Goal: Transaction & Acquisition: Purchase product/service

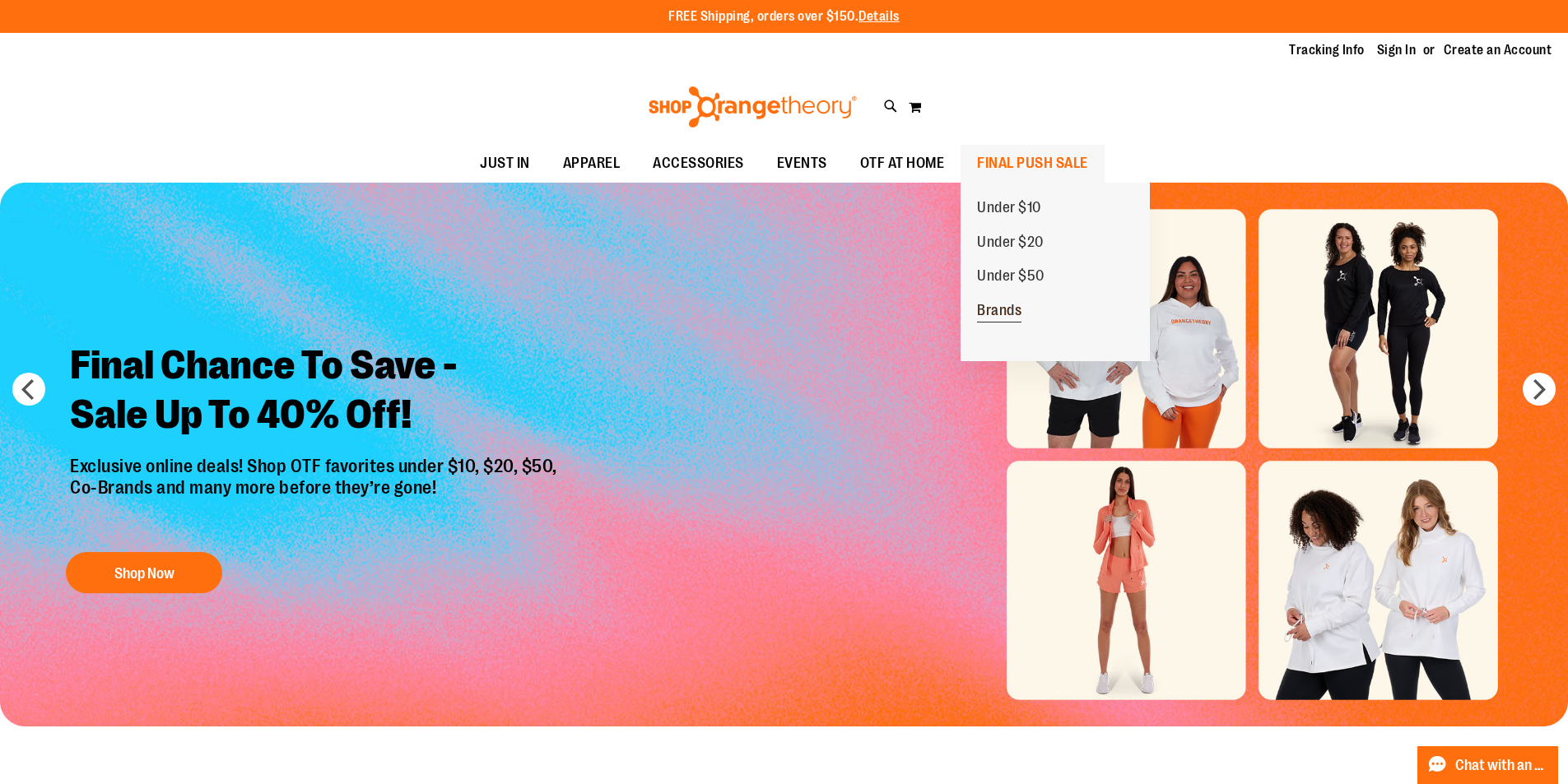
type input "**********"
click at [1016, 307] on span "Brands" at bounding box center [999, 311] width 44 height 20
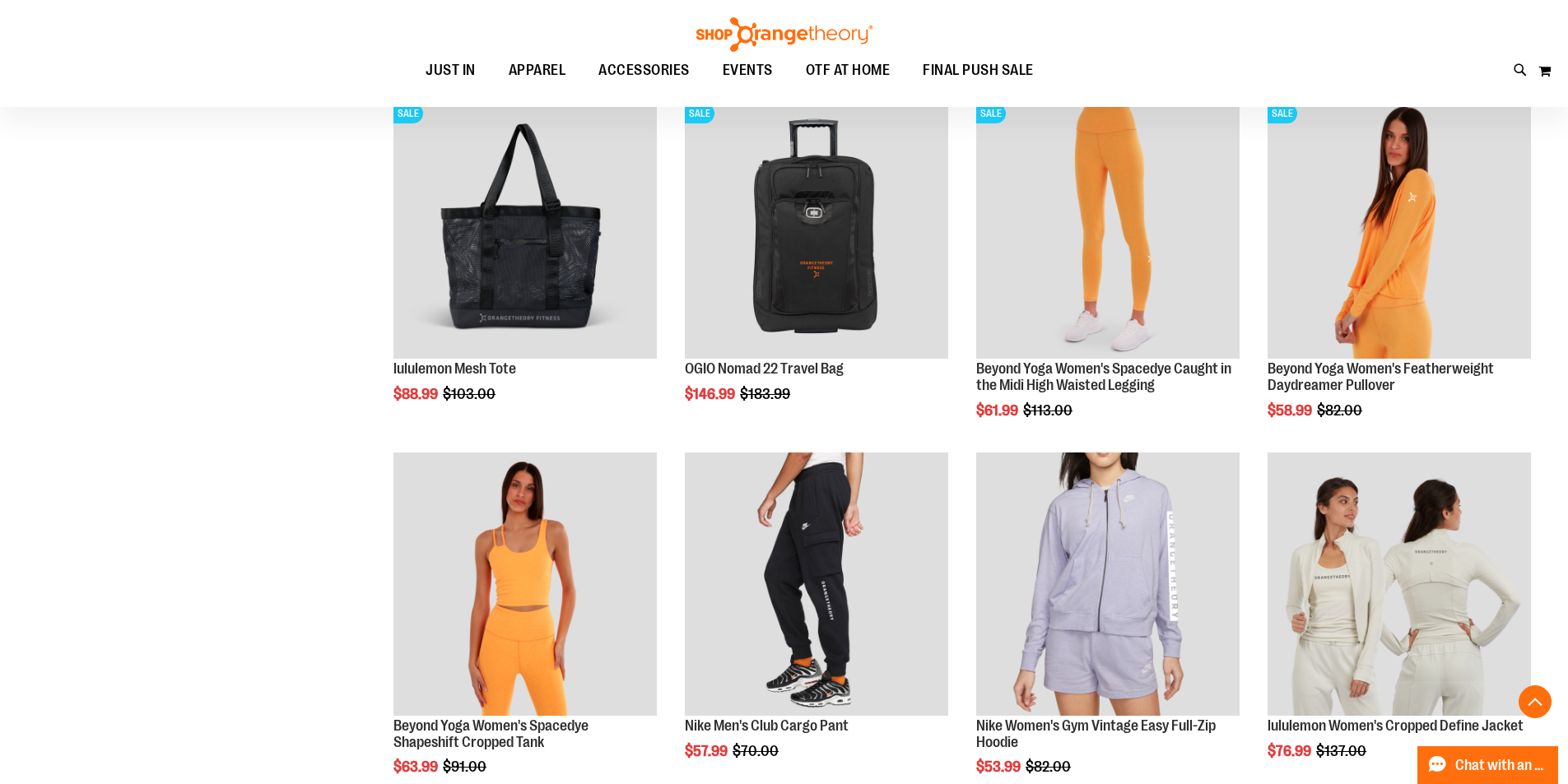
scroll to position [1472, 0]
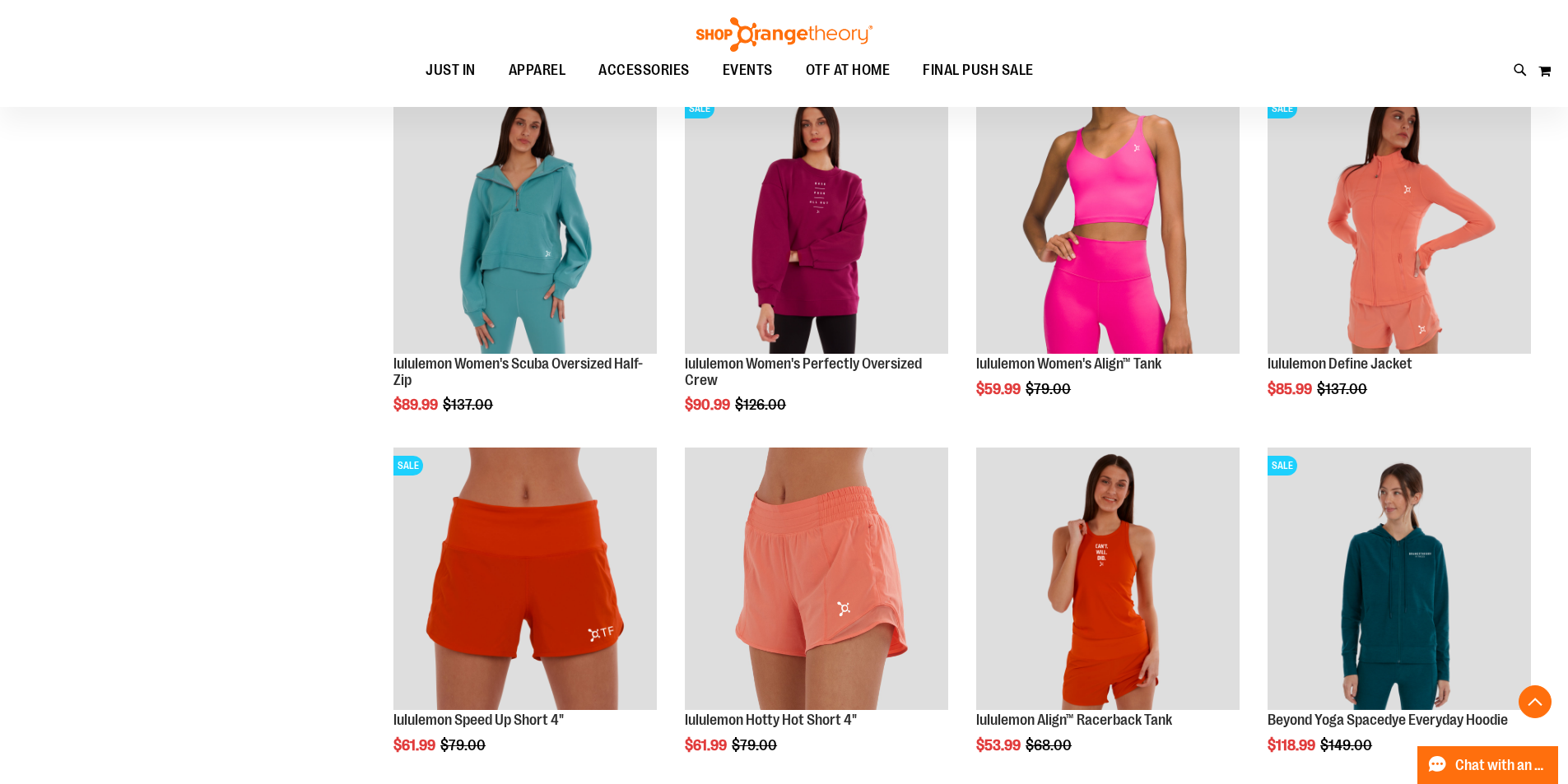
scroll to position [2954, 0]
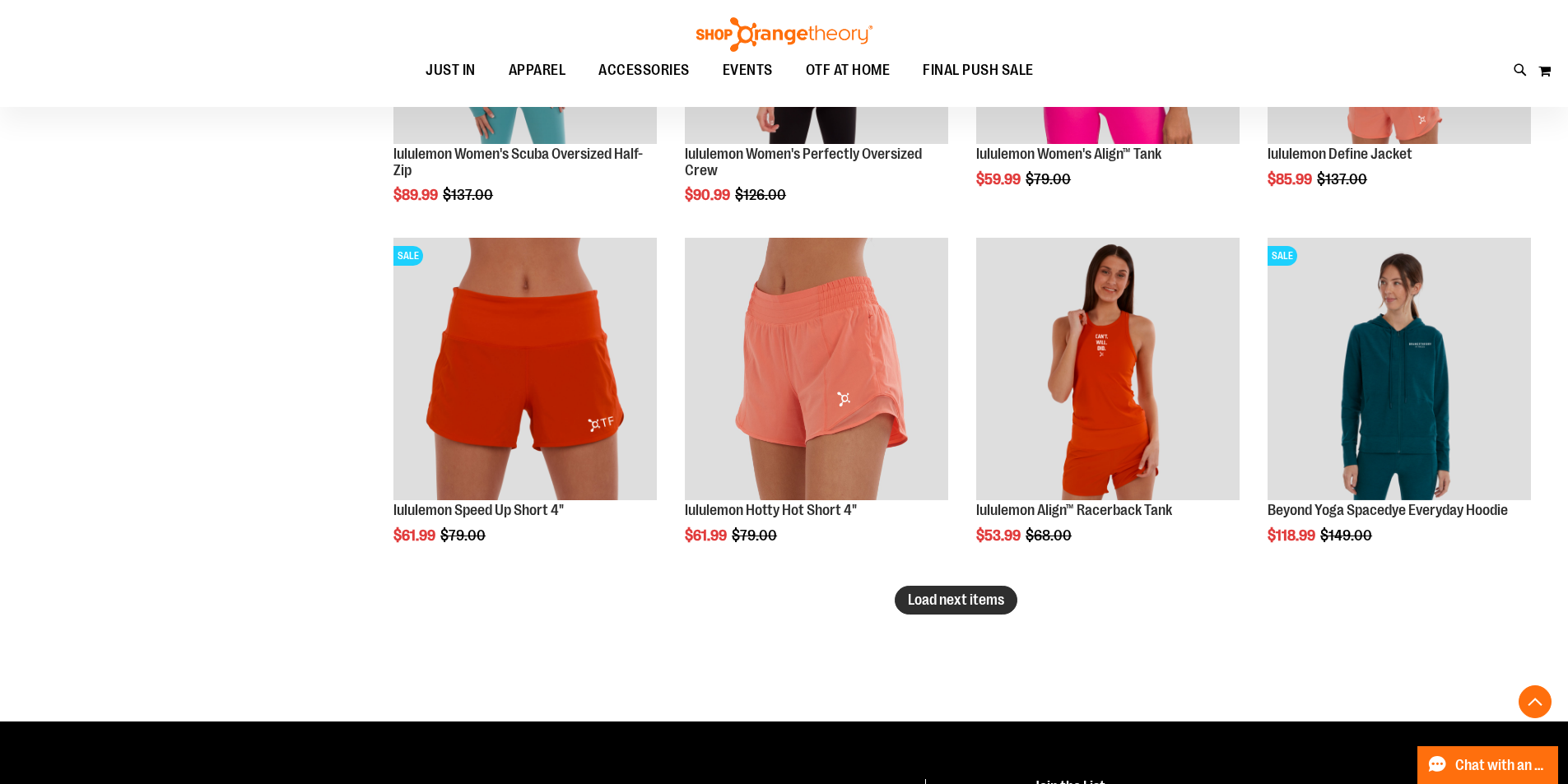
type input "**********"
click at [929, 598] on span "Load next items" at bounding box center [956, 600] width 96 height 17
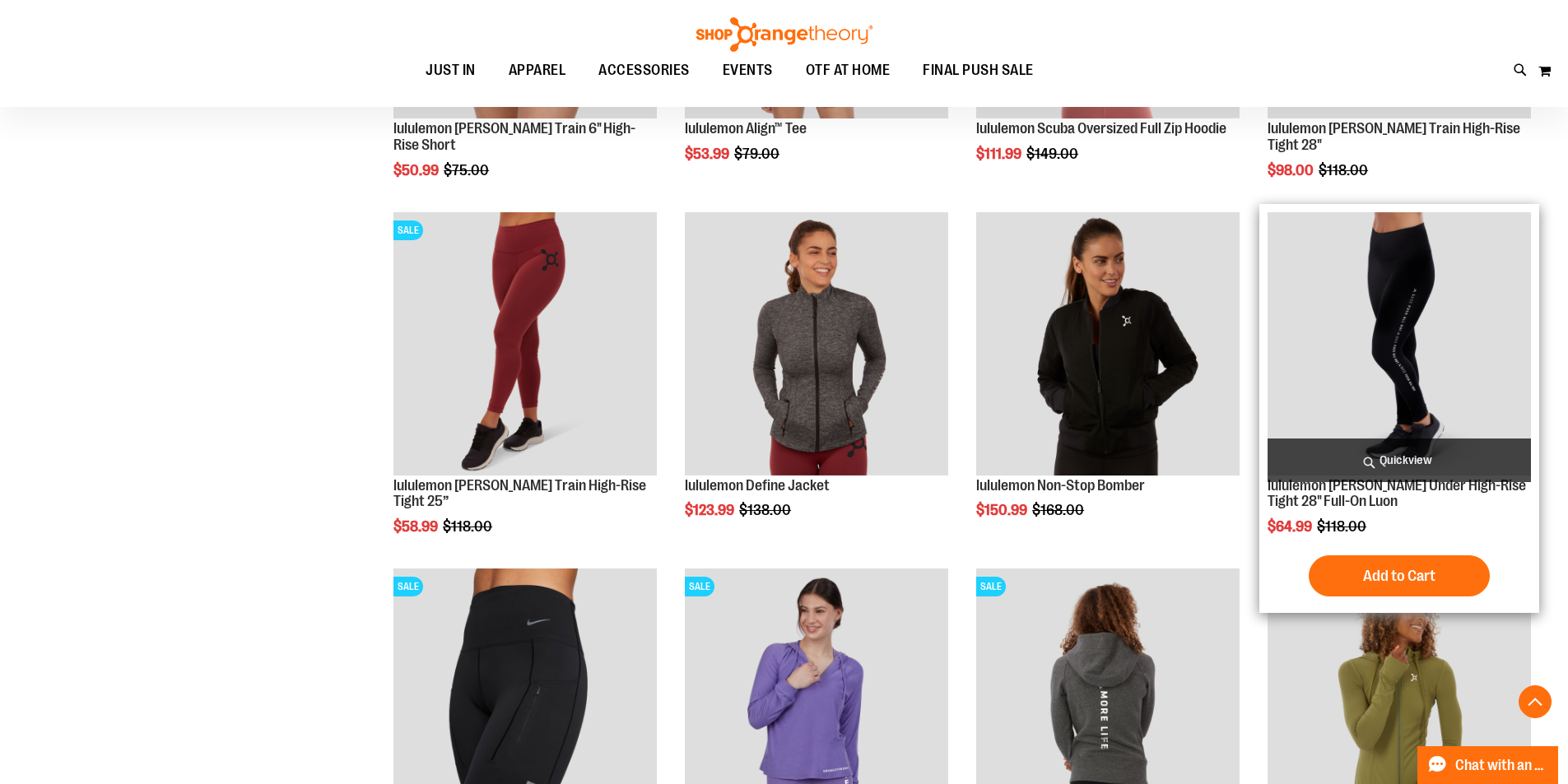
scroll to position [3694, 0]
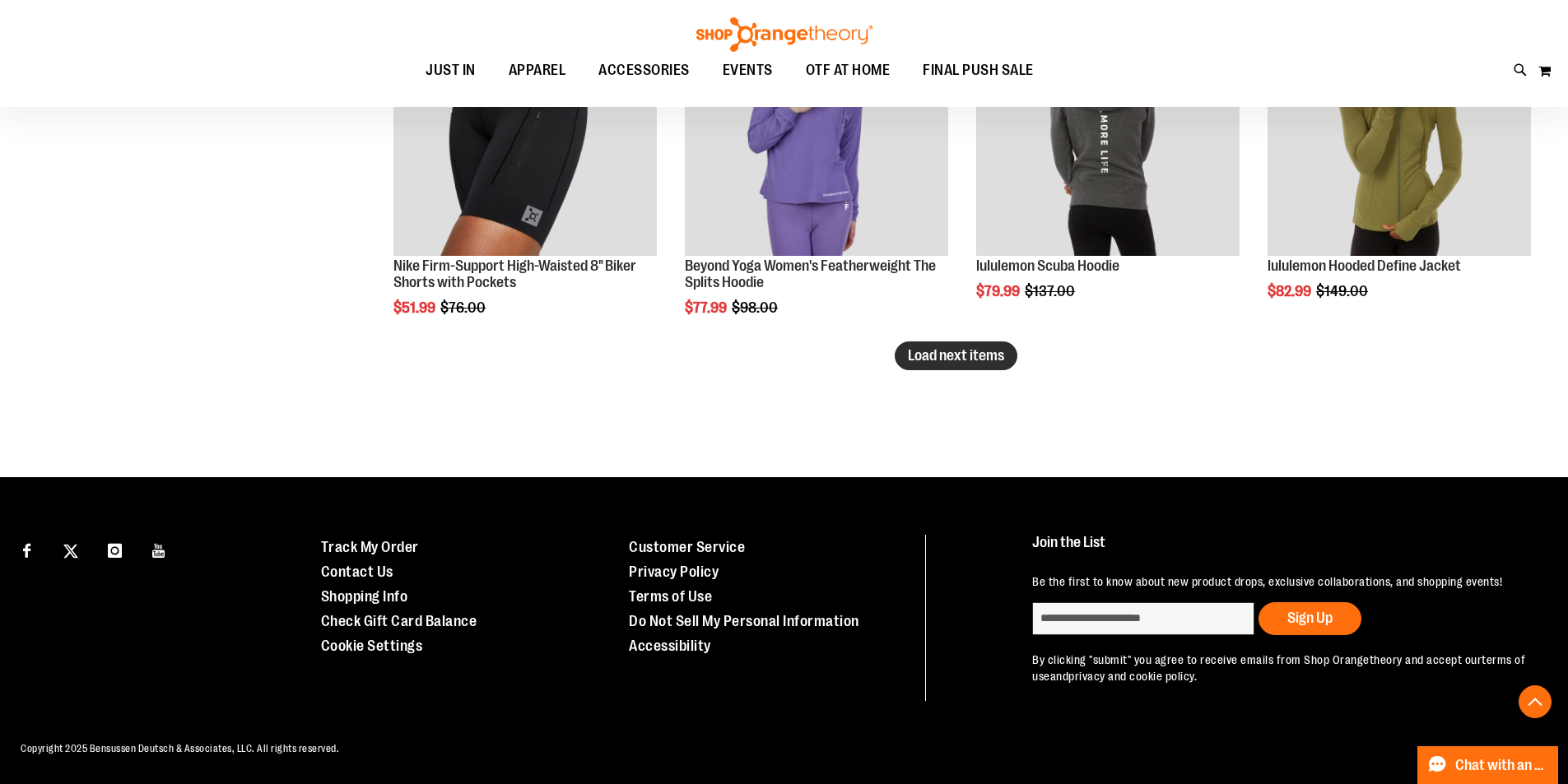
click at [934, 348] on span "Load next items" at bounding box center [956, 356] width 96 height 17
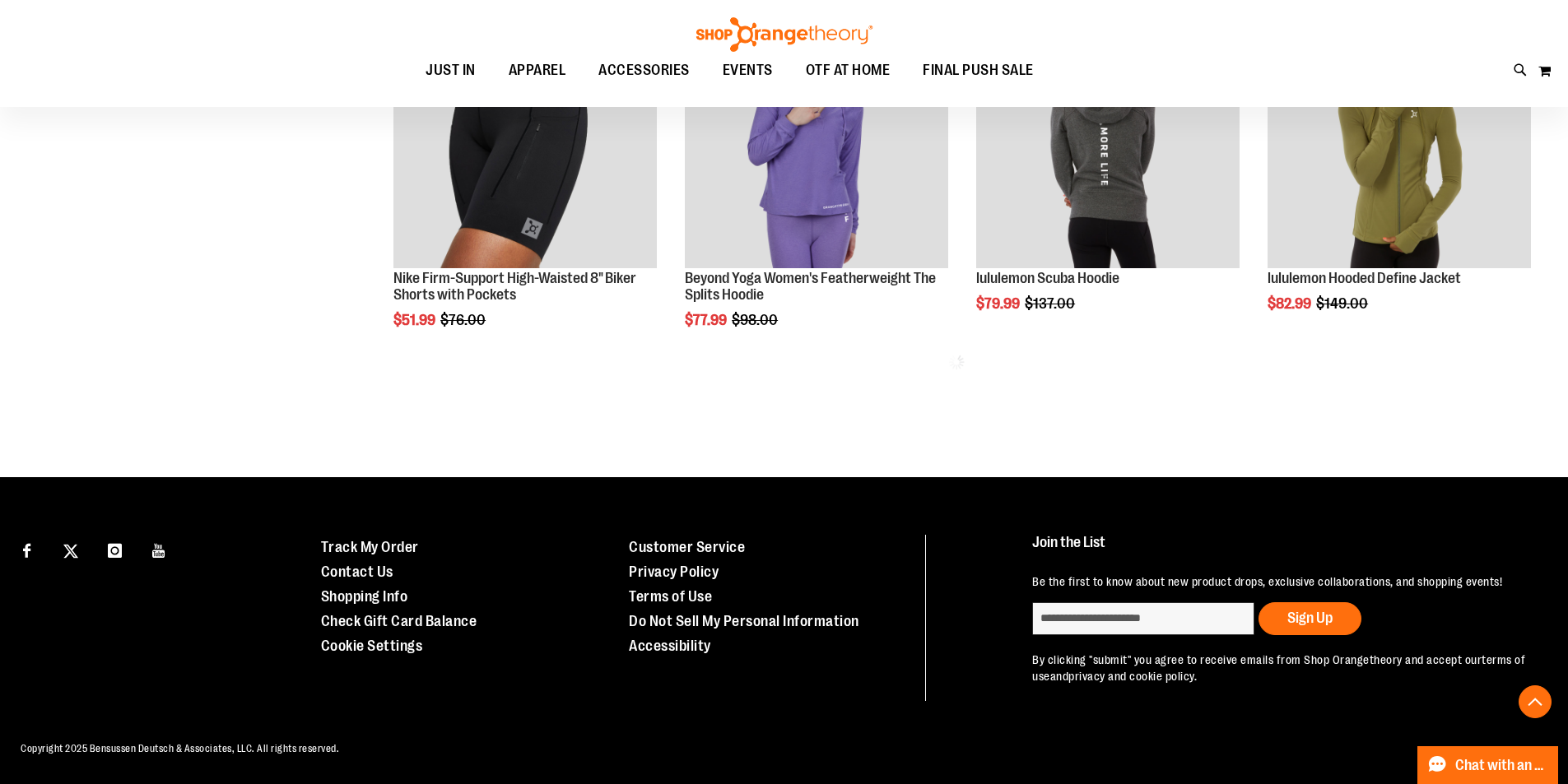
scroll to position [4273, 0]
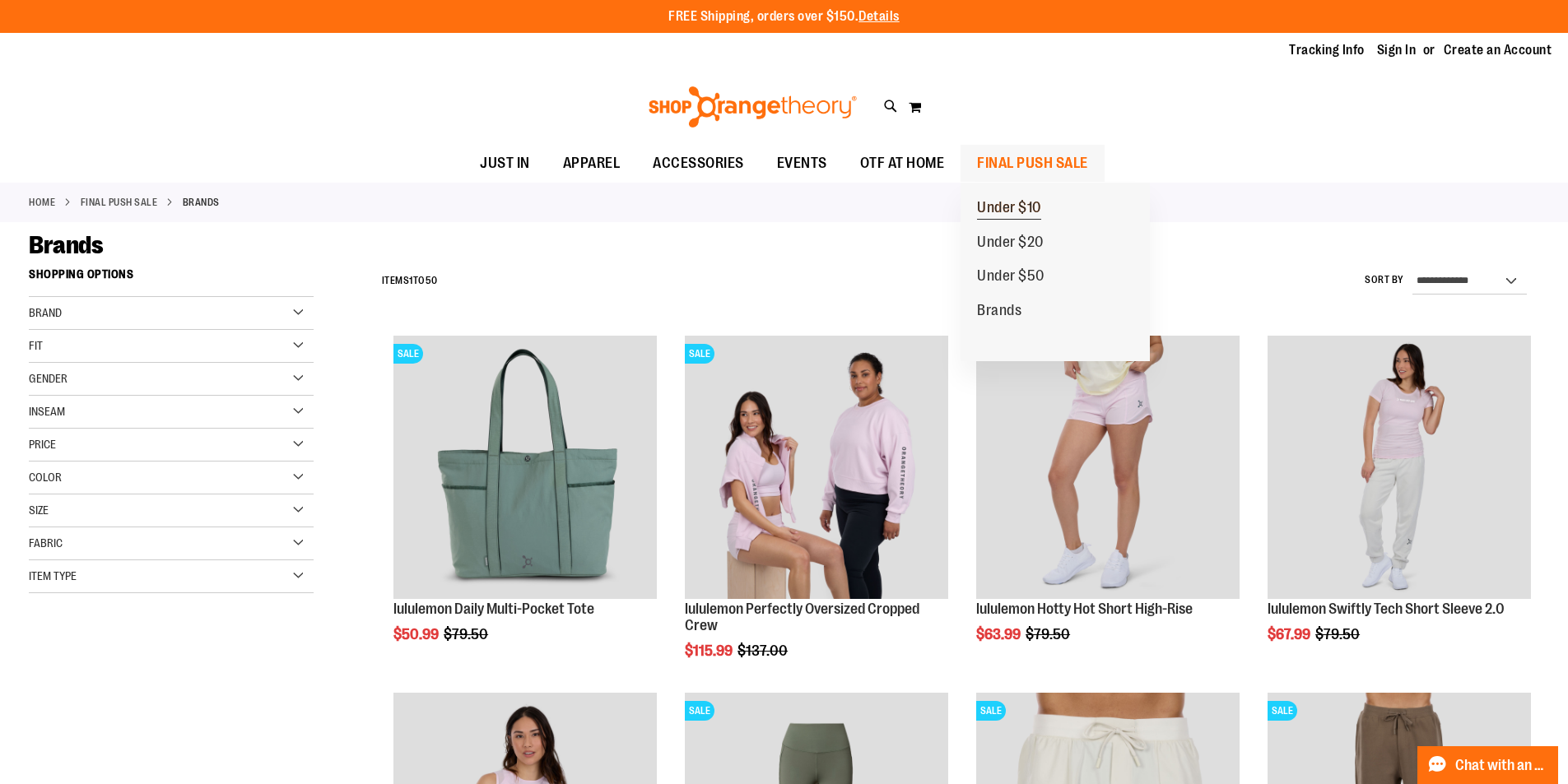
click at [1041, 206] on span "Under $10" at bounding box center [1009, 209] width 65 height 20
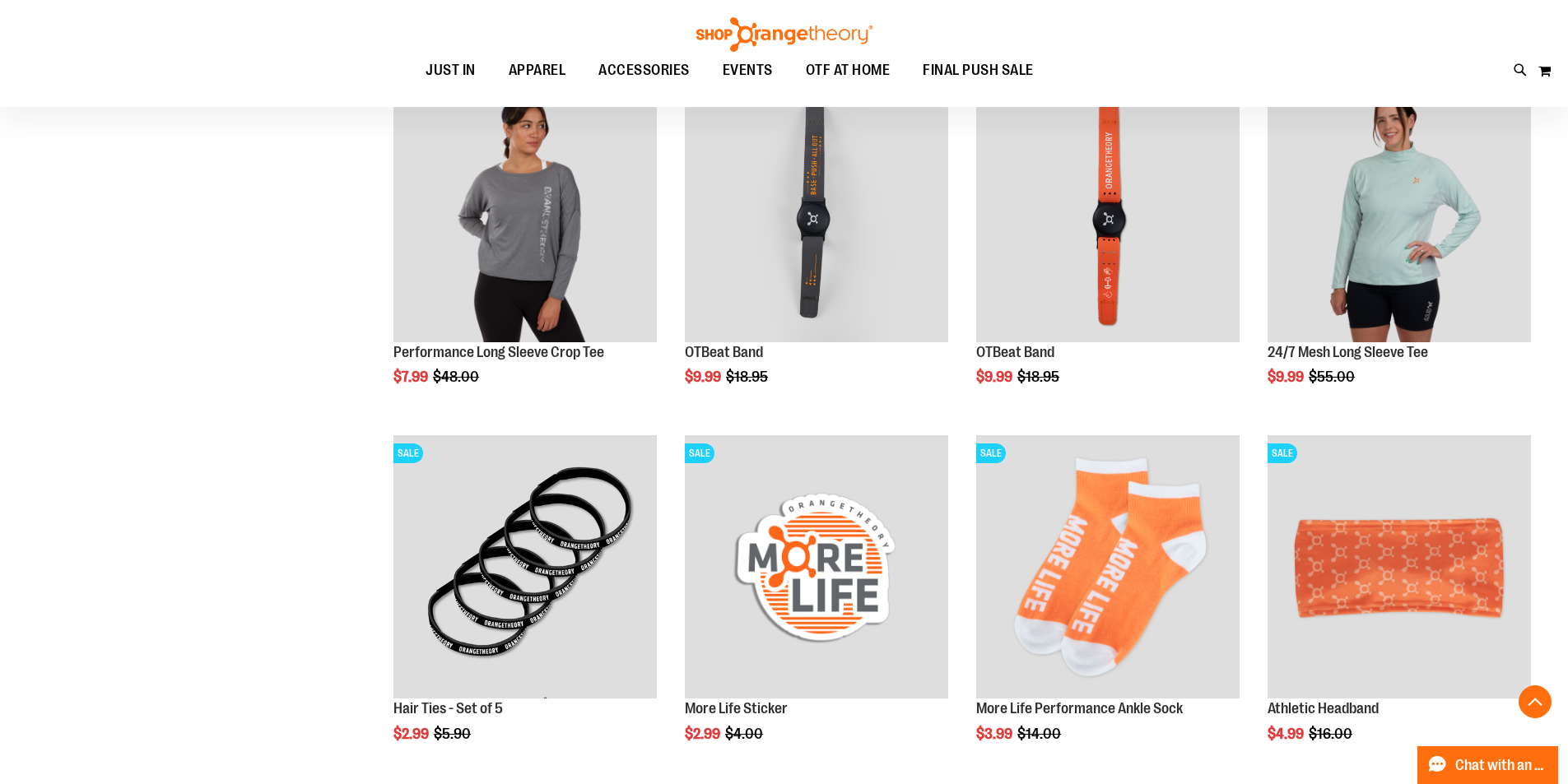
scroll to position [1069, 0]
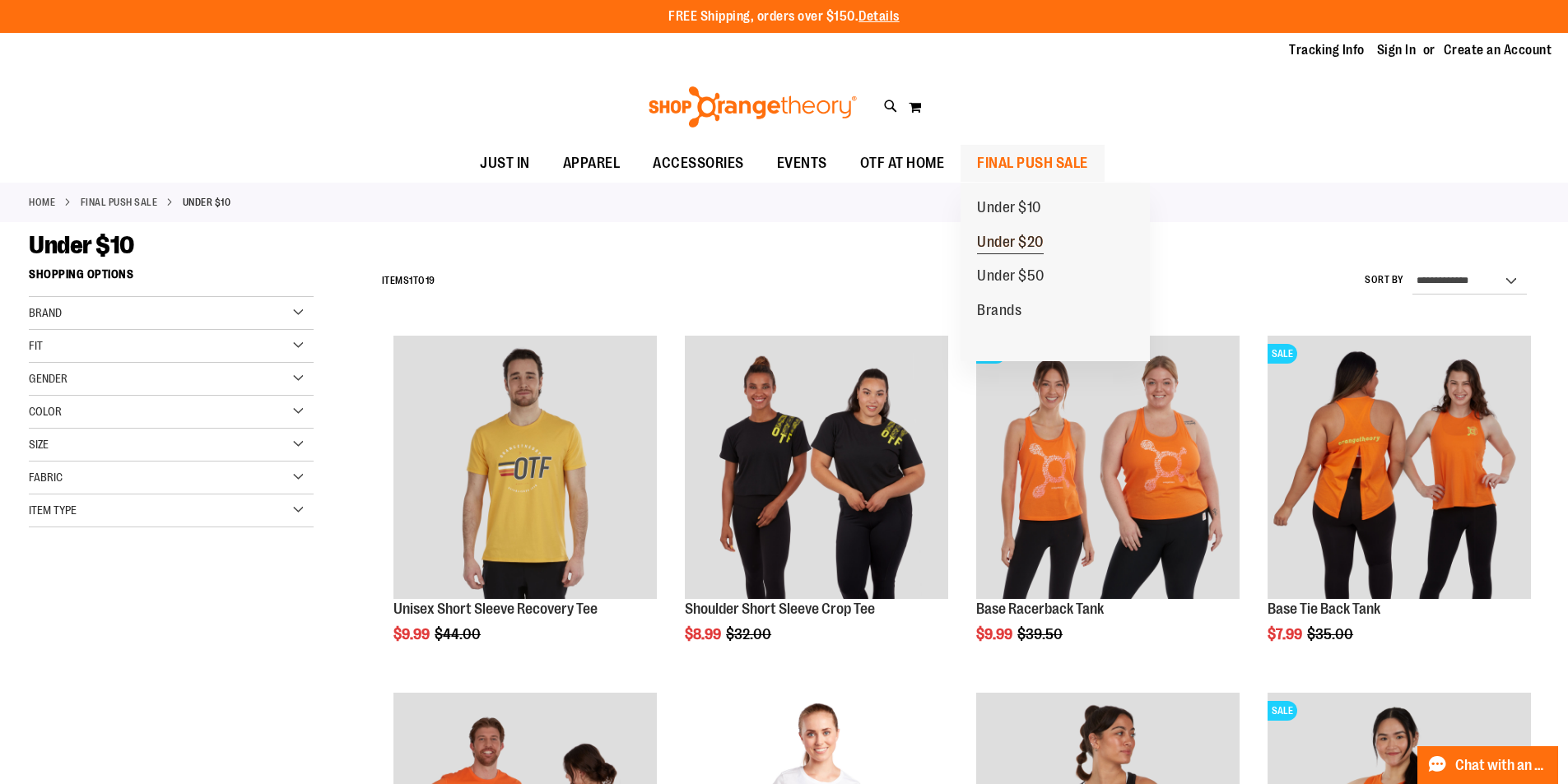
type input "**********"
click at [1043, 238] on span "Under $20" at bounding box center [1010, 243] width 66 height 20
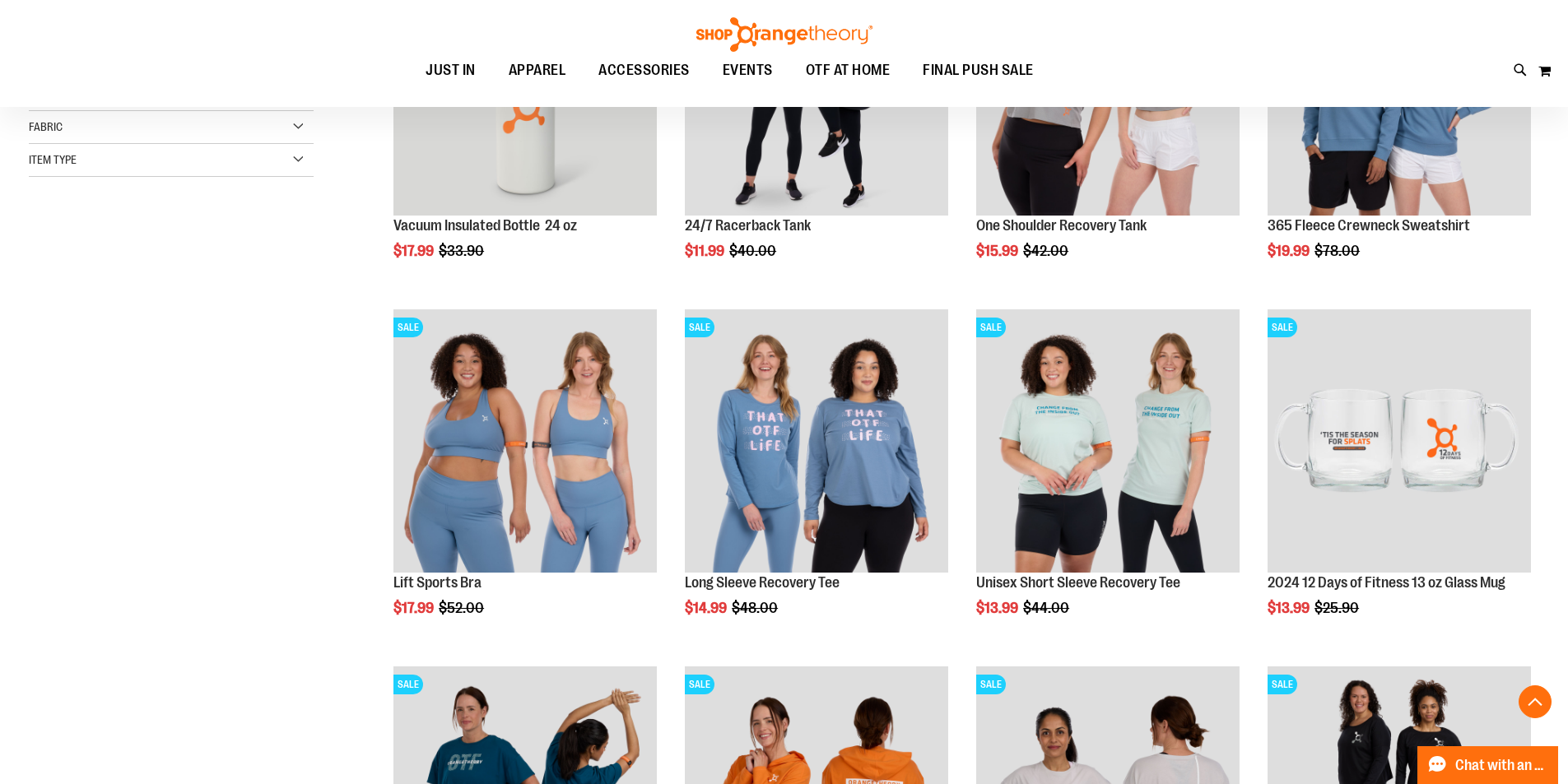
scroll to position [411, 0]
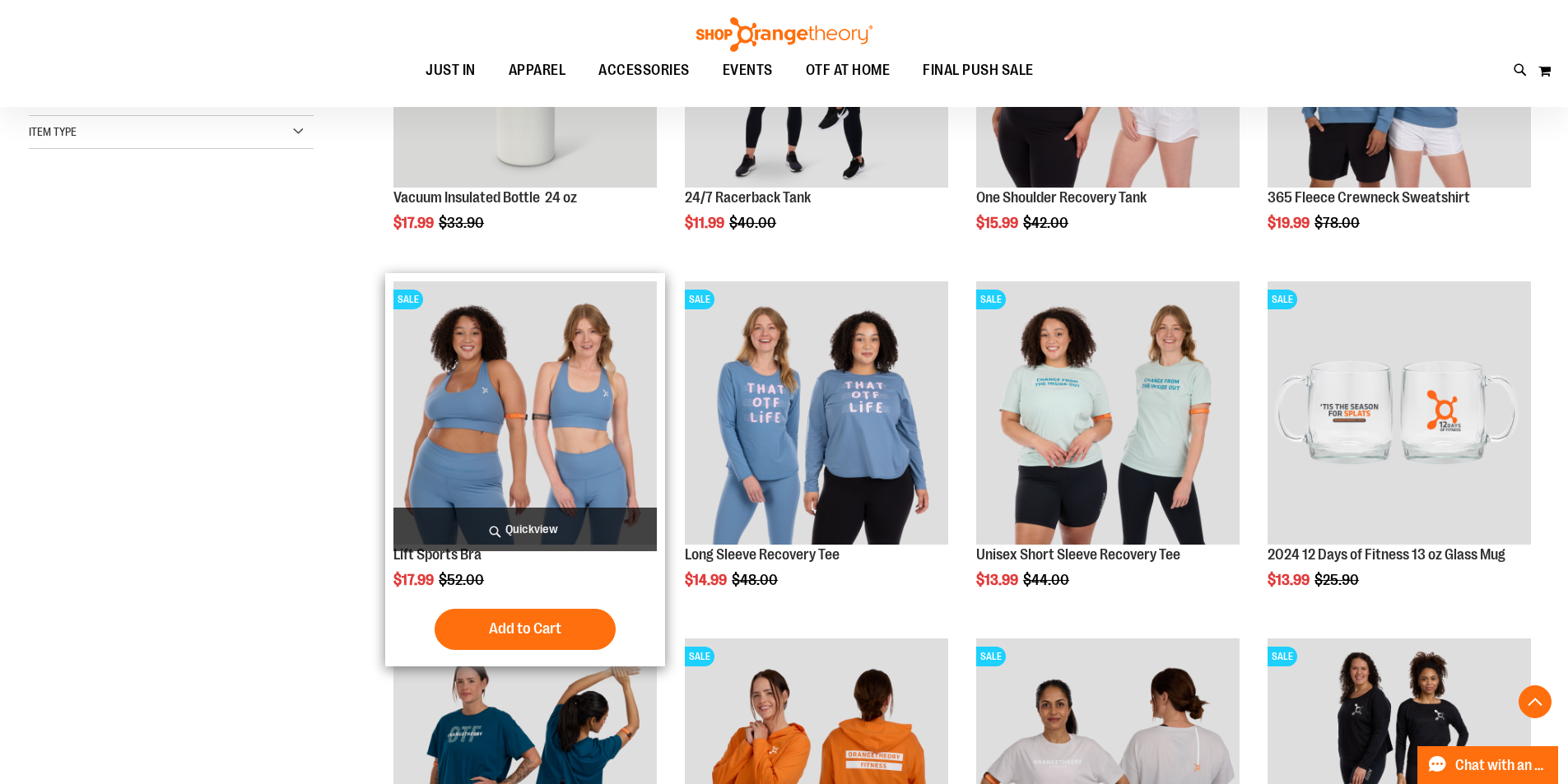
type input "**********"
click at [582, 402] on img "product" at bounding box center [526, 413] width 264 height 264
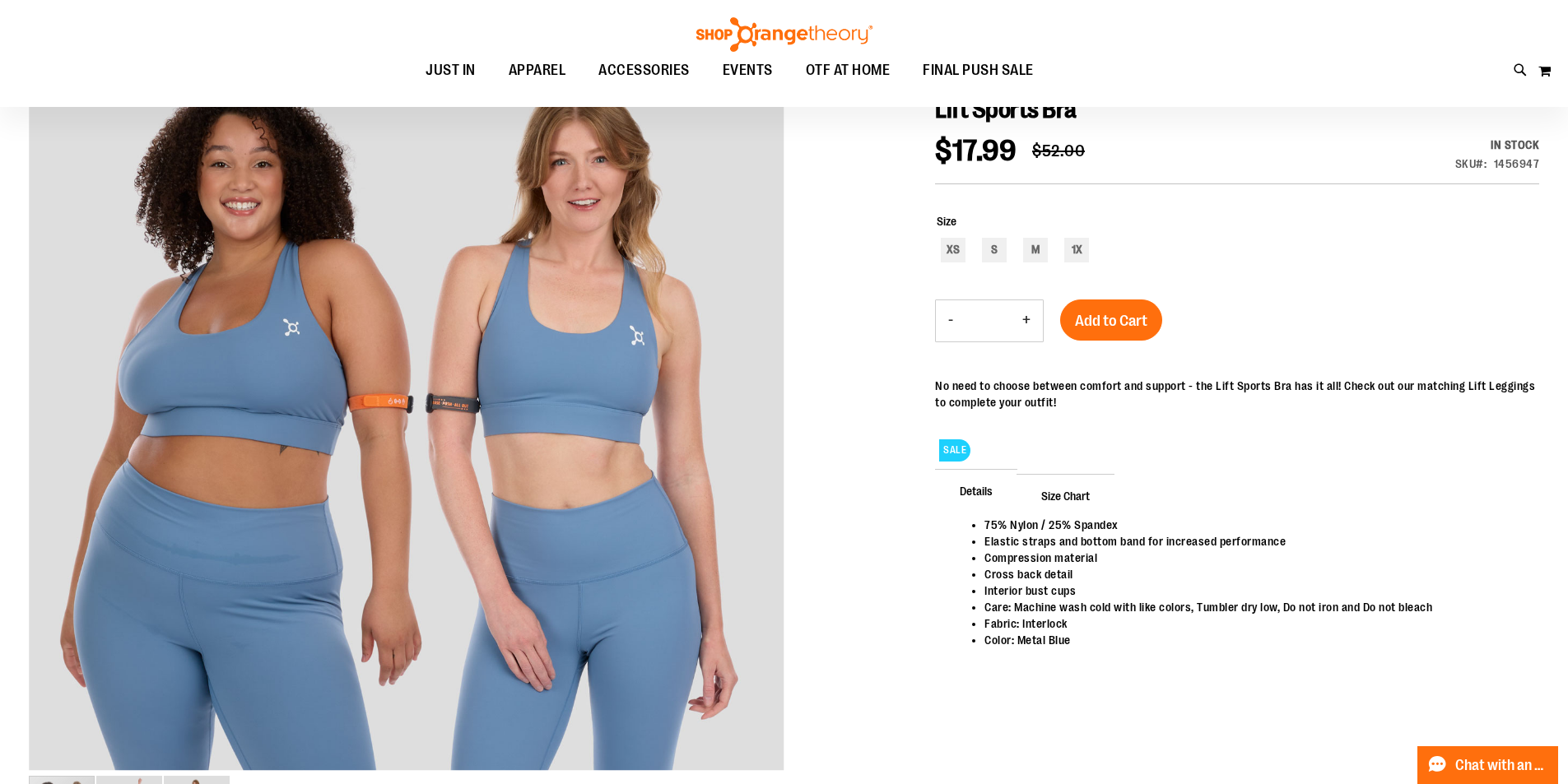
scroll to position [246, 0]
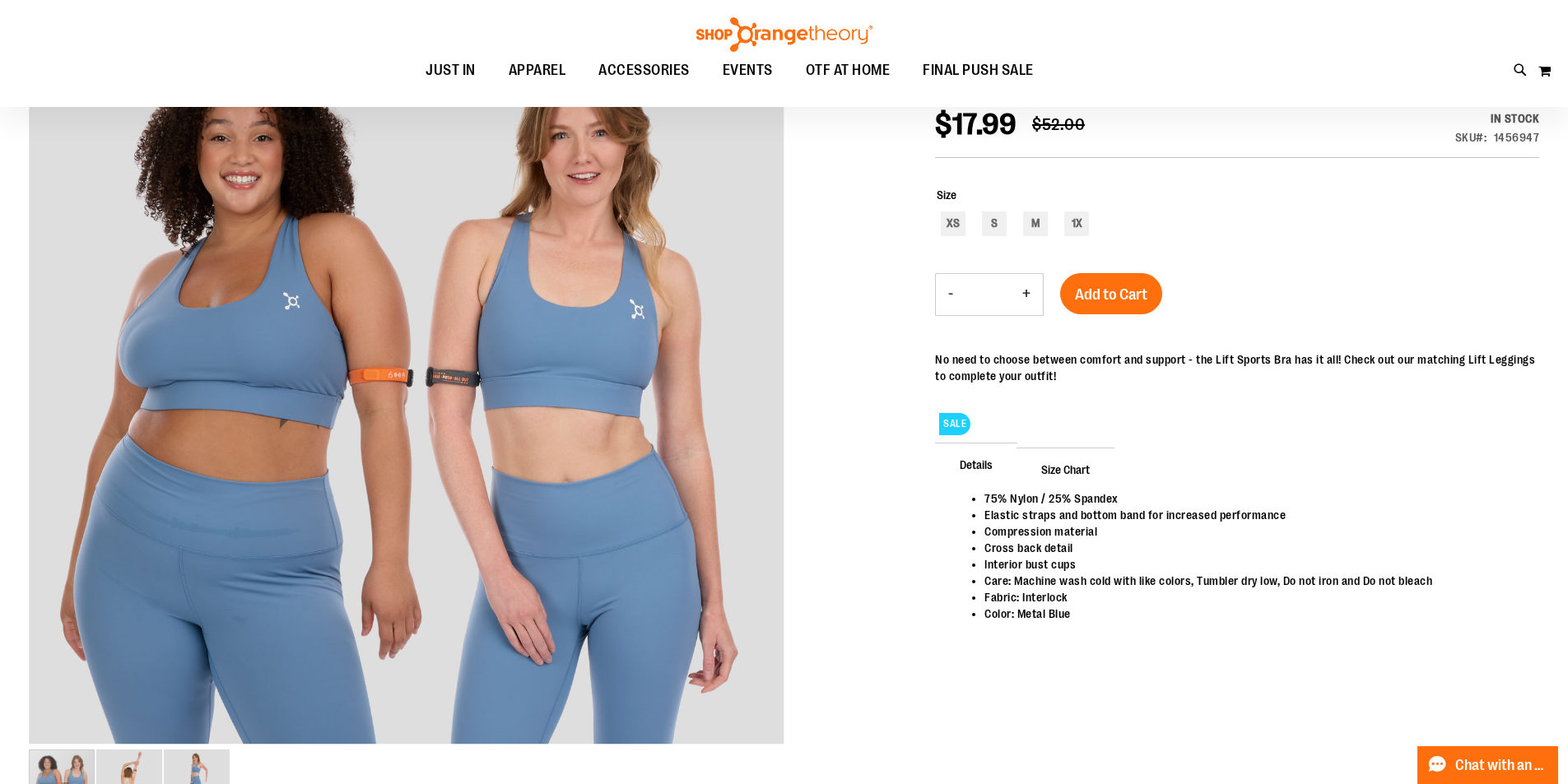
type input "**********"
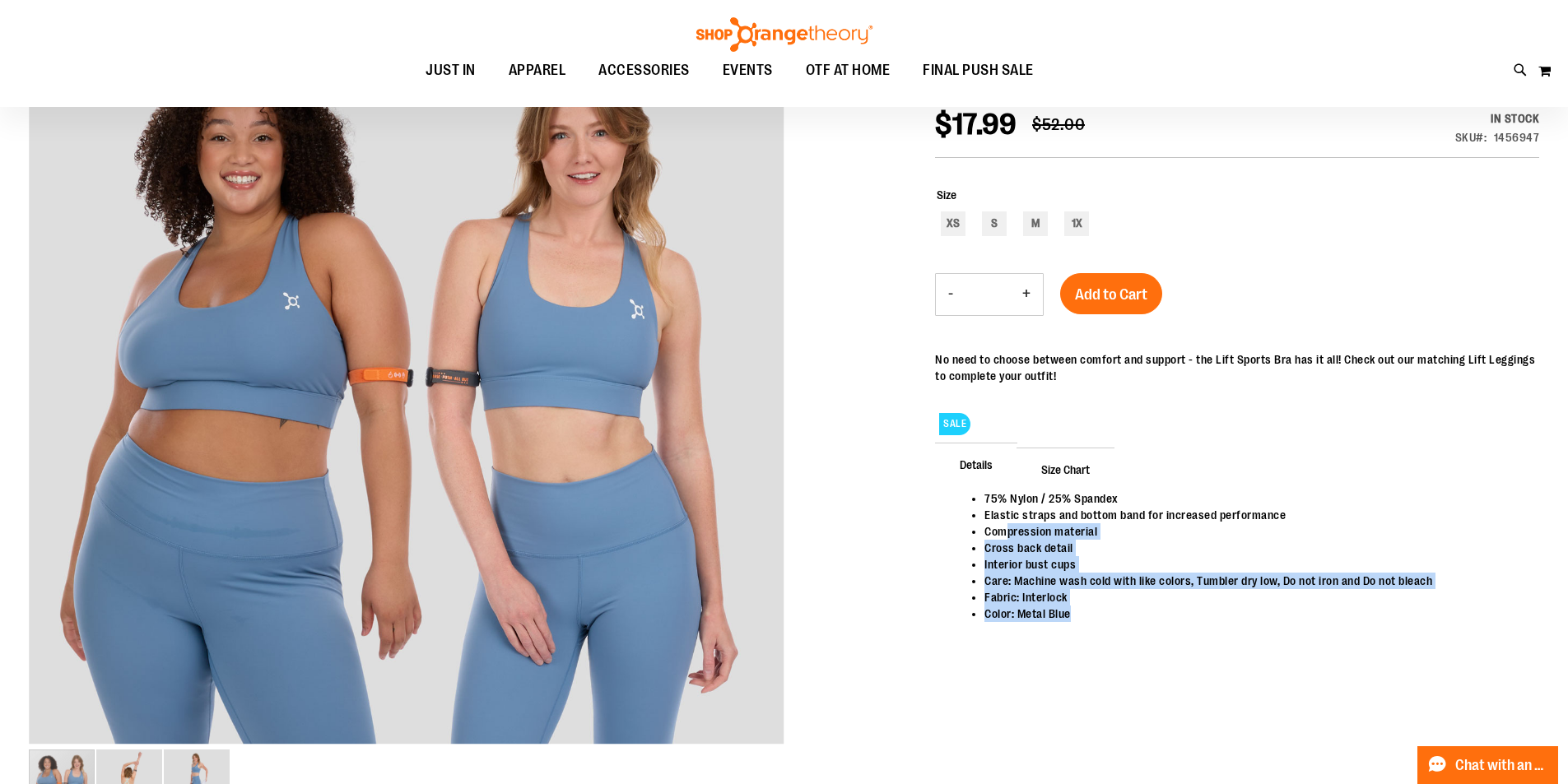
drag, startPoint x: 1070, startPoint y: 610, endPoint x: 1001, endPoint y: 525, distance: 109.5
click at [1001, 525] on ul "75% Nylon / 25% Spandex Elastic straps and bottom band for increased performanc…" at bounding box center [1237, 556] width 572 height 132
click at [1160, 561] on li "Interior bust cups" at bounding box center [1254, 565] width 538 height 17
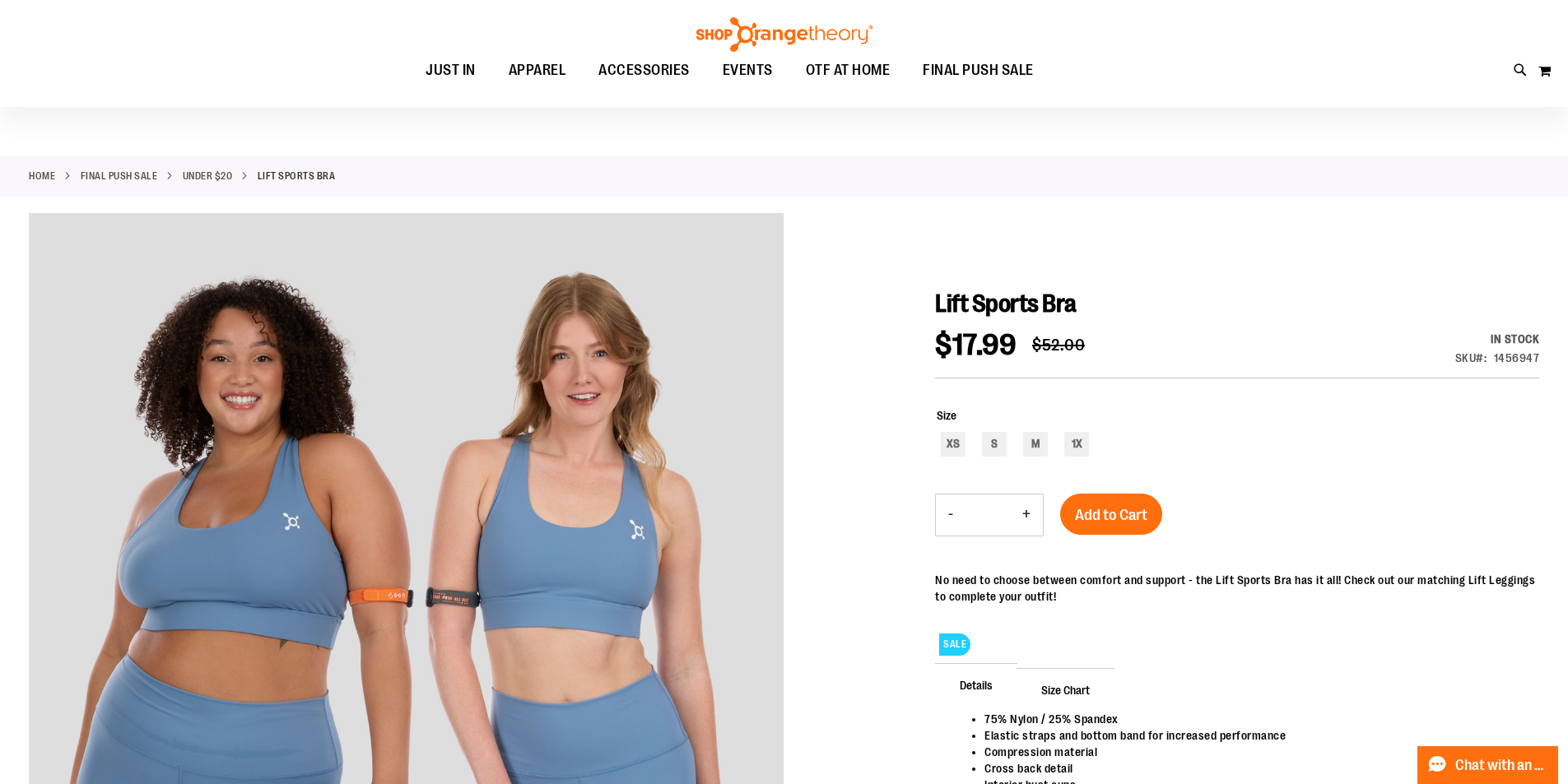
scroll to position [0, 0]
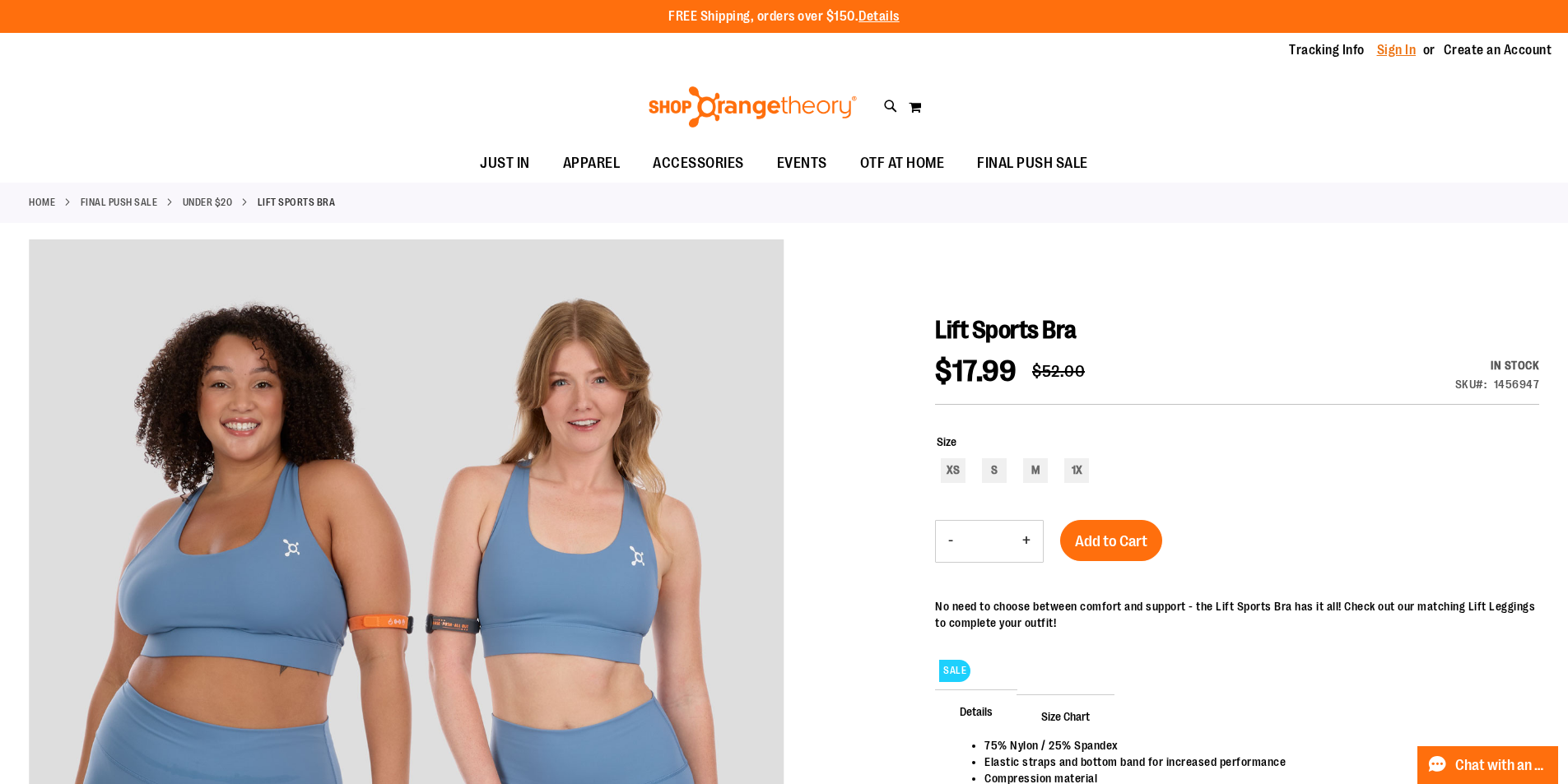
click at [1390, 53] on link "Sign In" at bounding box center [1396, 50] width 40 height 18
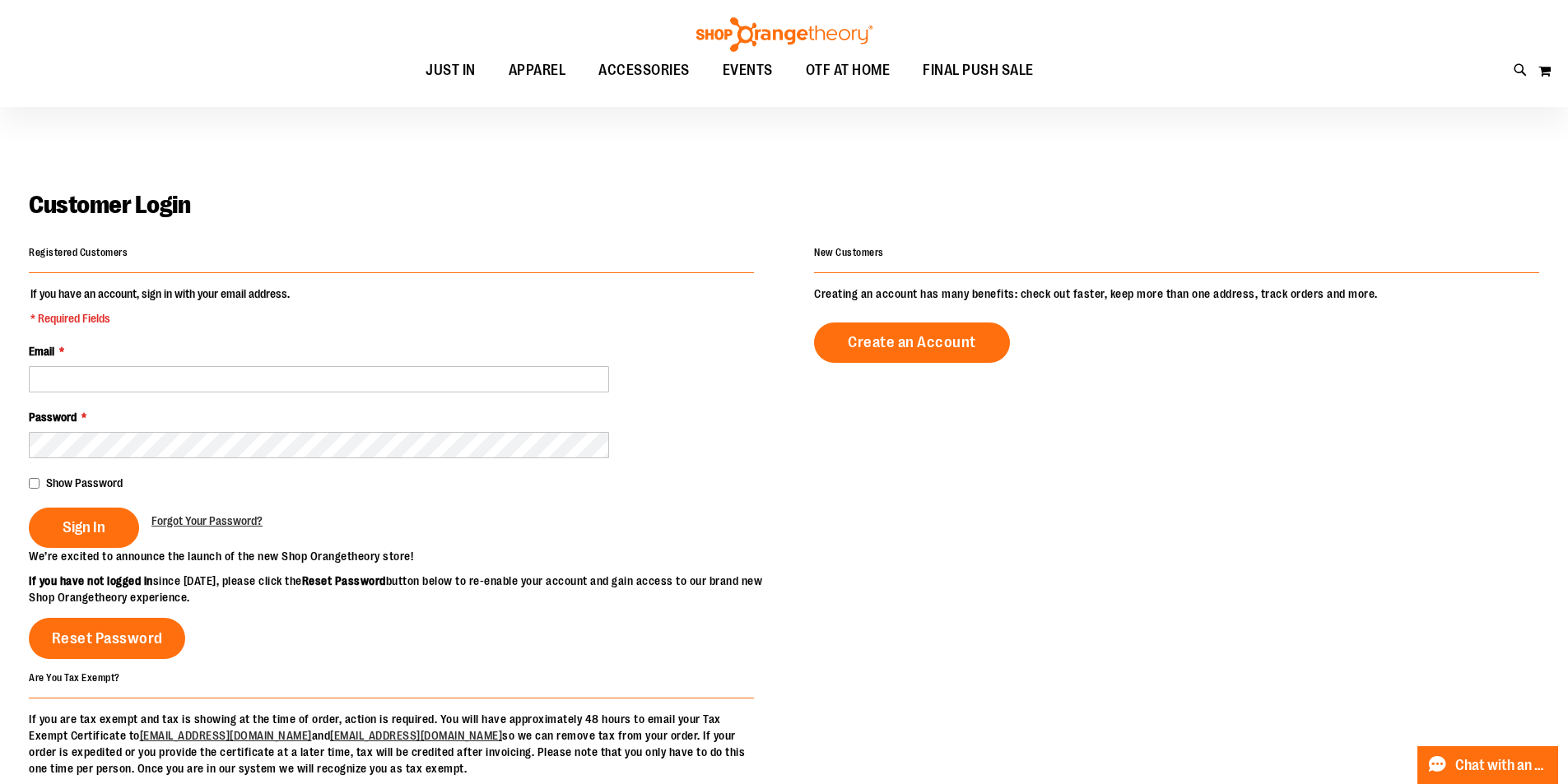
scroll to position [164, 0]
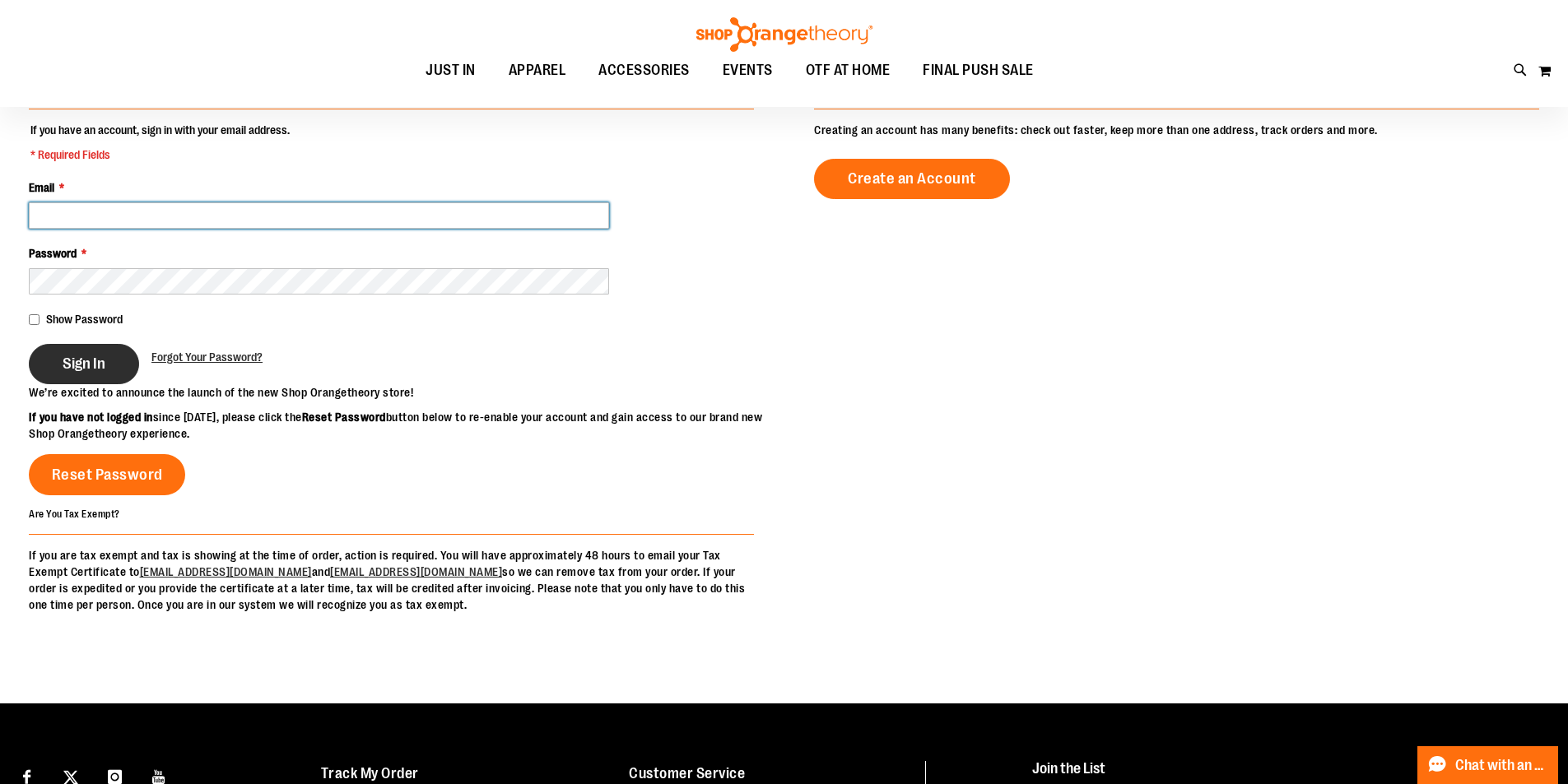
type input "**********"
click at [96, 360] on span "Sign In" at bounding box center [84, 364] width 42 height 18
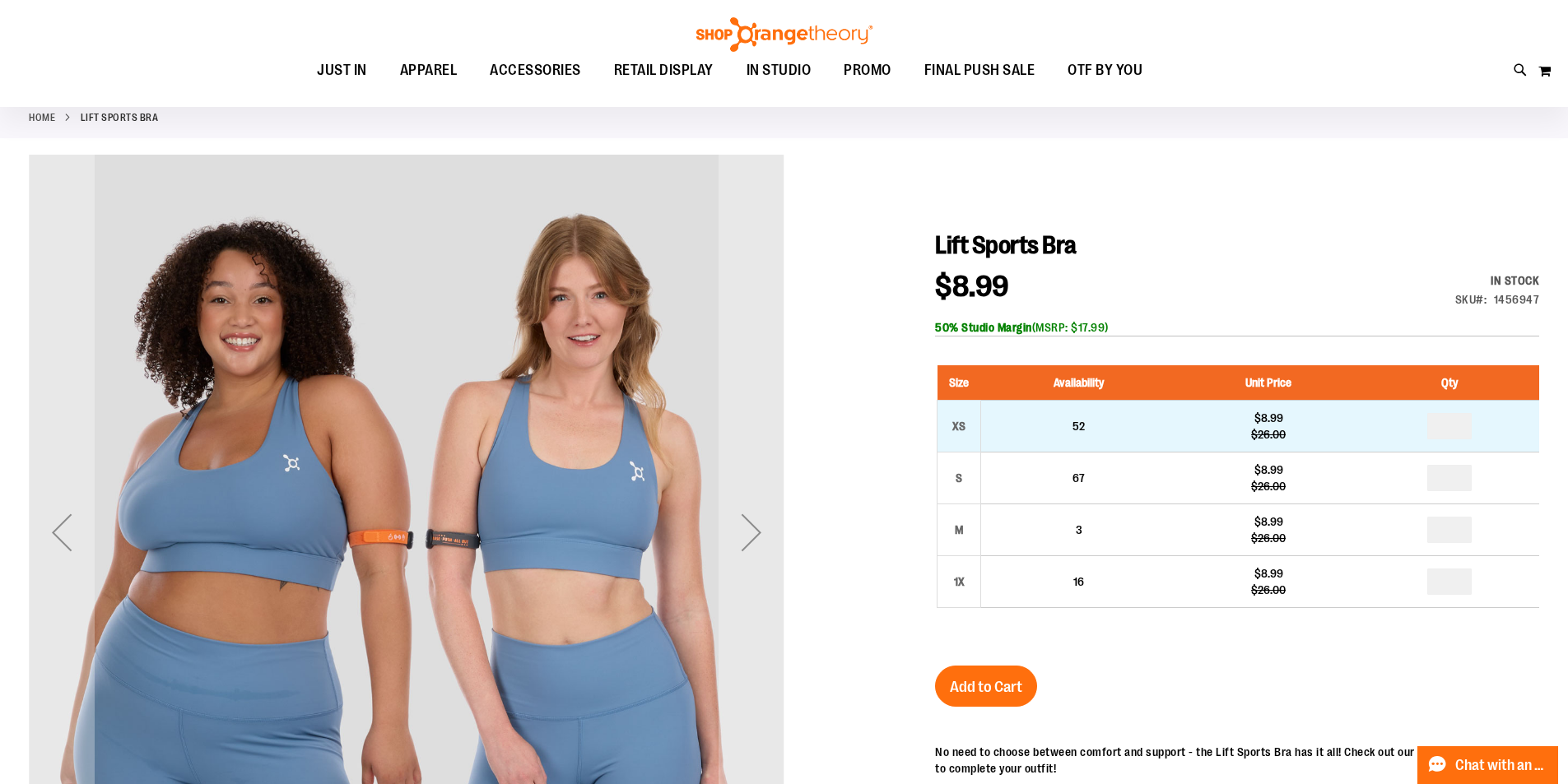
scroll to position [82, 0]
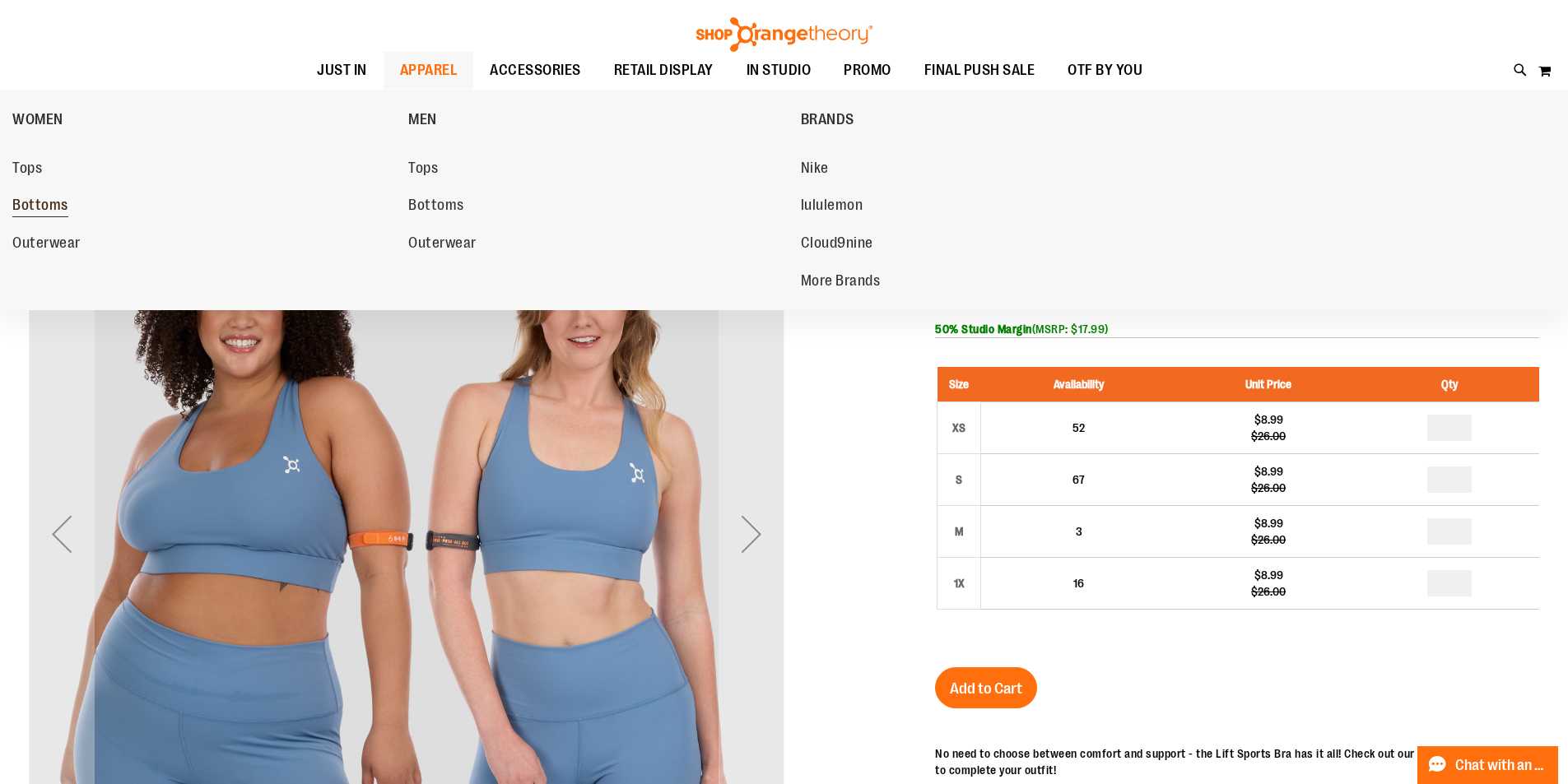
type input "**********"
click at [58, 202] on span "Bottoms" at bounding box center [40, 206] width 56 height 20
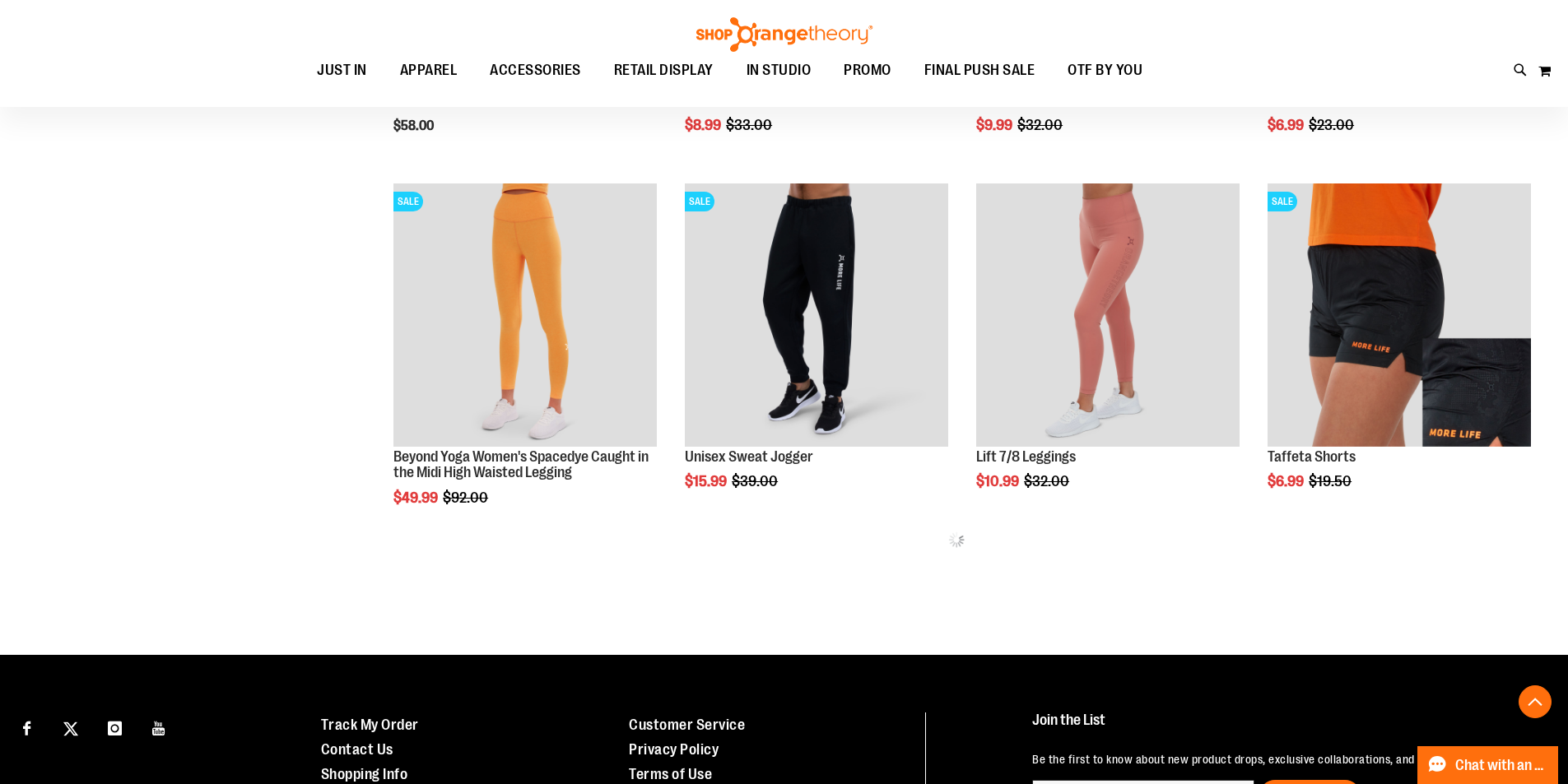
scroll to position [657, 0]
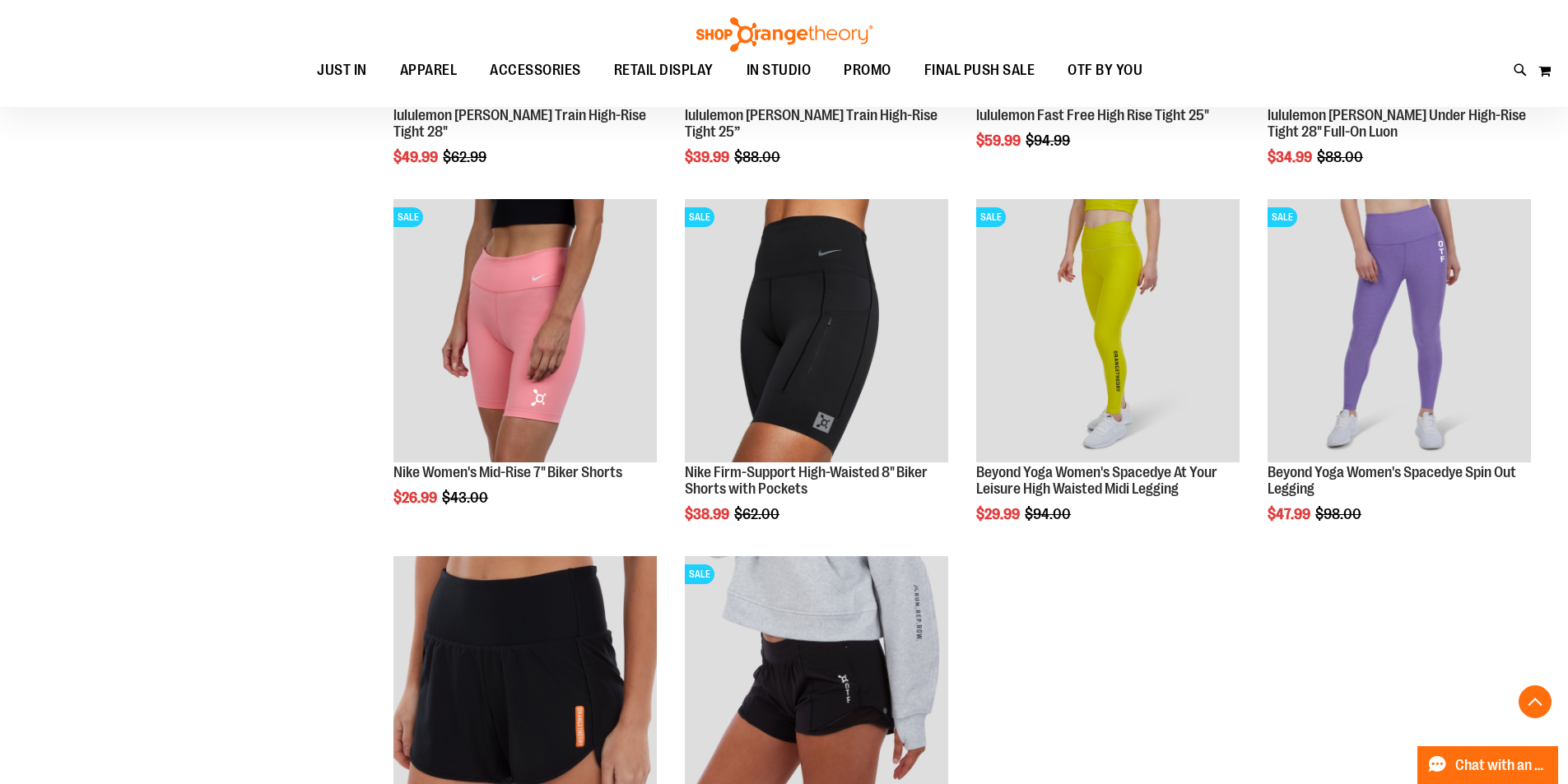
scroll to position [2295, 0]
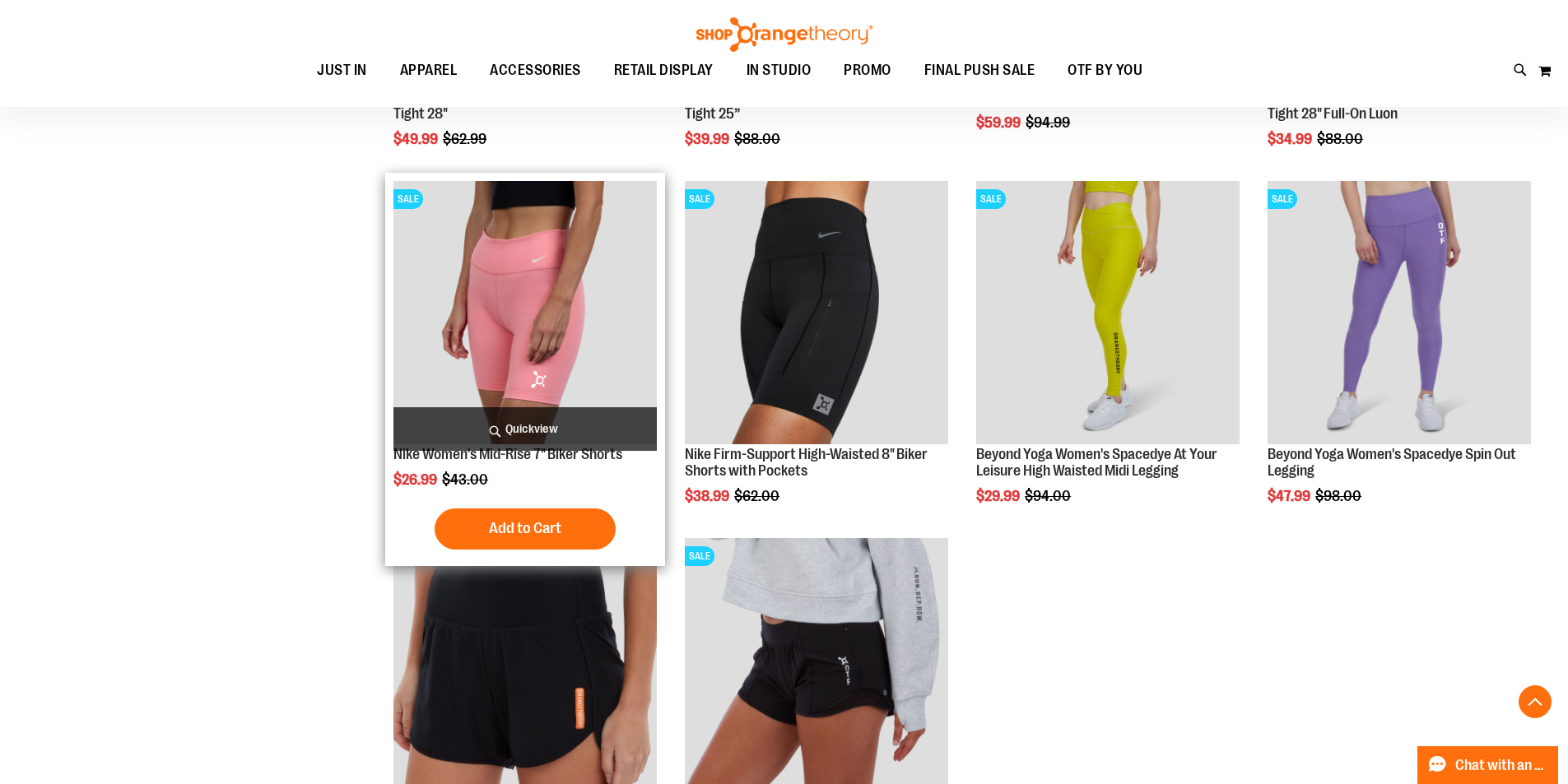
type input "**********"
click at [631, 352] on img "product" at bounding box center [526, 313] width 264 height 264
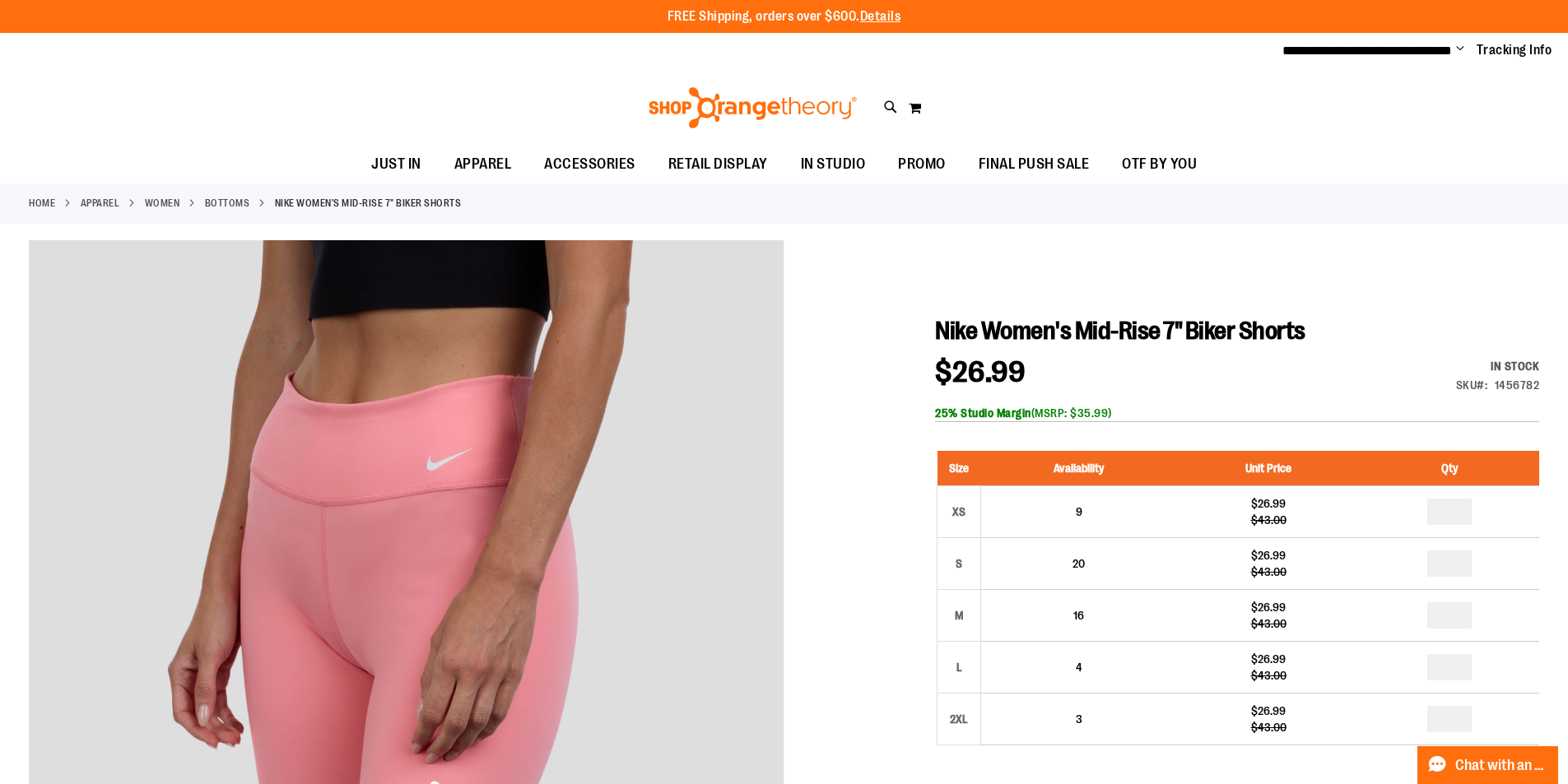
type input "**********"
drag, startPoint x: 938, startPoint y: 332, endPoint x: 1308, endPoint y: 327, distance: 370.0
click at [1308, 327] on h1 "Nike Women's Mid-Rise 7" Biker Shorts" at bounding box center [1237, 330] width 604 height 29
copy span "Nike Women's Mid-Rise 7" Biker Shorts"
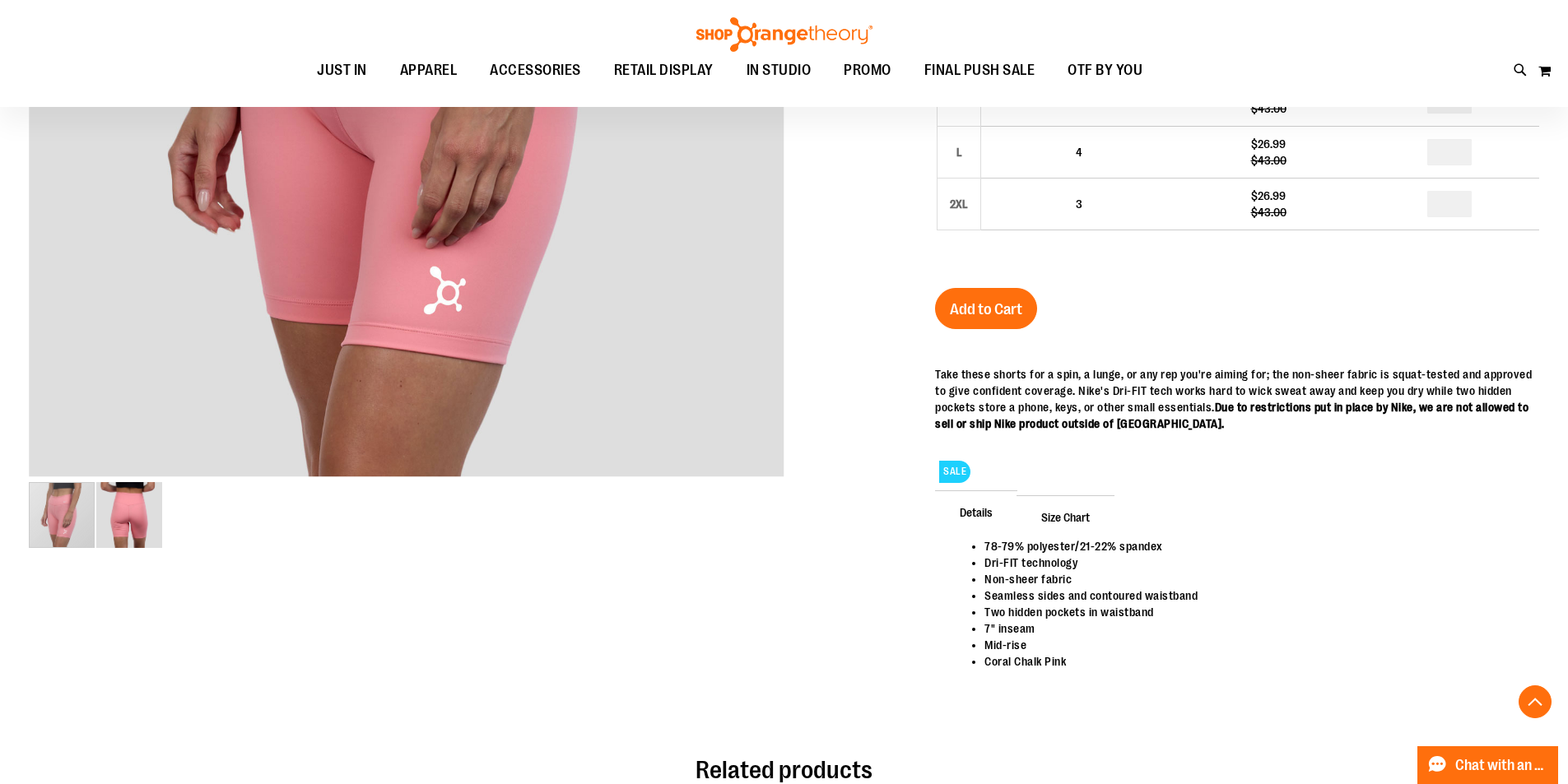
scroll to position [575, 0]
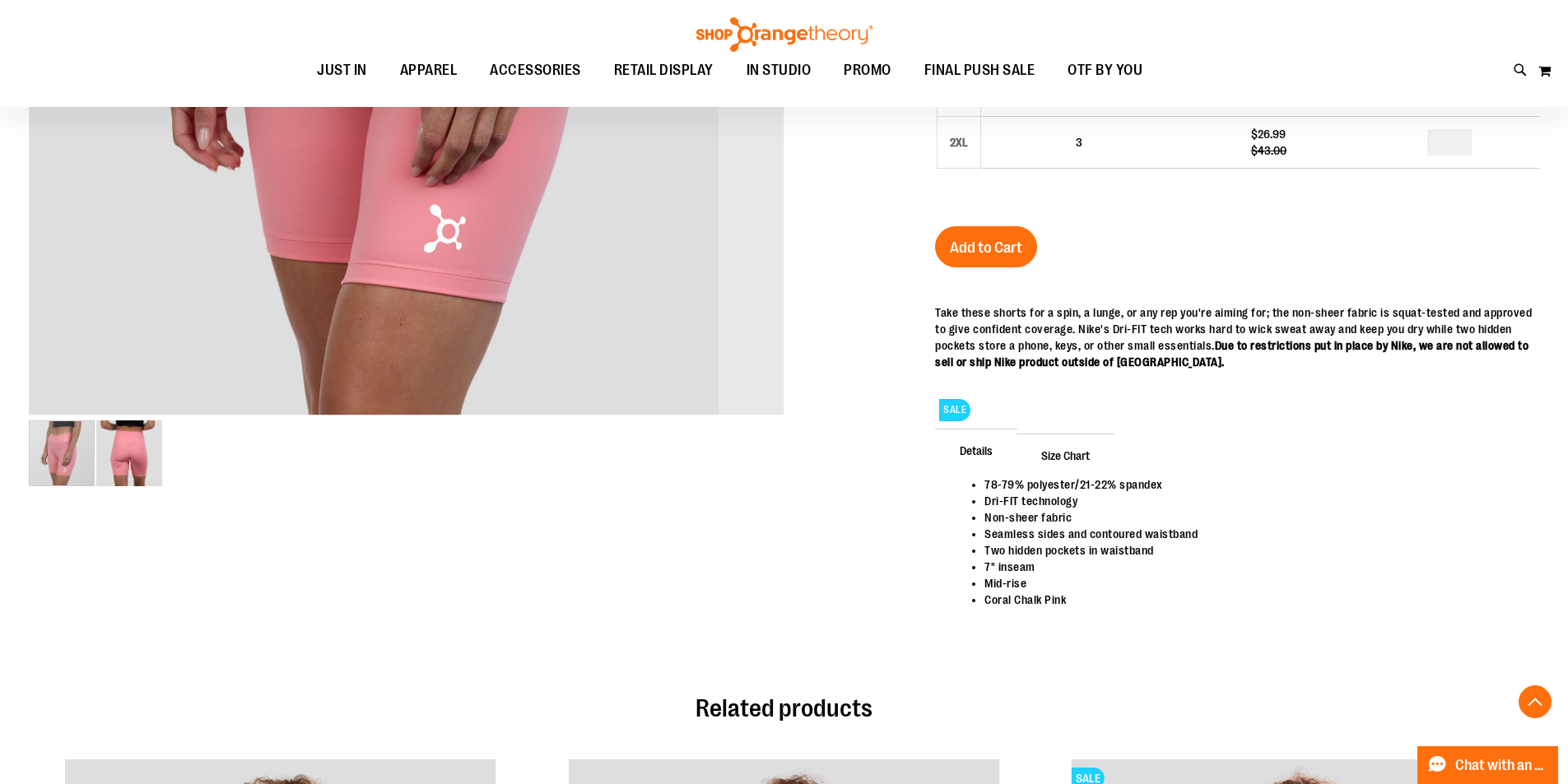
click at [135, 457] on img "image 2 of 2" at bounding box center [129, 453] width 65 height 65
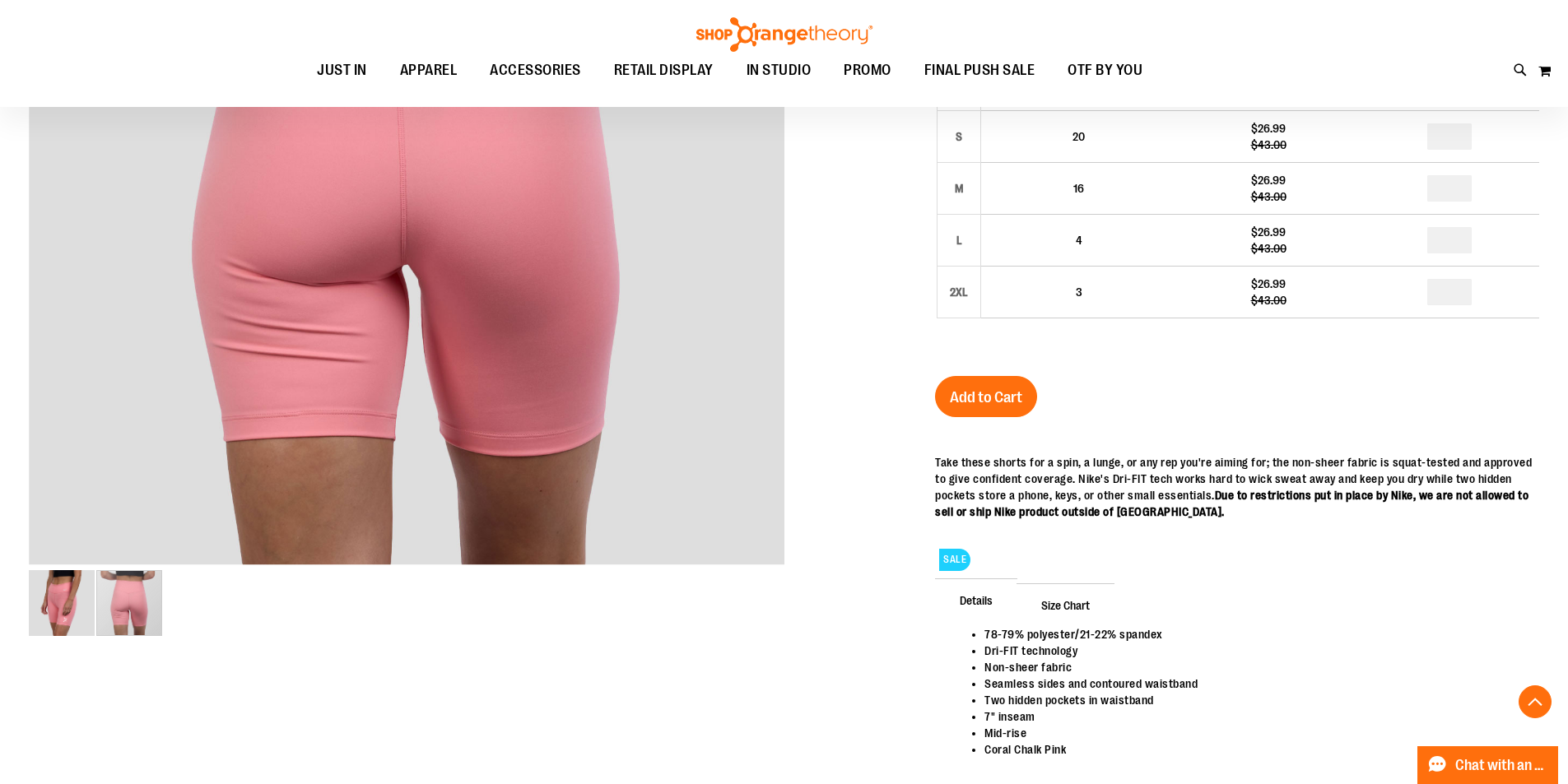
scroll to position [328, 0]
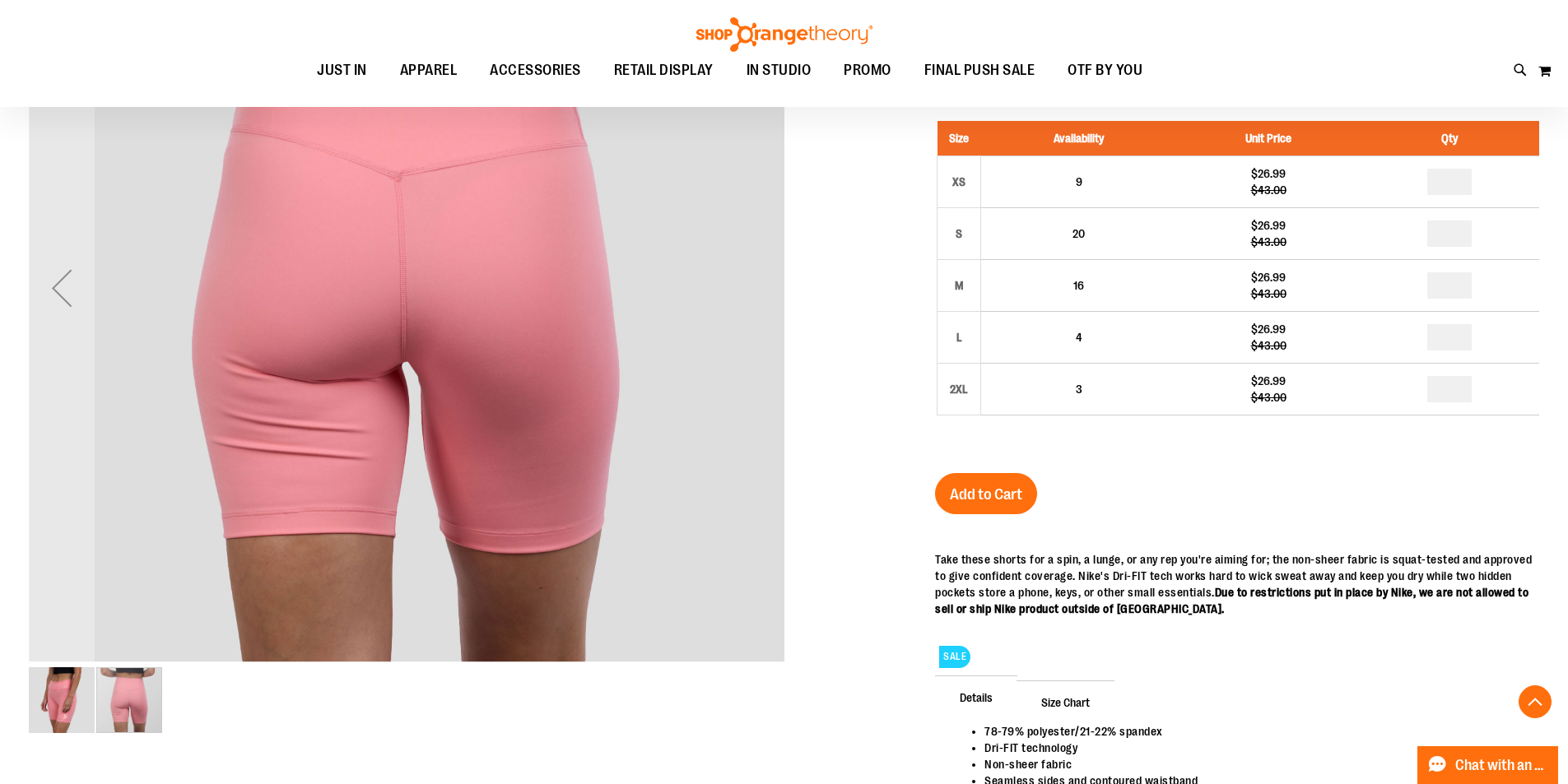
click at [54, 711] on img "image 1 of 2" at bounding box center [62, 700] width 65 height 65
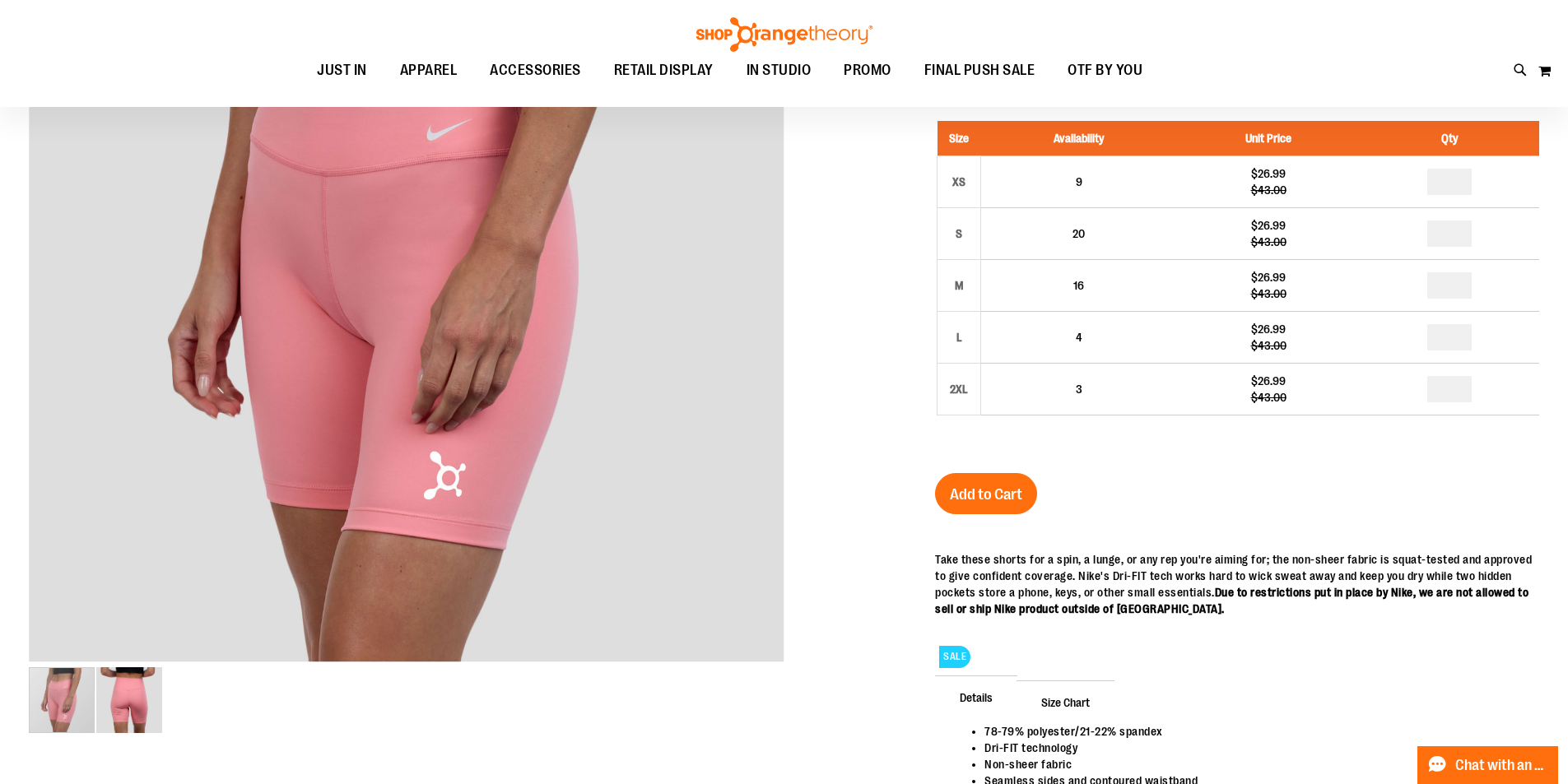
scroll to position [0, 0]
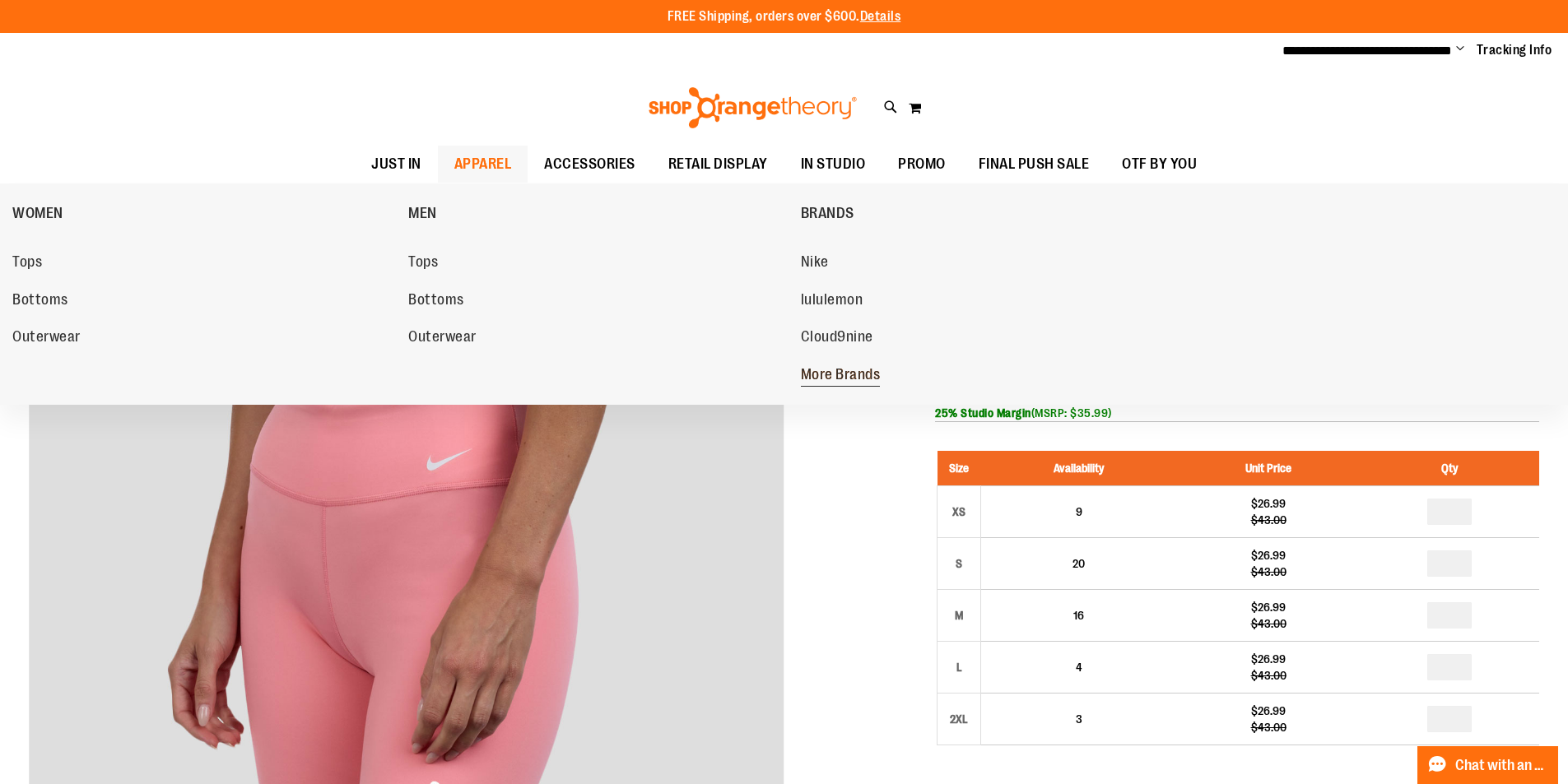
click at [867, 375] on span "More Brands" at bounding box center [841, 376] width 80 height 20
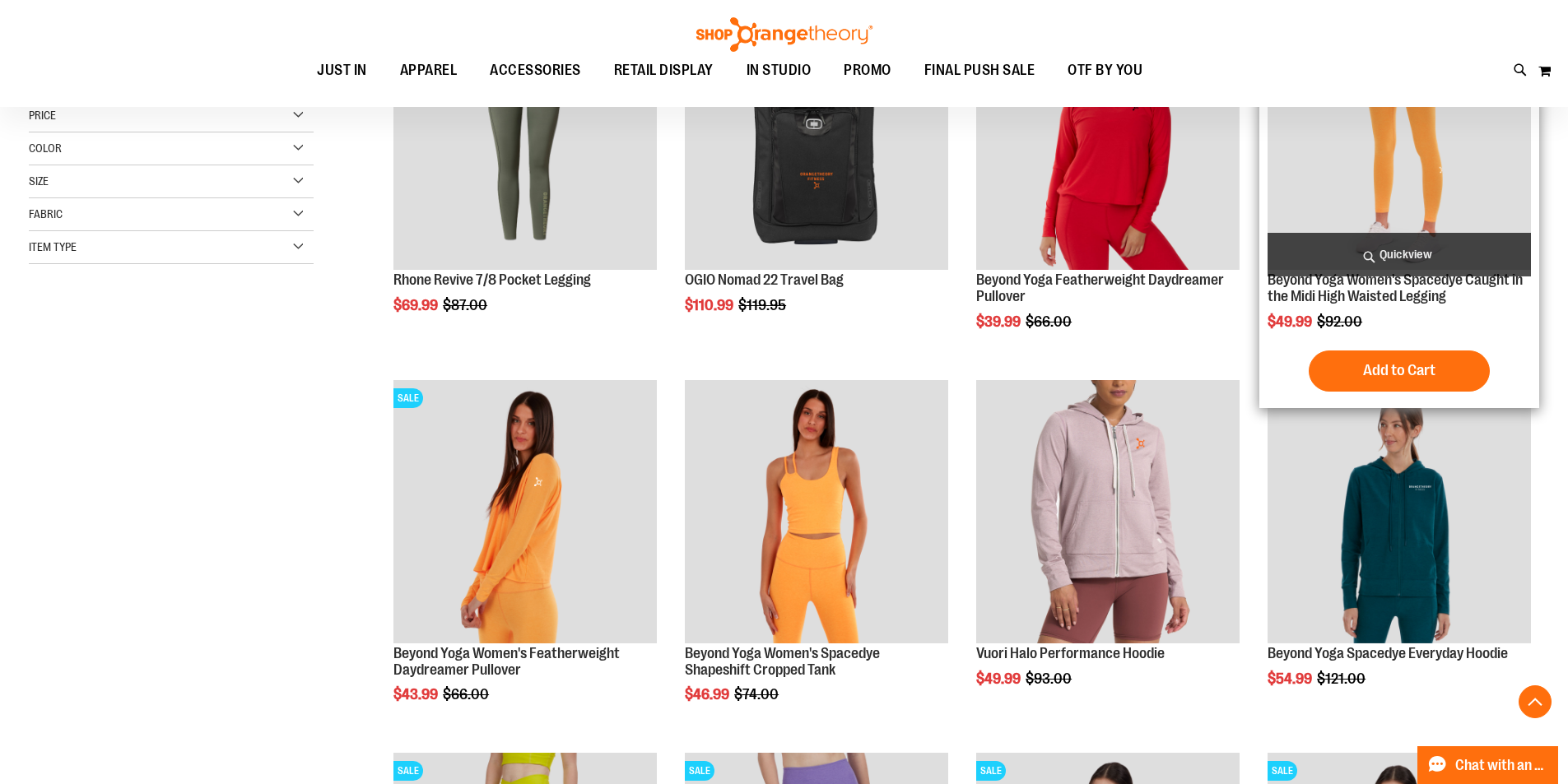
scroll to position [575, 0]
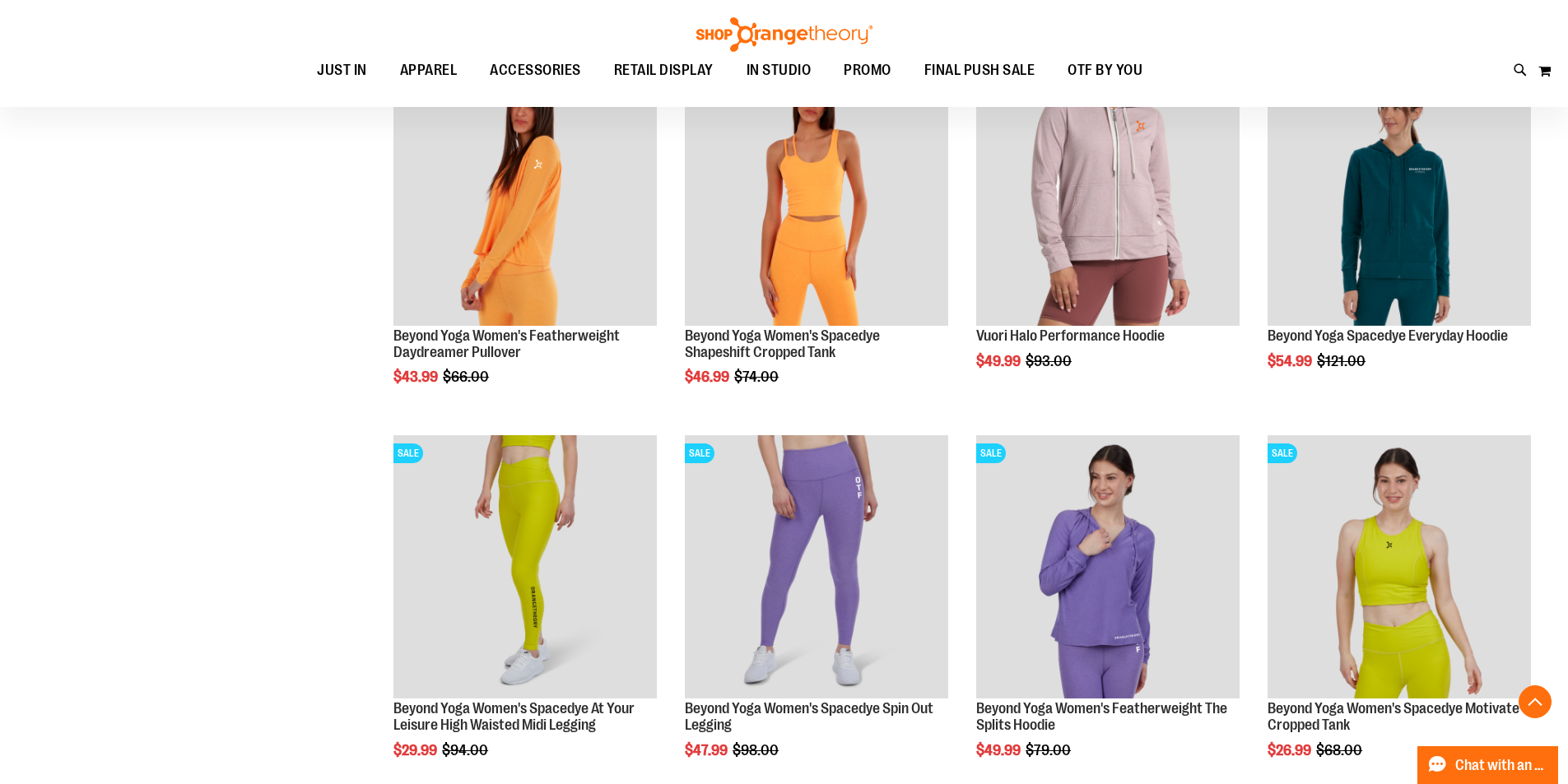
scroll to position [246, 0]
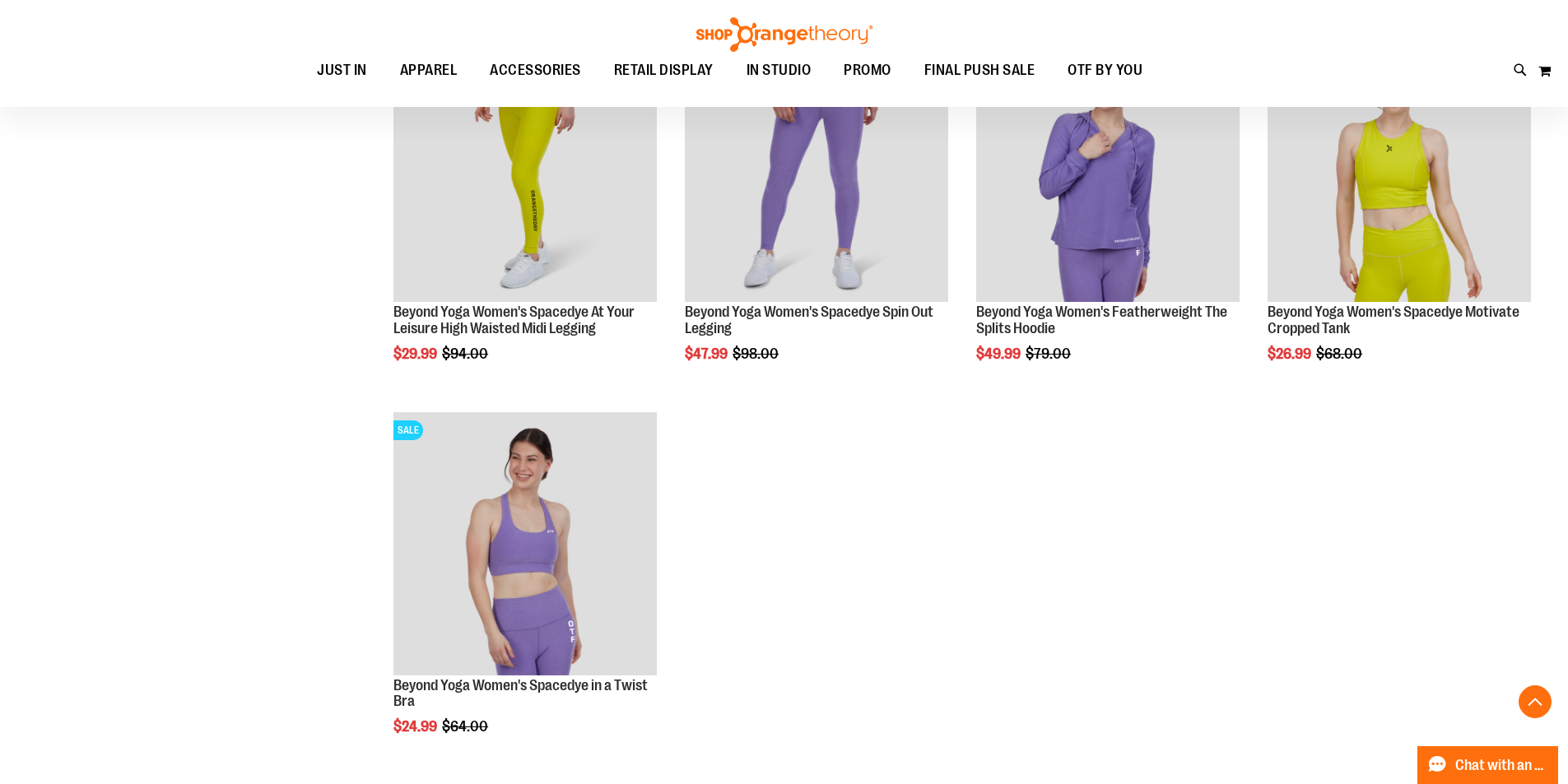
scroll to position [1069, 0]
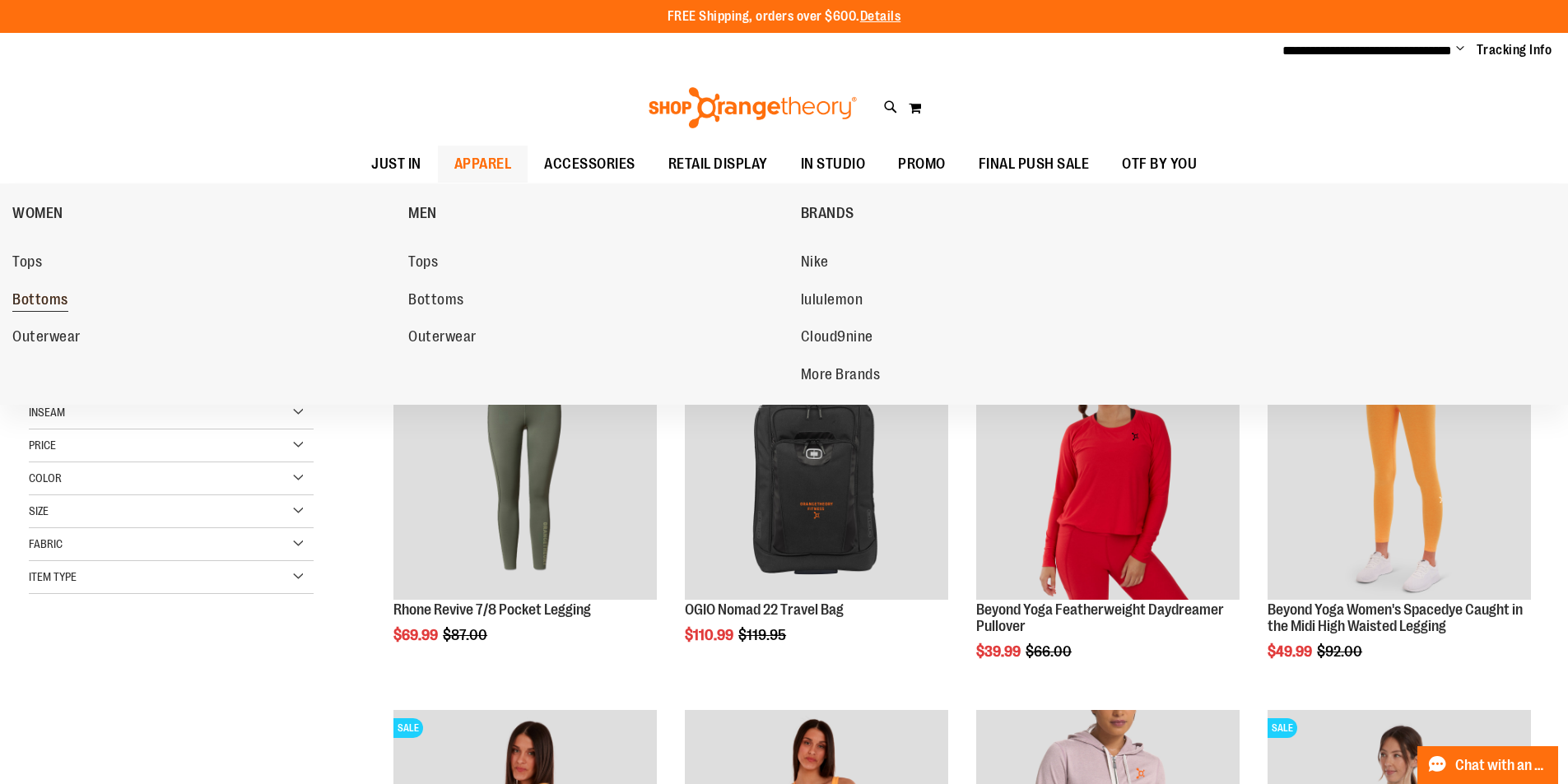
type input "**********"
click at [47, 302] on span "Bottoms" at bounding box center [40, 301] width 56 height 20
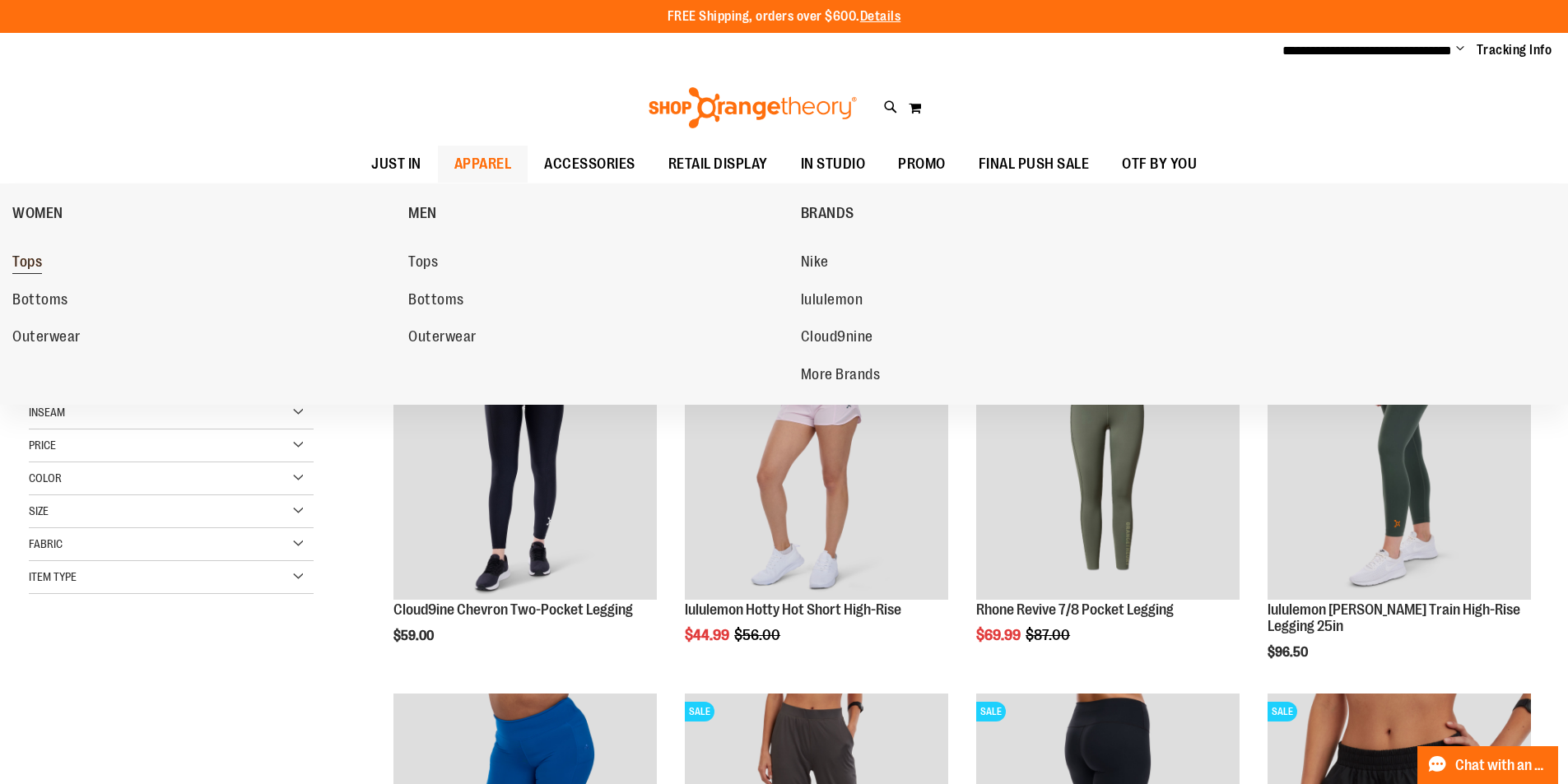
type input "**********"
click at [41, 262] on span "Tops" at bounding box center [27, 263] width 29 height 20
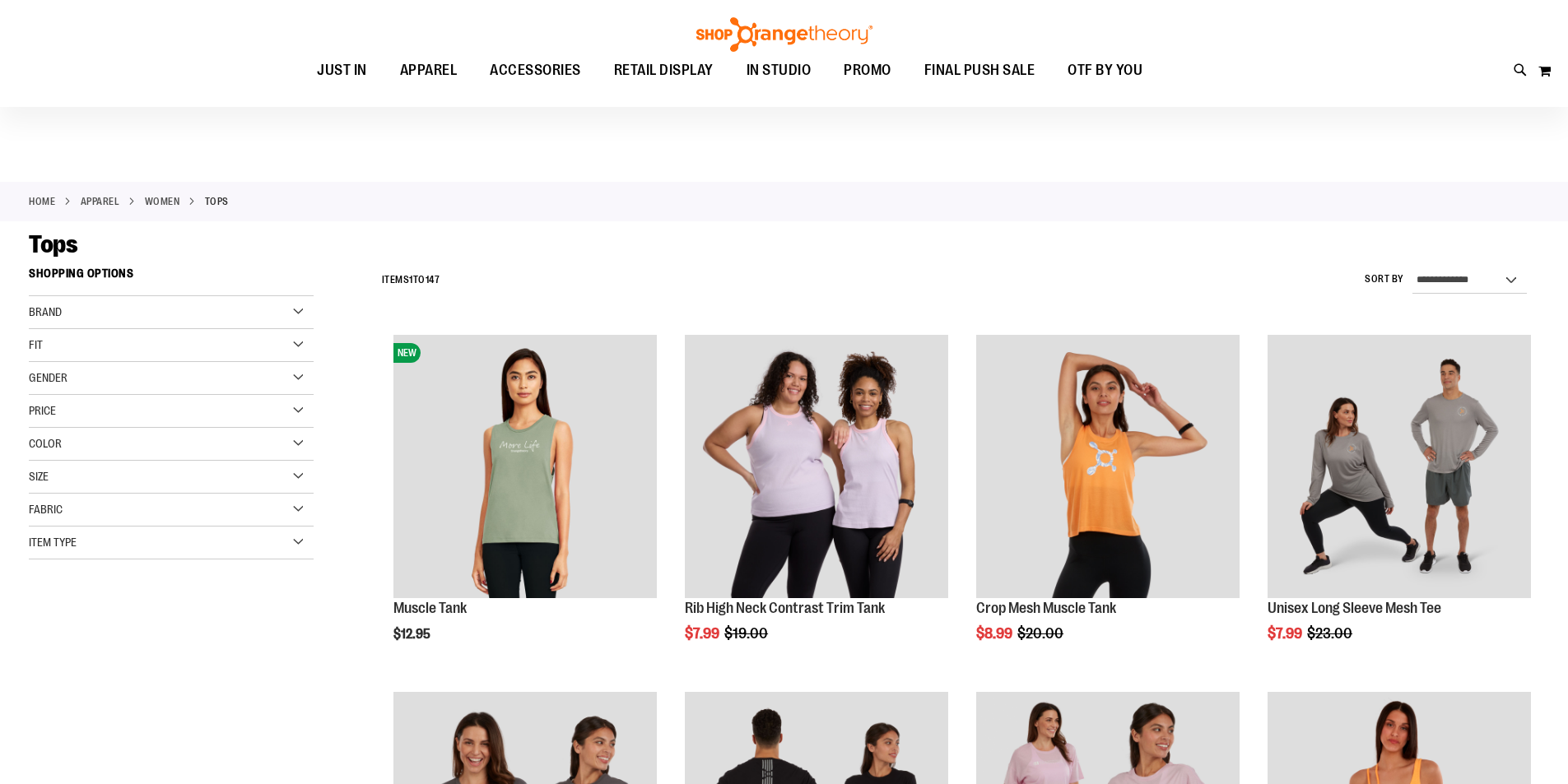
scroll to position [81, 0]
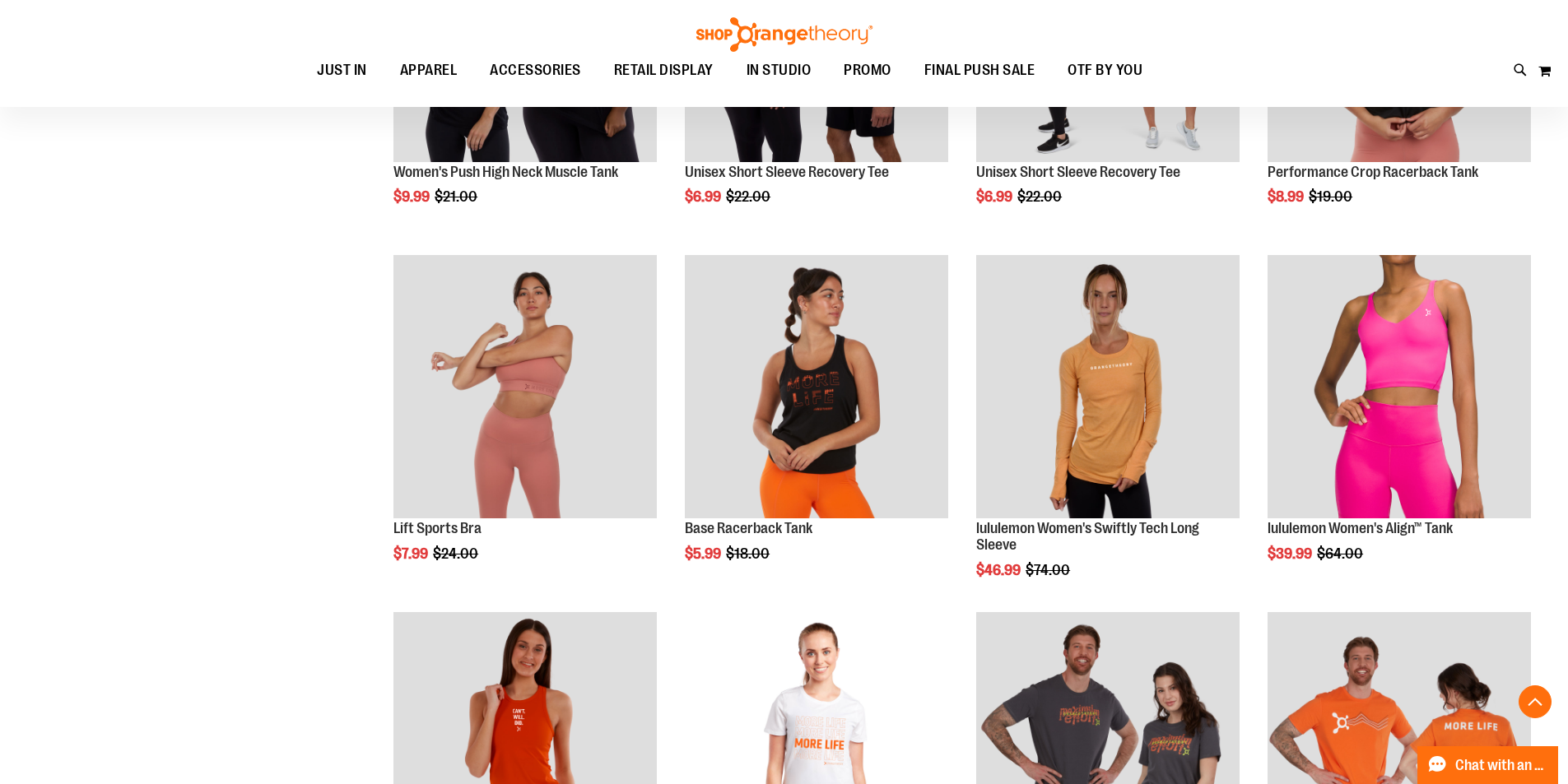
scroll to position [1069, 0]
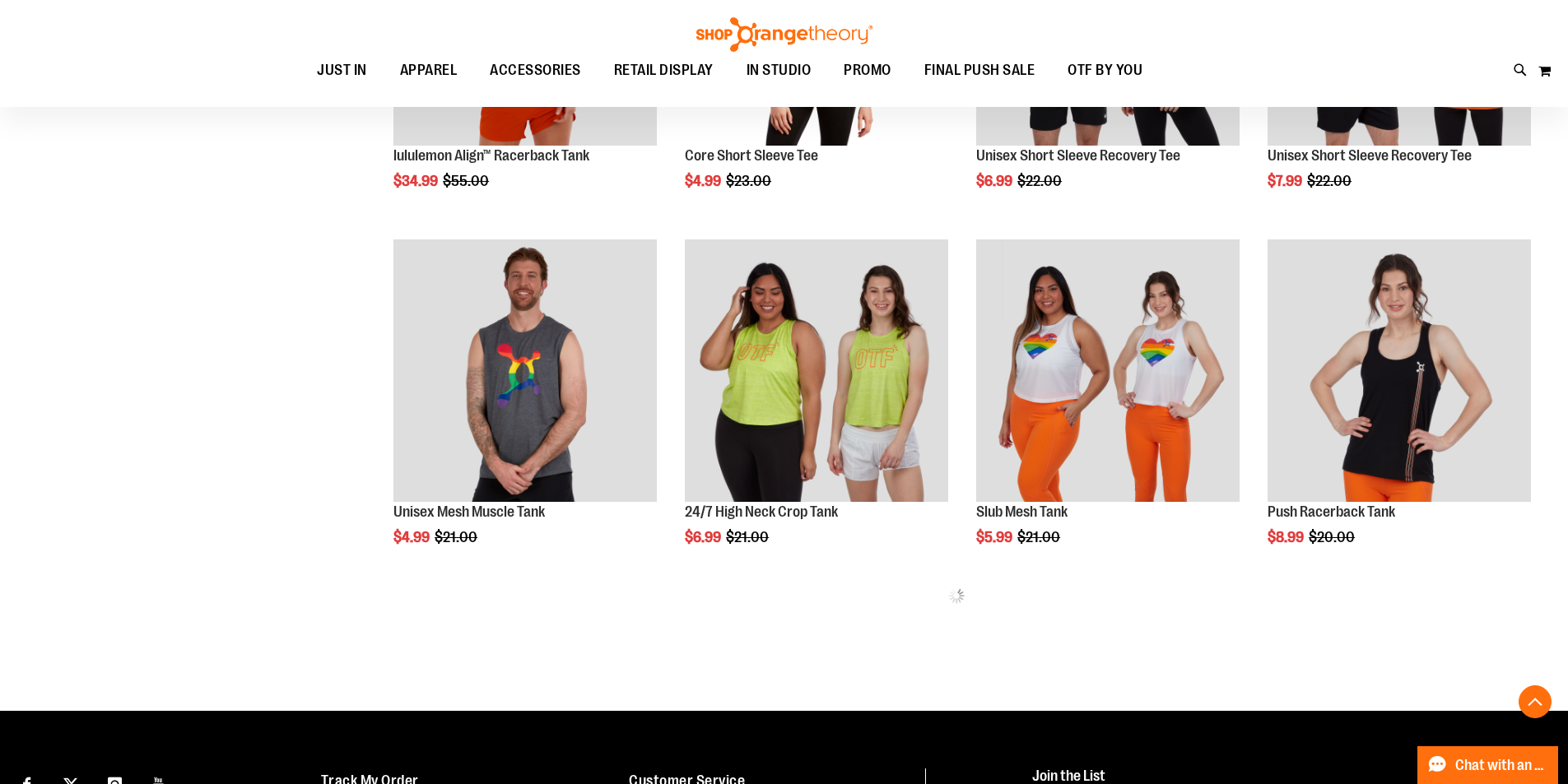
scroll to position [1810, 0]
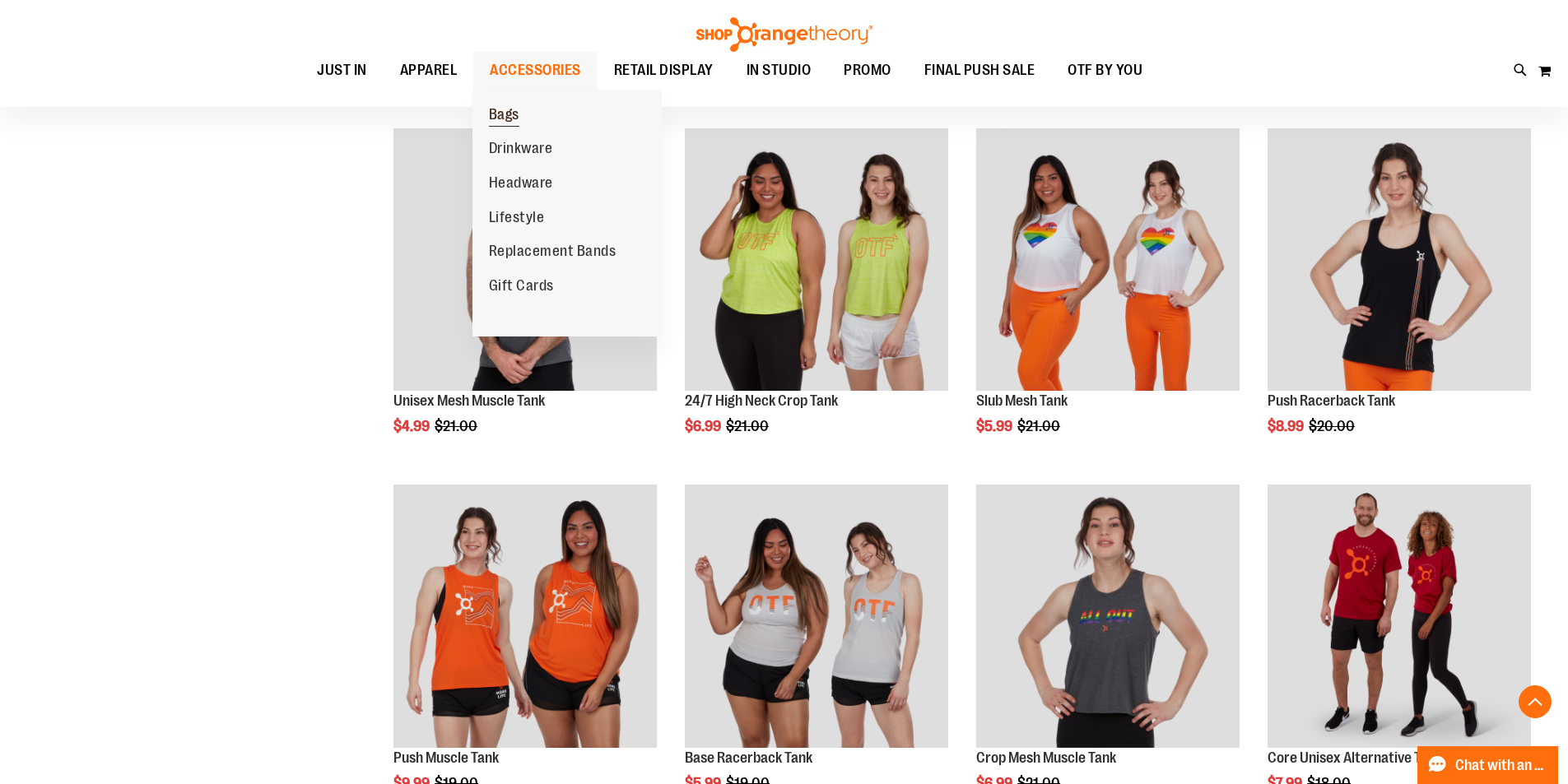
type input "**********"
click at [502, 111] on span "Bags" at bounding box center [504, 116] width 30 height 20
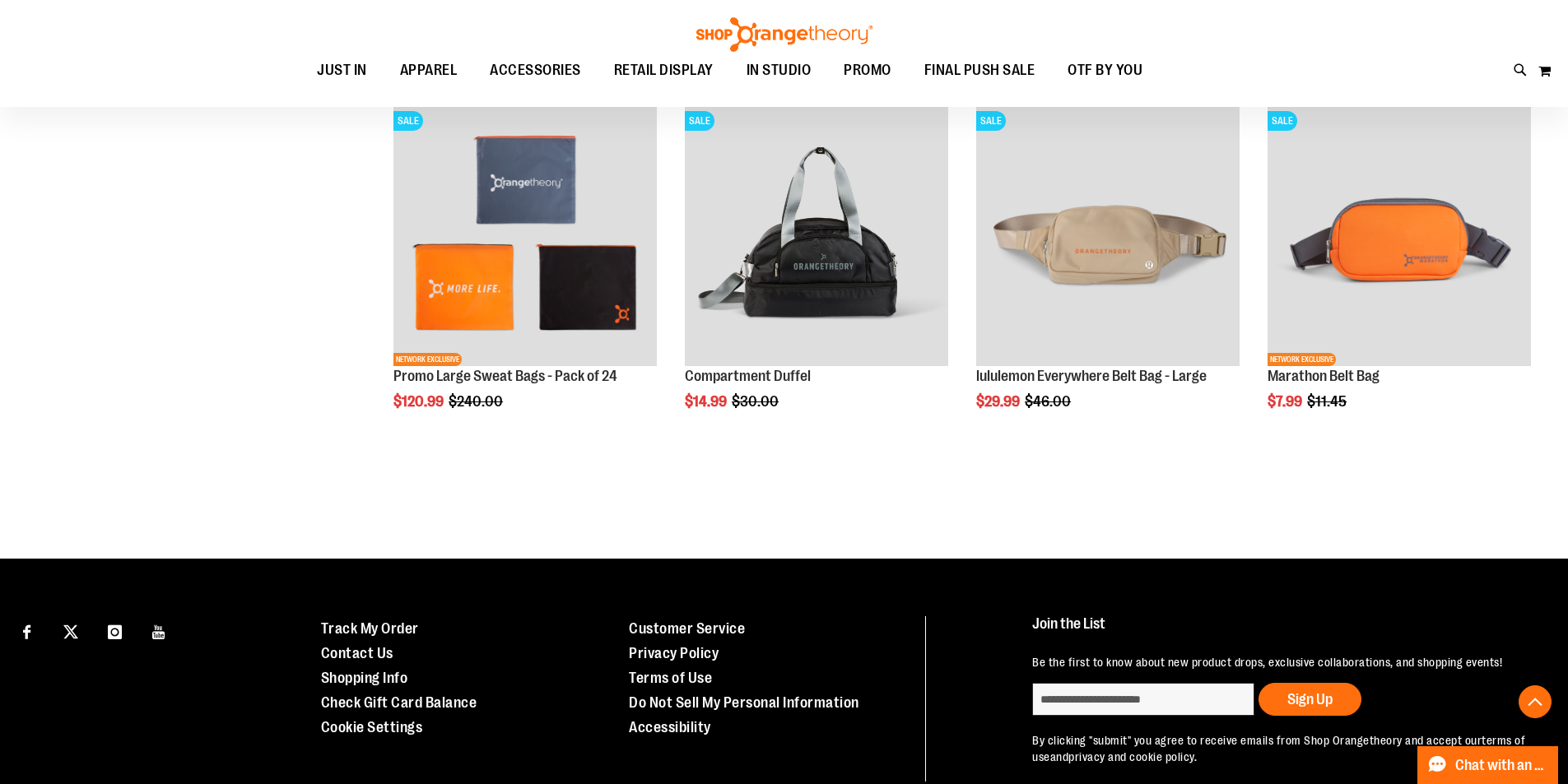
scroll to position [1480, 0]
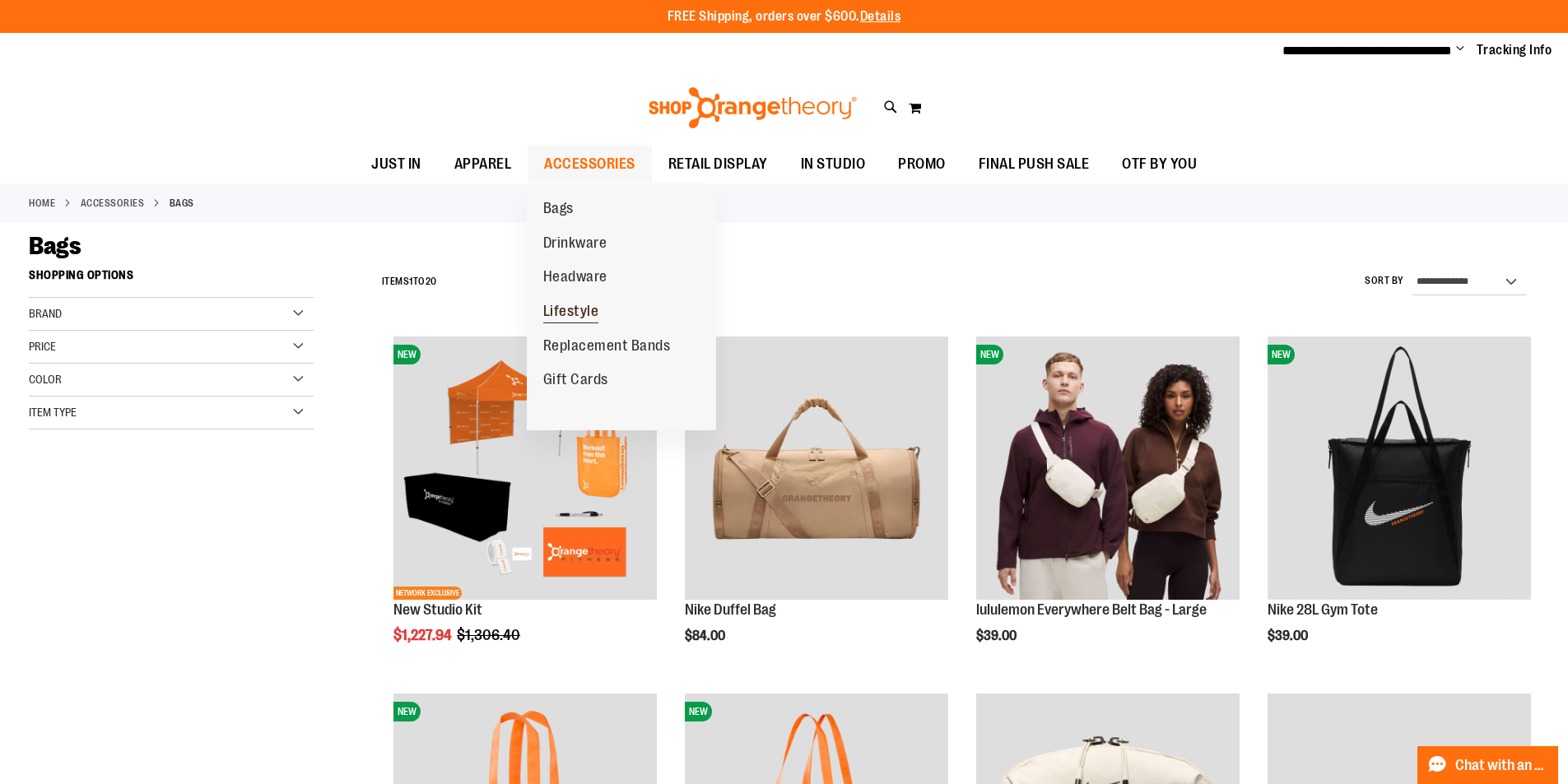
type input "**********"
click at [584, 307] on span "Lifestyle" at bounding box center [571, 312] width 56 height 20
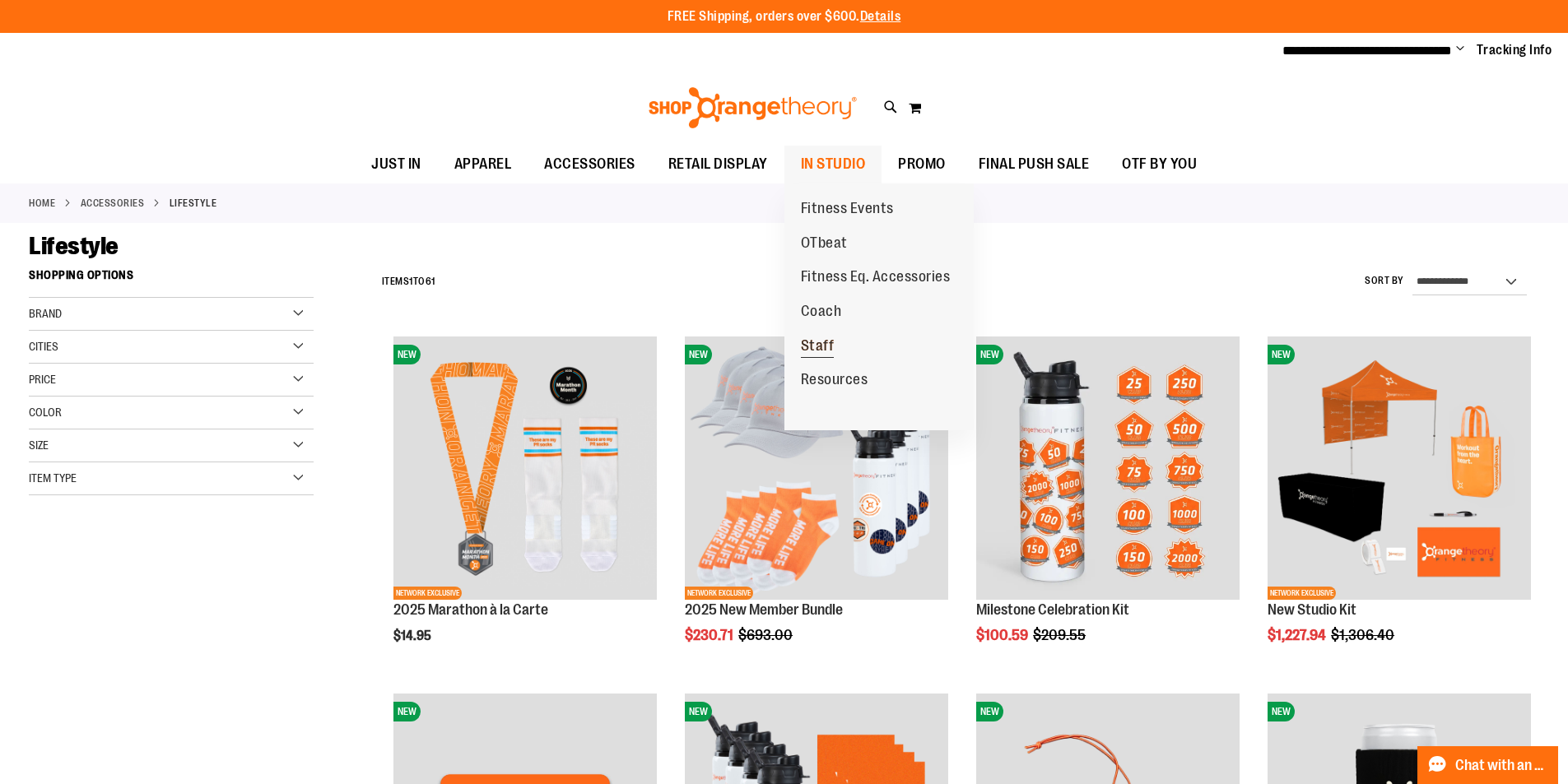
type input "**********"
click at [819, 344] on span "Staff" at bounding box center [818, 347] width 34 height 20
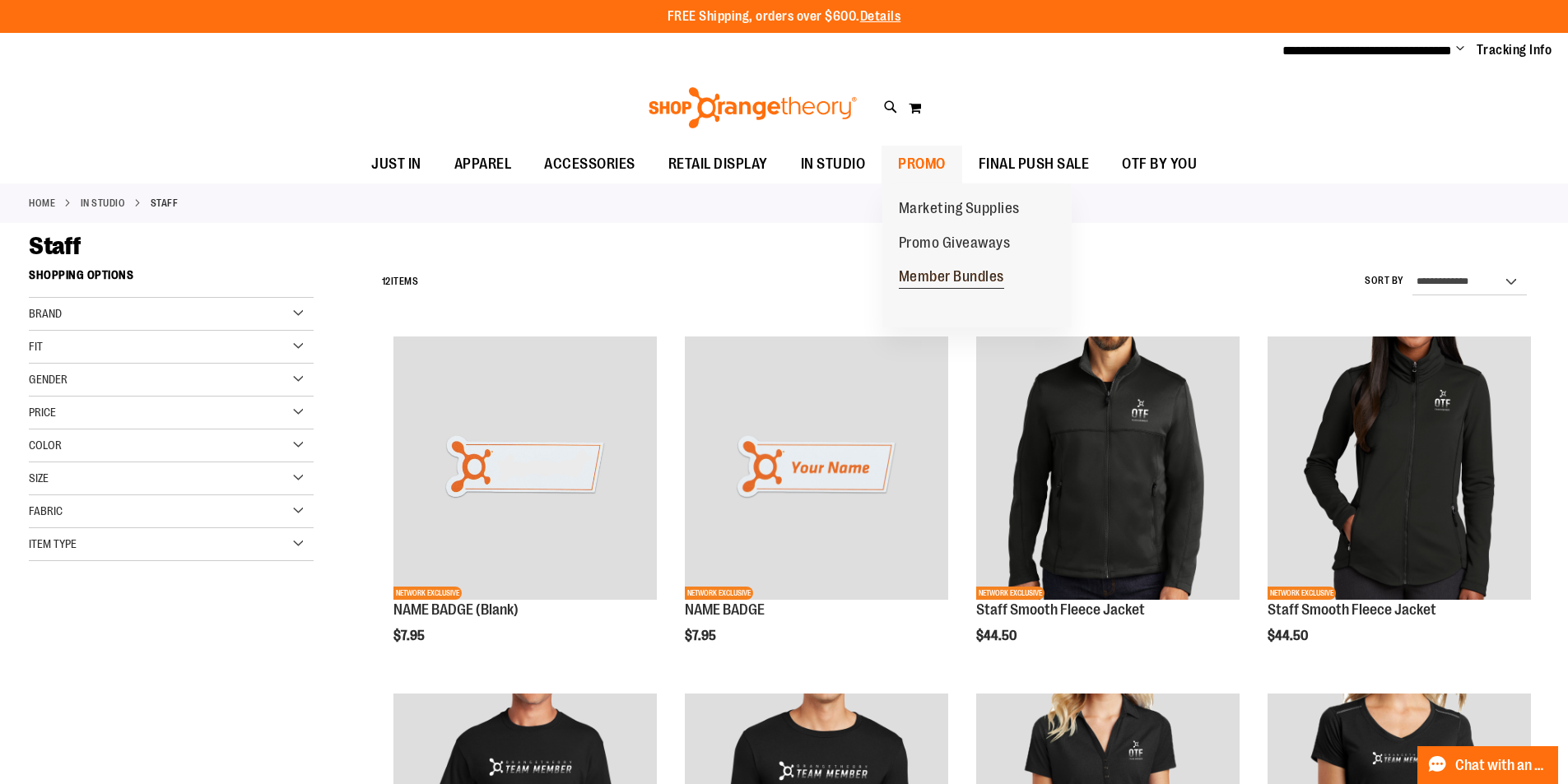
type input "**********"
click at [949, 270] on span "Member Bundles" at bounding box center [951, 278] width 105 height 20
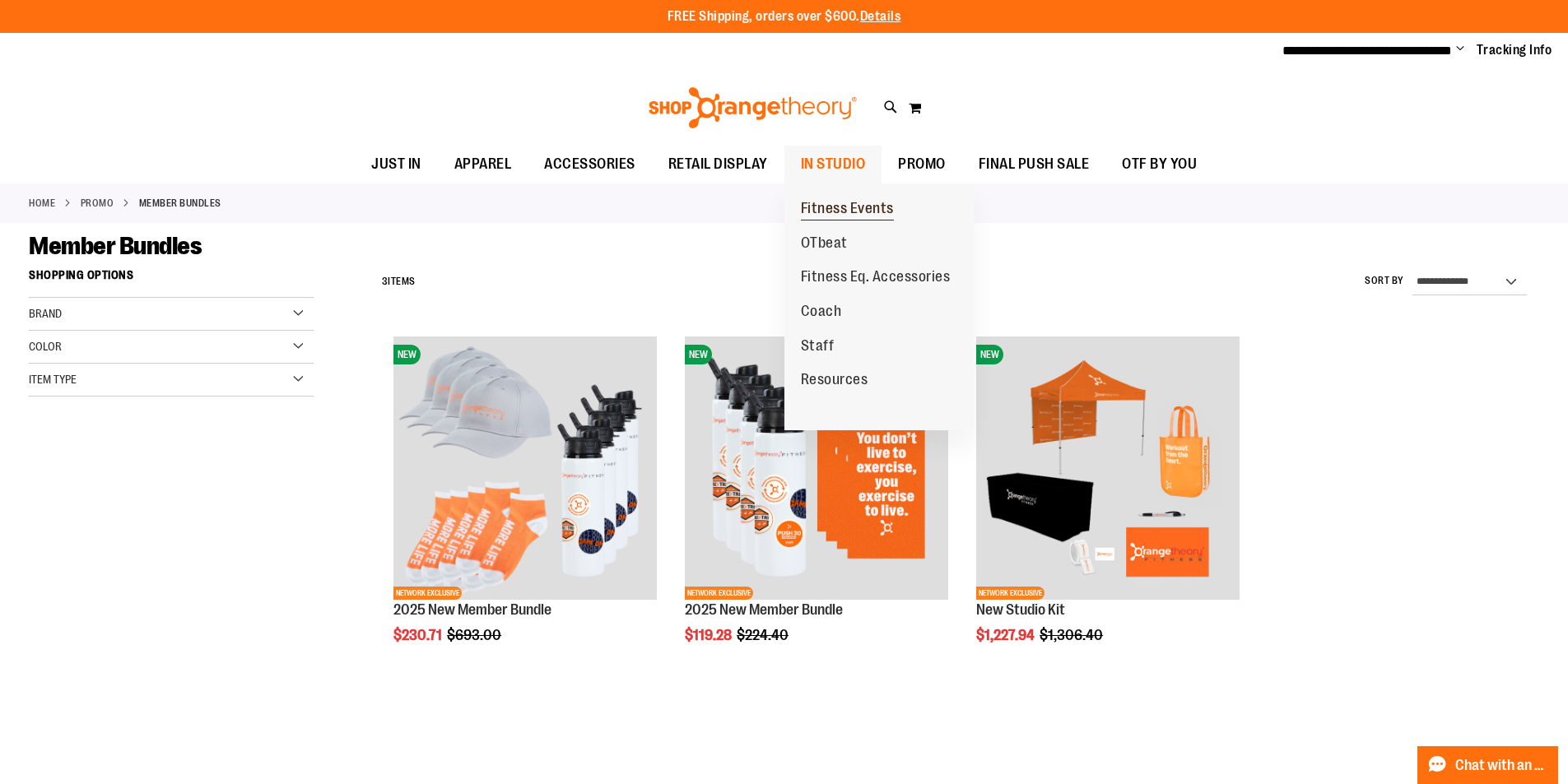
type input "**********"
click at [875, 202] on span "Fitness Events" at bounding box center [847, 210] width 93 height 20
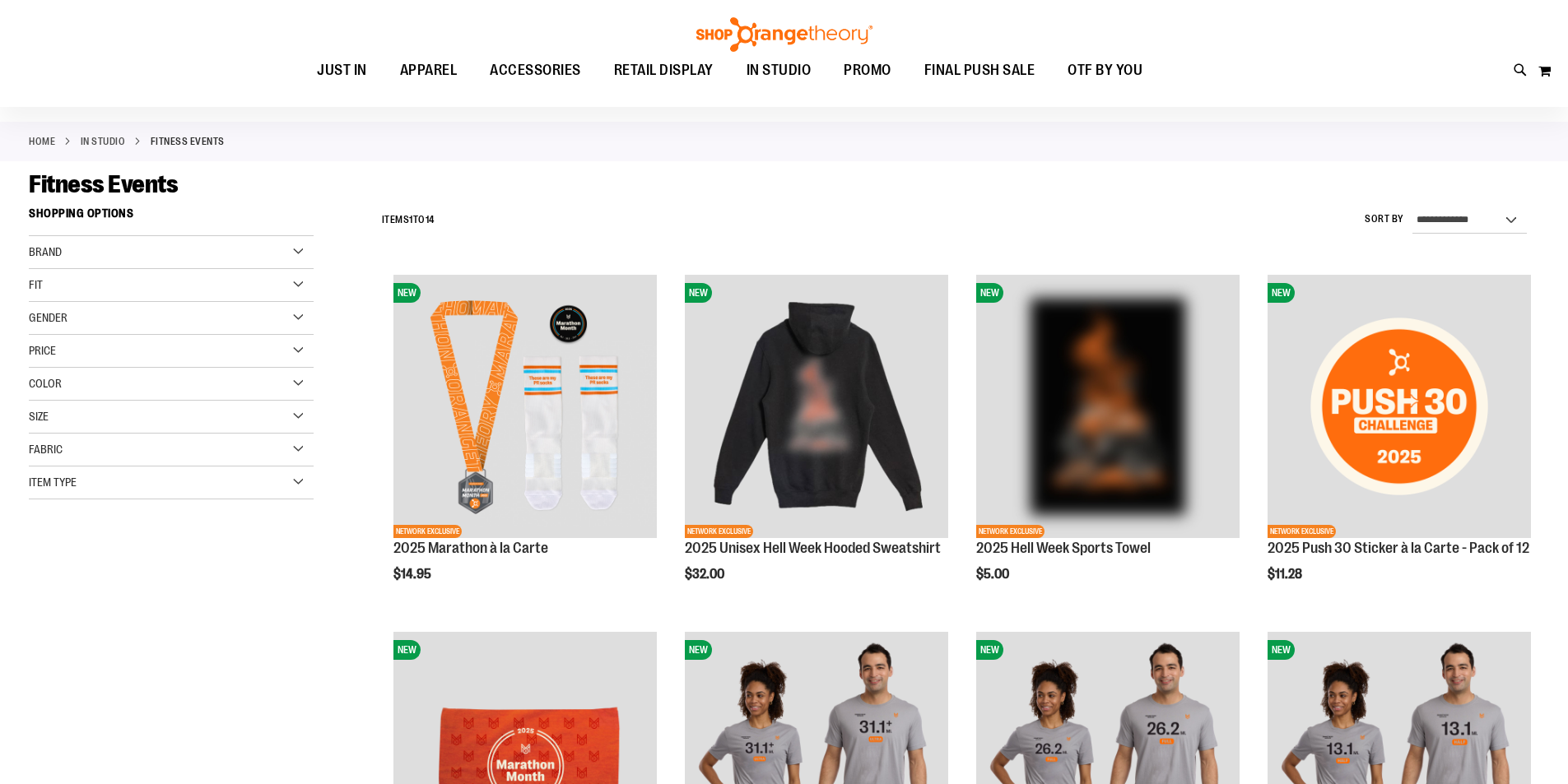
scroll to position [164, 0]
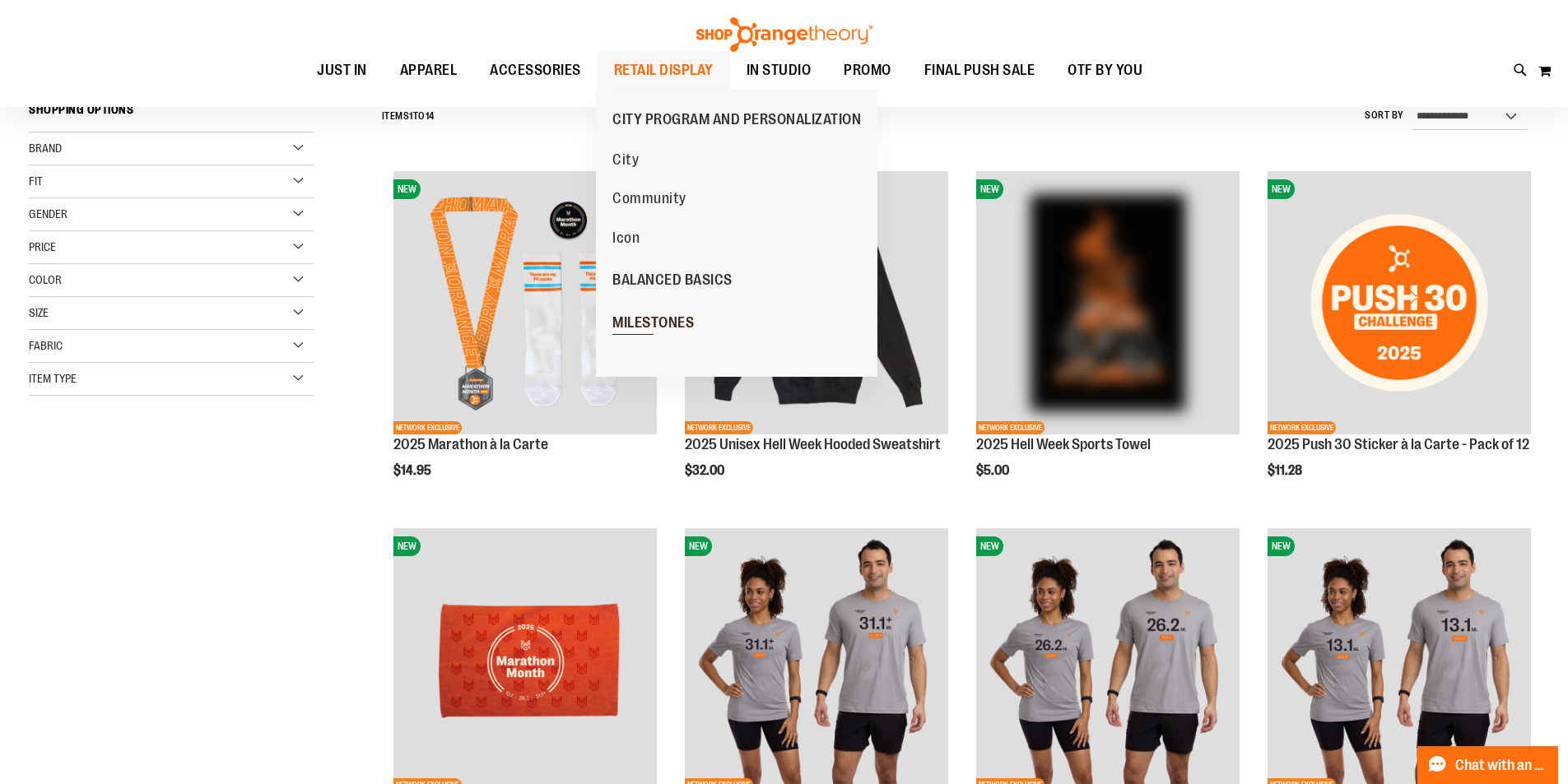
type input "**********"
click at [666, 319] on span "MILESTONES" at bounding box center [653, 324] width 81 height 20
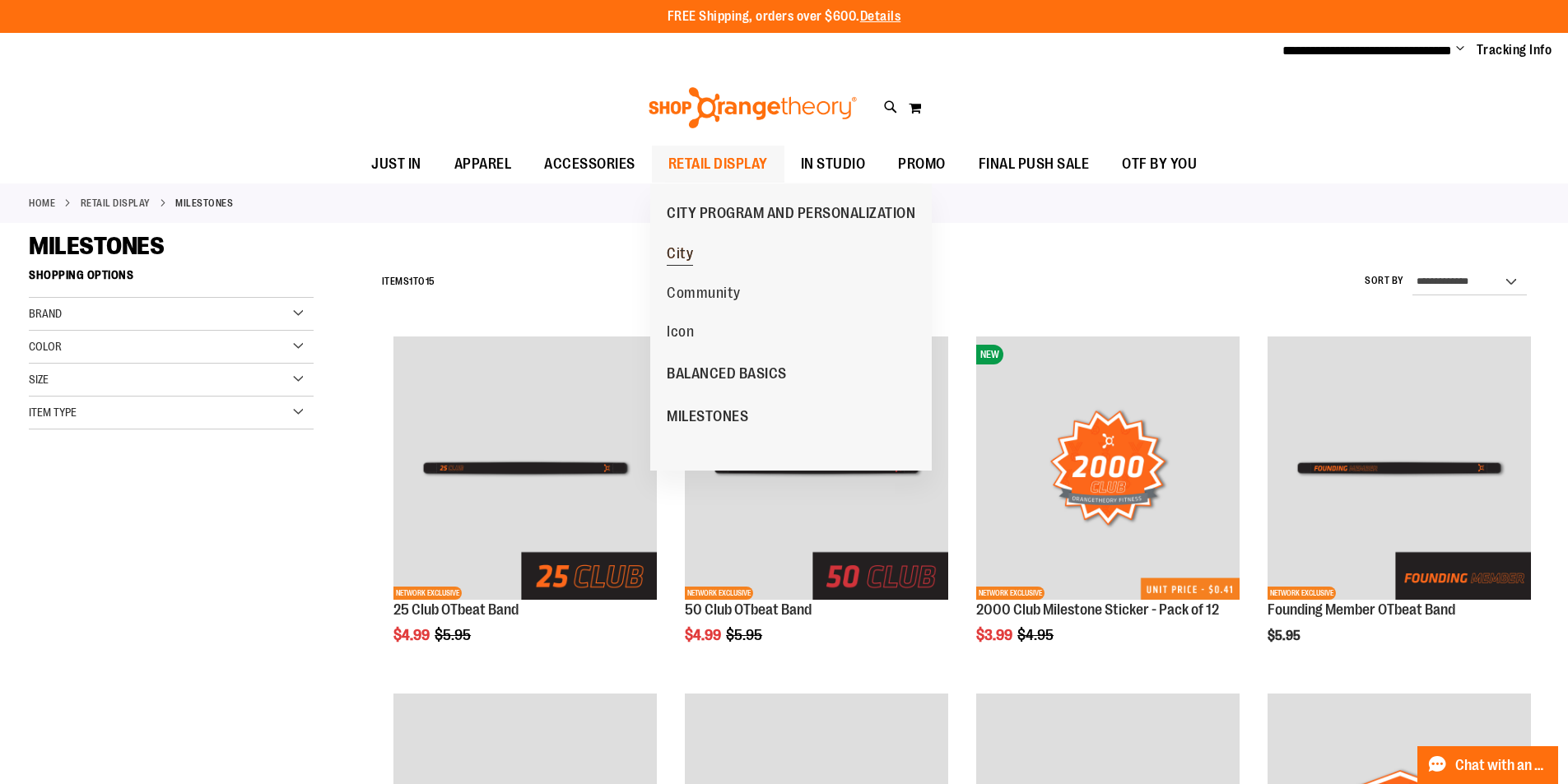
type input "**********"
click at [688, 259] on span "City" at bounding box center [680, 255] width 27 height 20
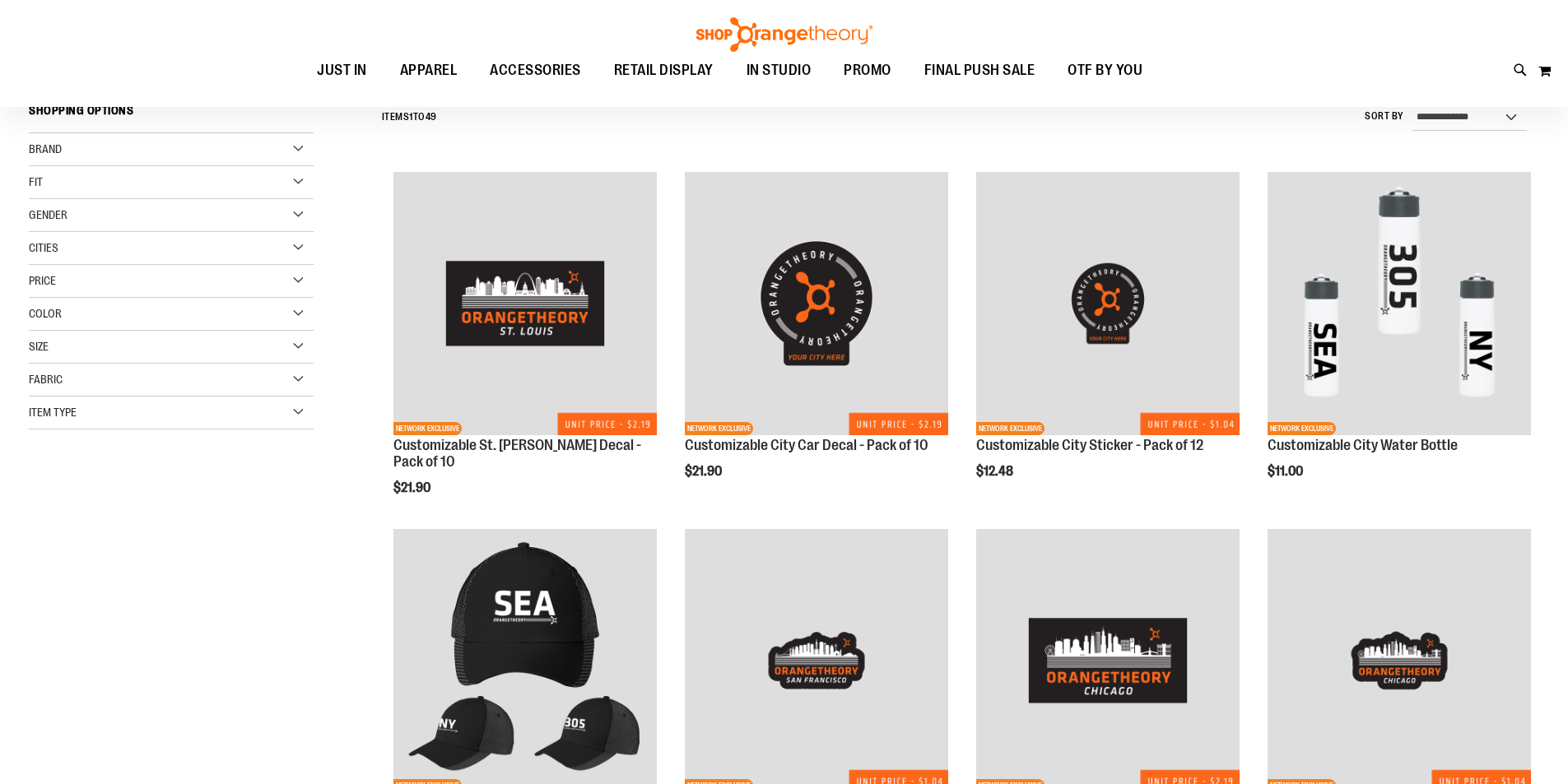
scroll to position [164, 0]
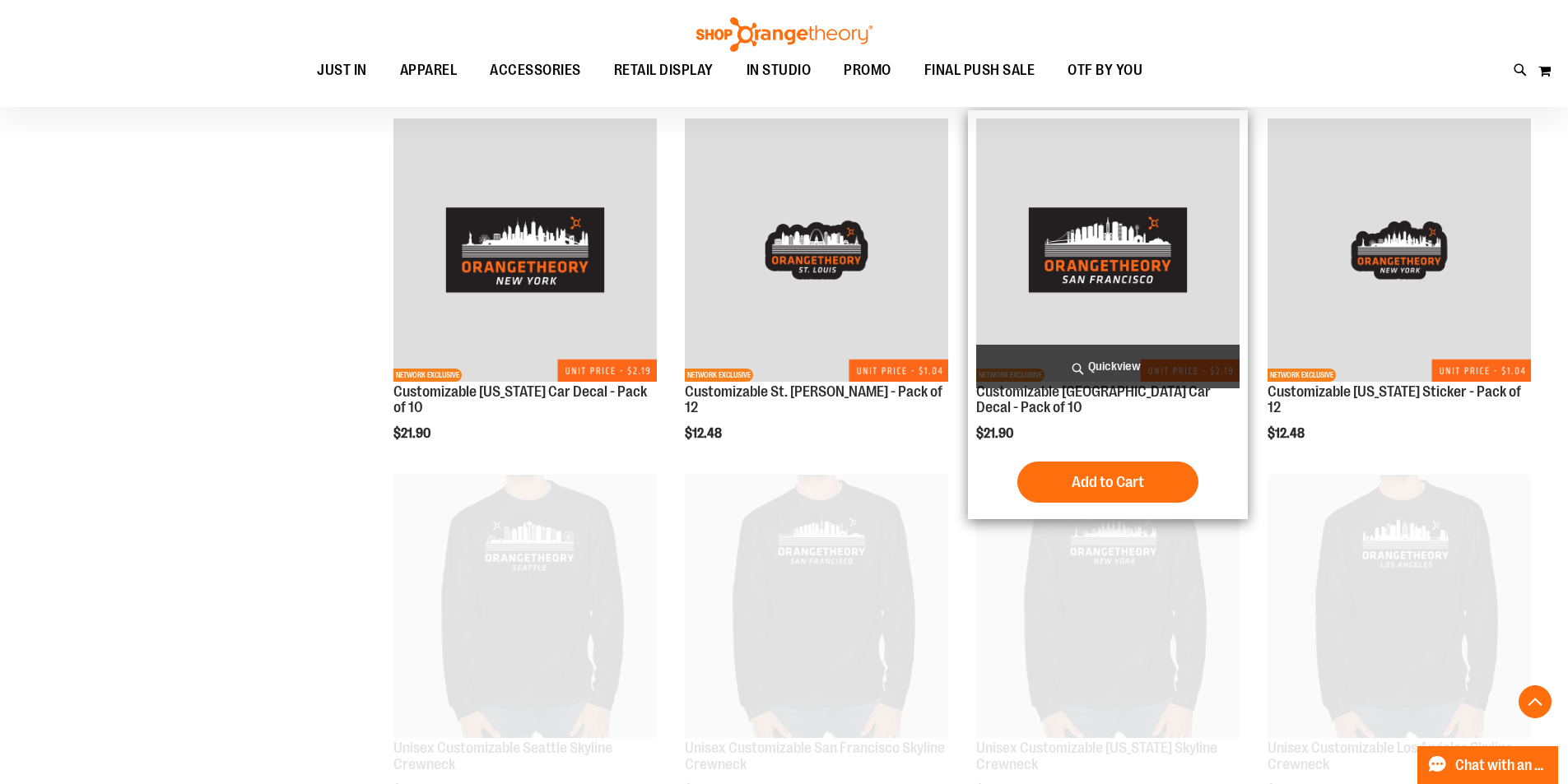
scroll to position [1151, 0]
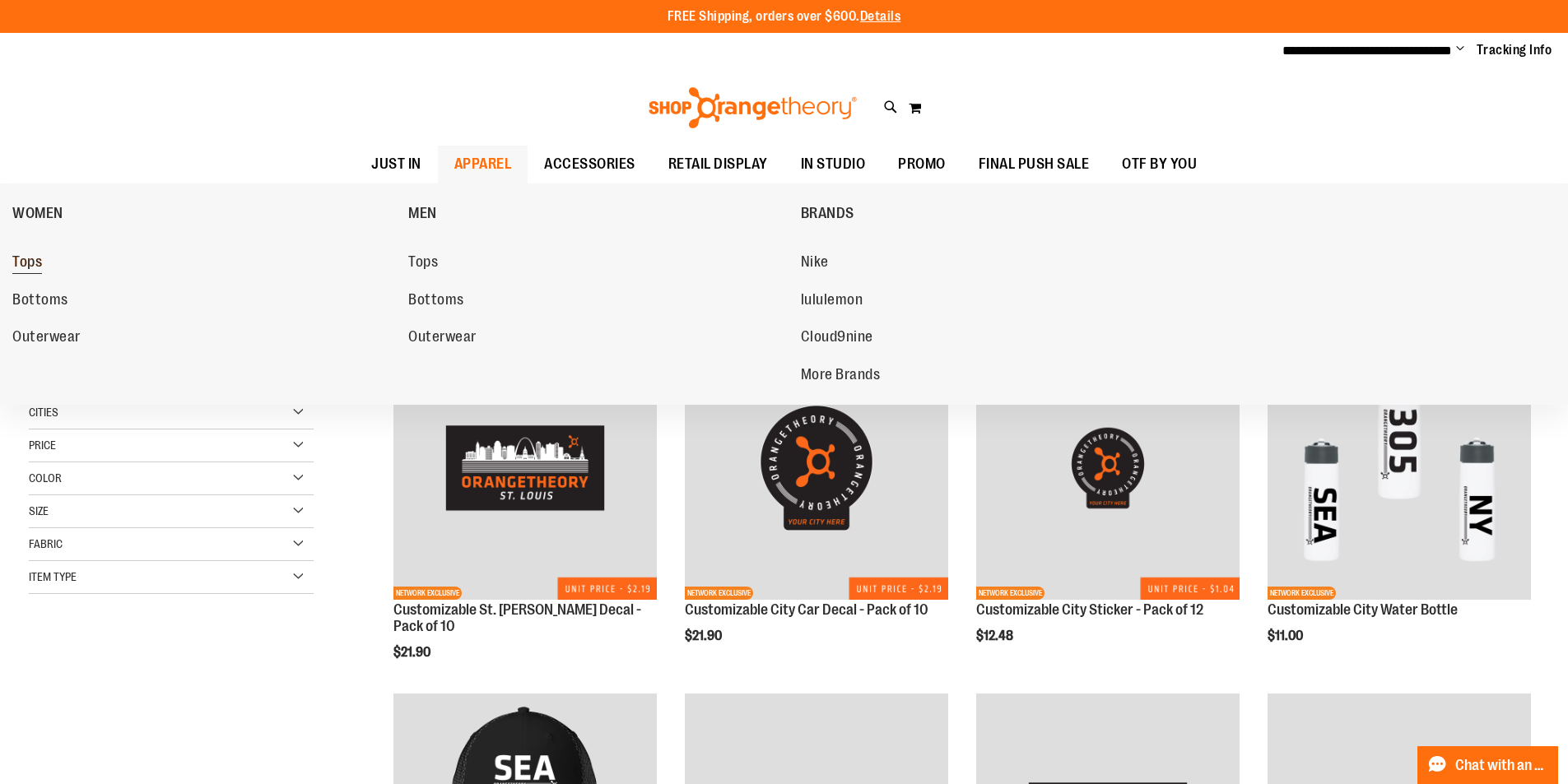
type input "**********"
click at [26, 257] on span "Tops" at bounding box center [27, 263] width 29 height 20
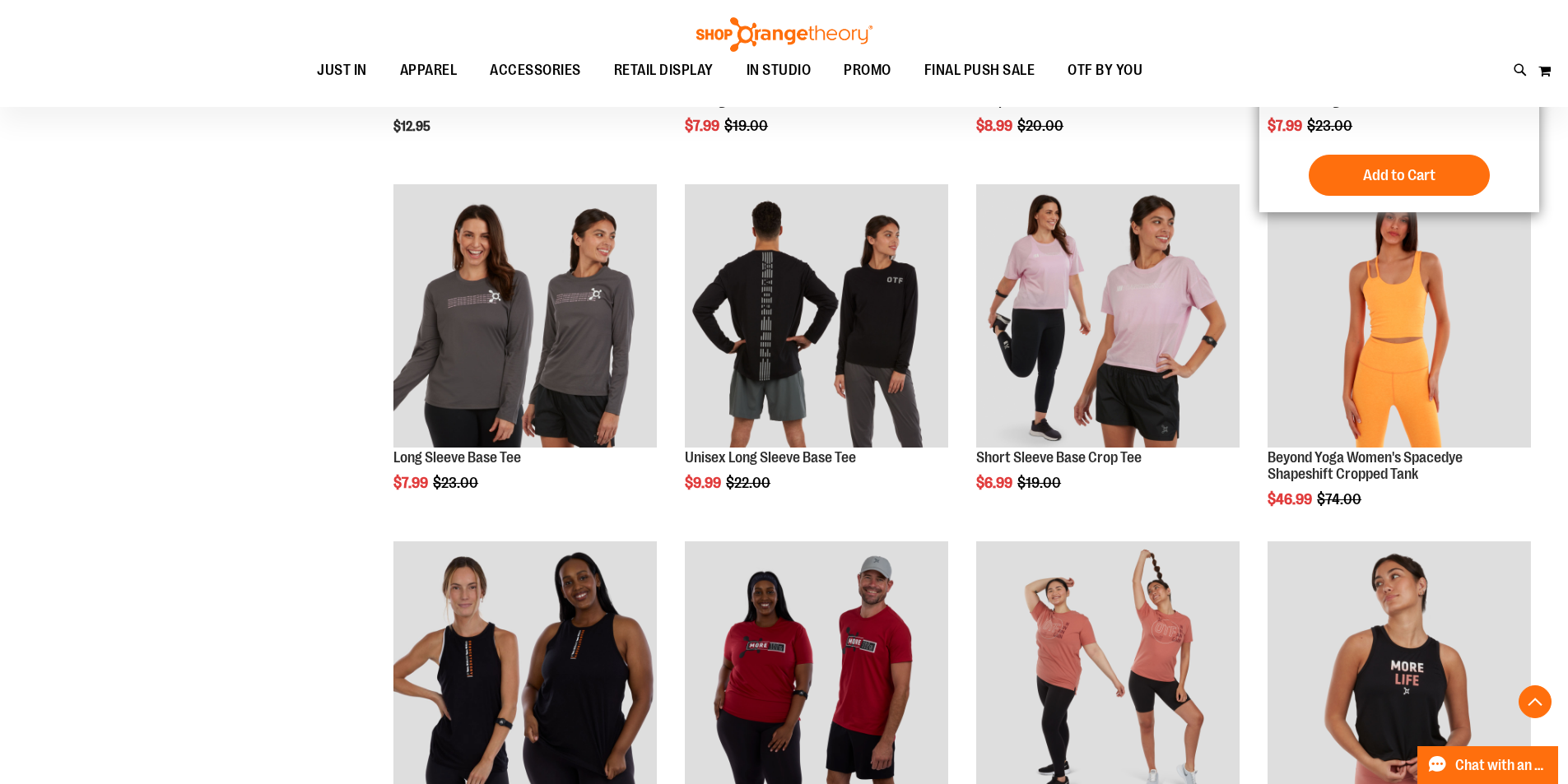
scroll to position [575, 0]
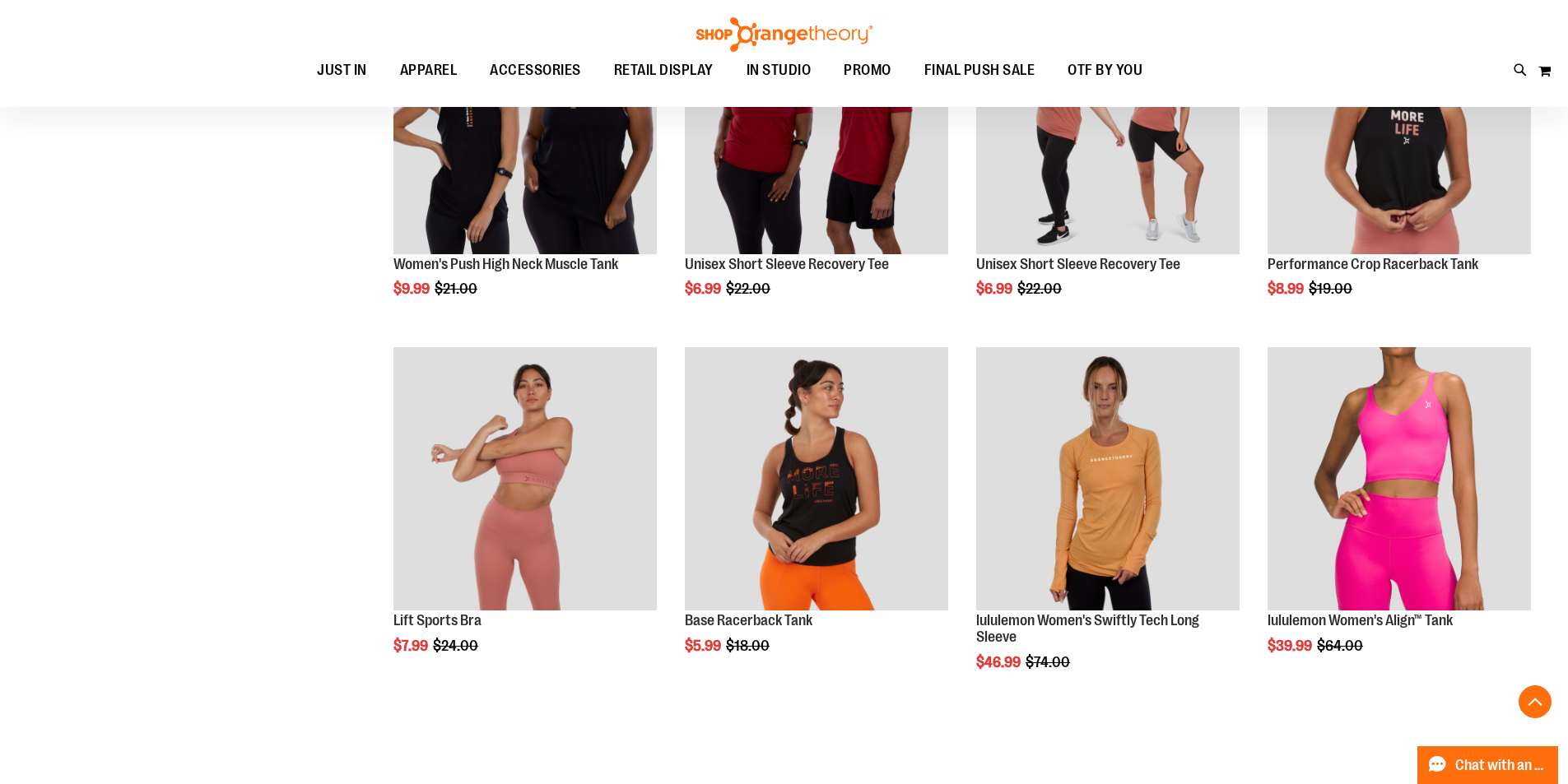
scroll to position [1069, 0]
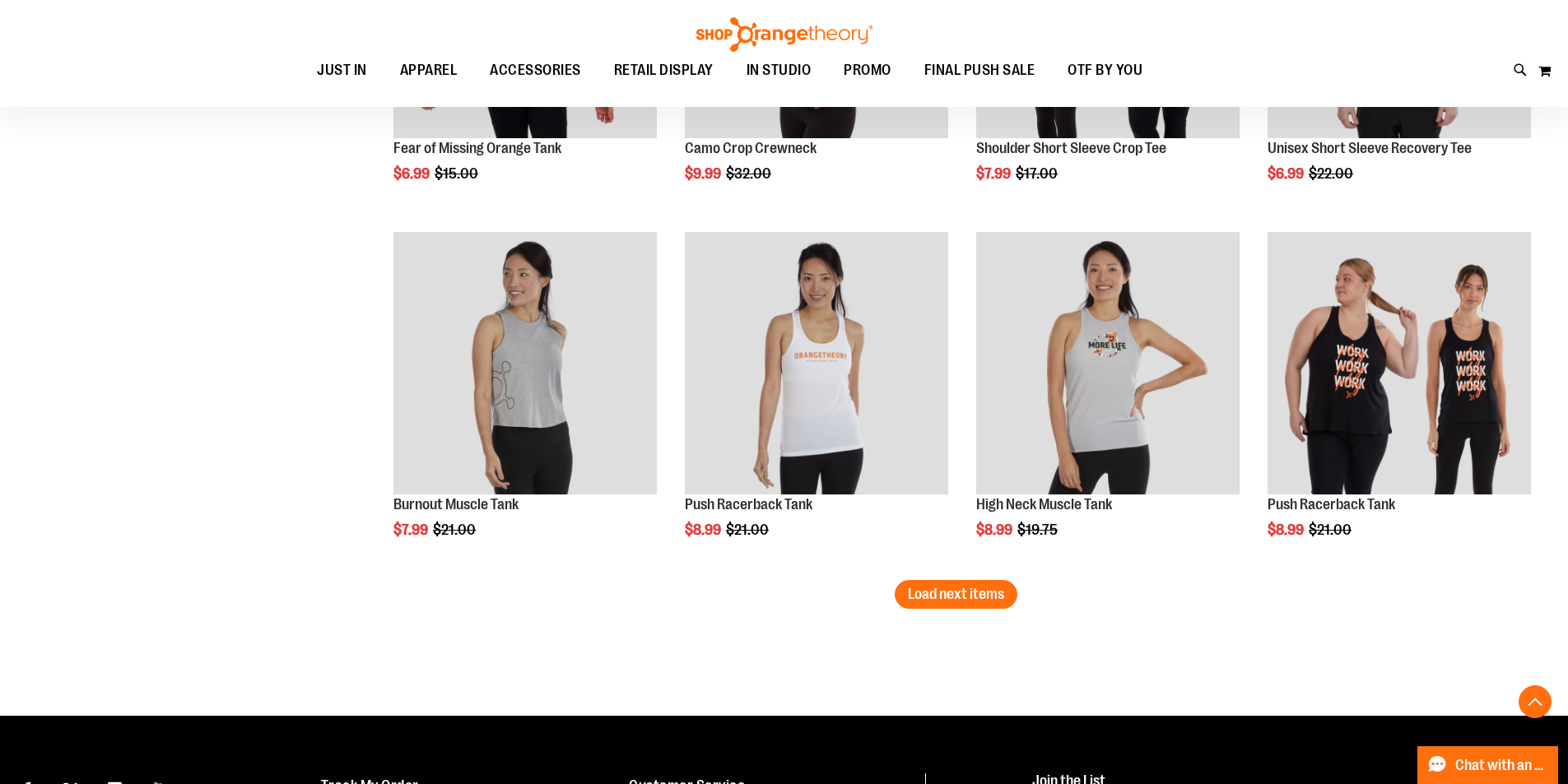
scroll to position [3045, 0]
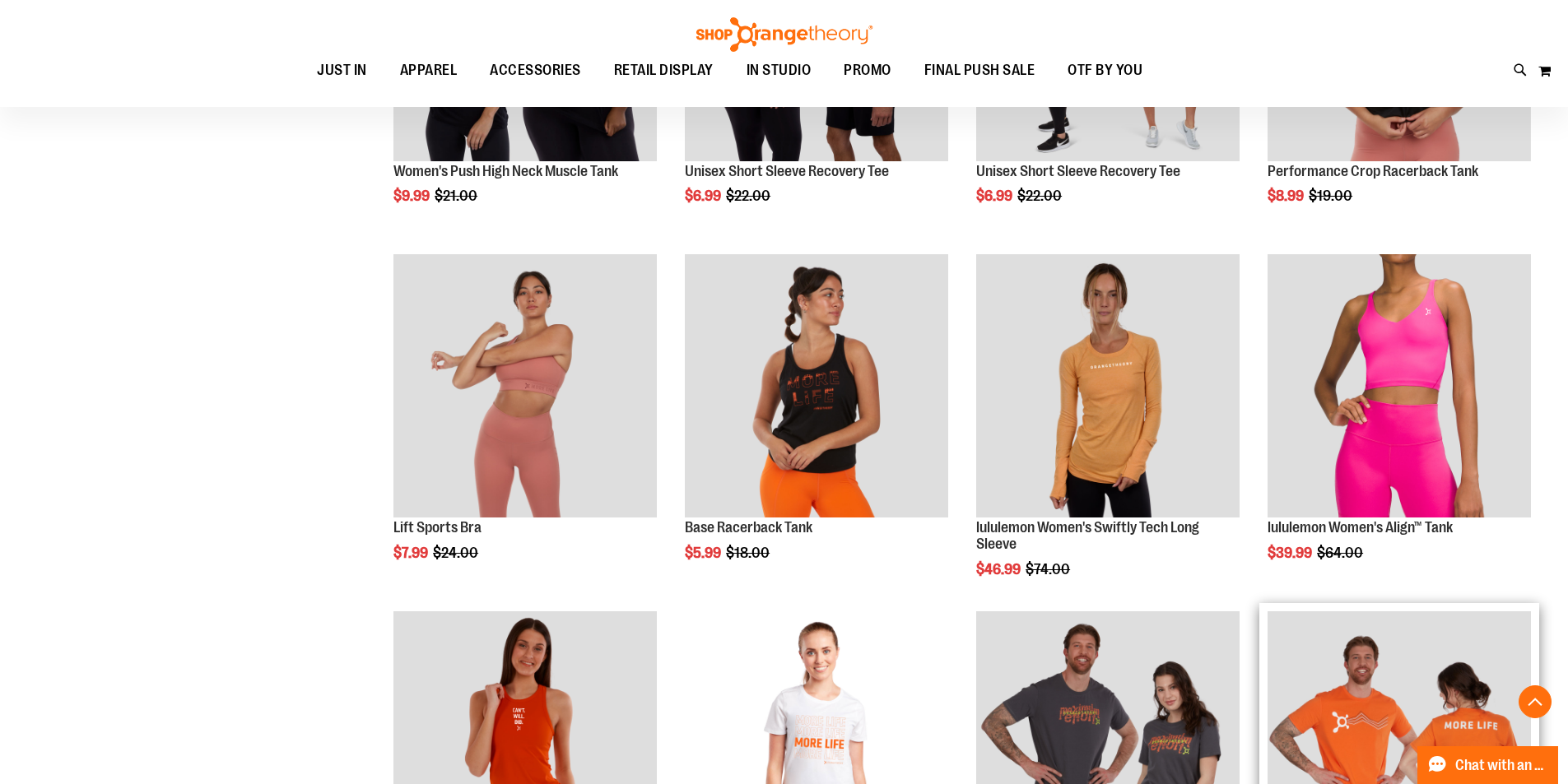
scroll to position [575, 0]
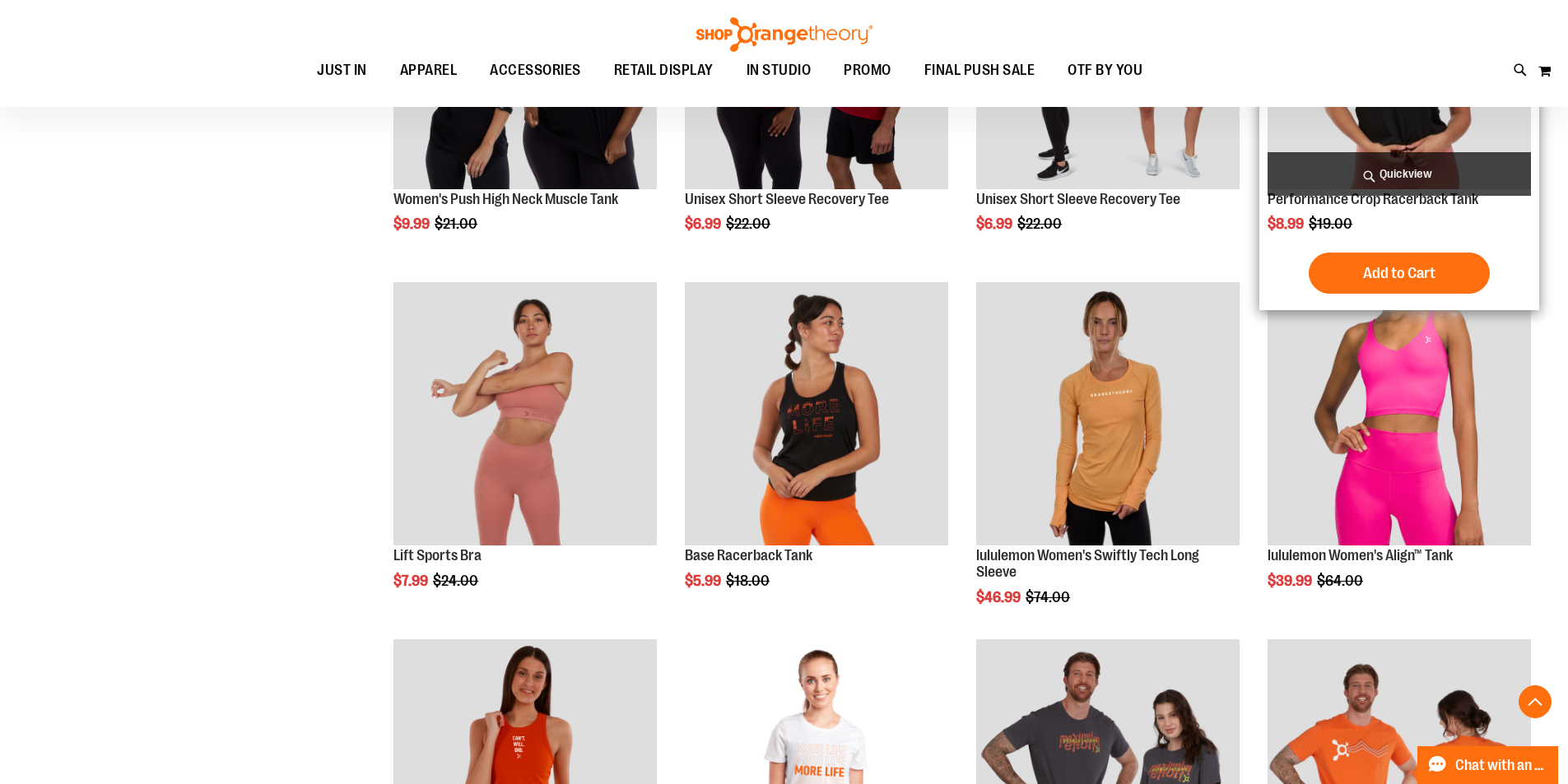
scroll to position [1151, 0]
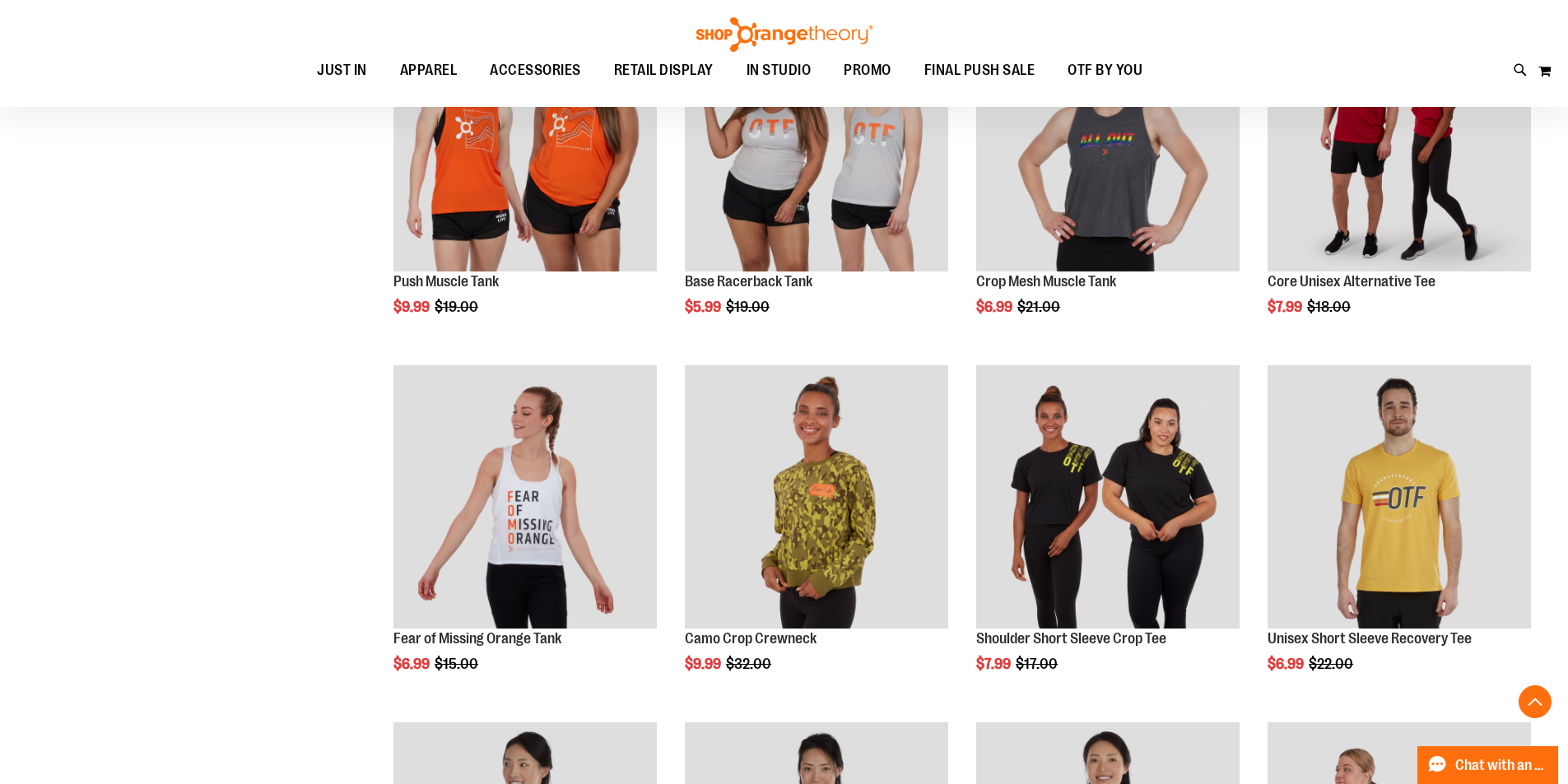
scroll to position [2963, 0]
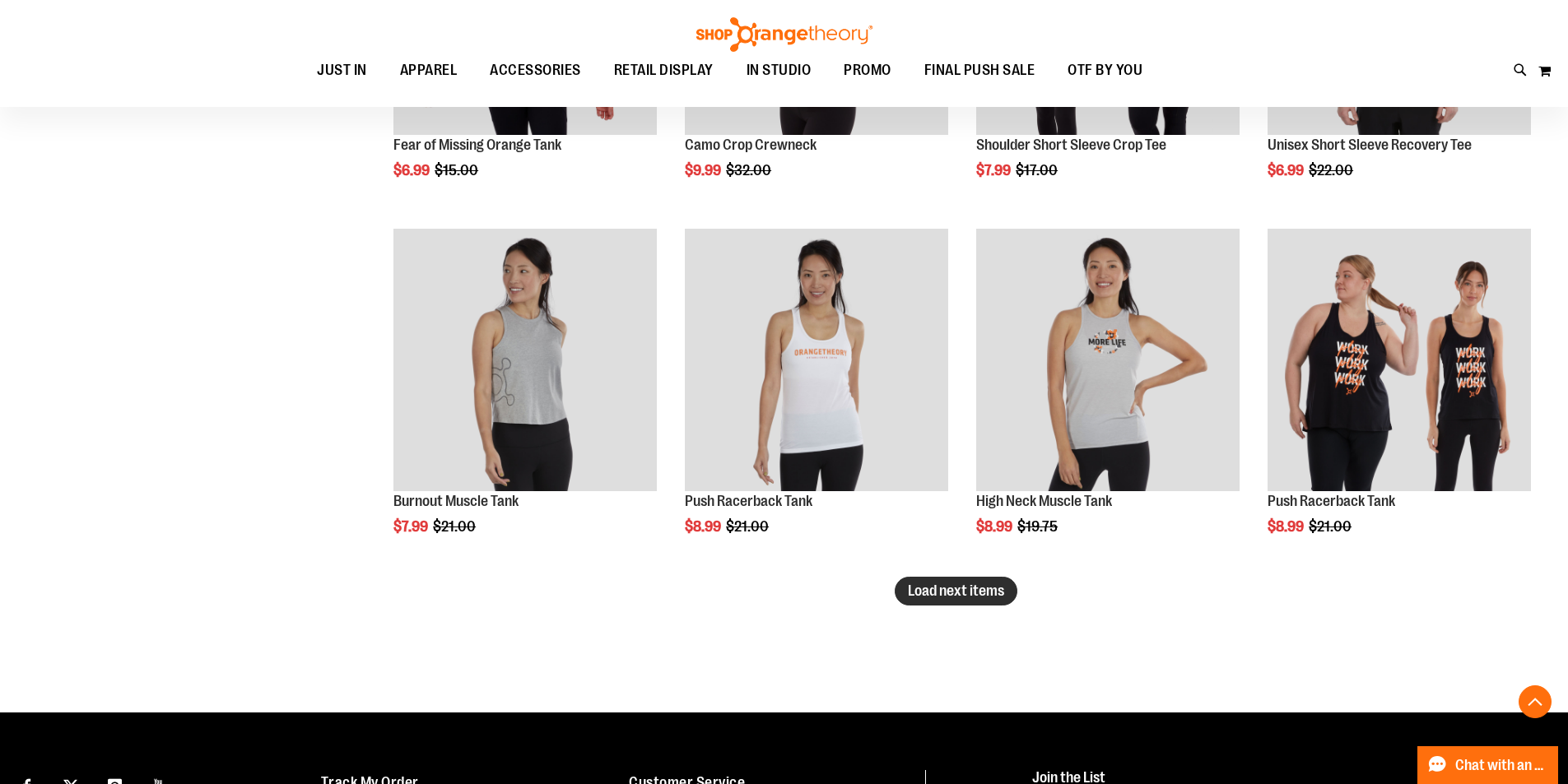
type input "**********"
click at [993, 600] on button "Load next items" at bounding box center [956, 591] width 123 height 29
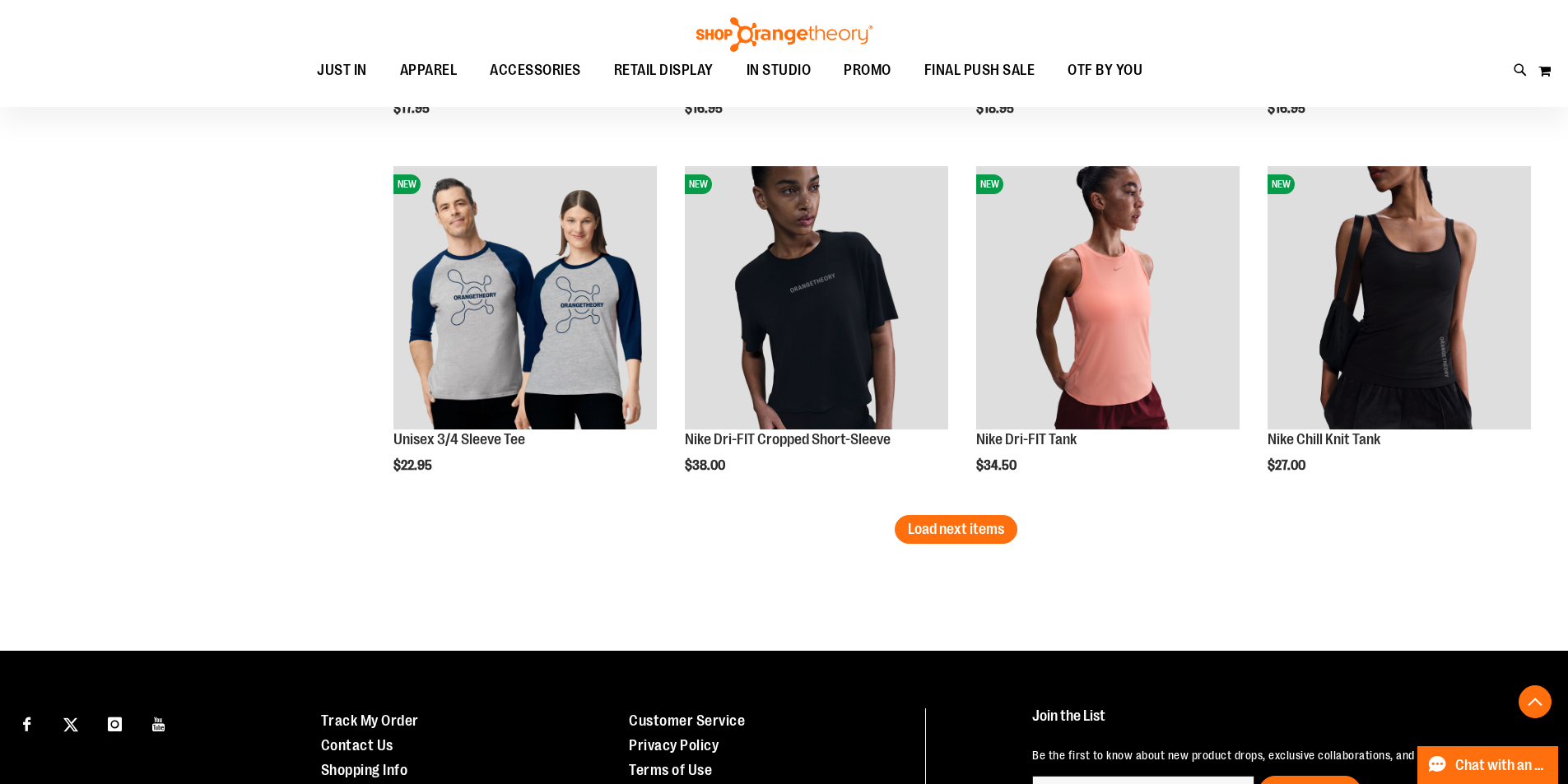
scroll to position [4190, 0]
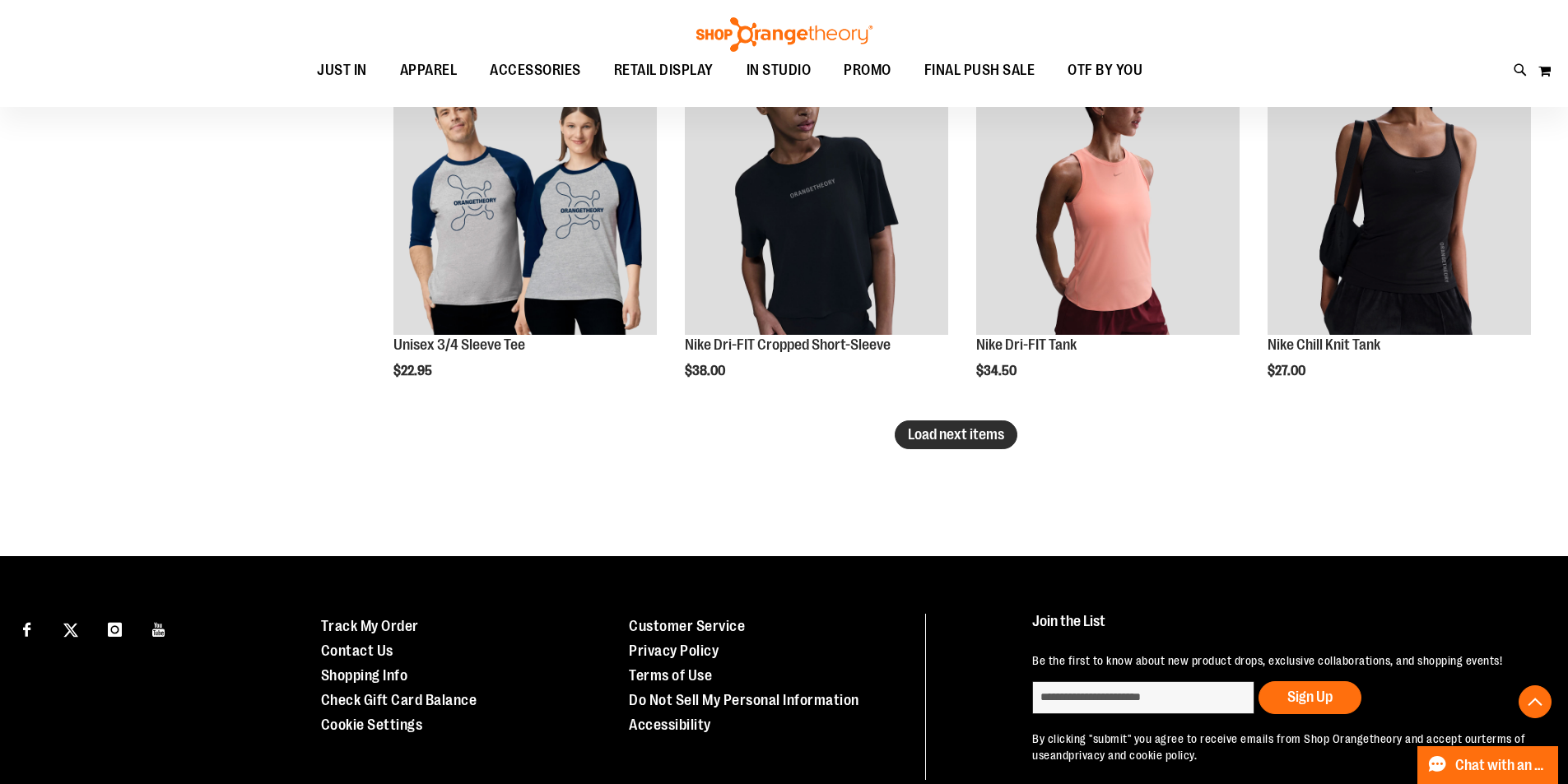
click at [985, 442] on span "Load next items" at bounding box center [956, 434] width 96 height 17
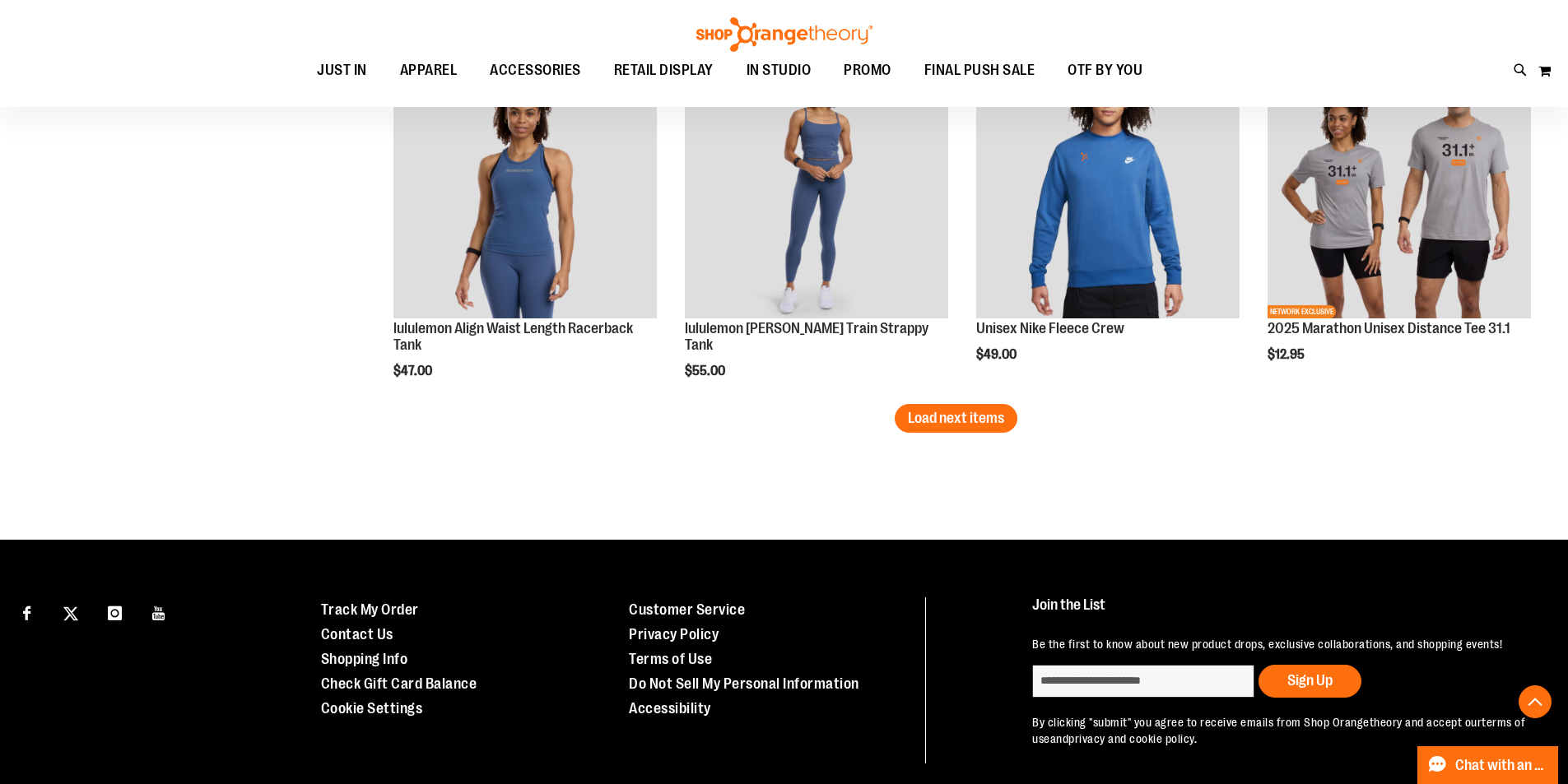
scroll to position [5342, 0]
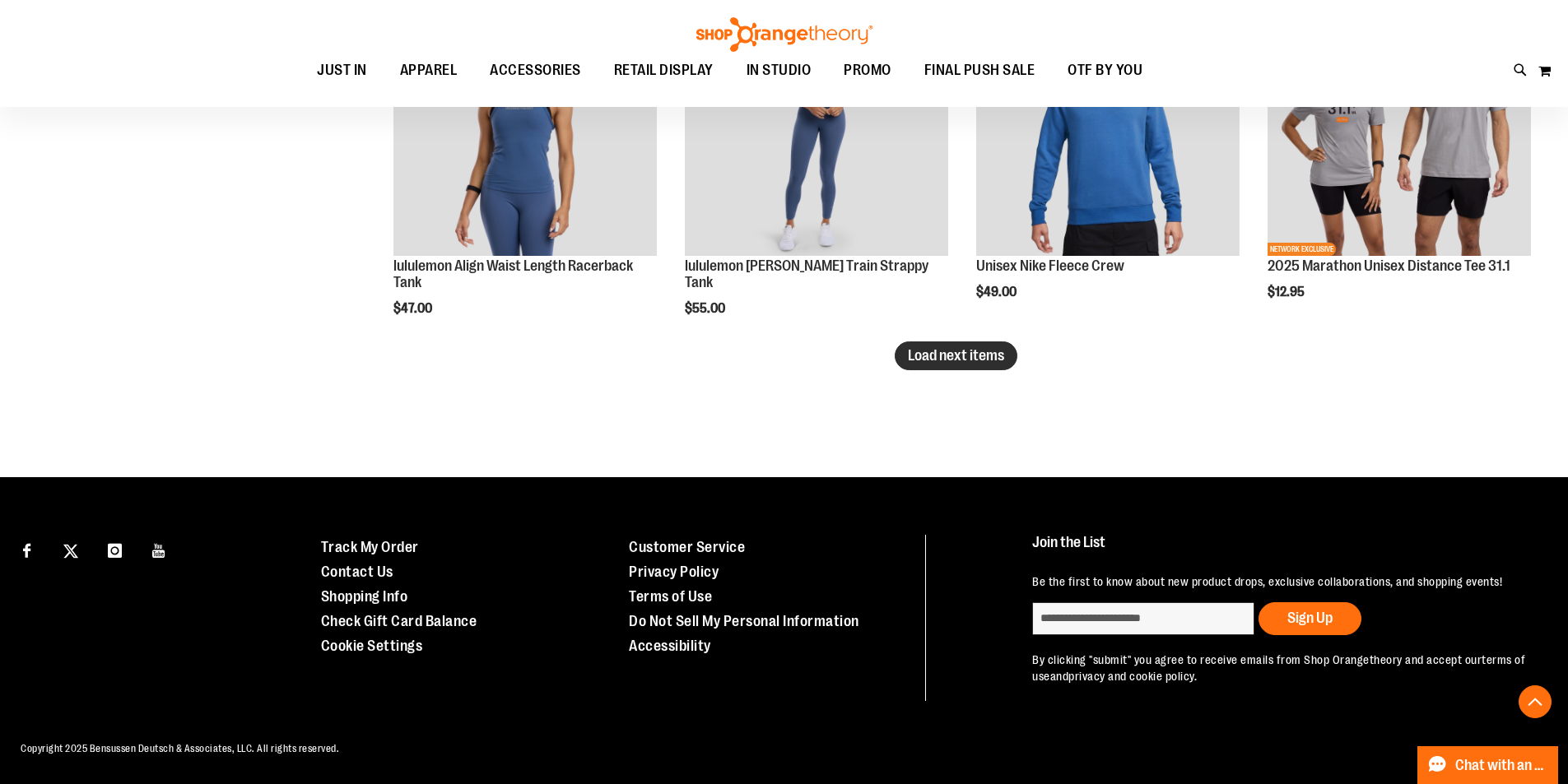
click at [955, 364] on button "Load next items" at bounding box center [956, 356] width 123 height 29
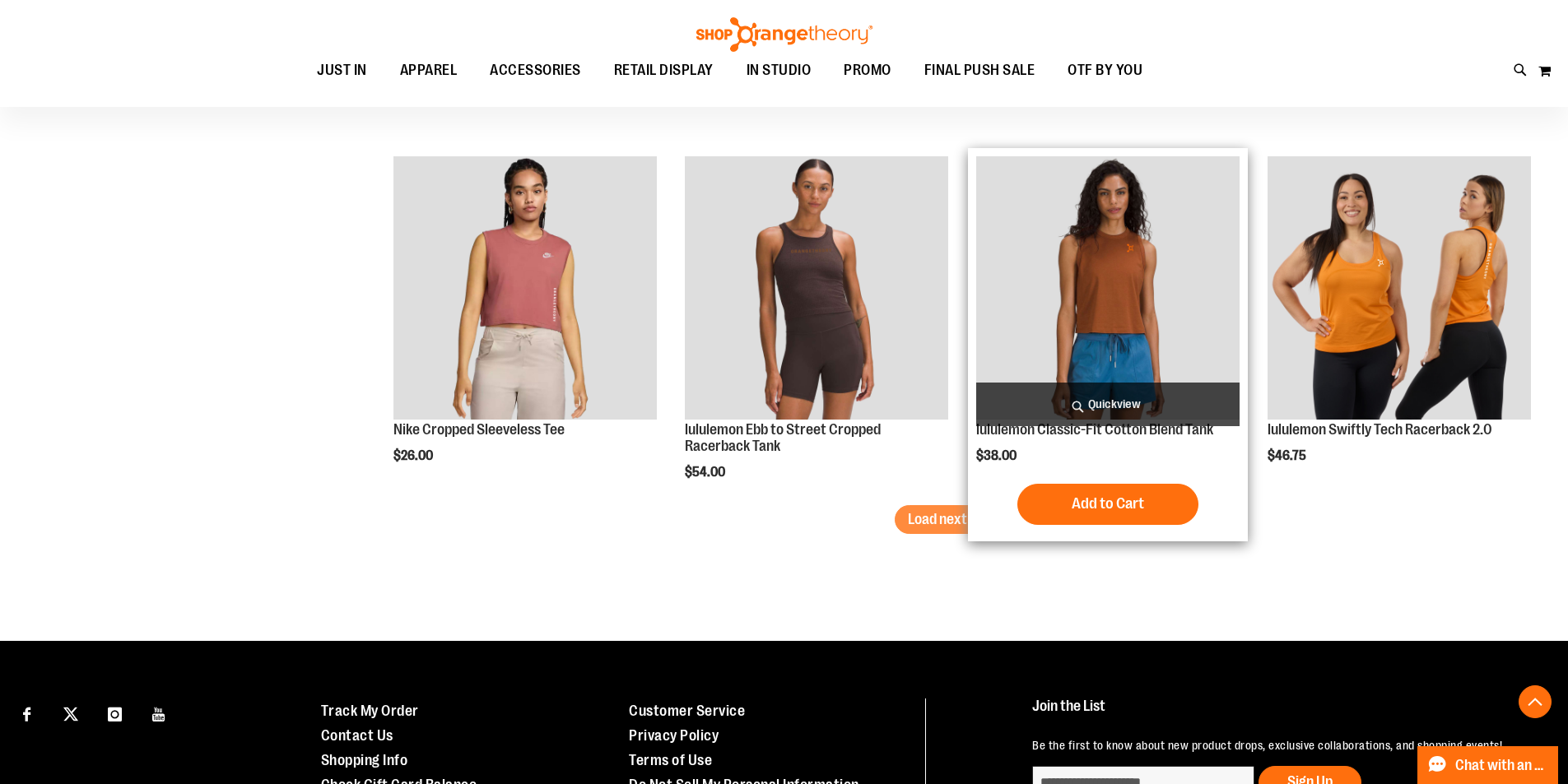
scroll to position [6247, 0]
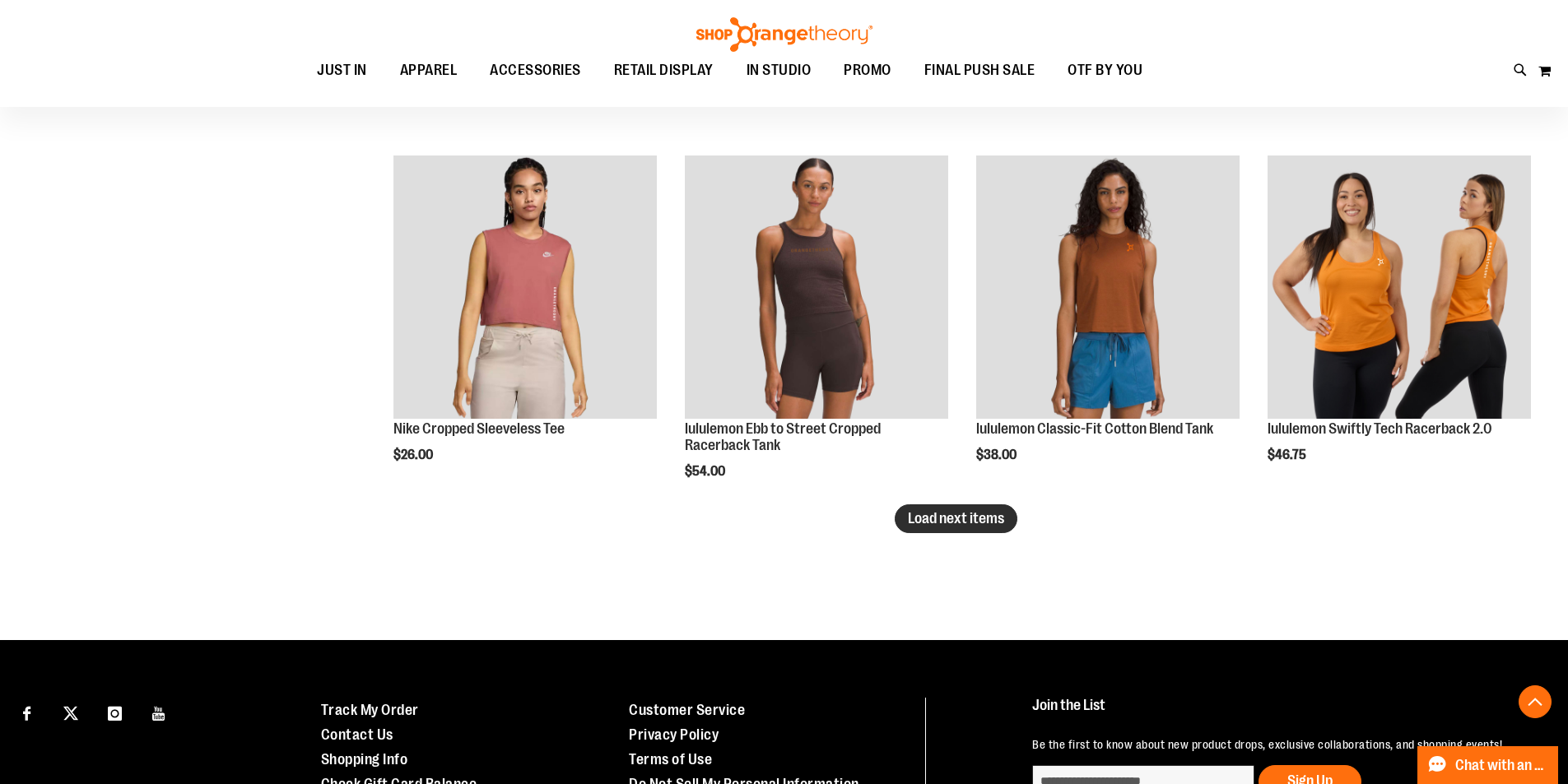
click at [995, 528] on button "Load next items" at bounding box center [956, 519] width 123 height 29
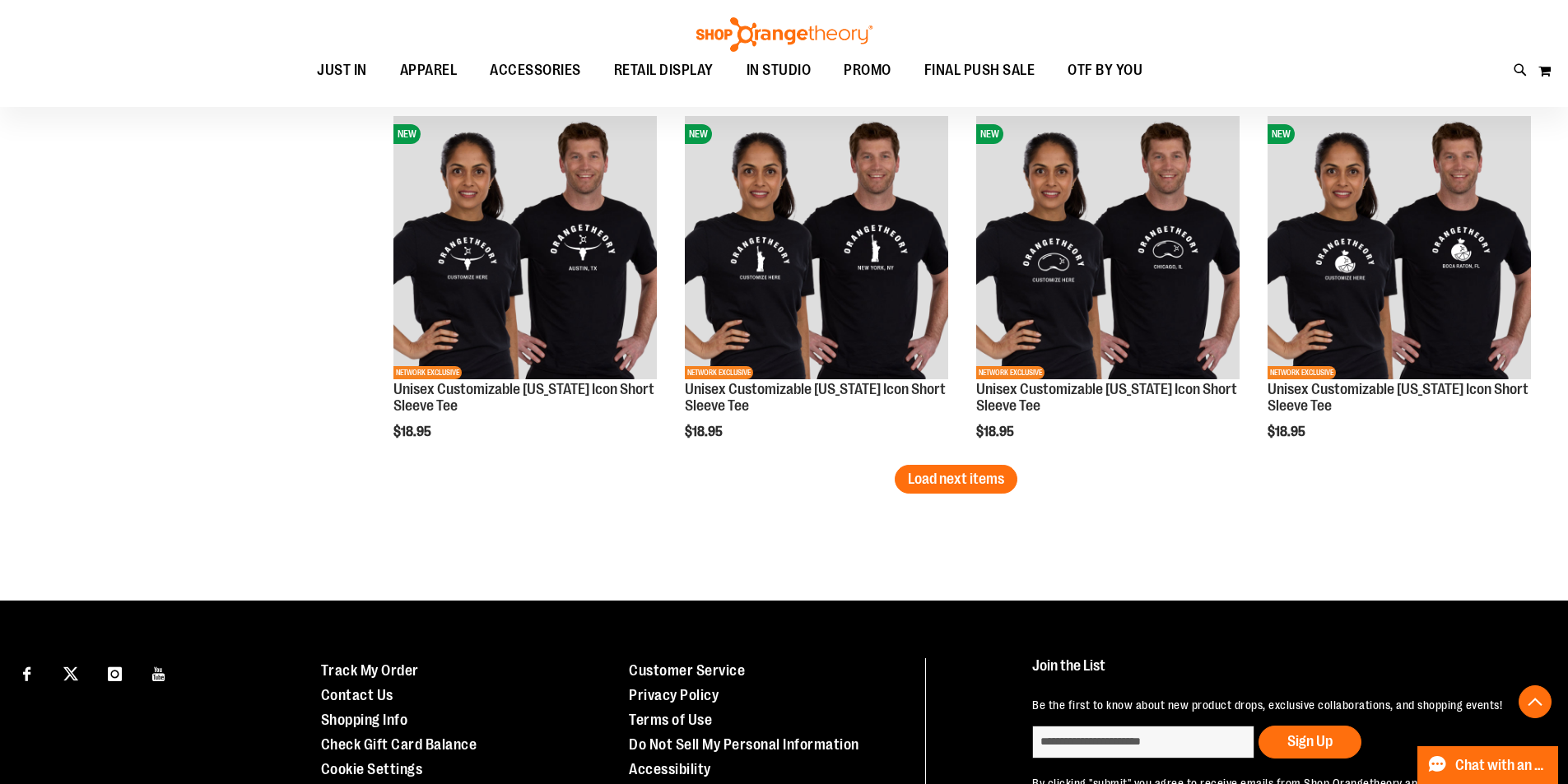
scroll to position [7387, 0]
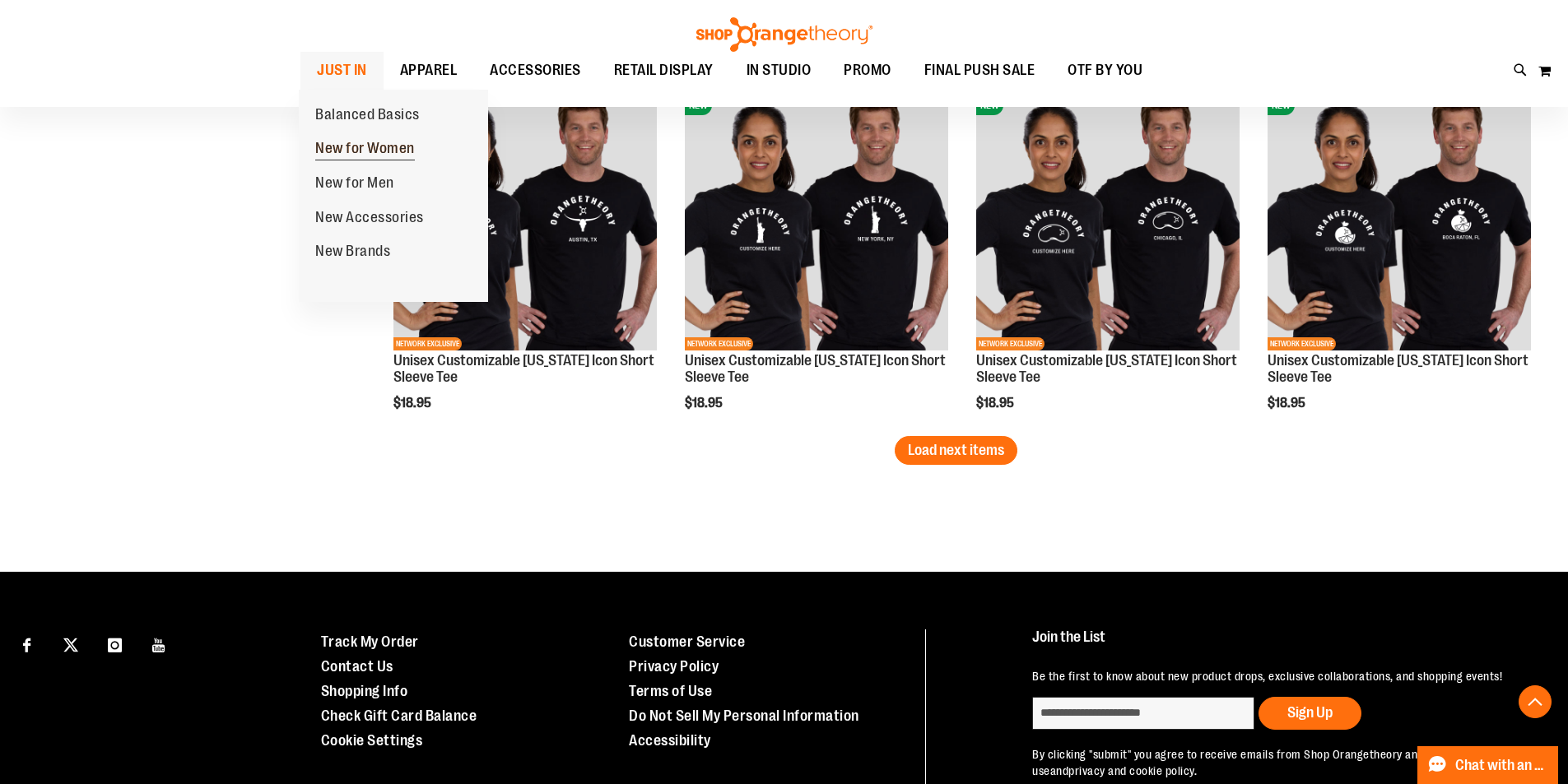
click at [403, 143] on span "New for Women" at bounding box center [365, 150] width 100 height 20
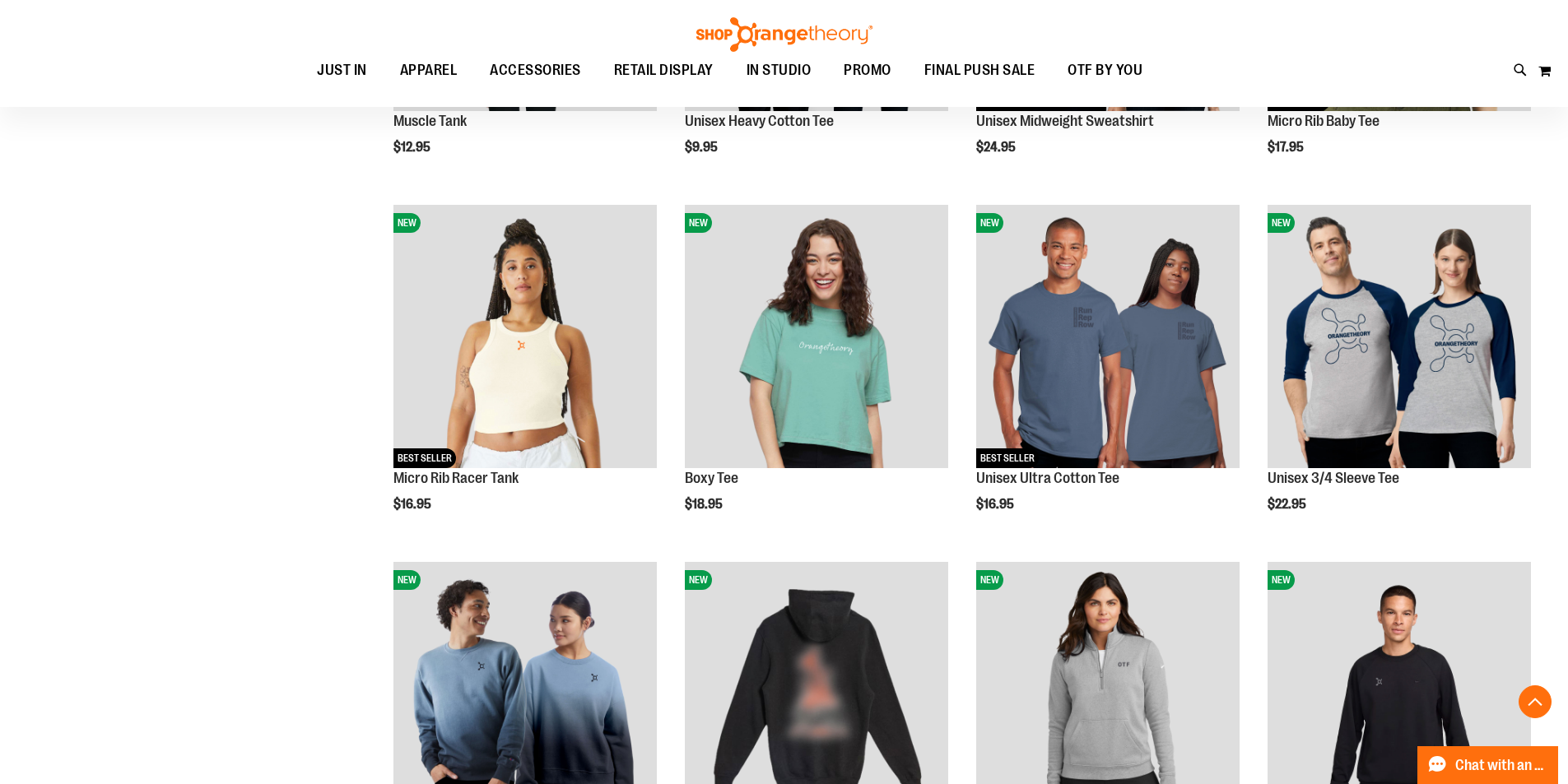
scroll to position [493, 0]
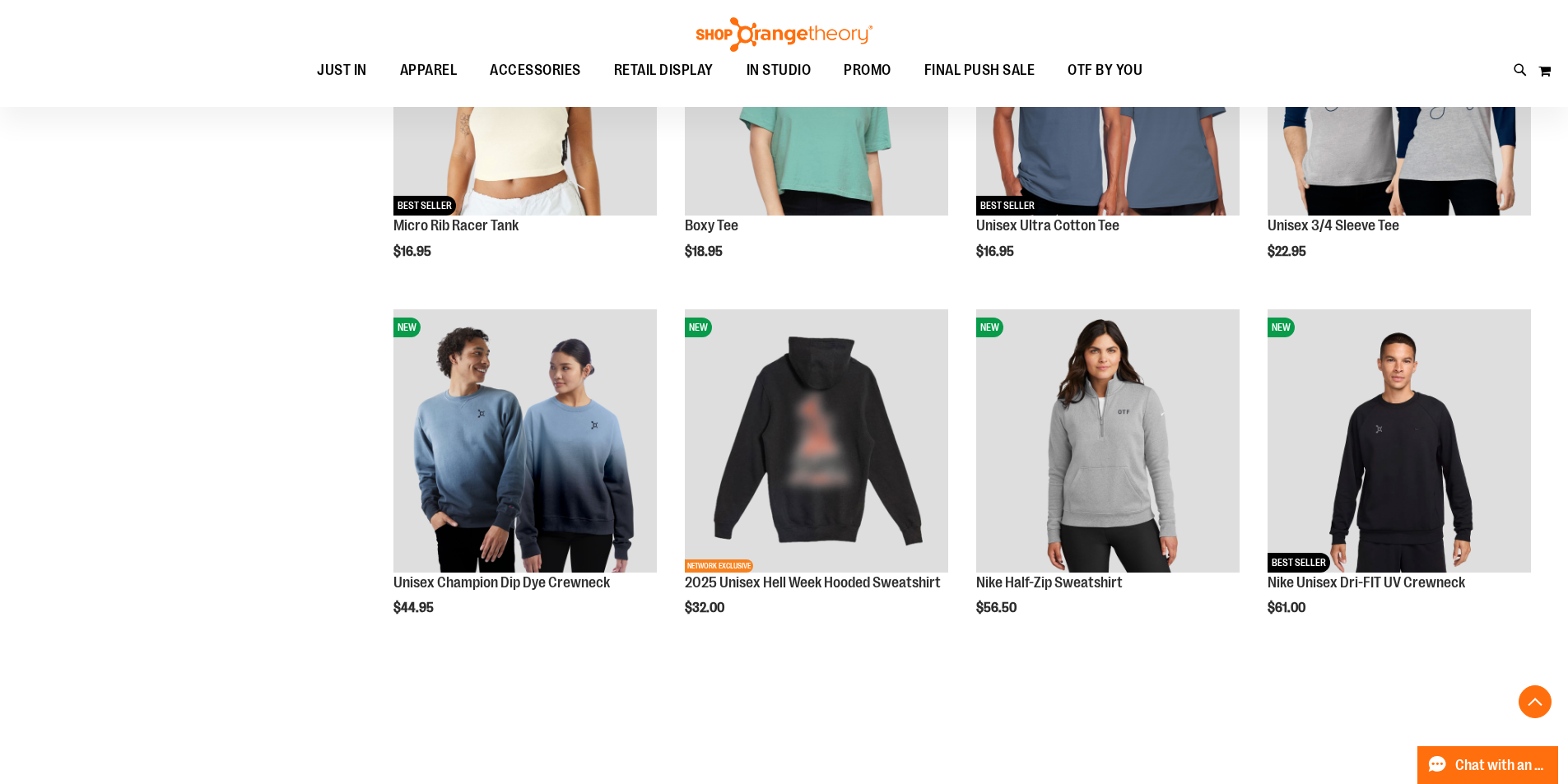
scroll to position [822, 0]
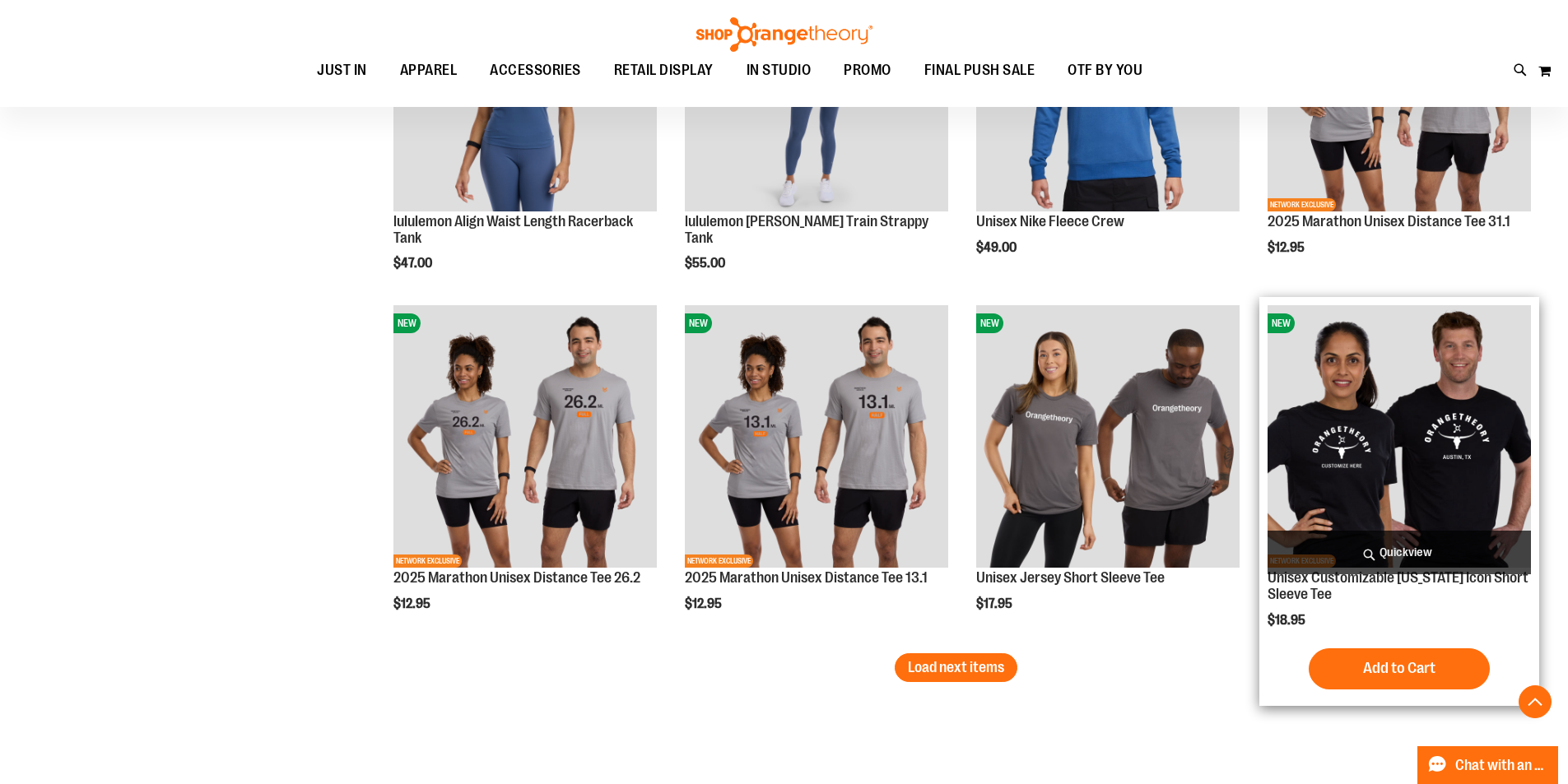
scroll to position [3201, 0]
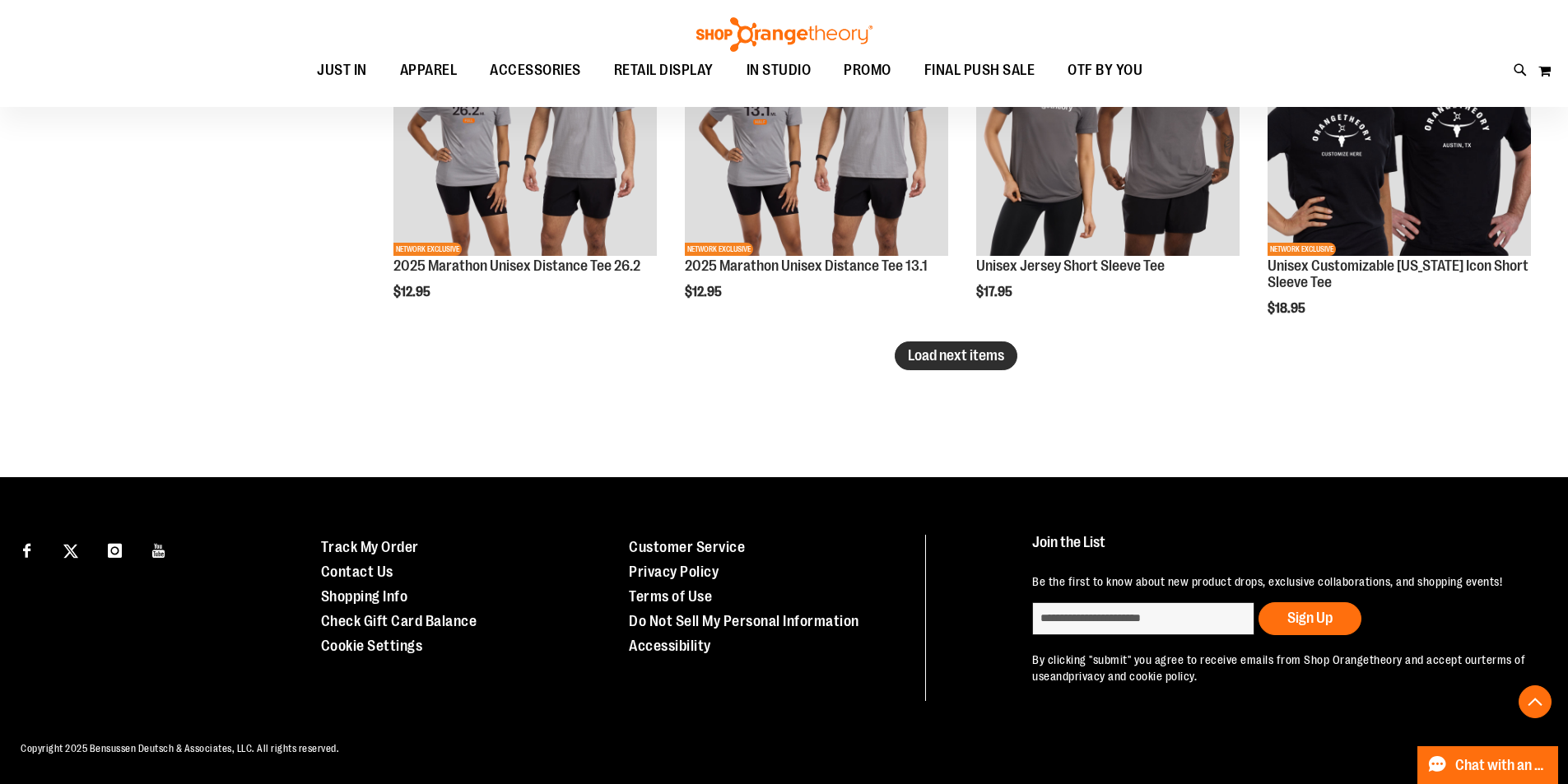
type input "**********"
click at [957, 350] on span "Load next items" at bounding box center [956, 356] width 96 height 17
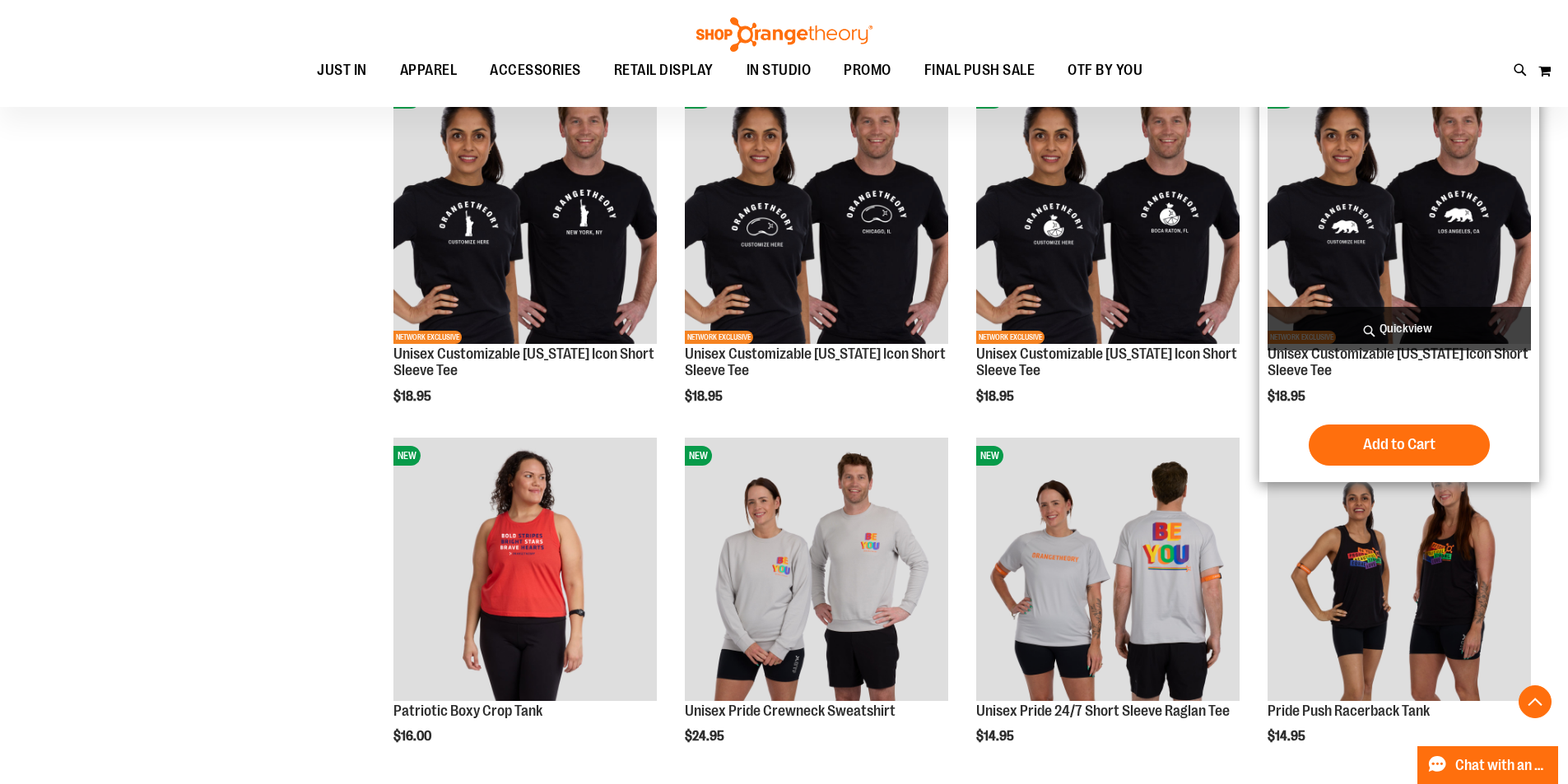
scroll to position [3119, 0]
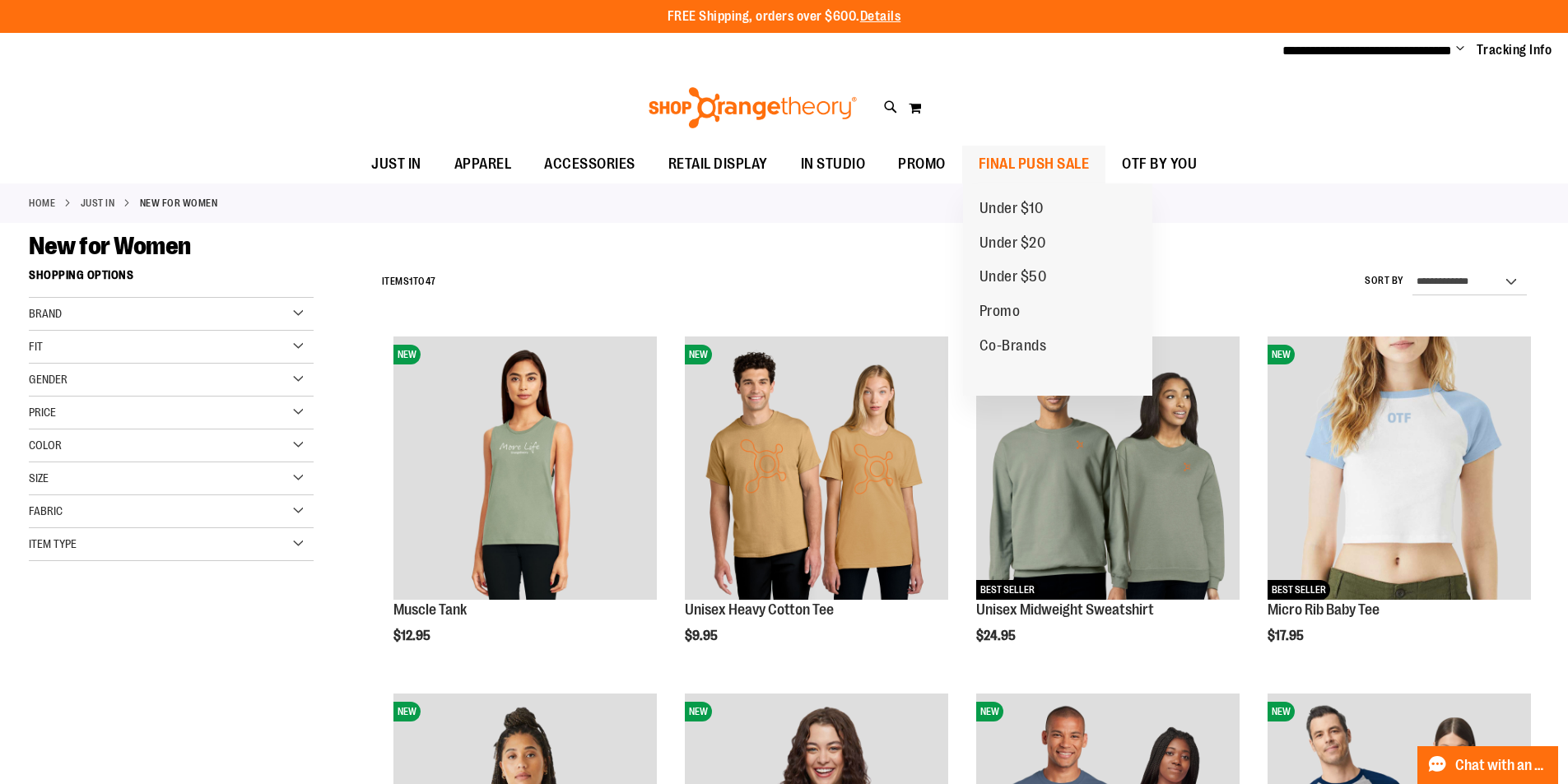
click at [1031, 172] on span "FINAL PUSH SALE" at bounding box center [1034, 165] width 111 height 37
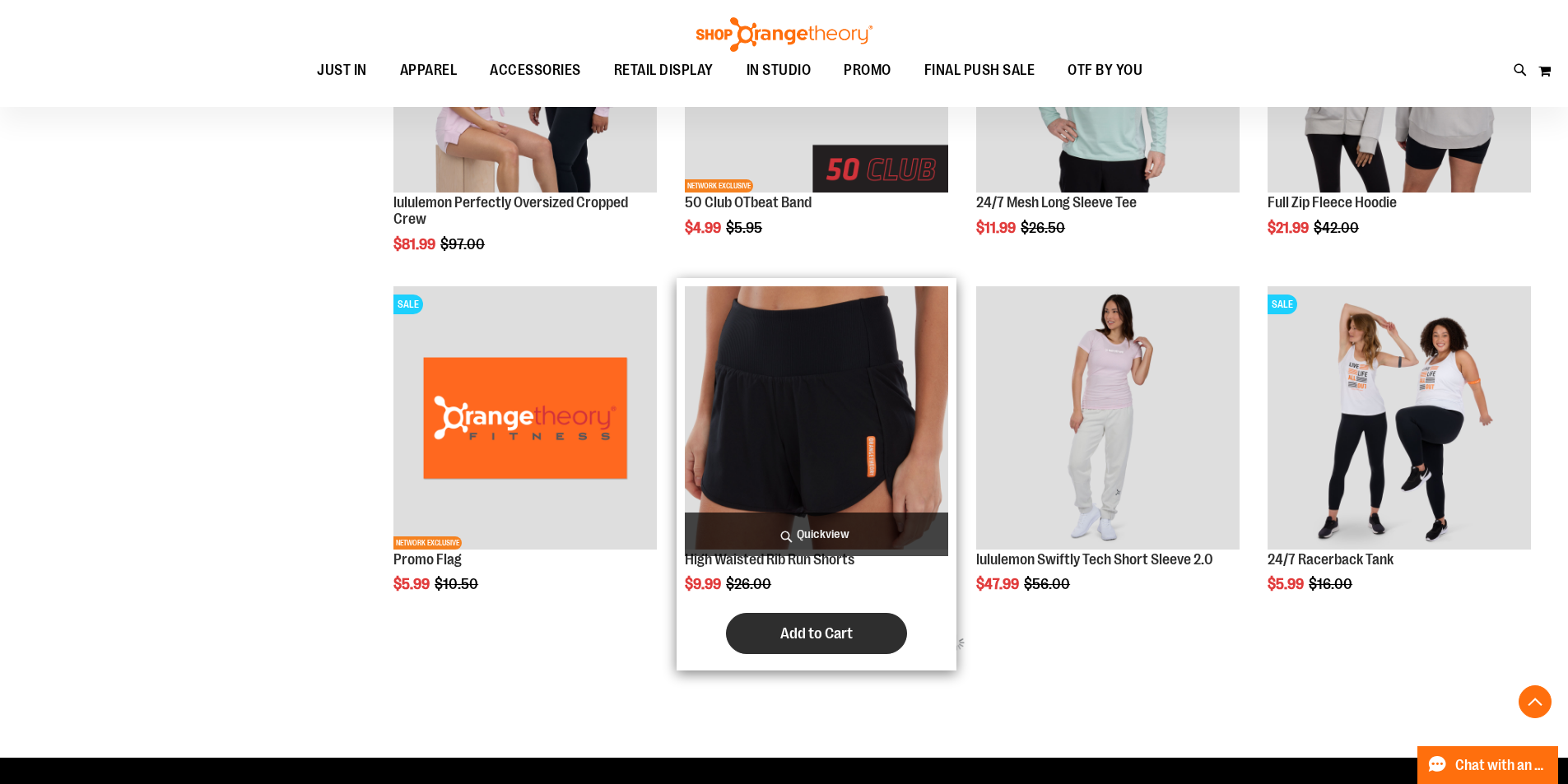
scroll to position [987, 0]
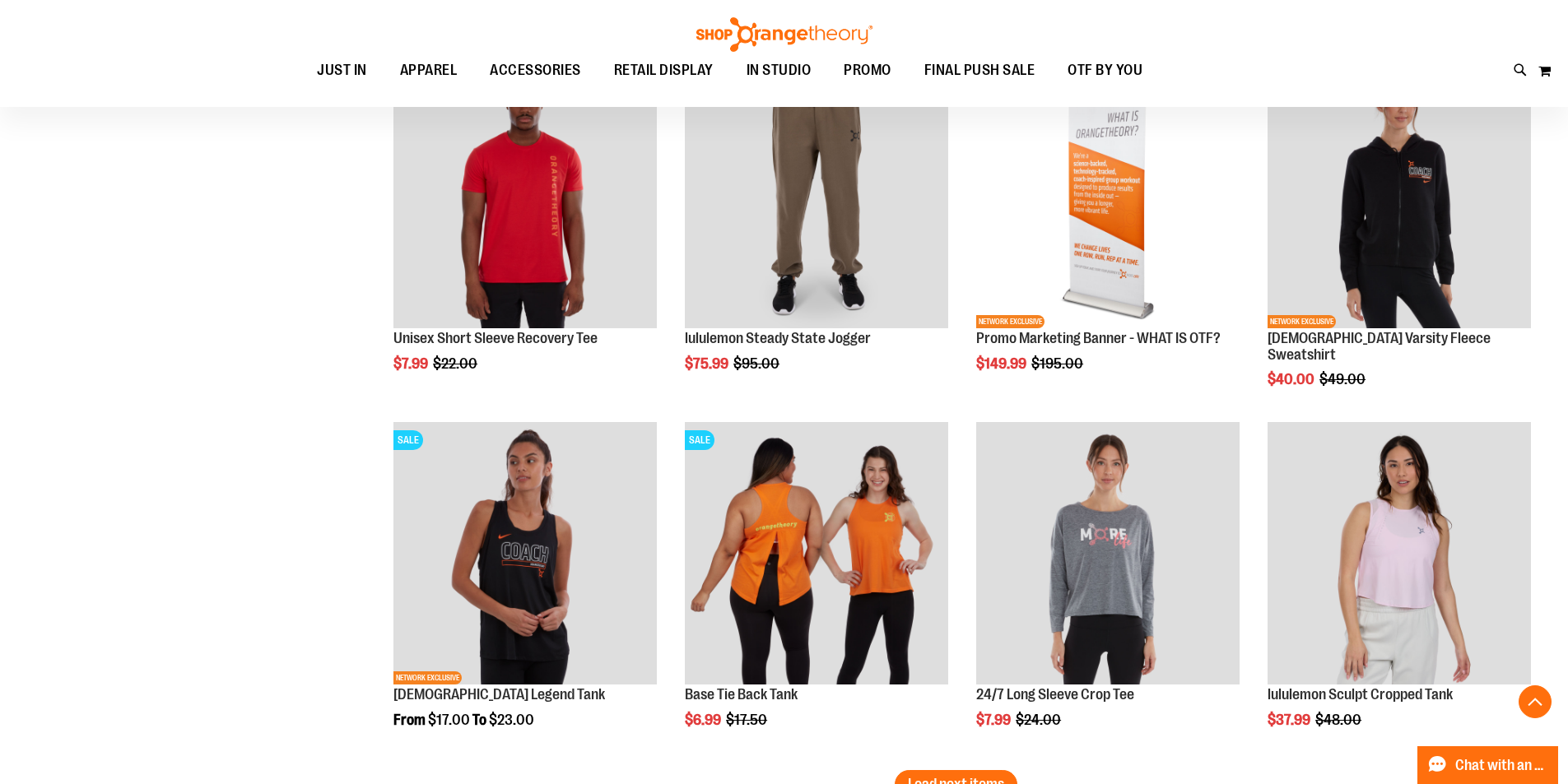
scroll to position [3045, 0]
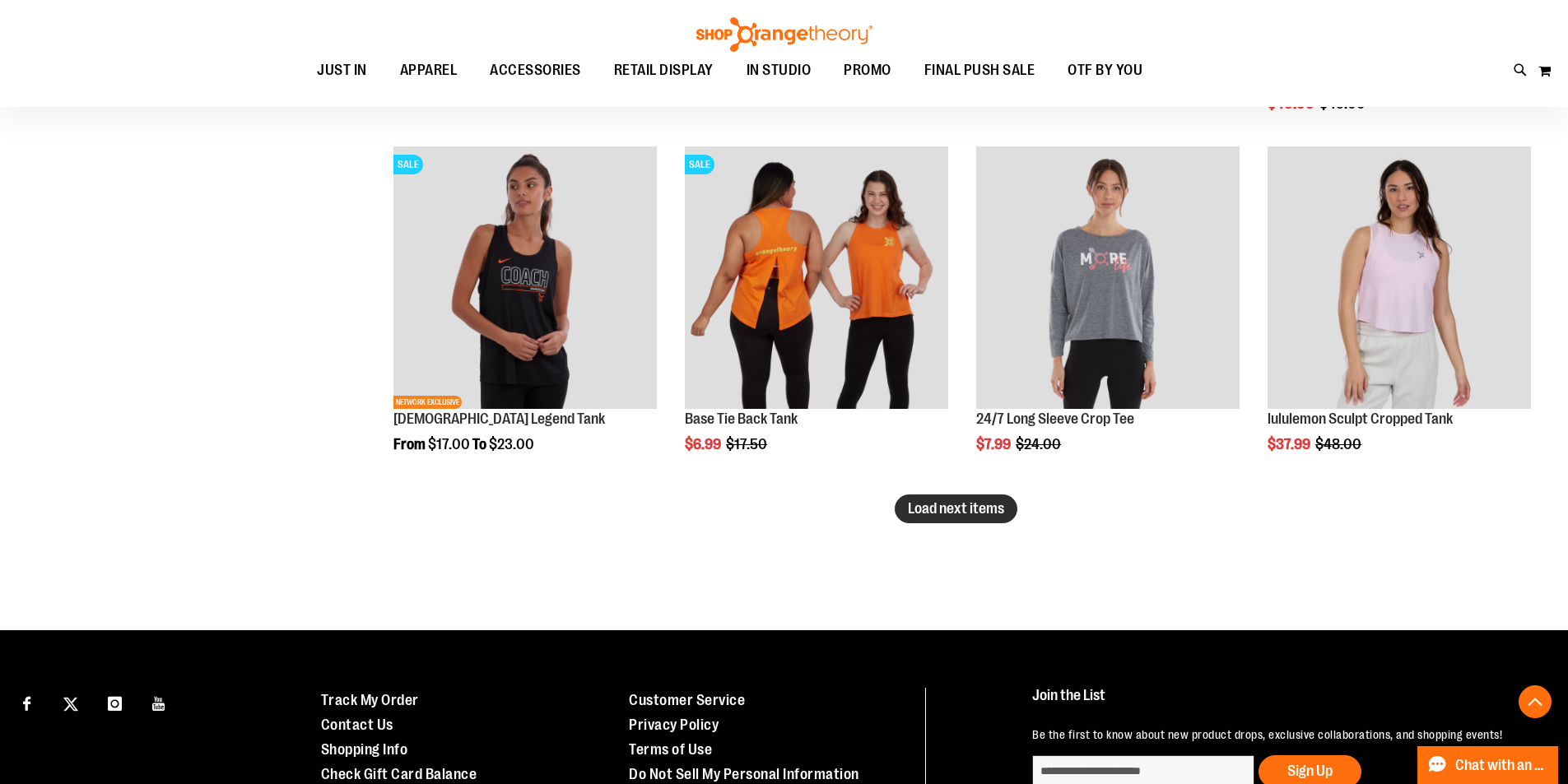
type input "**********"
click at [941, 505] on span "Load next items" at bounding box center [956, 509] width 96 height 17
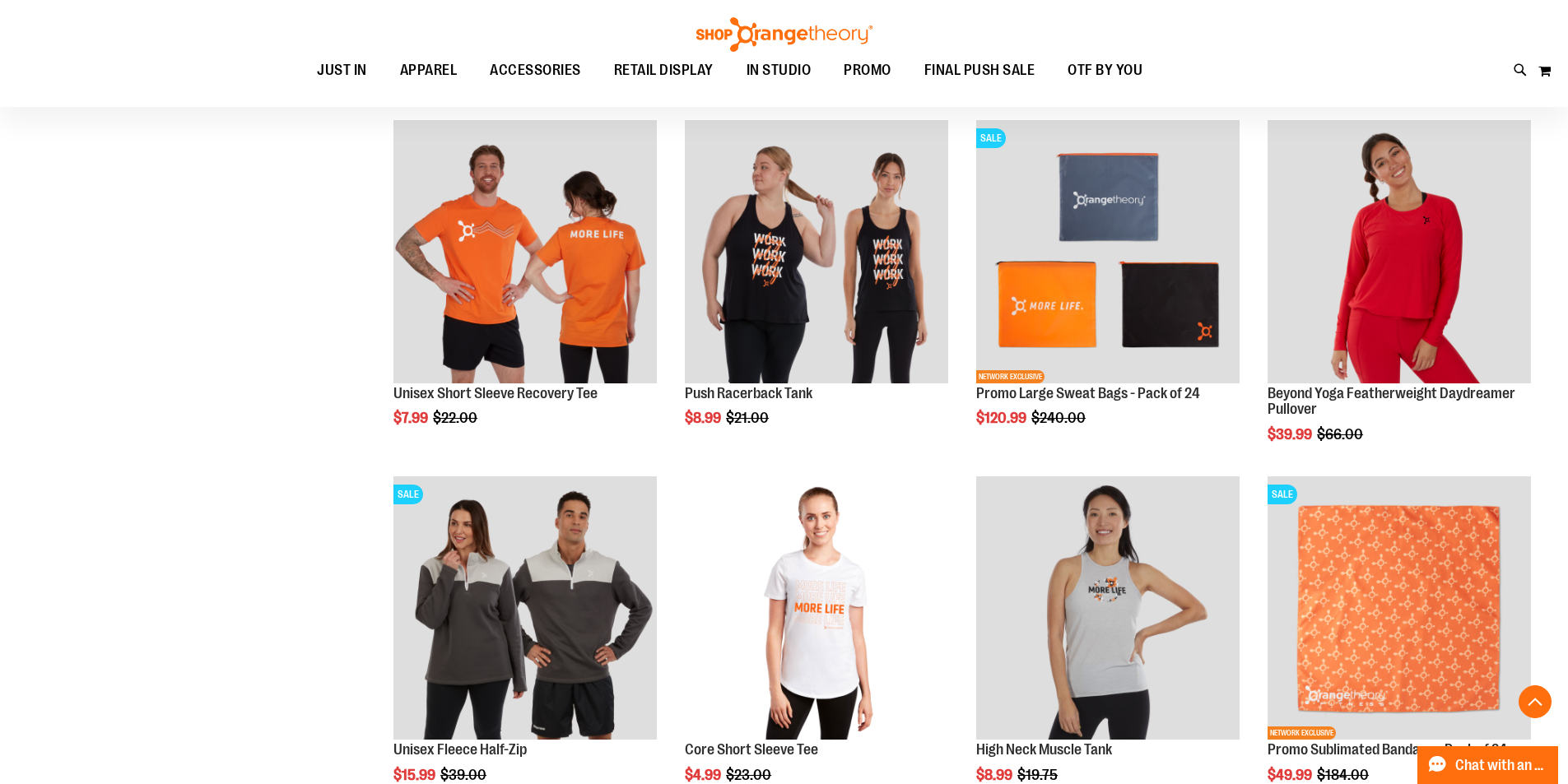
scroll to position [3785, 0]
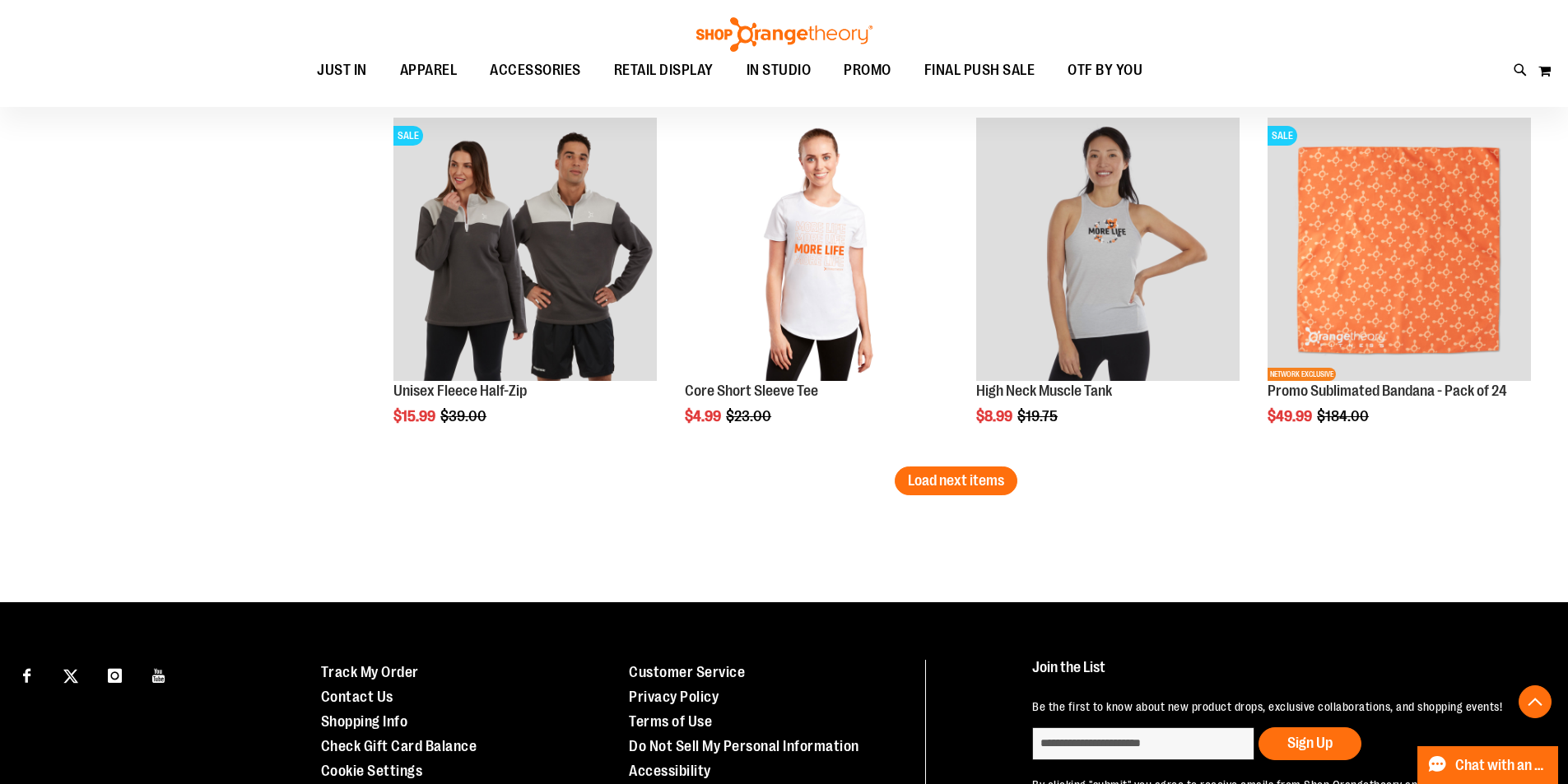
scroll to position [4115, 0]
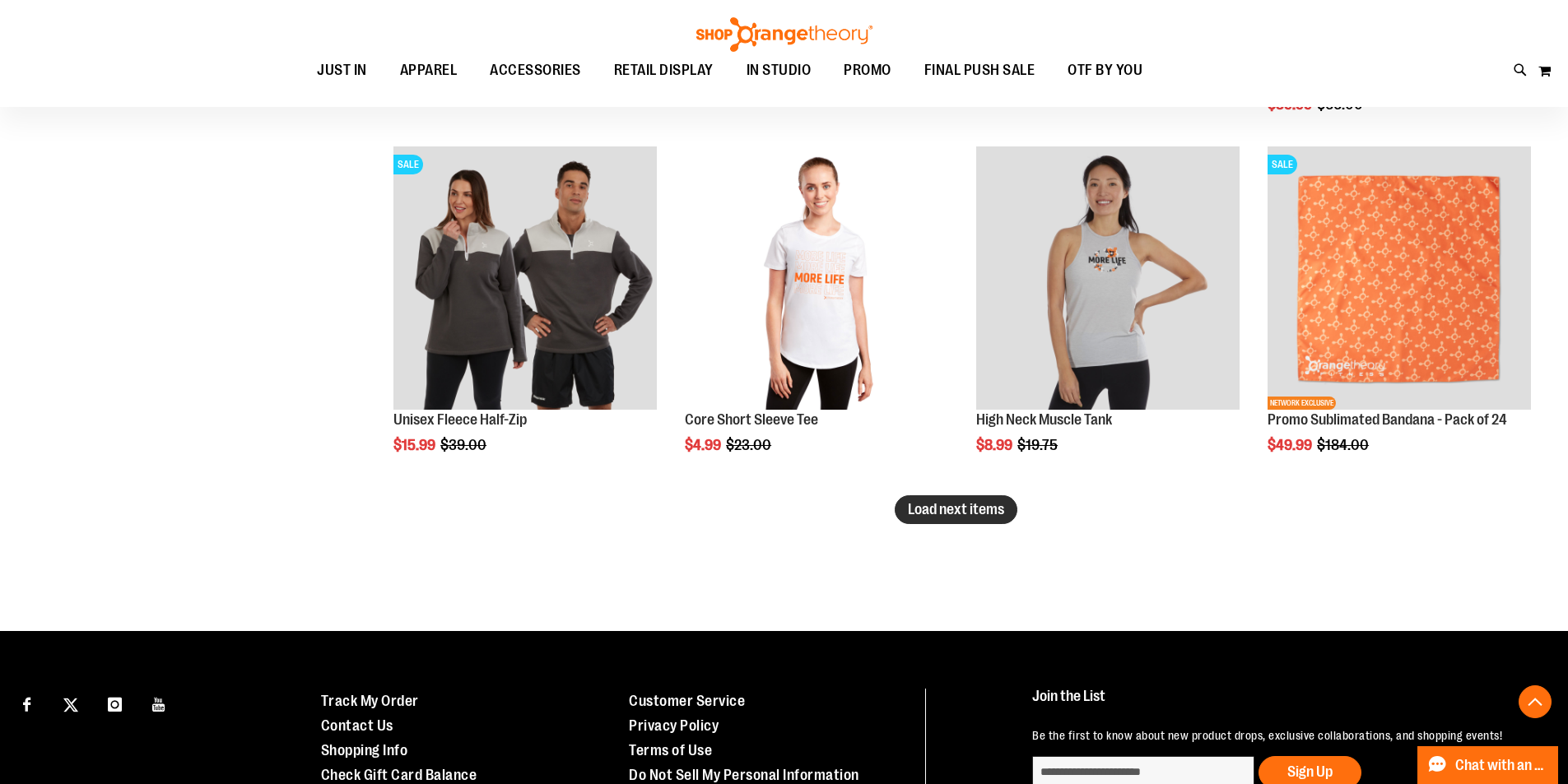
click at [983, 511] on span "Load next items" at bounding box center [956, 509] width 96 height 17
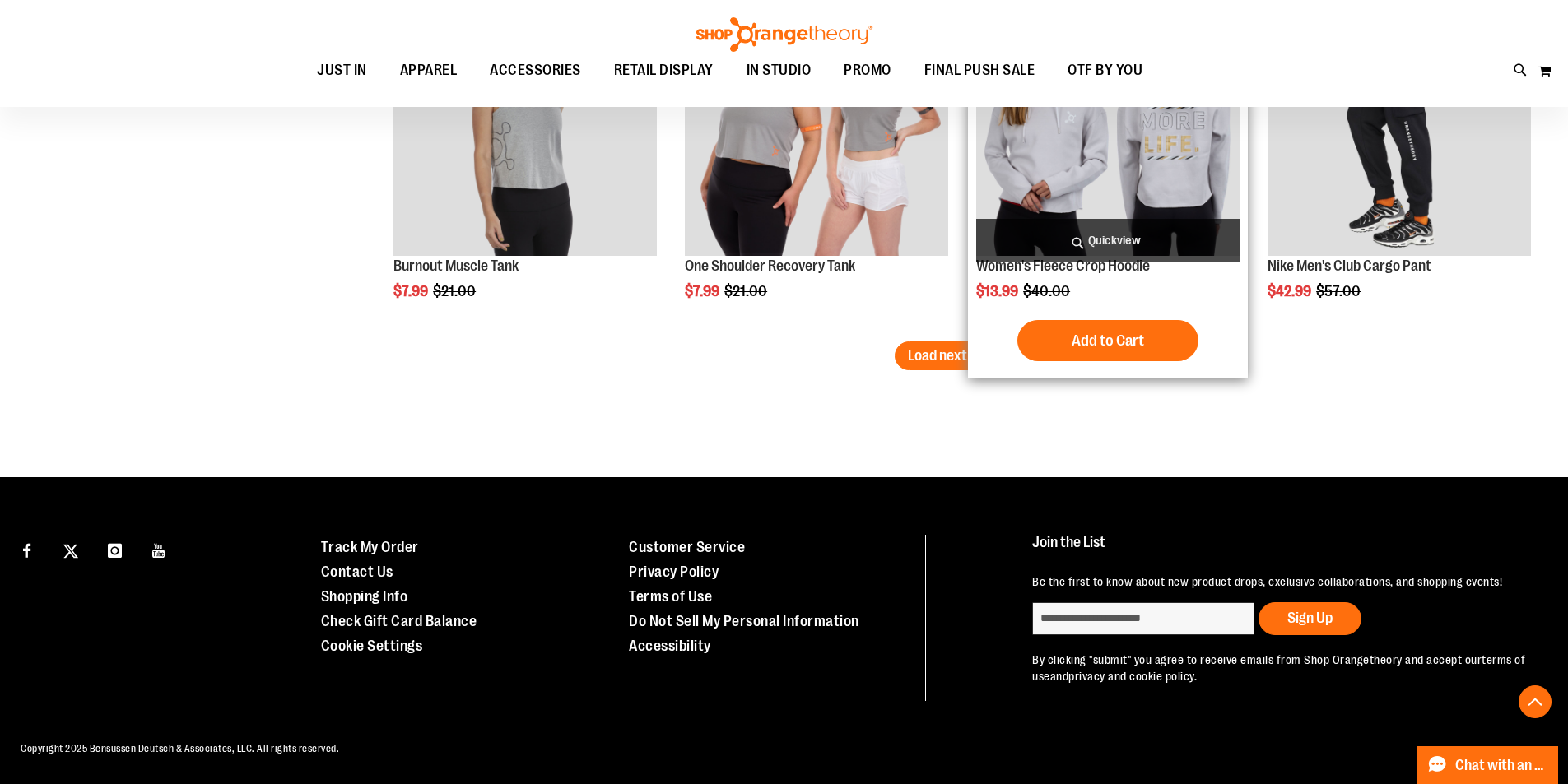
scroll to position [5184, 0]
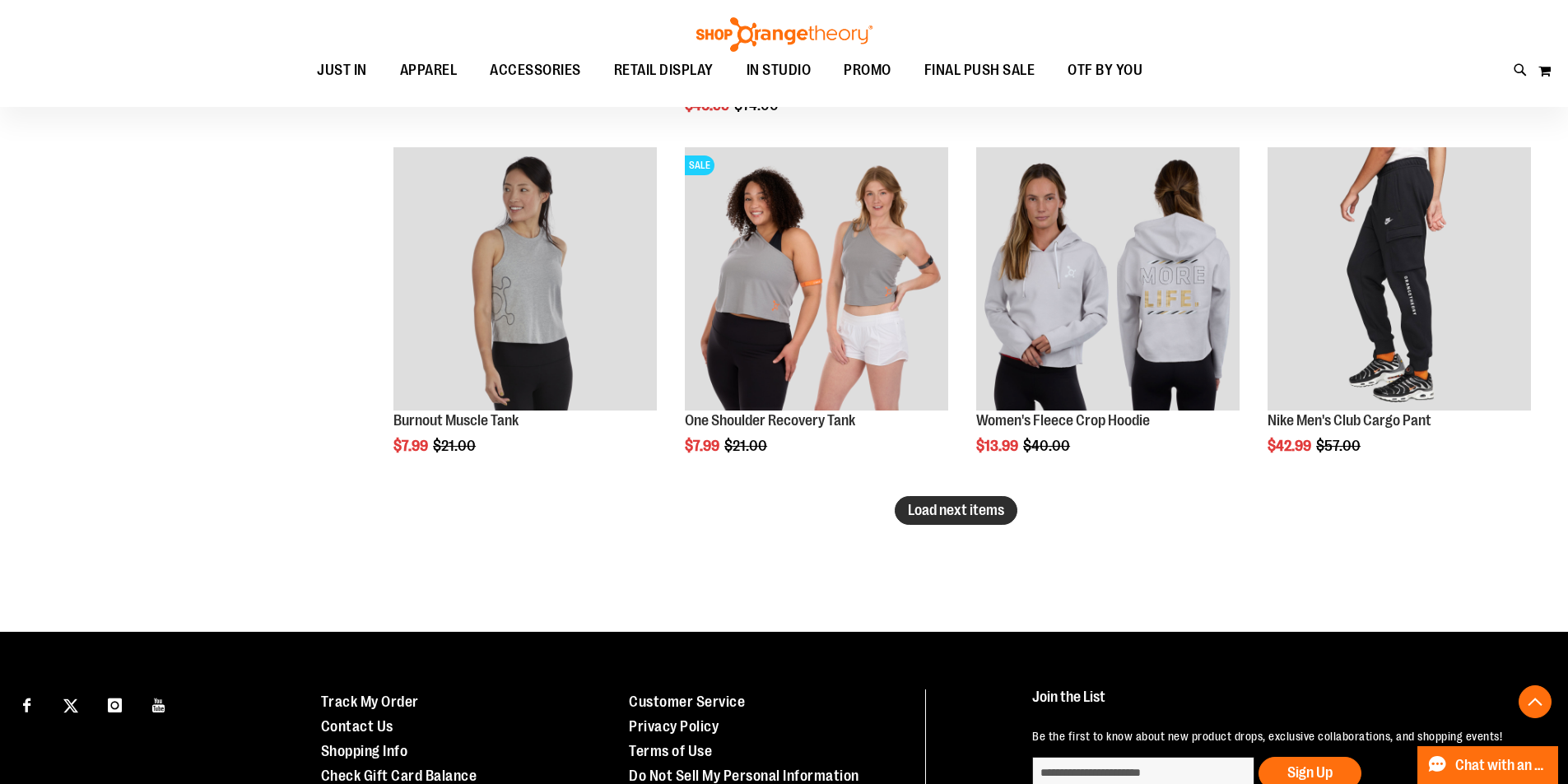
click at [949, 513] on span "Load next items" at bounding box center [956, 510] width 96 height 17
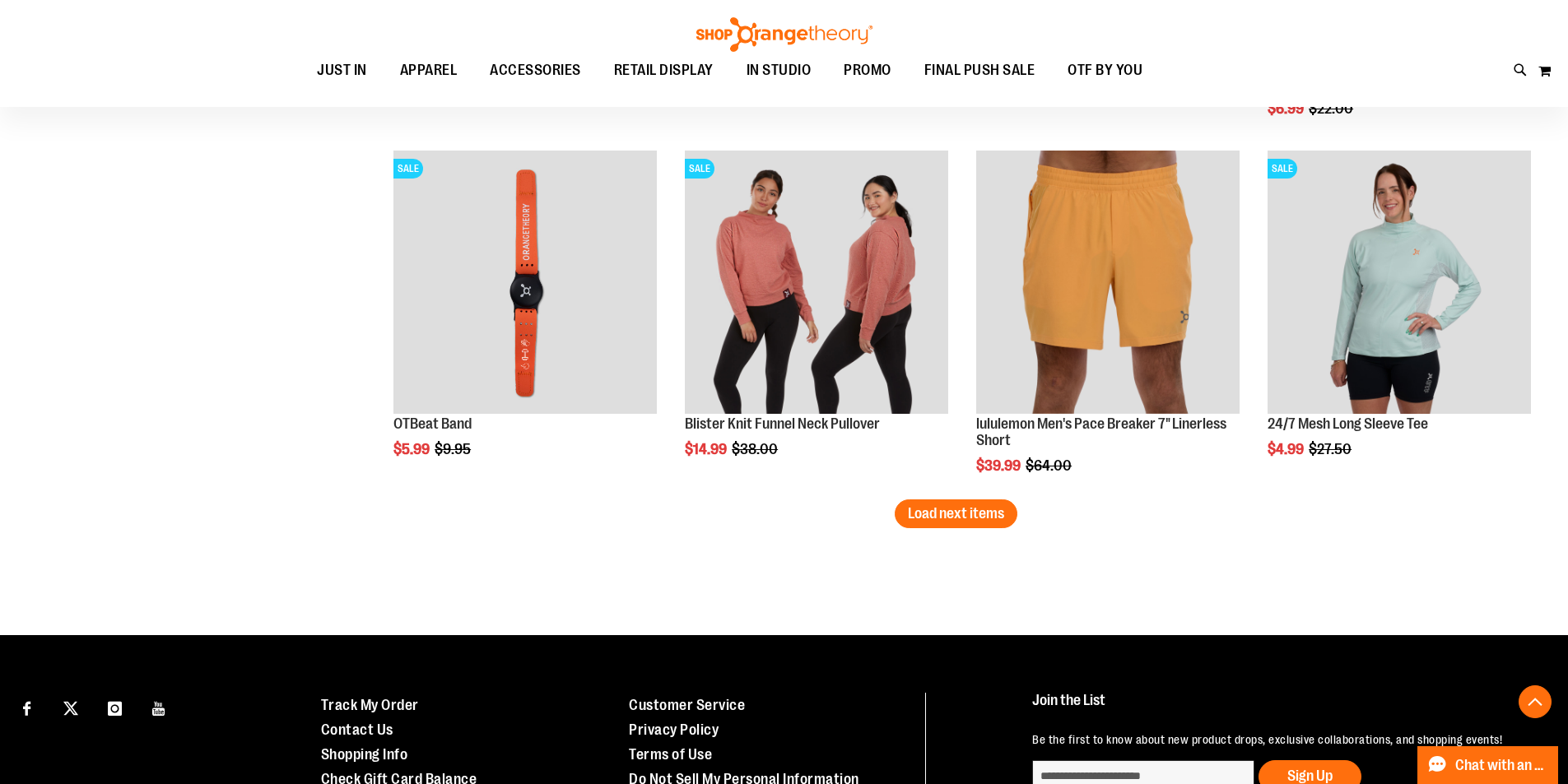
scroll to position [6255, 0]
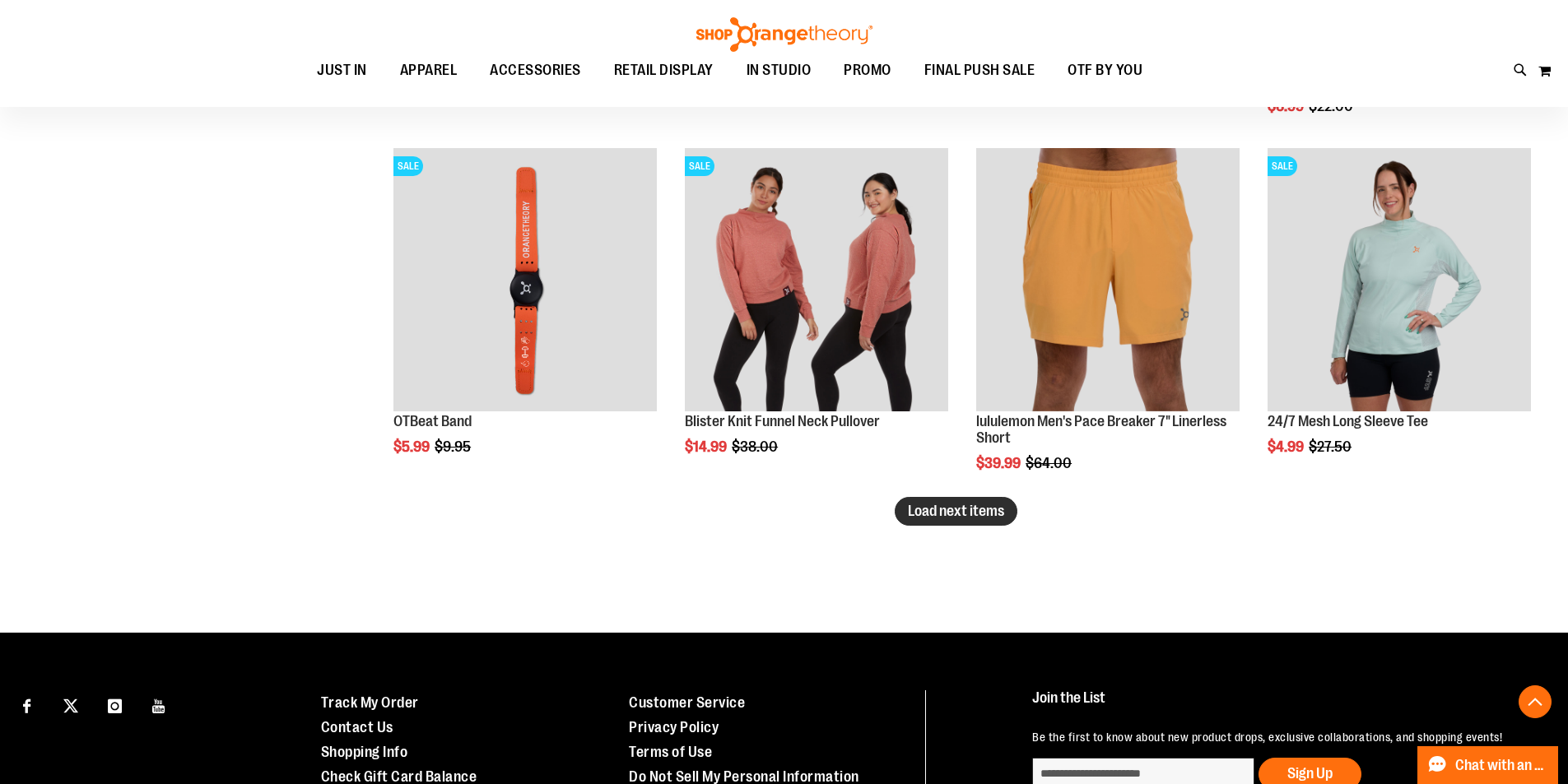
click at [915, 505] on span "Load next items" at bounding box center [956, 511] width 96 height 17
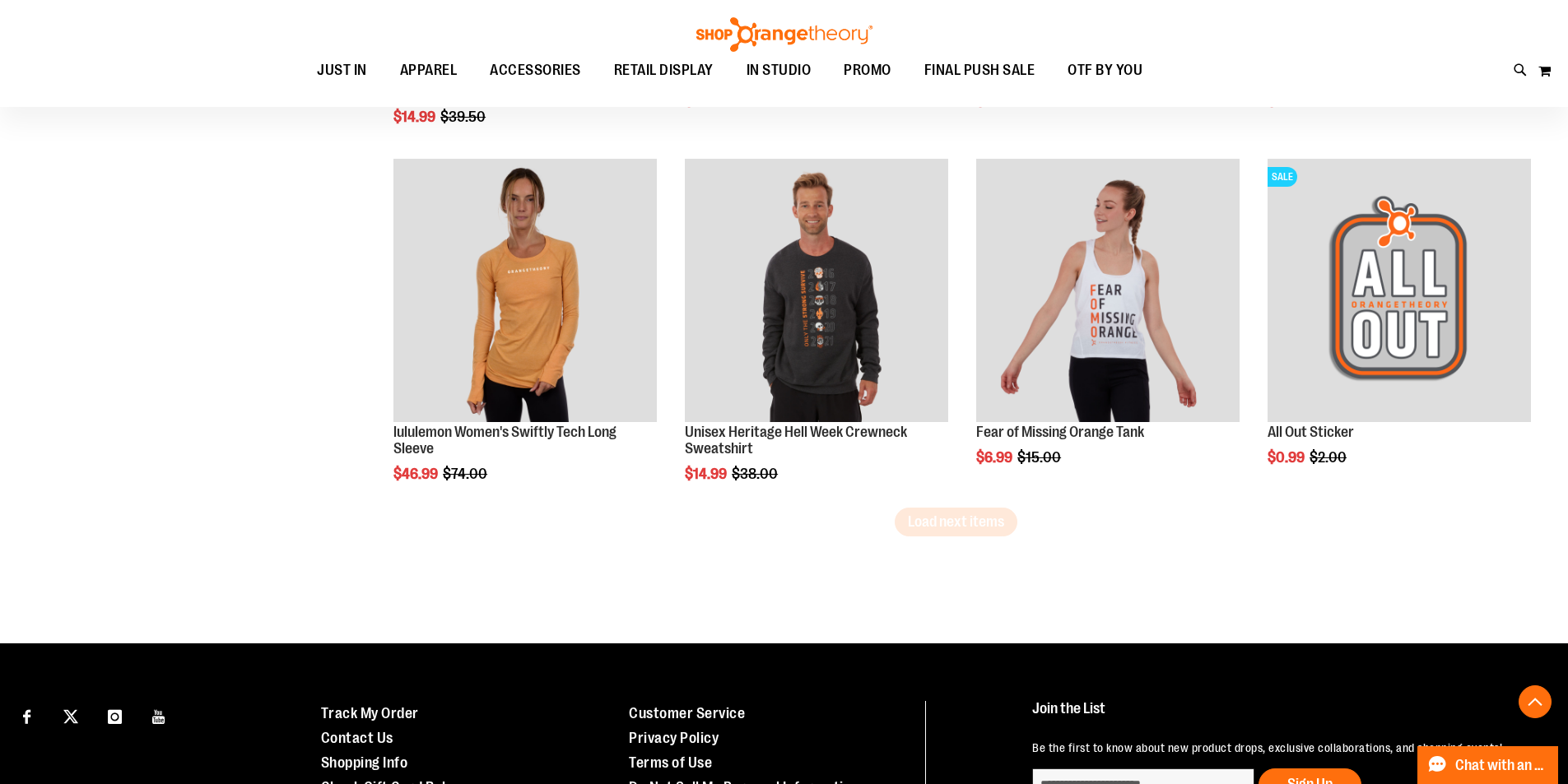
scroll to position [7325, 0]
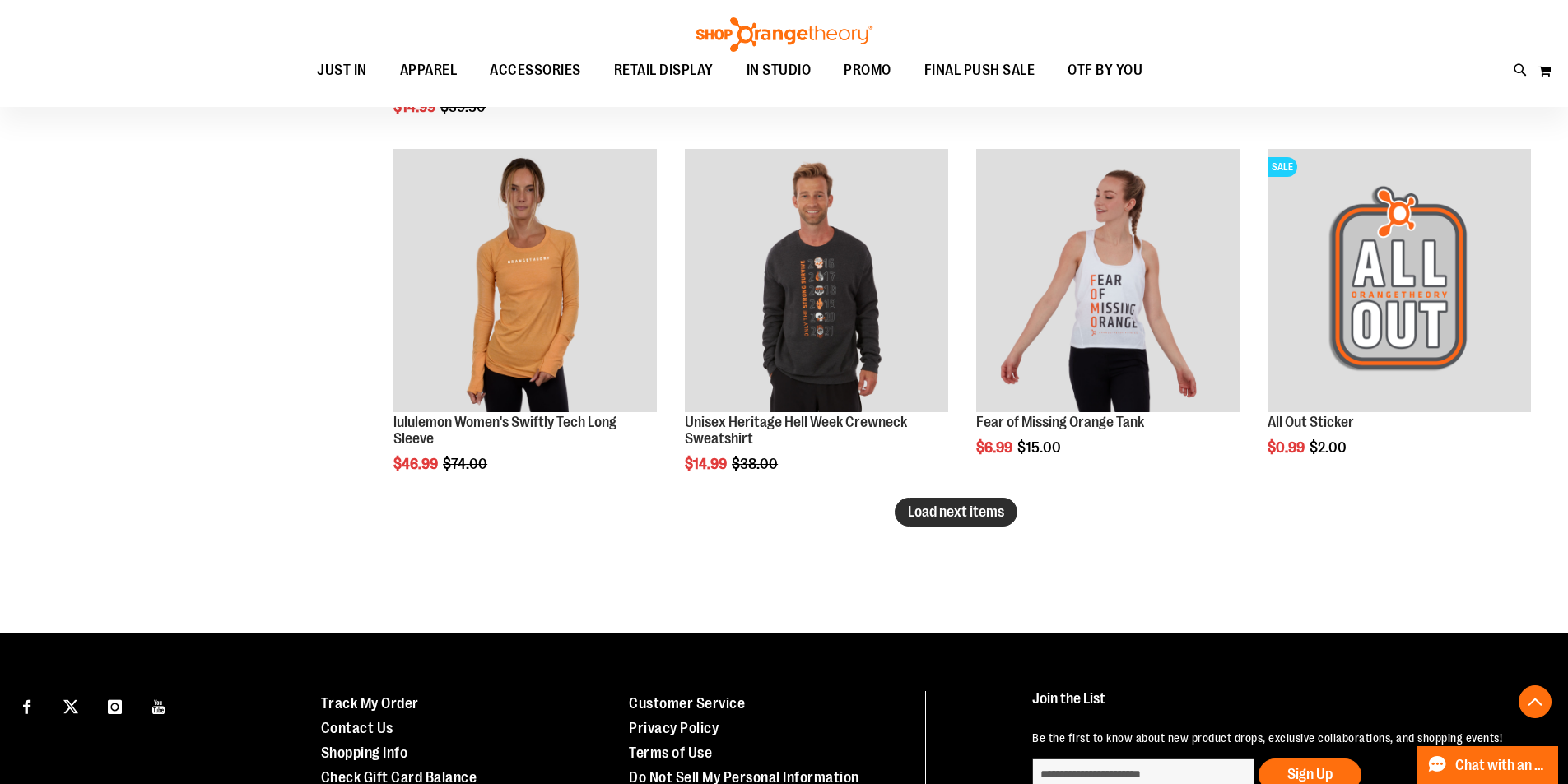
click at [939, 513] on span "Load next items" at bounding box center [956, 511] width 96 height 17
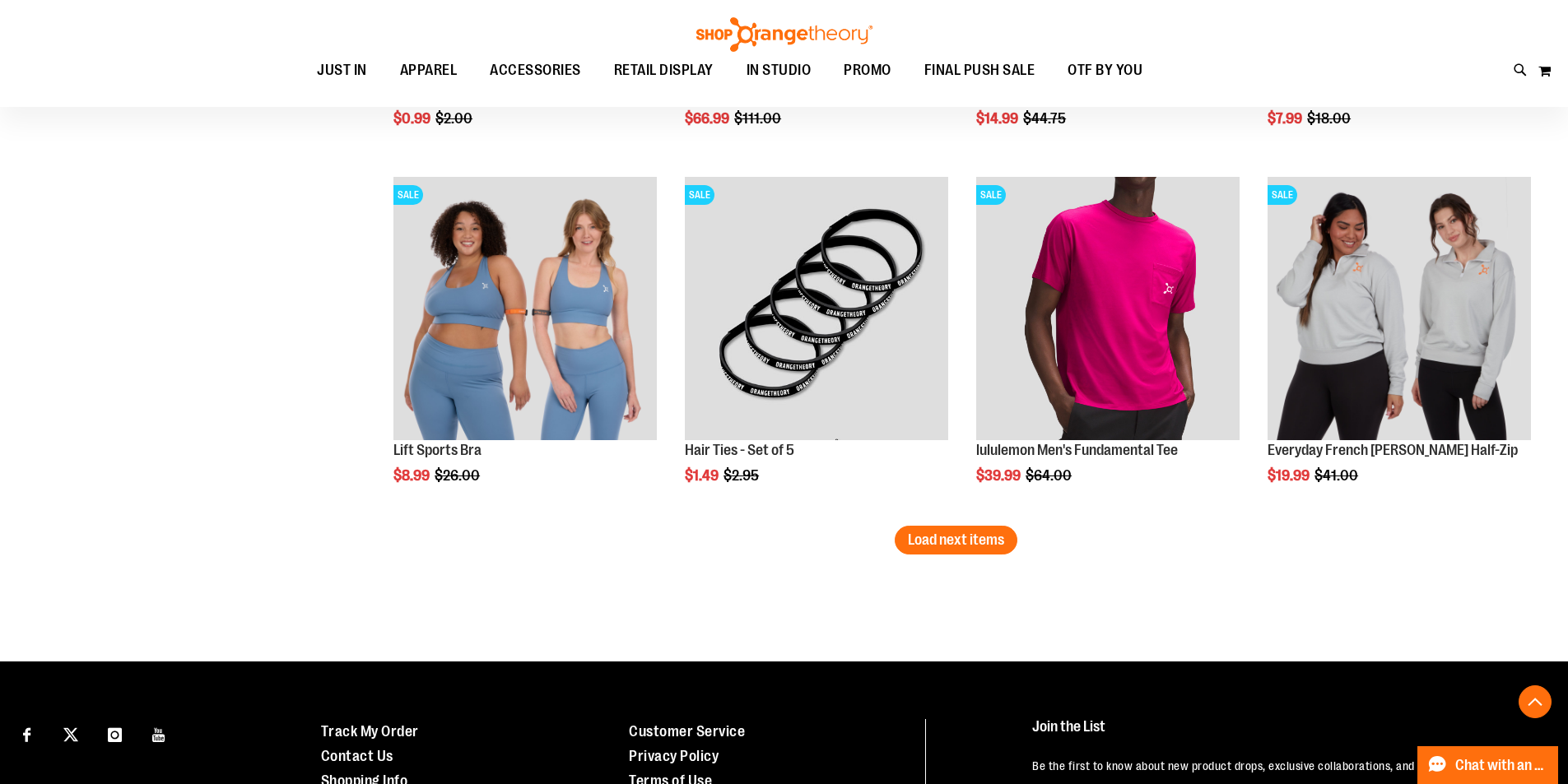
scroll to position [8313, 0]
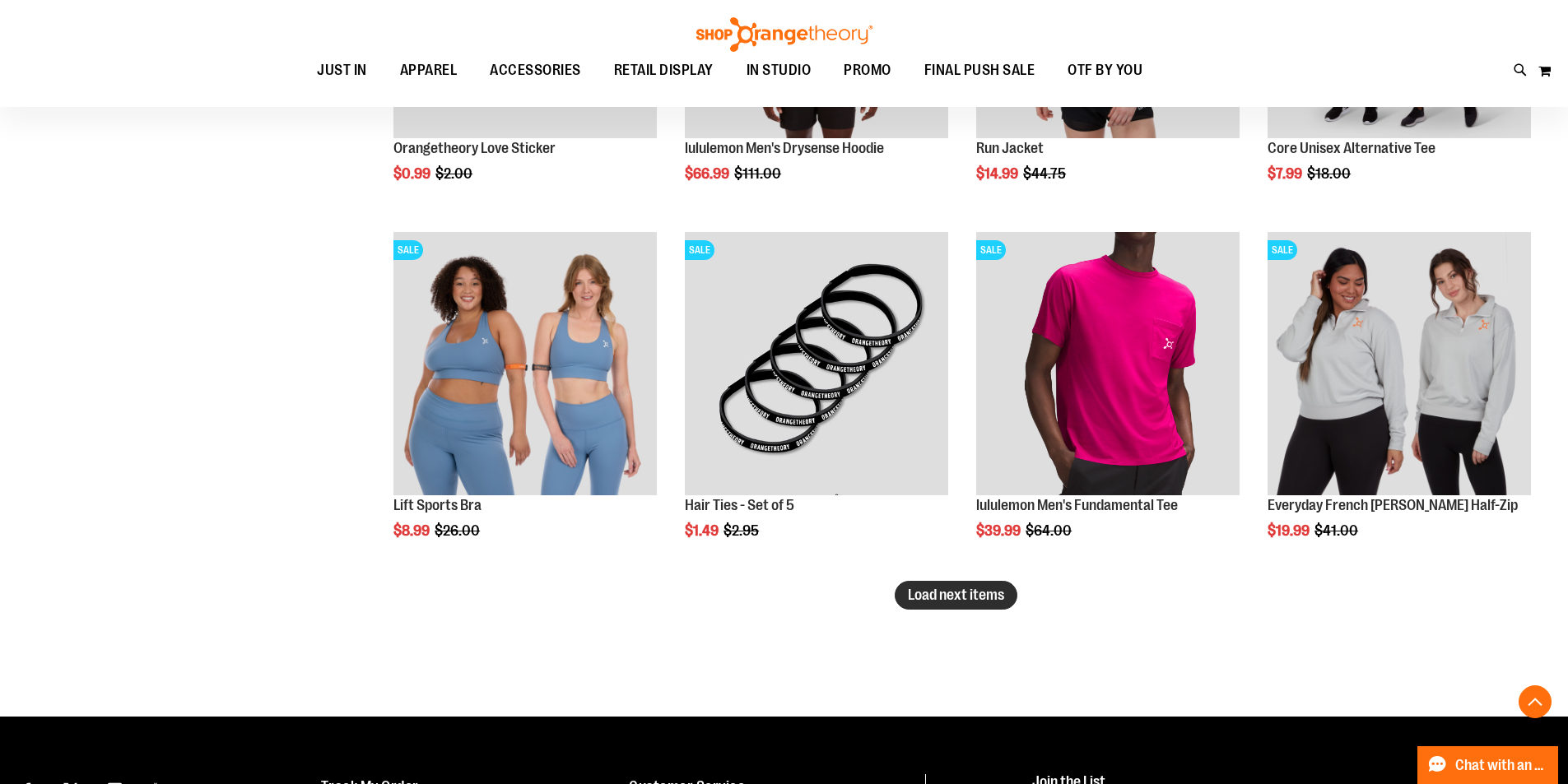
click at [940, 606] on button "Load next items" at bounding box center [956, 596] width 123 height 29
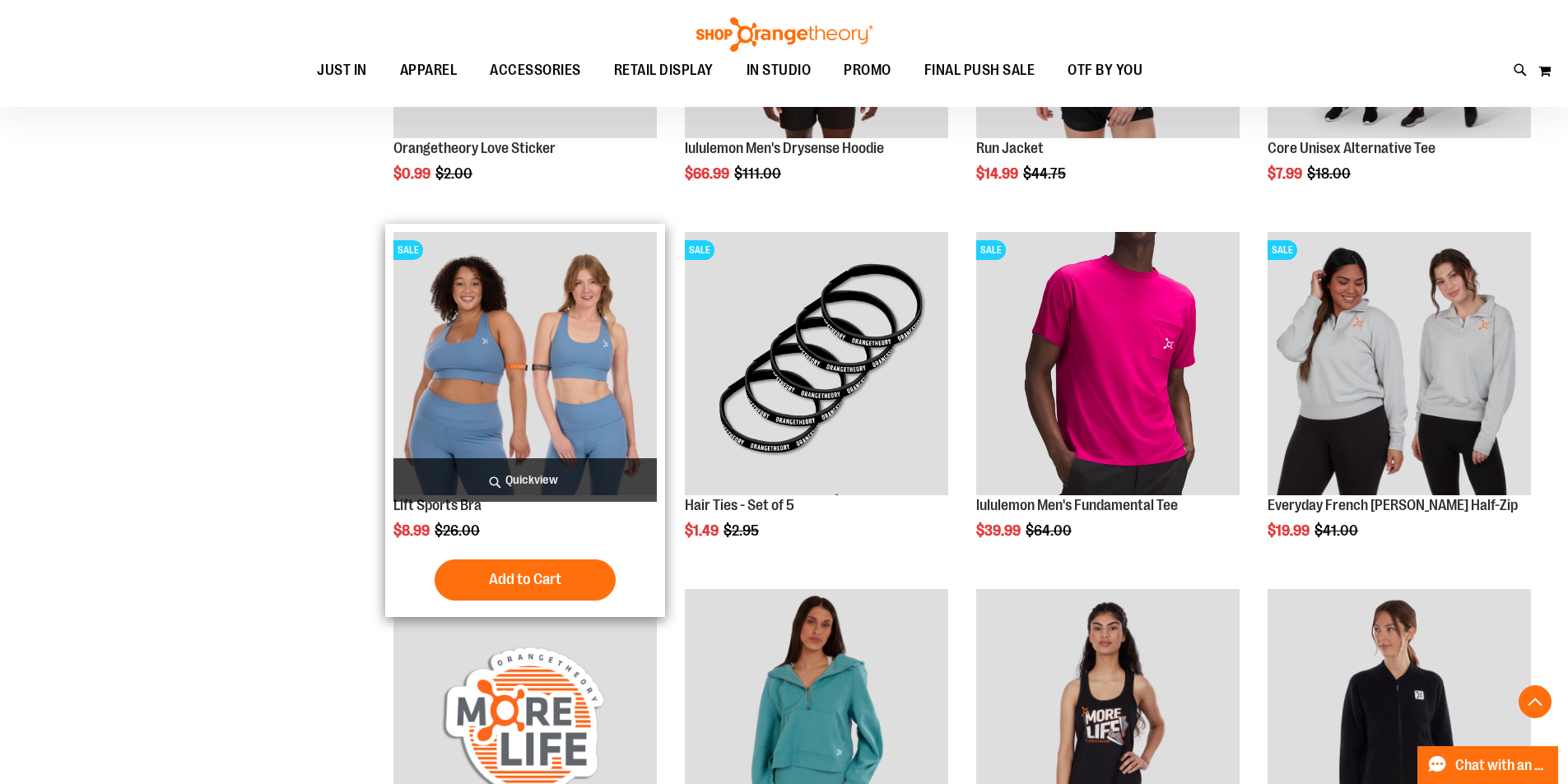
click at [569, 380] on img "product" at bounding box center [526, 364] width 264 height 264
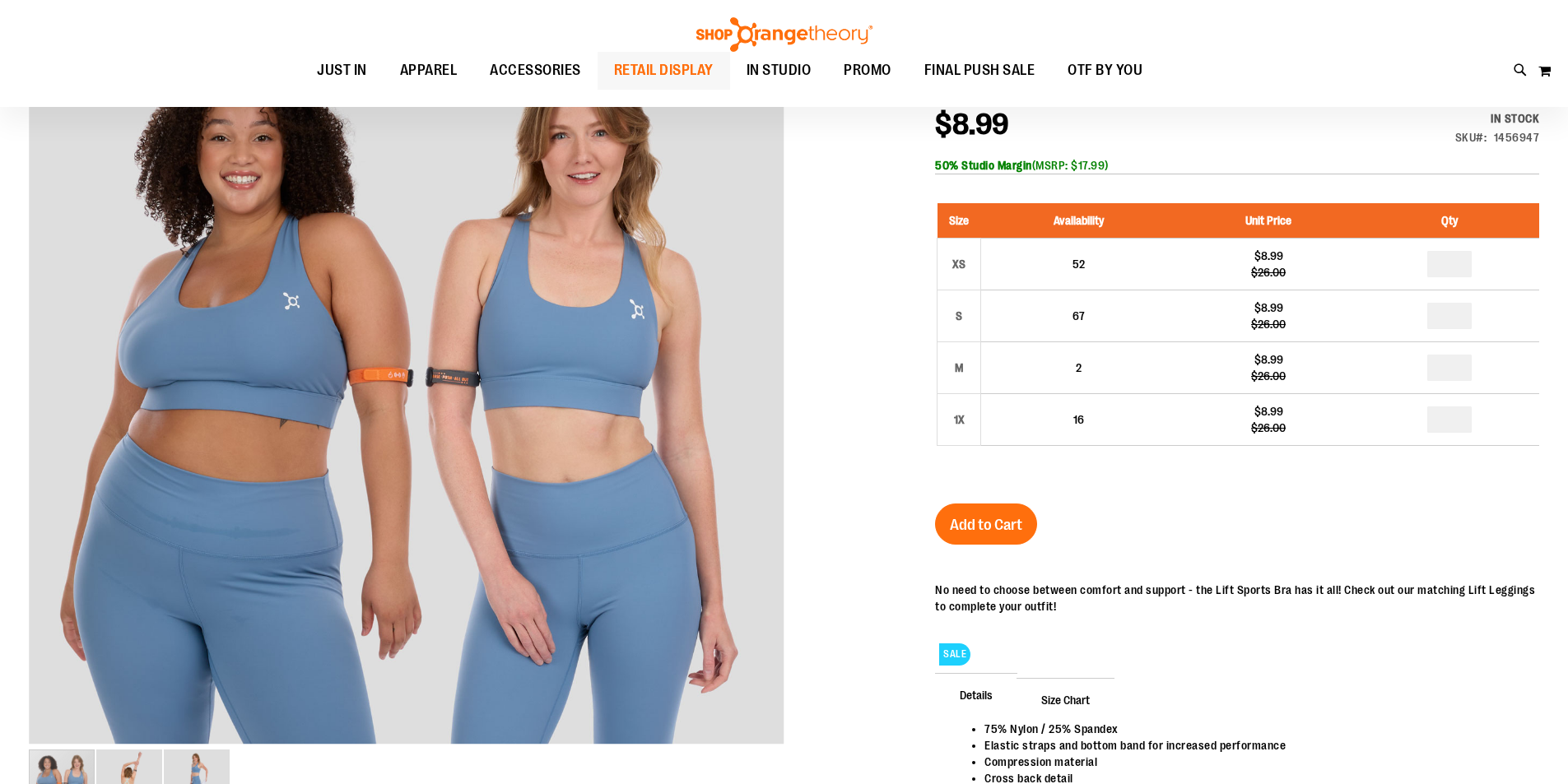
scroll to position [245, 0]
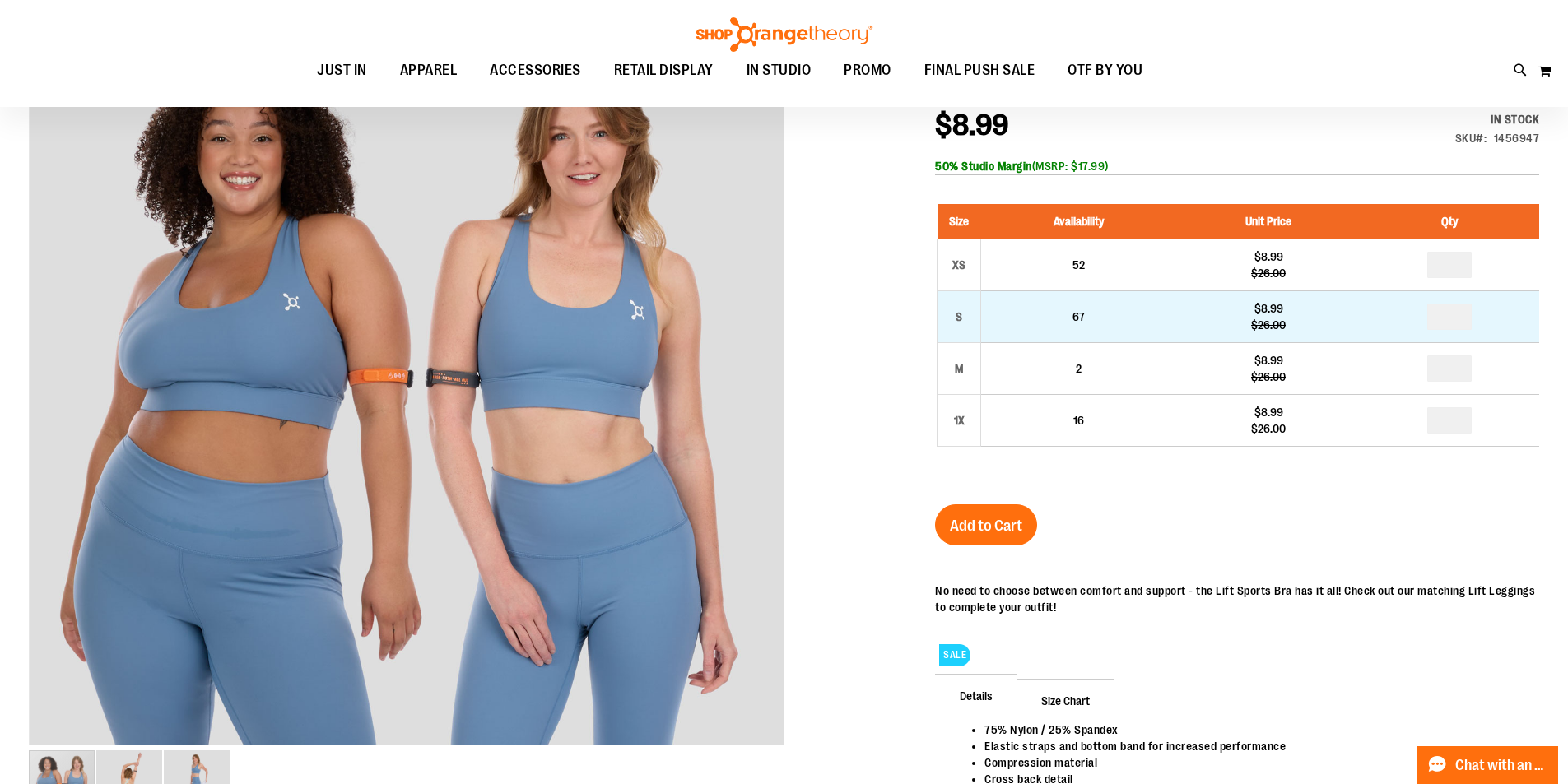
type input "**********"
click at [1464, 323] on input "number" at bounding box center [1449, 317] width 44 height 27
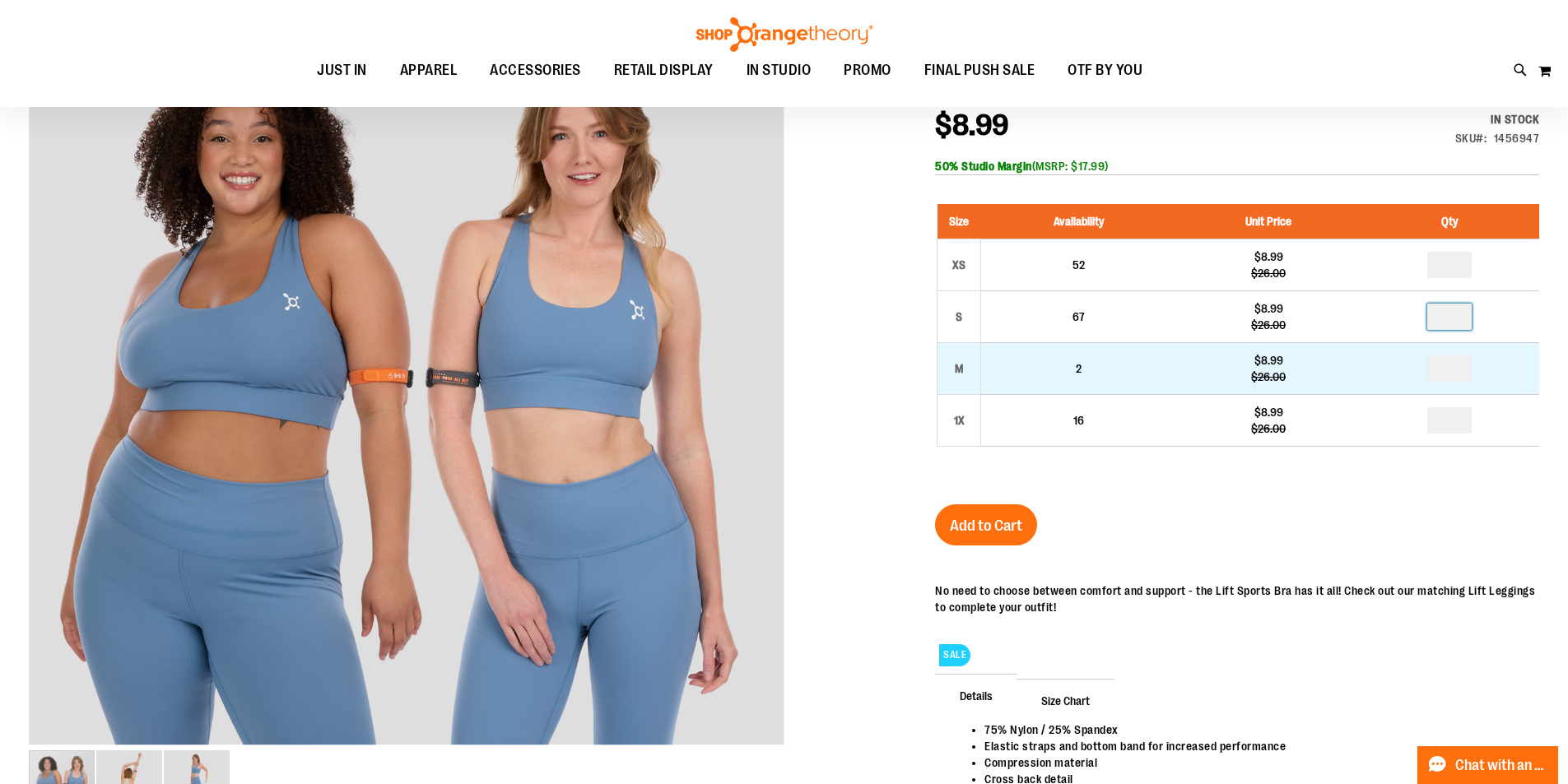
type input "*"
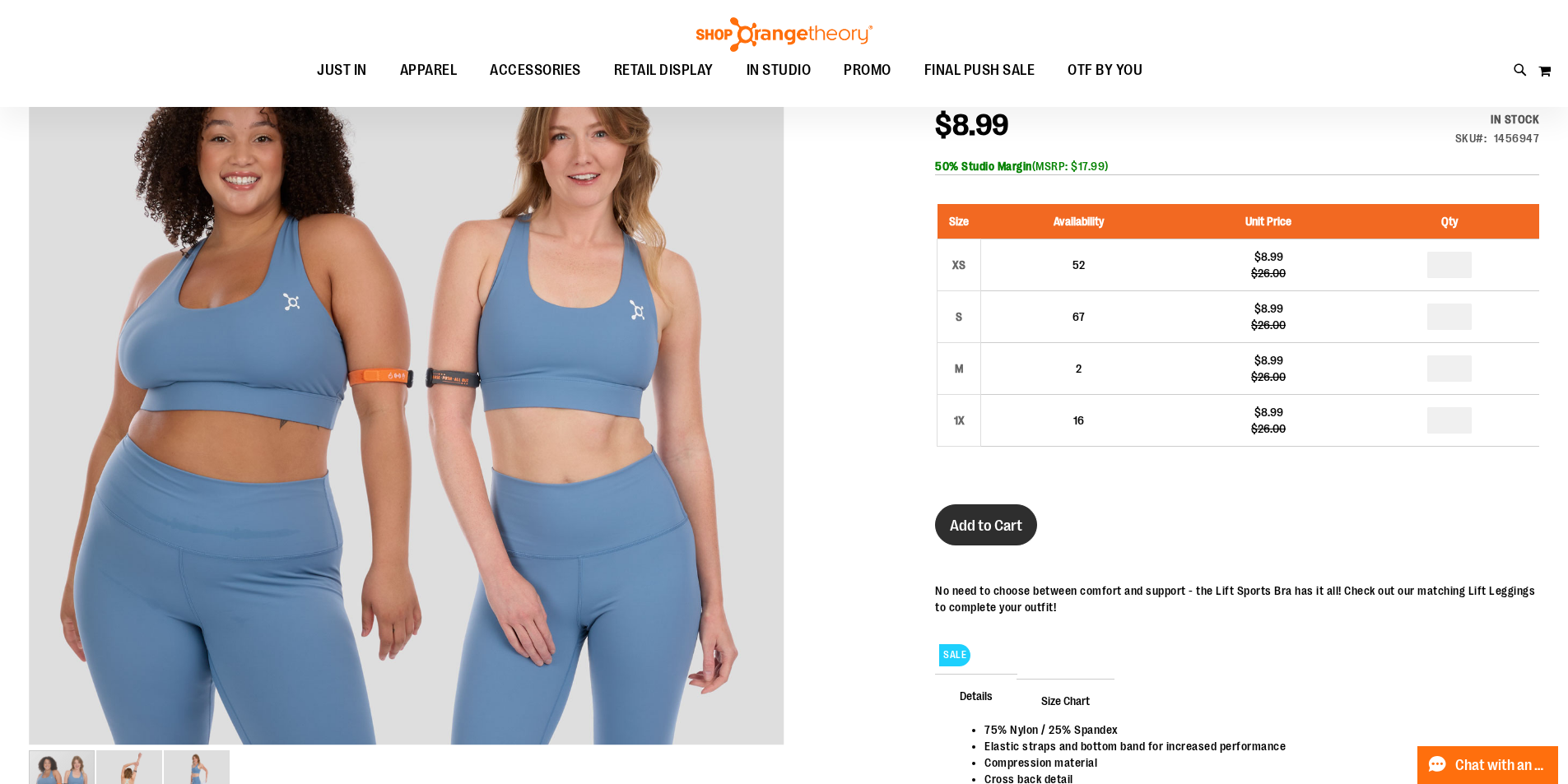
click at [1010, 529] on span "Add to Cart" at bounding box center [986, 526] width 73 height 18
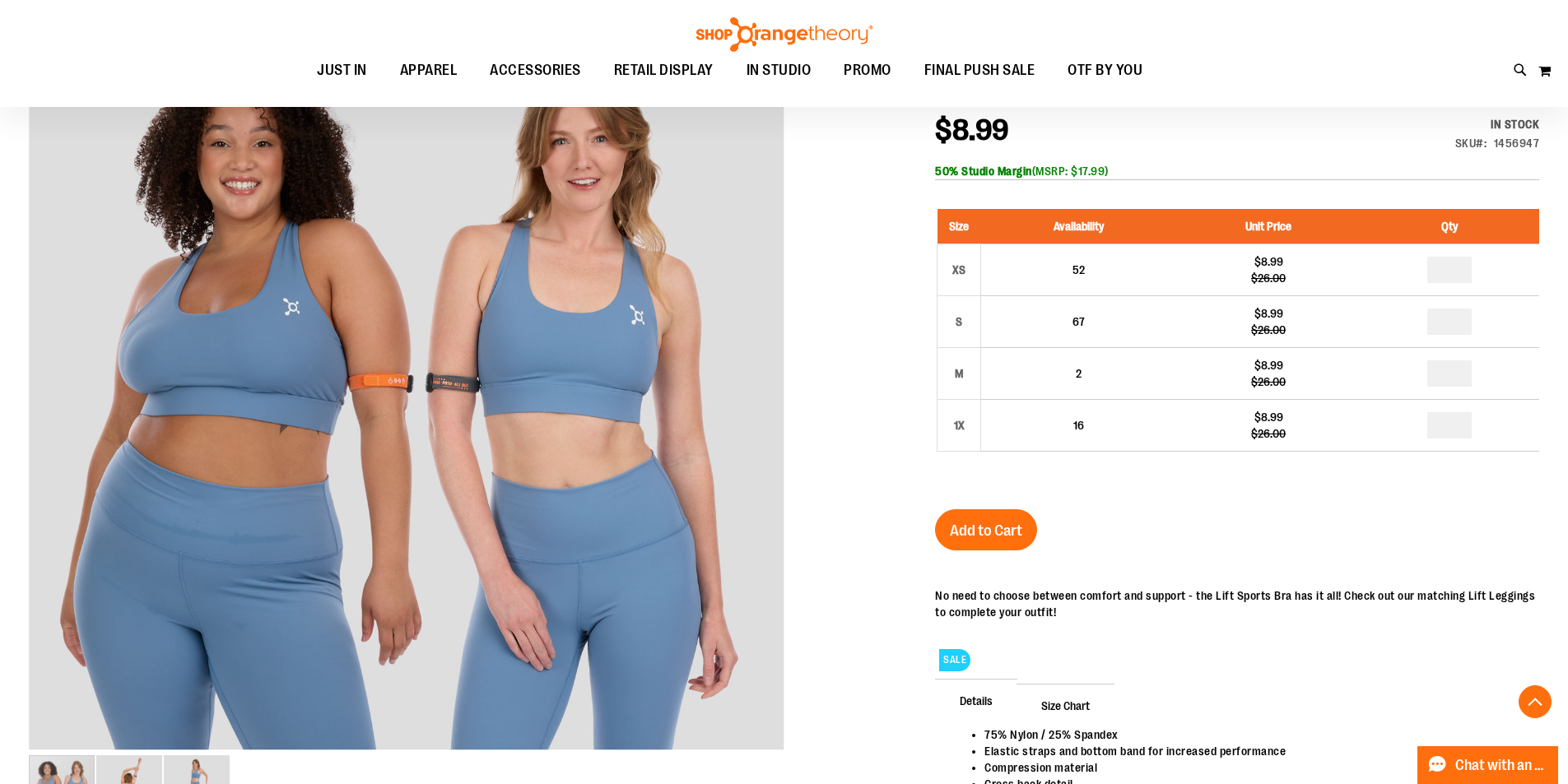
scroll to position [411, 0]
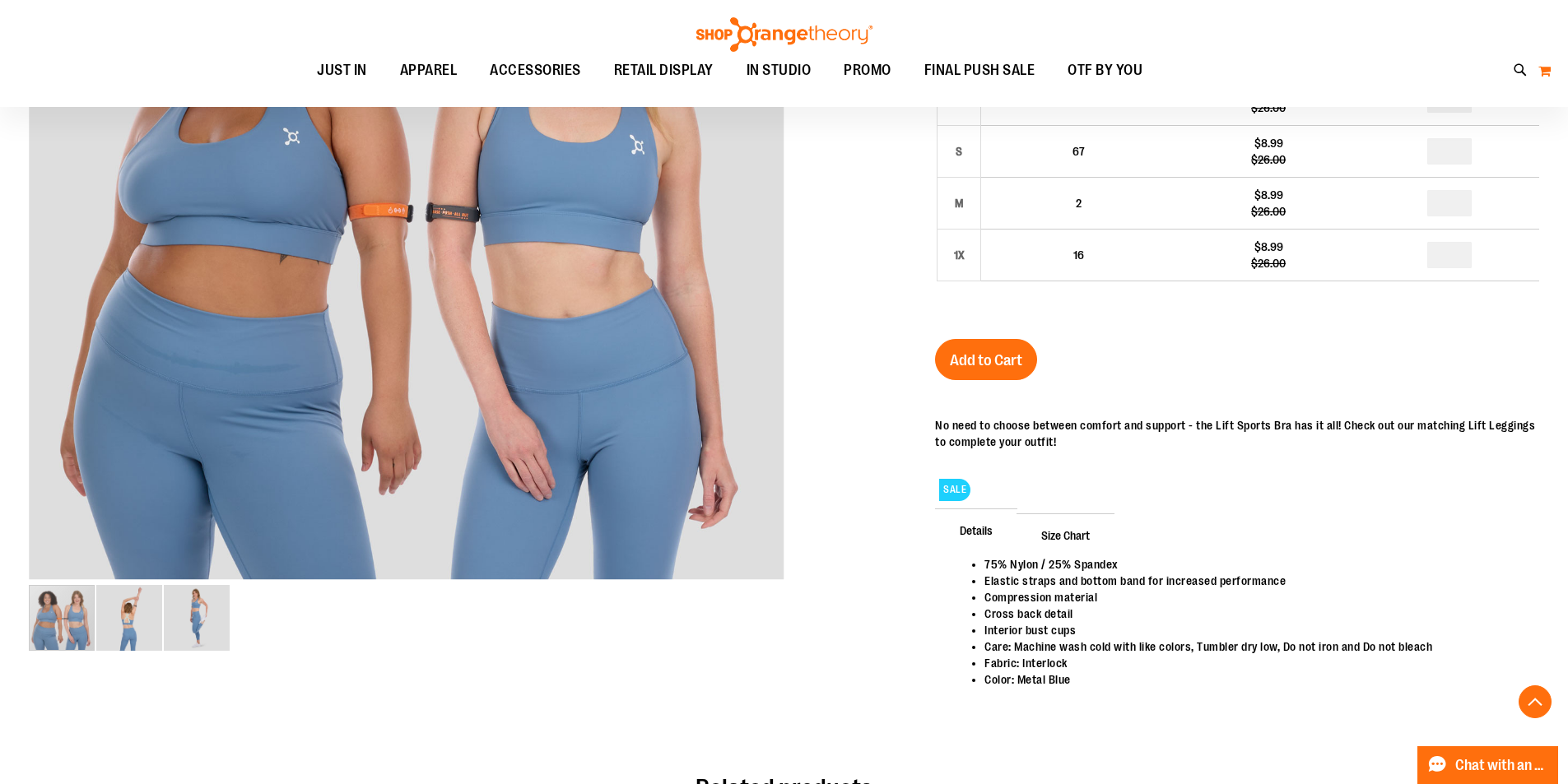
click at [1548, 77] on button "My Cart 0" at bounding box center [1545, 71] width 14 height 27
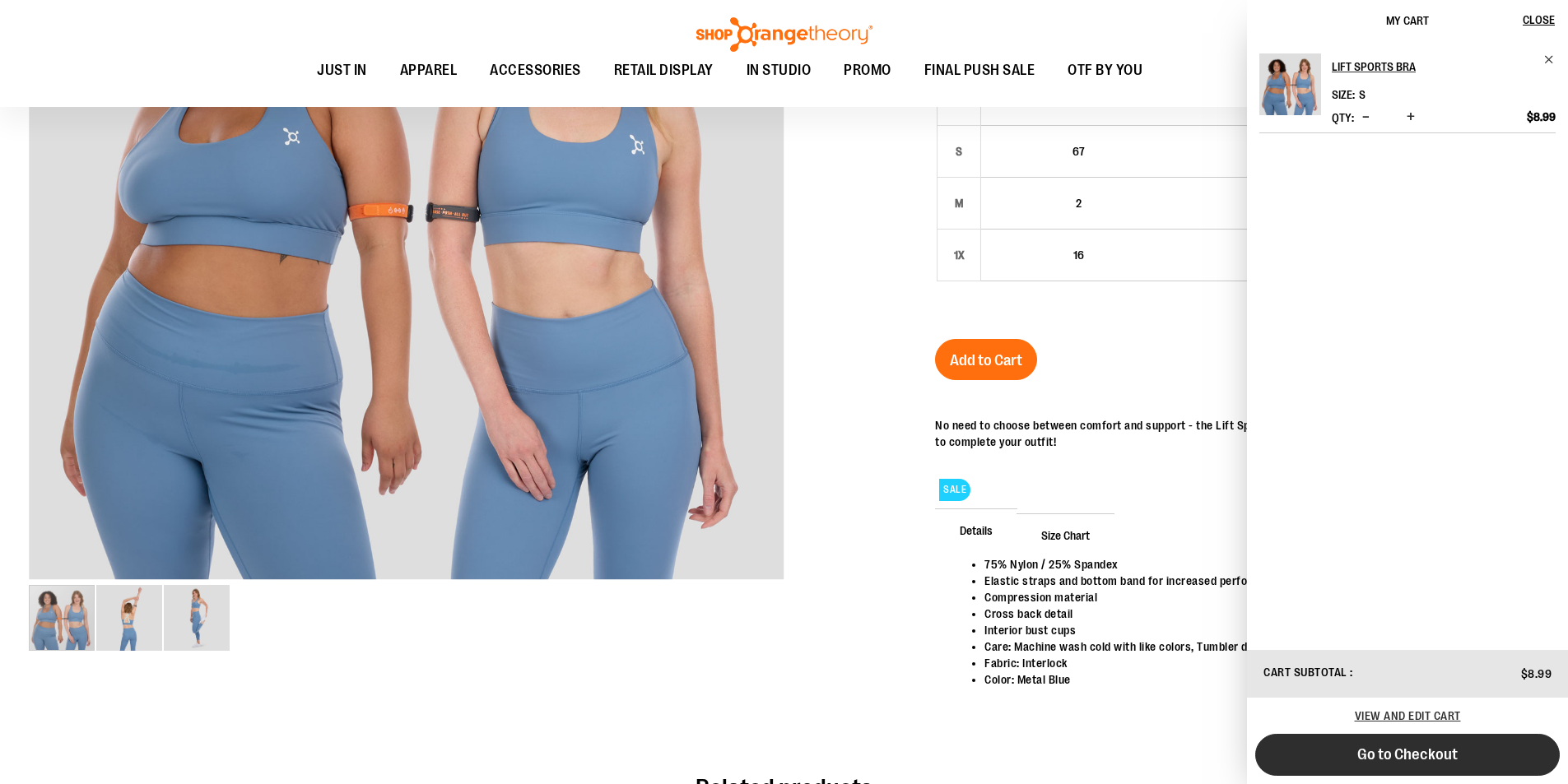
click at [1426, 763] on span "Go to Checkout" at bounding box center [1407, 755] width 100 height 18
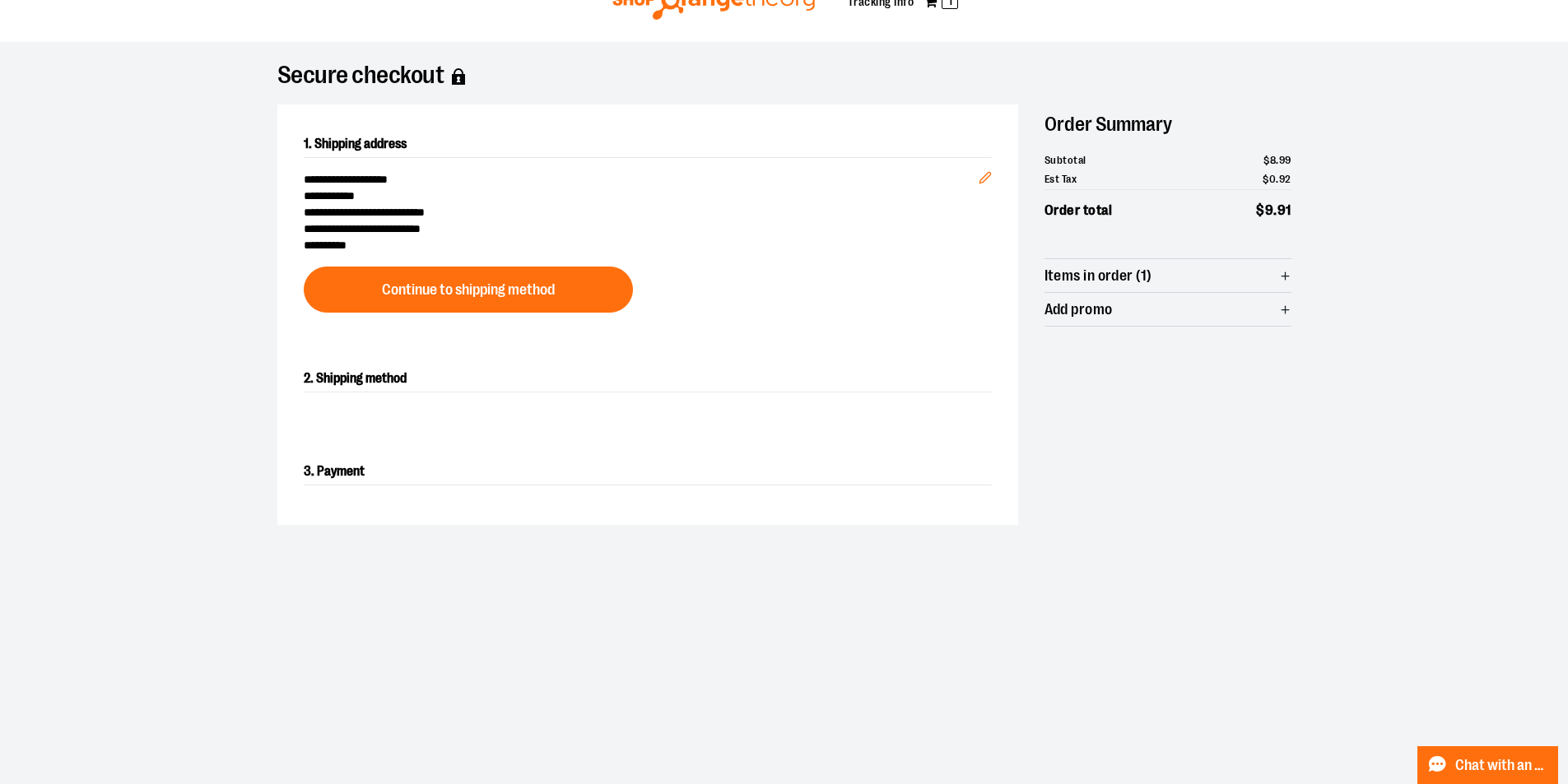
scroll to position [165, 0]
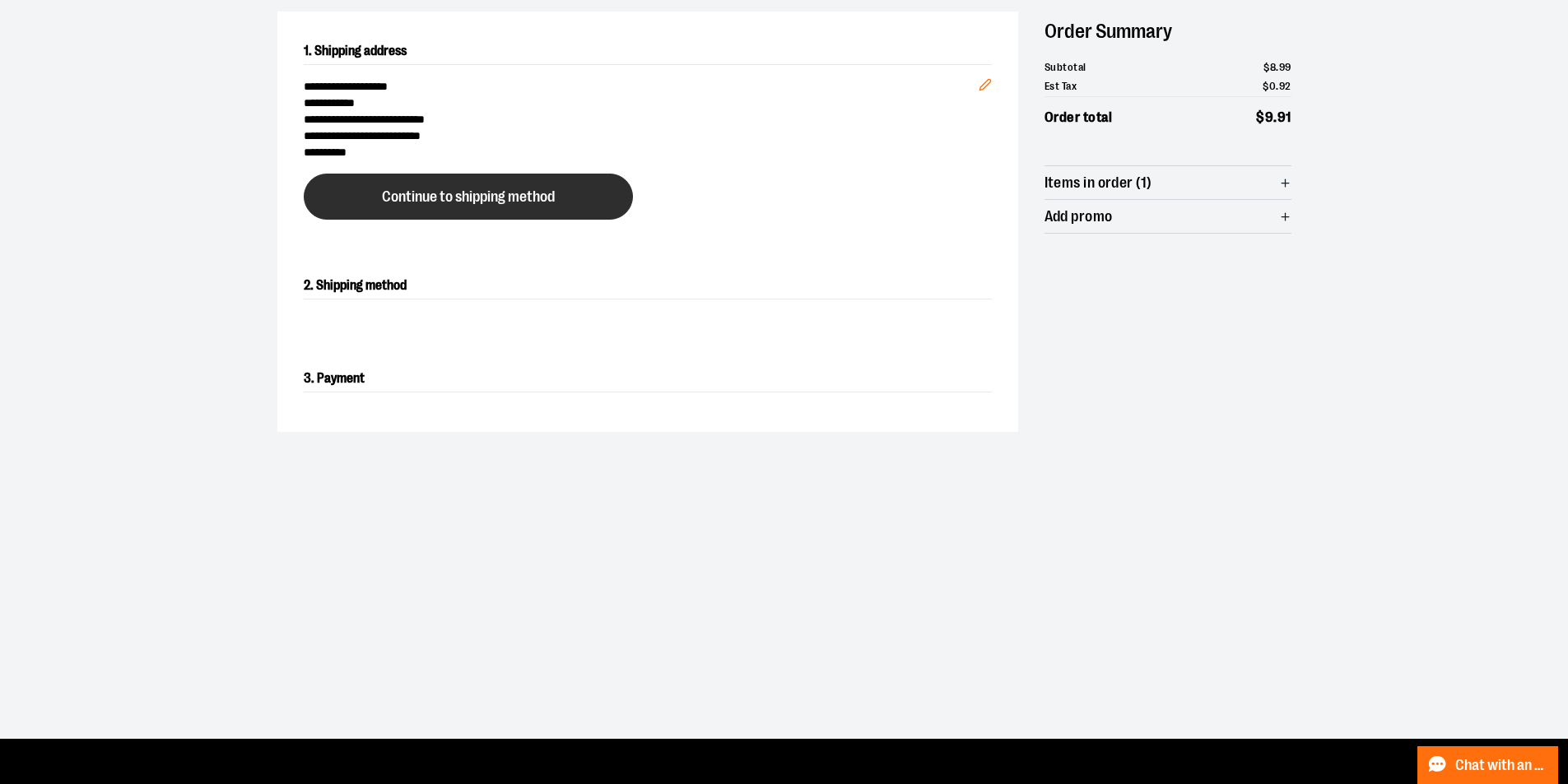
click at [588, 203] on button "Continue to shipping method" at bounding box center [468, 196] width 329 height 46
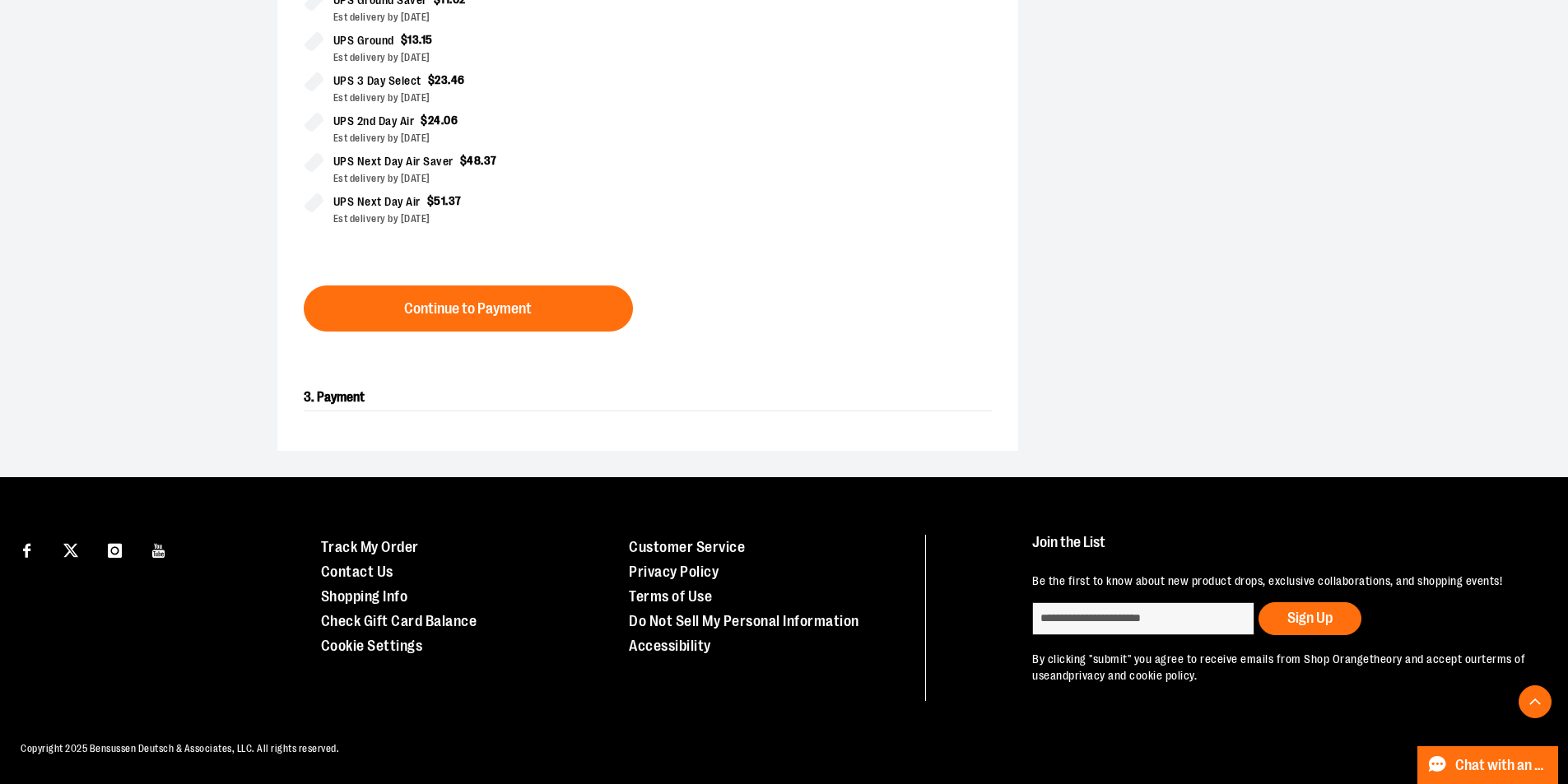
scroll to position [568, 0]
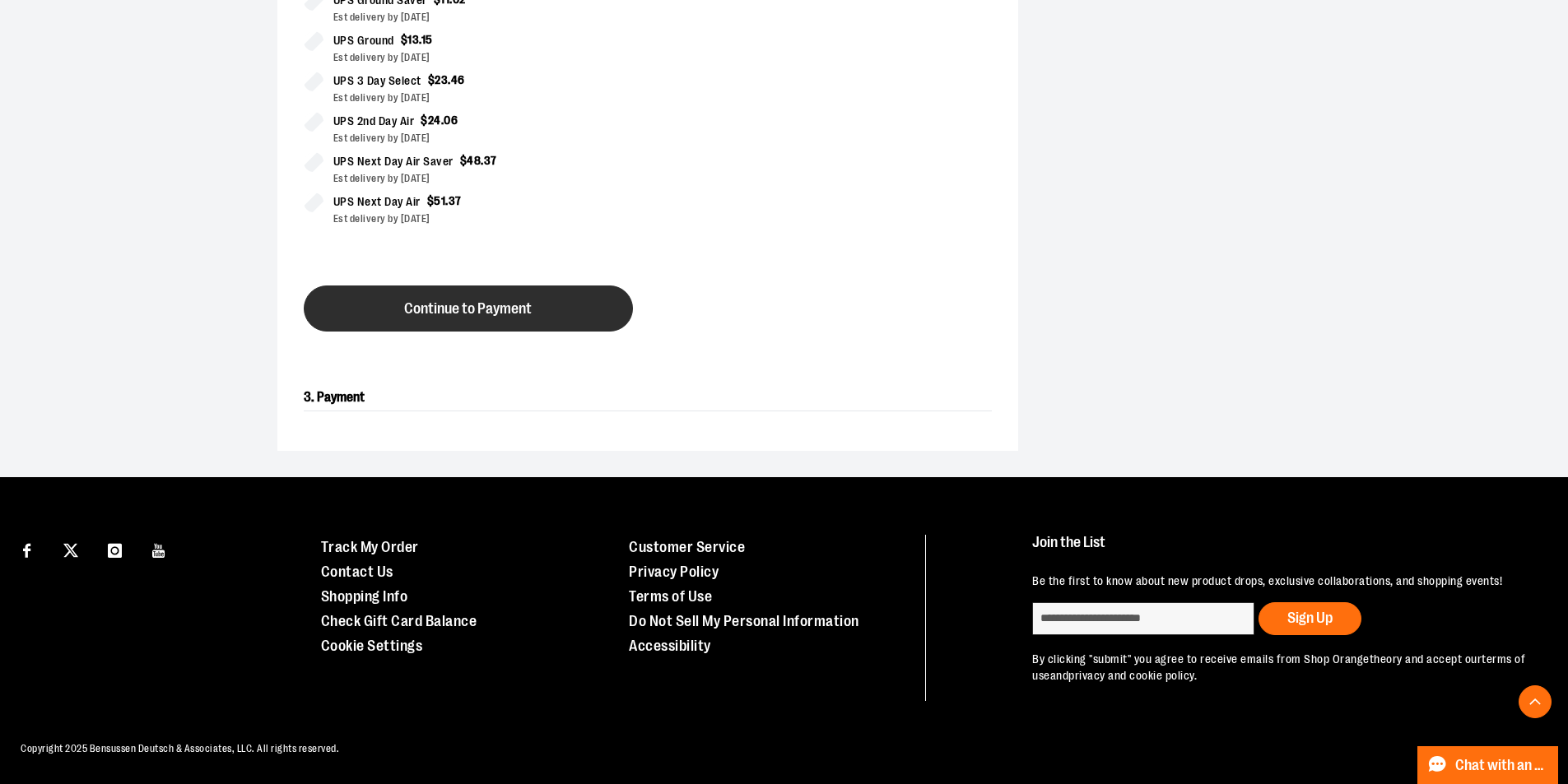
click at [557, 302] on button "Continue to Payment" at bounding box center [468, 309] width 329 height 46
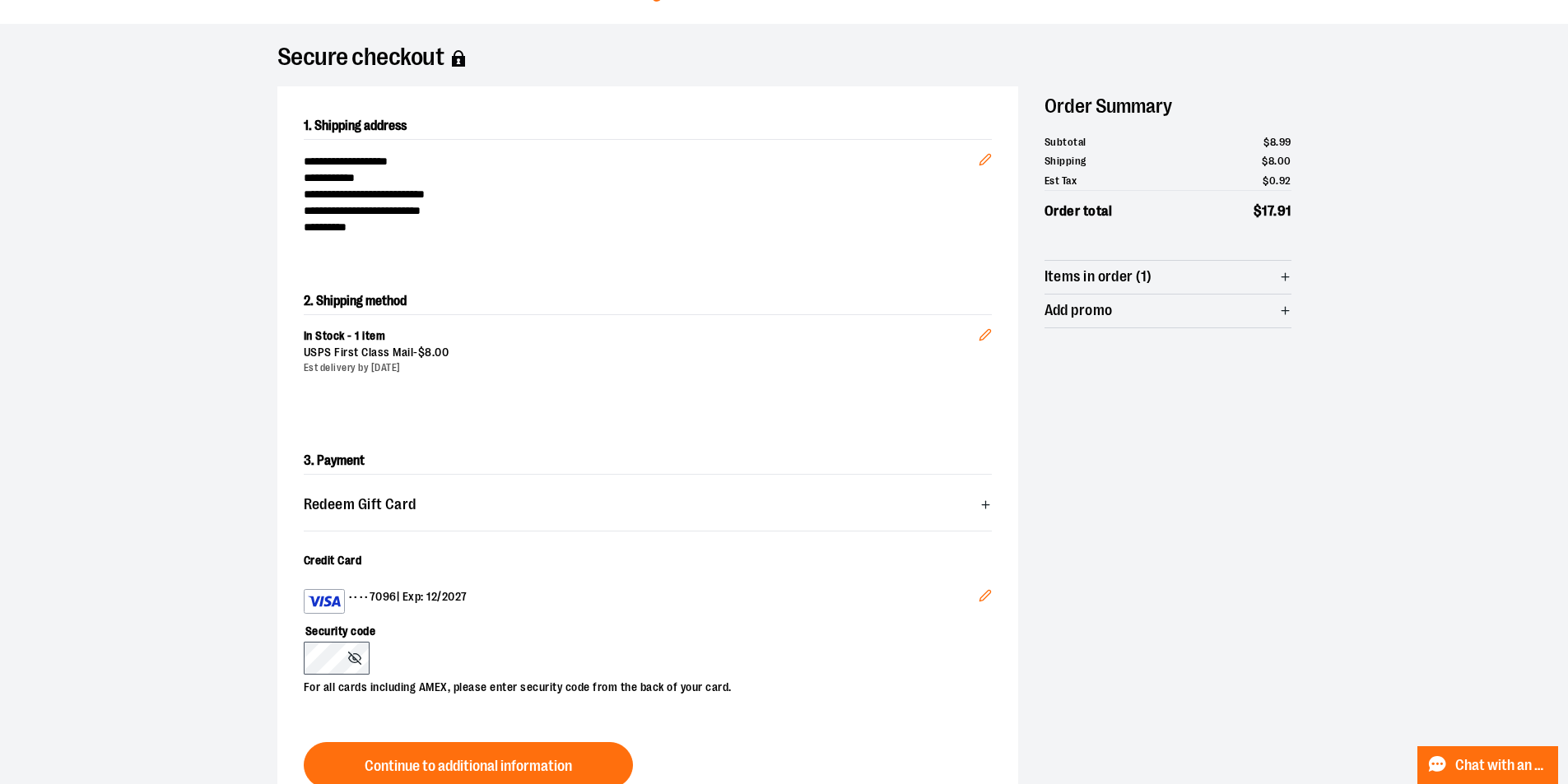
scroll to position [0, 0]
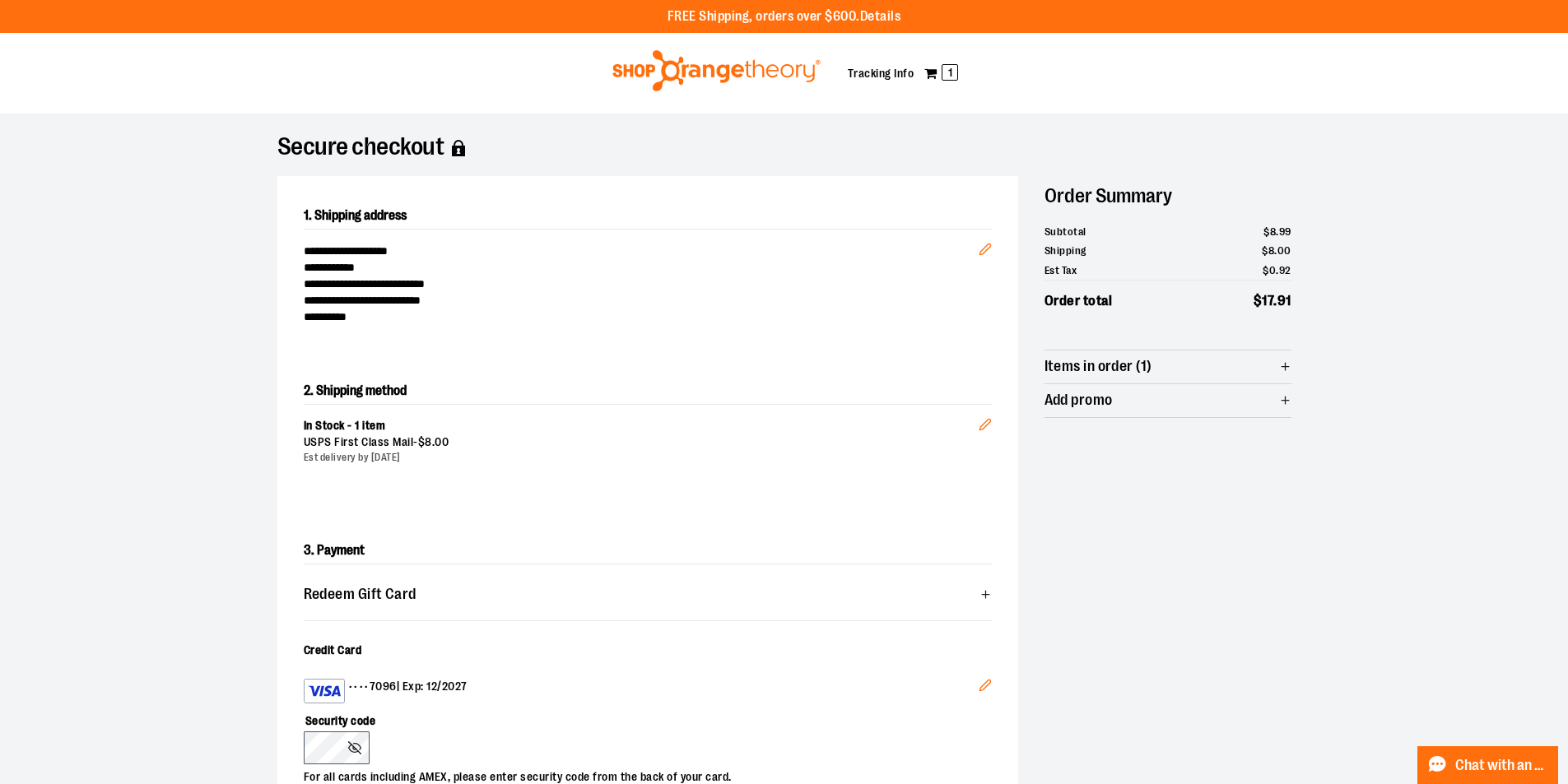
click at [746, 68] on img at bounding box center [716, 71] width 213 height 42
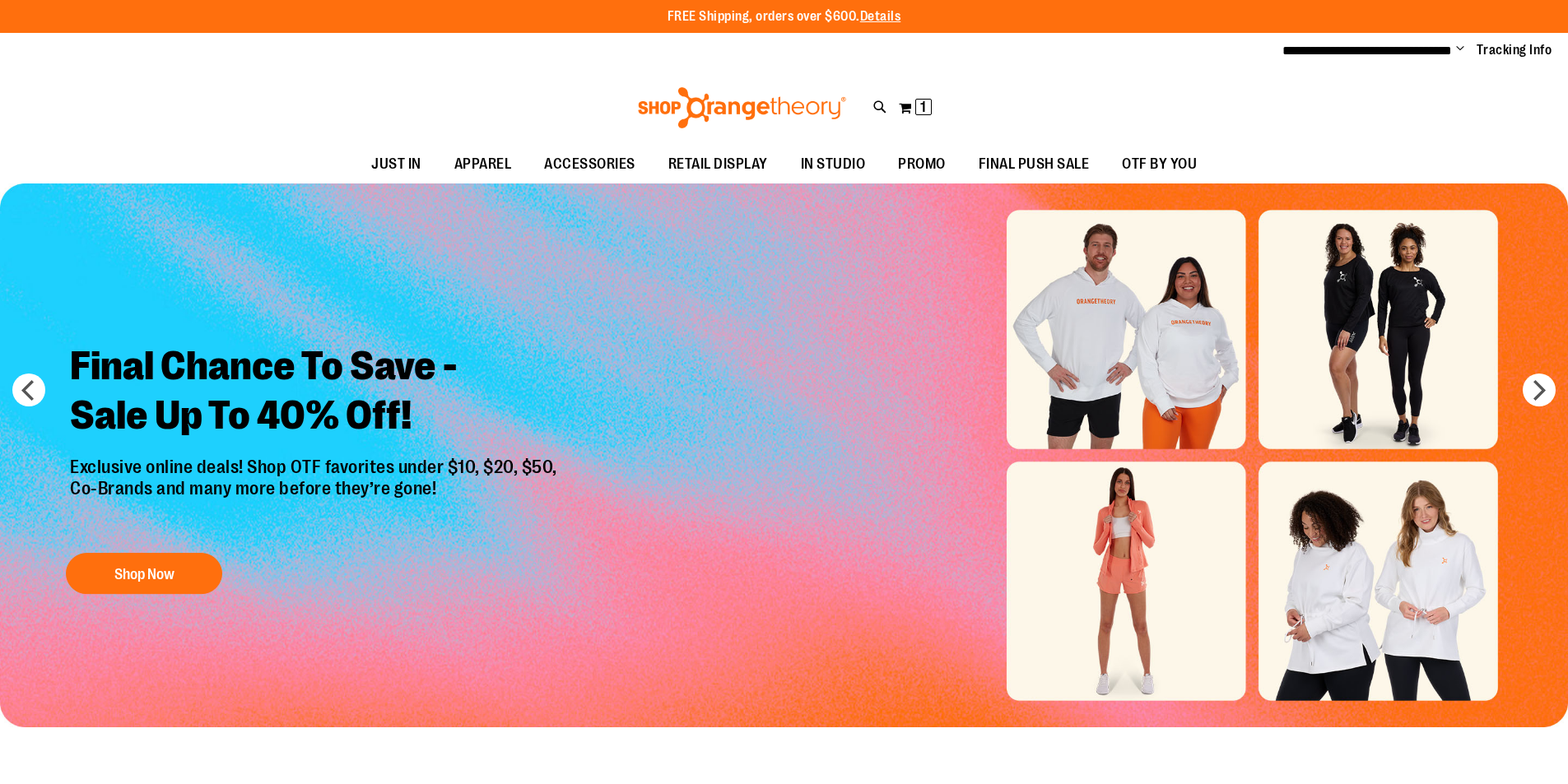
click at [1460, 53] on span "Change" at bounding box center [1460, 50] width 8 height 16
type input "**********"
click at [1457, 50] on span "Change" at bounding box center [1460, 50] width 8 height 16
click at [912, 111] on button "My Cart 1 1 items" at bounding box center [915, 108] width 35 height 27
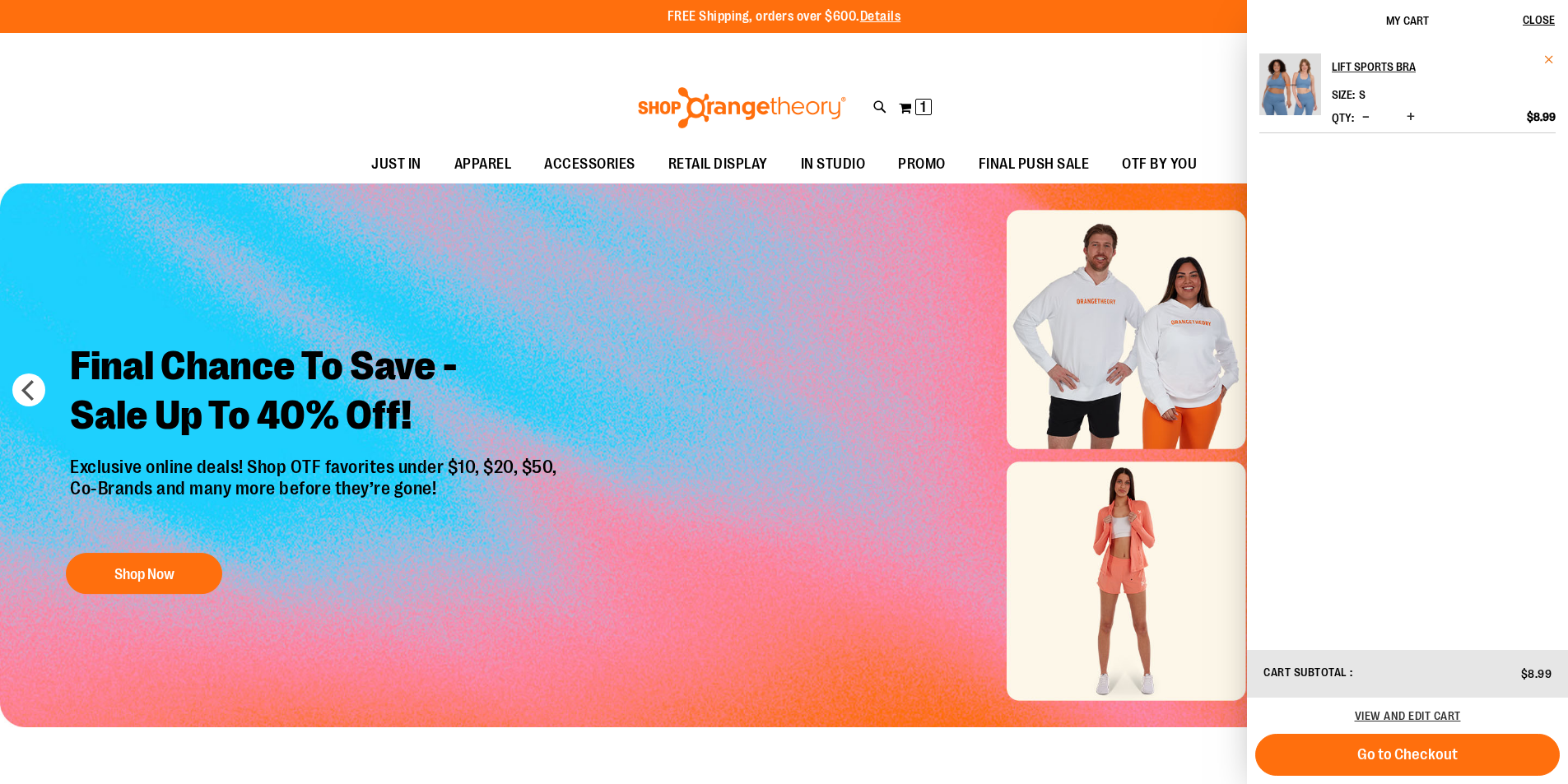
click at [1551, 63] on span "Remove item" at bounding box center [1549, 59] width 12 height 12
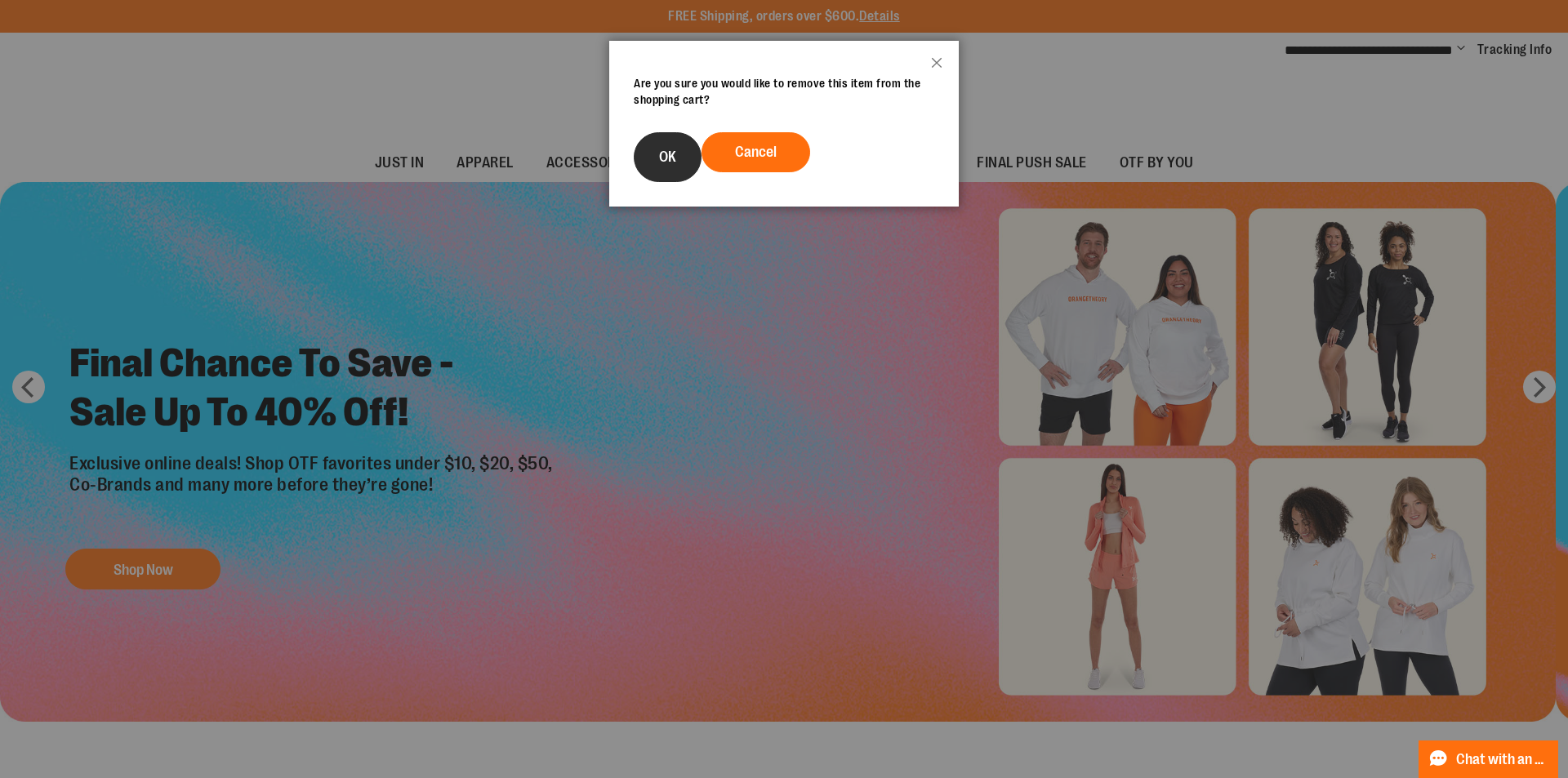
click at [673, 156] on span "OK" at bounding box center [668, 156] width 18 height 17
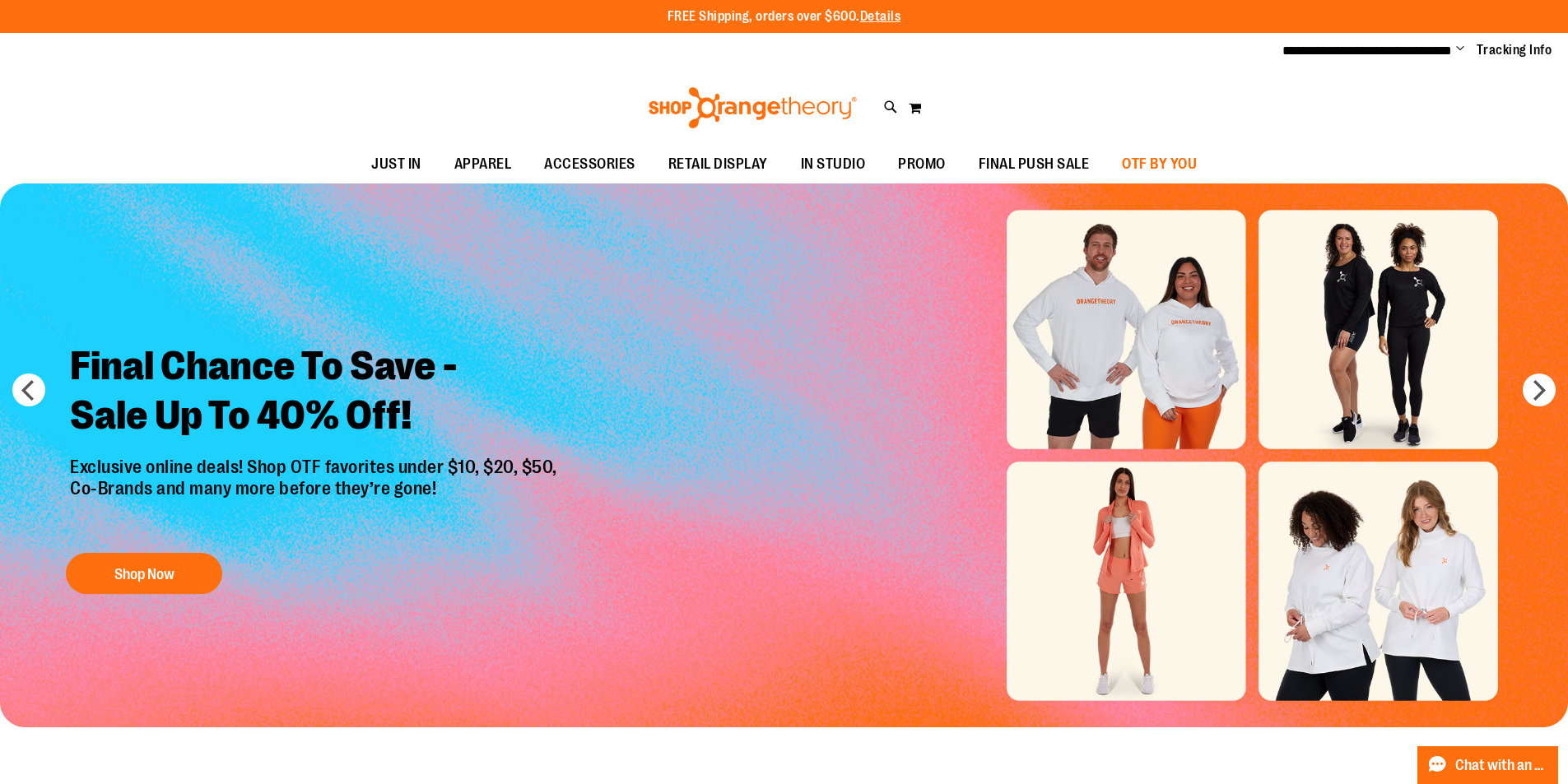
click at [1171, 165] on span "OTF BY YOU" at bounding box center [1159, 165] width 75 height 37
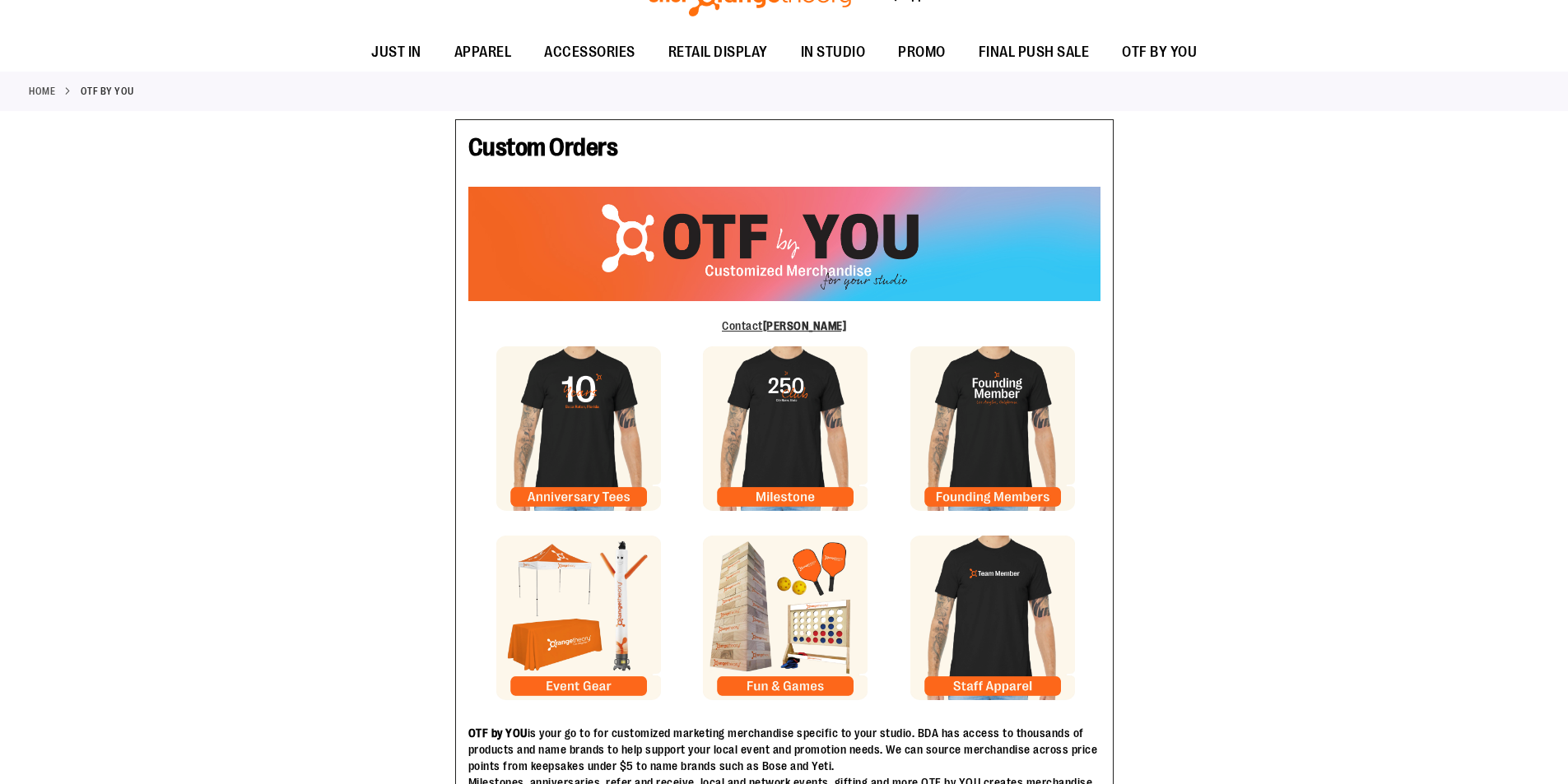
type input "**********"
type input "*******"
type input "**********"
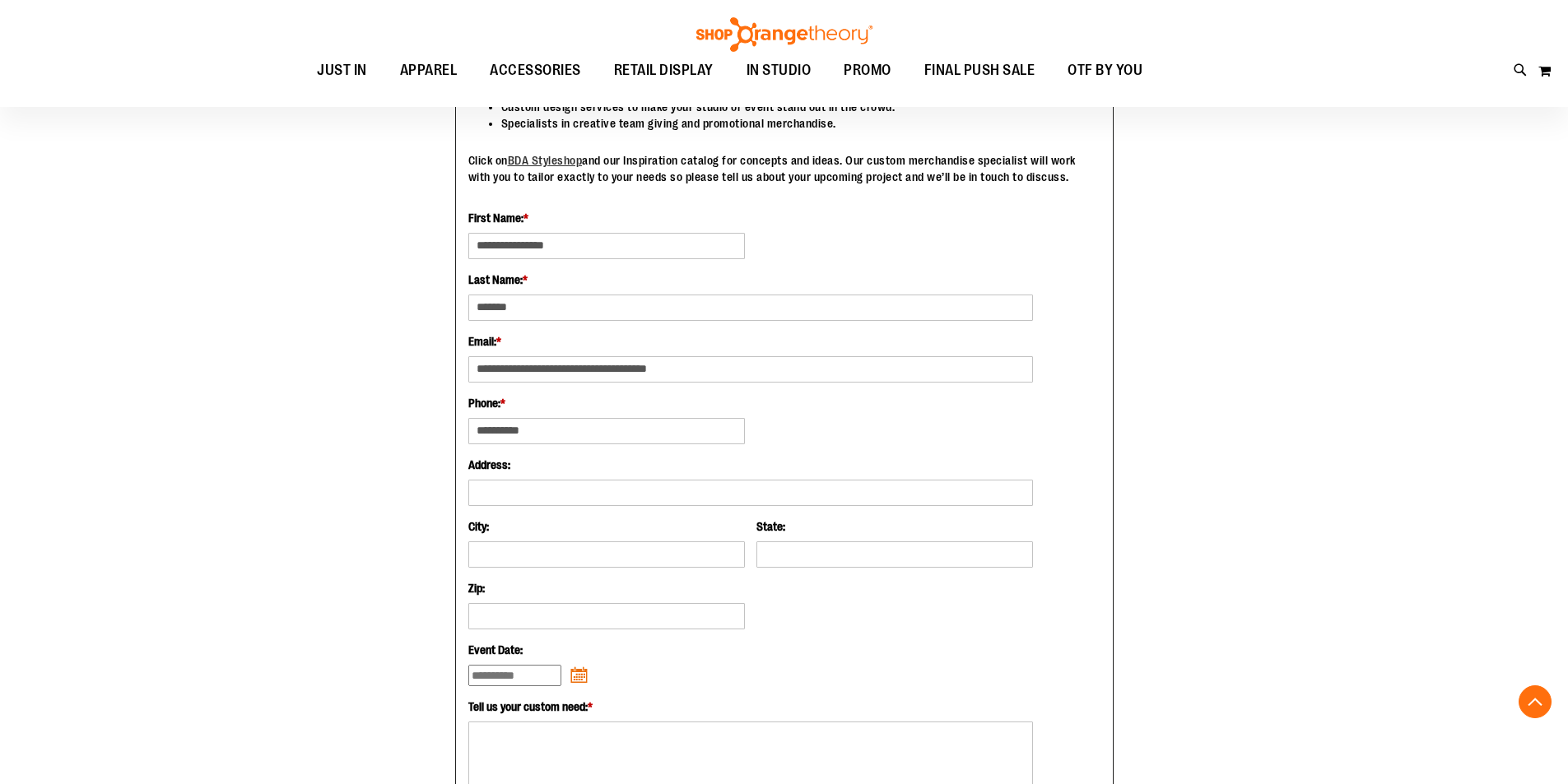
scroll to position [411, 0]
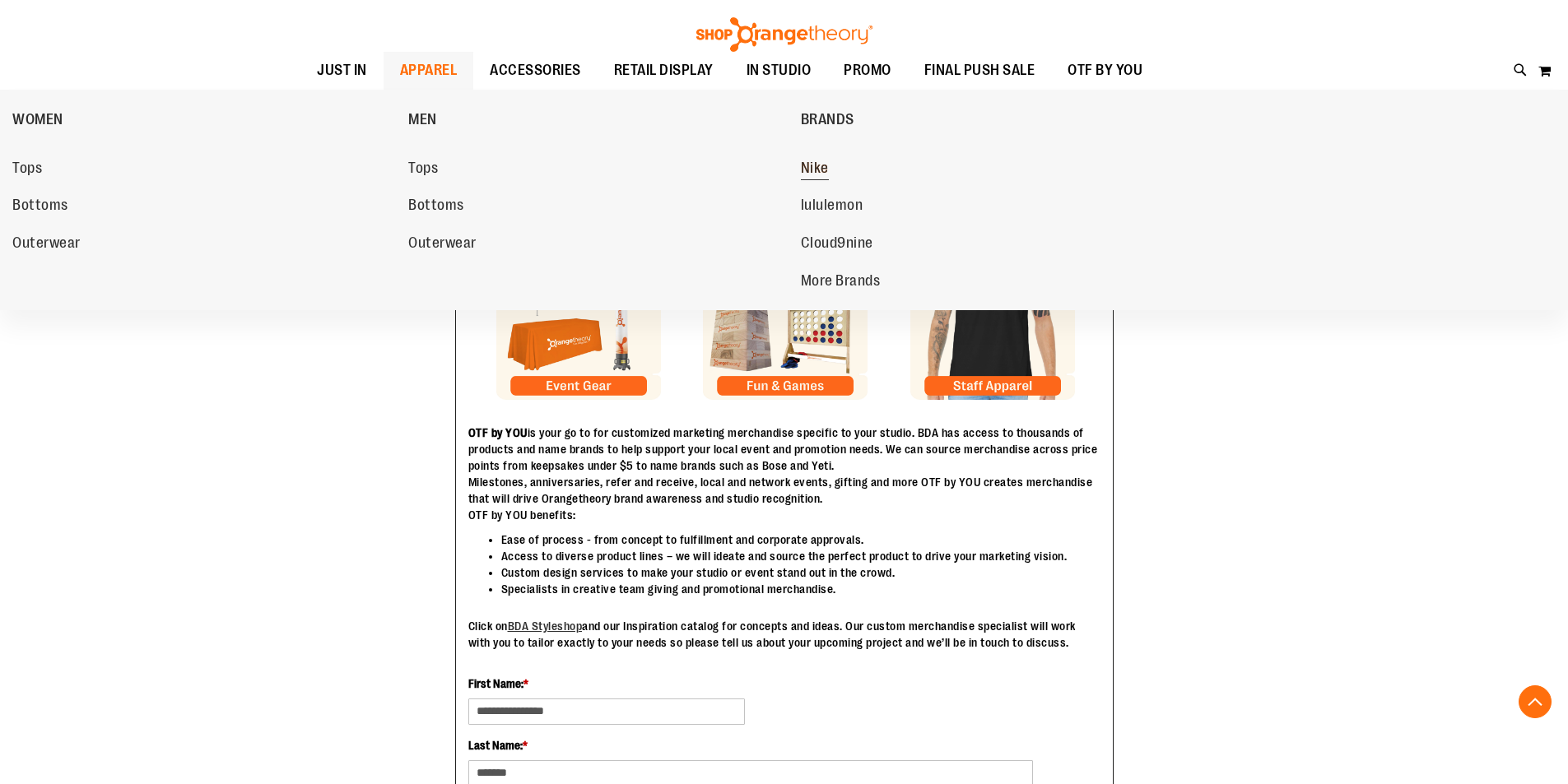
type input "**********"
click at [828, 171] on span "Nike" at bounding box center [815, 169] width 28 height 20
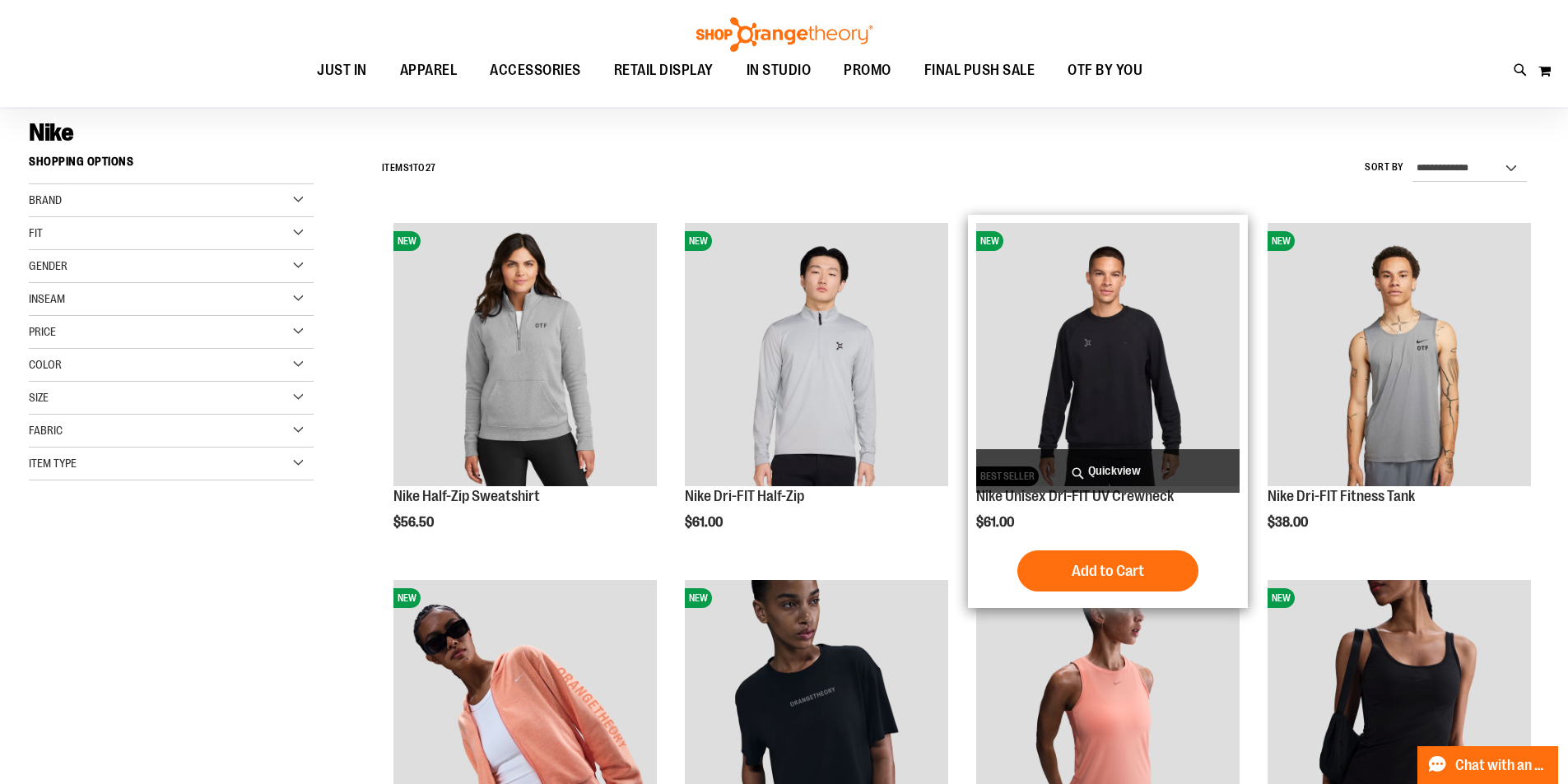
scroll to position [411, 0]
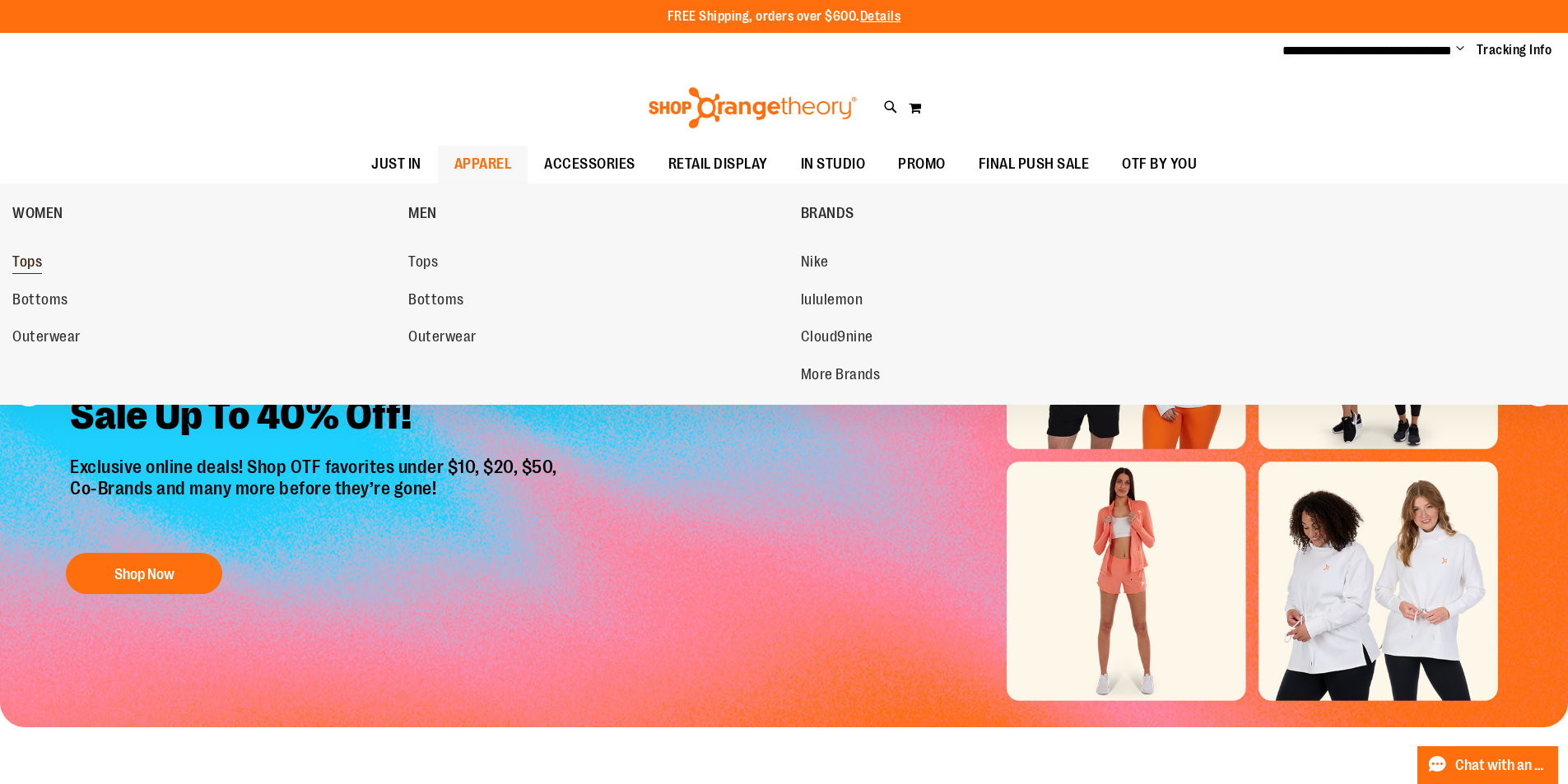
type input "**********"
click at [42, 269] on span "Tops" at bounding box center [27, 263] width 29 height 20
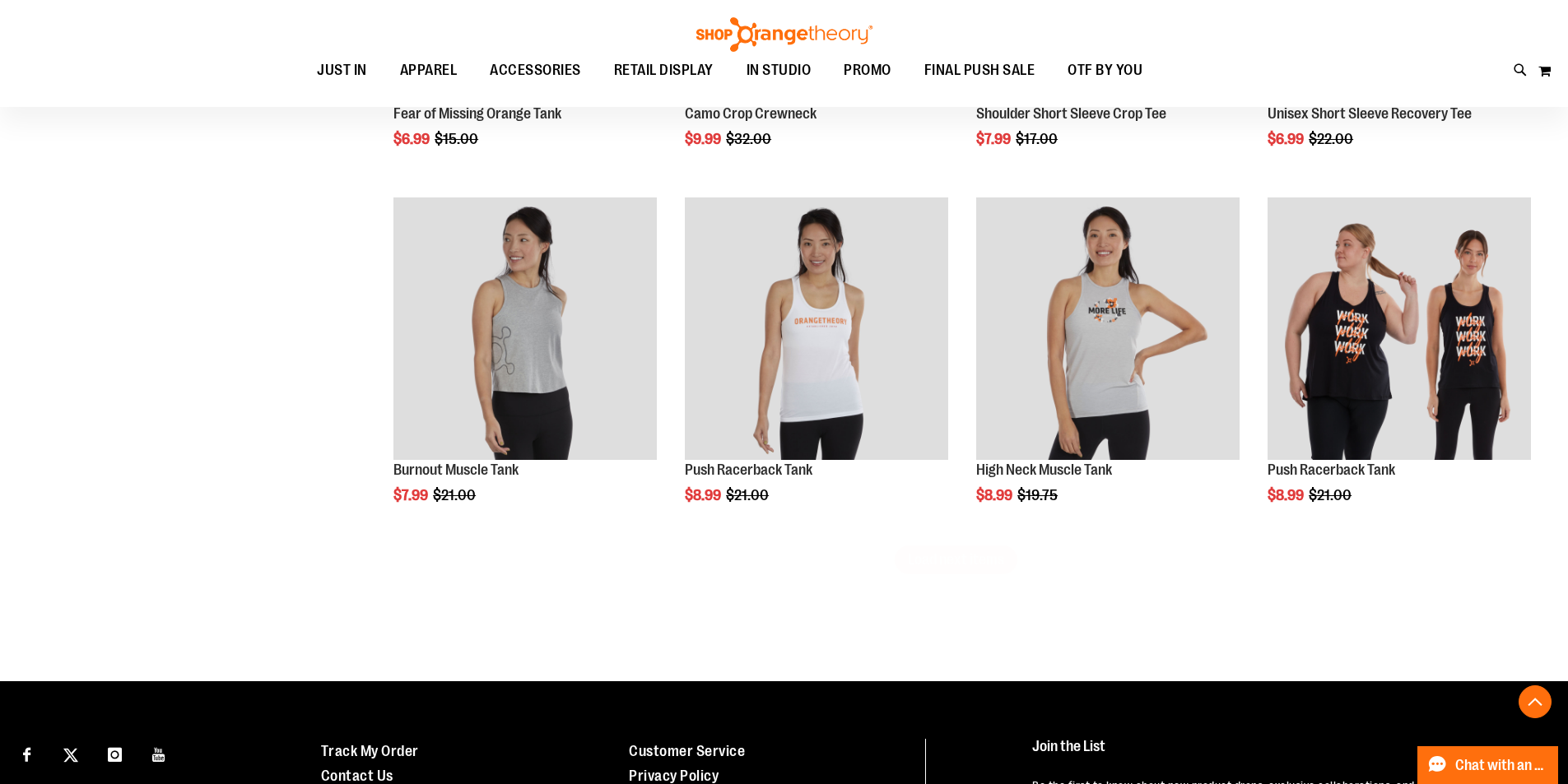
scroll to position [2937, 0]
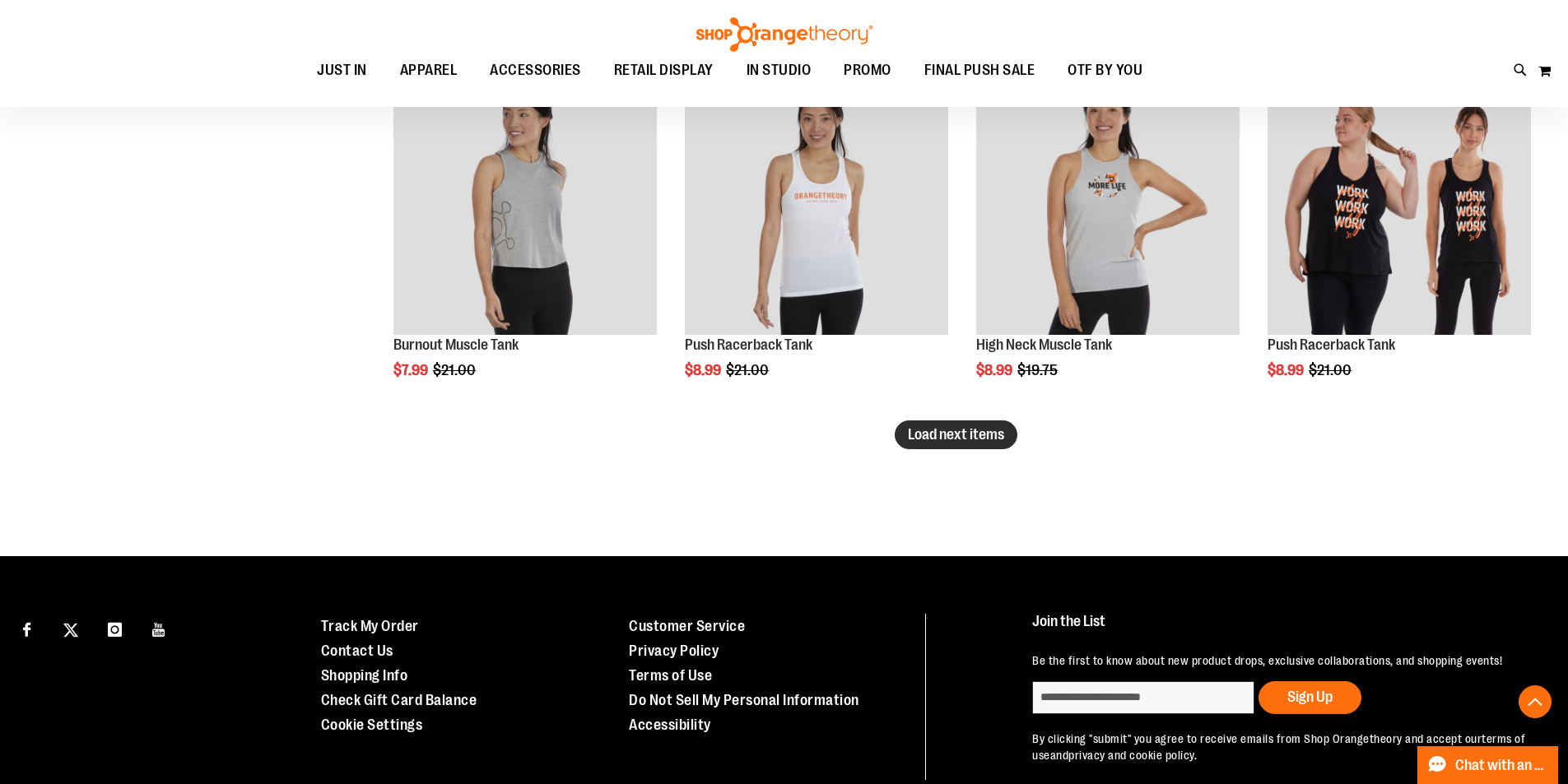
type input "**********"
click at [942, 438] on span "Load next items" at bounding box center [956, 434] width 96 height 17
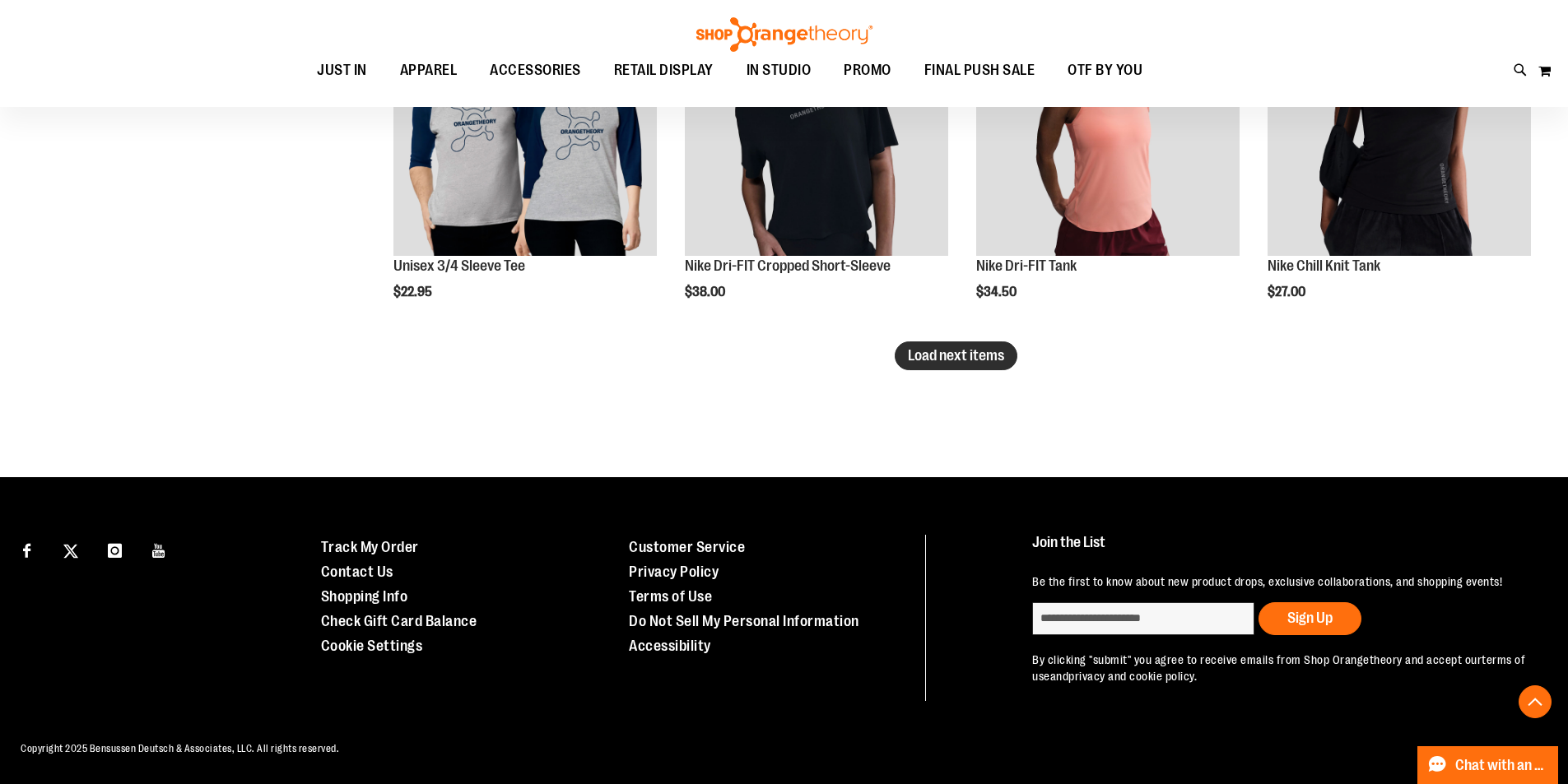
click at [949, 348] on span "Load next items" at bounding box center [956, 356] width 96 height 17
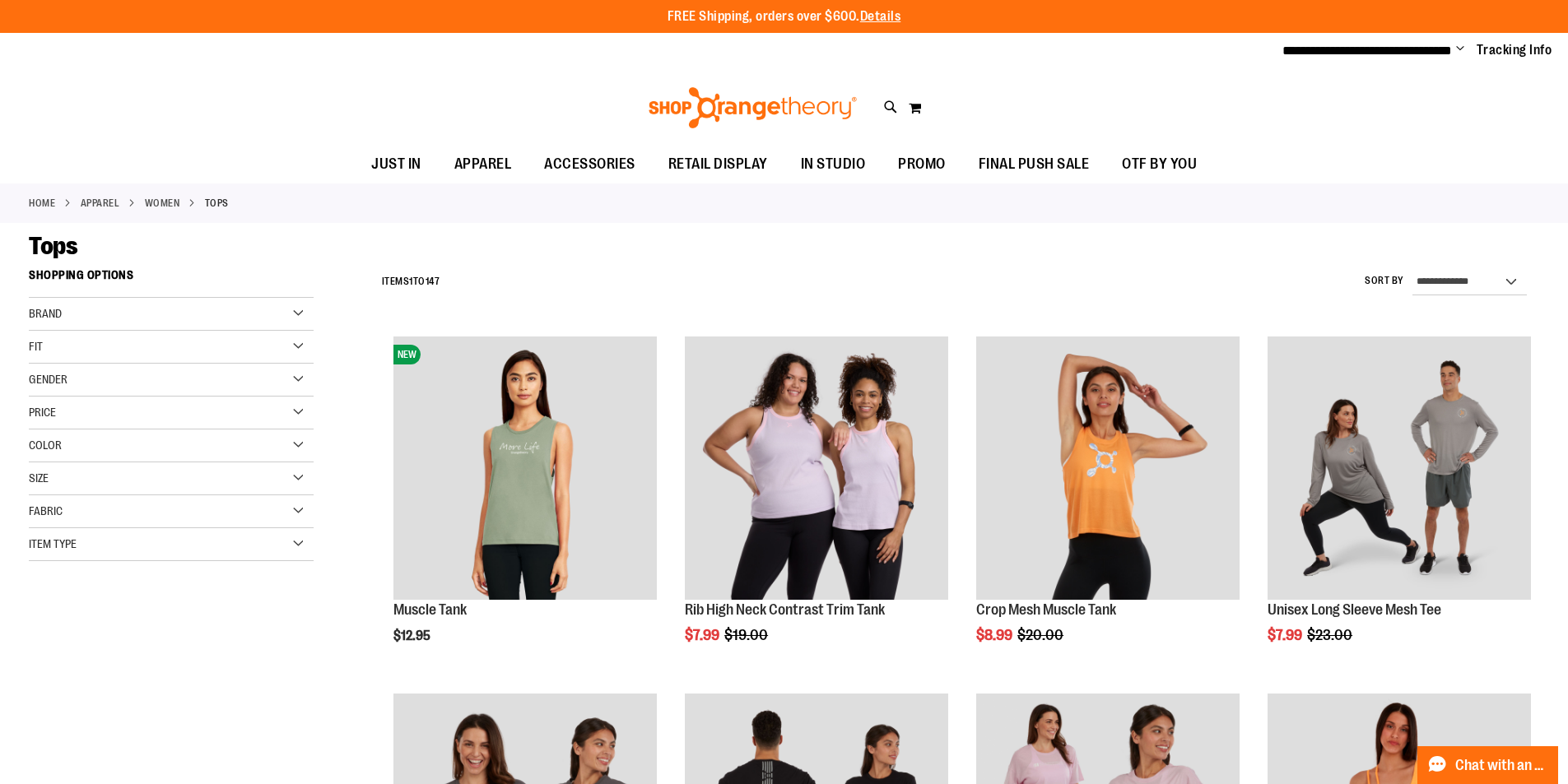
click at [225, 539] on div "Item Type" at bounding box center [172, 544] width 285 height 33
click at [89, 673] on link "Sports Bras 5 items" at bounding box center [161, 674] width 273 height 18
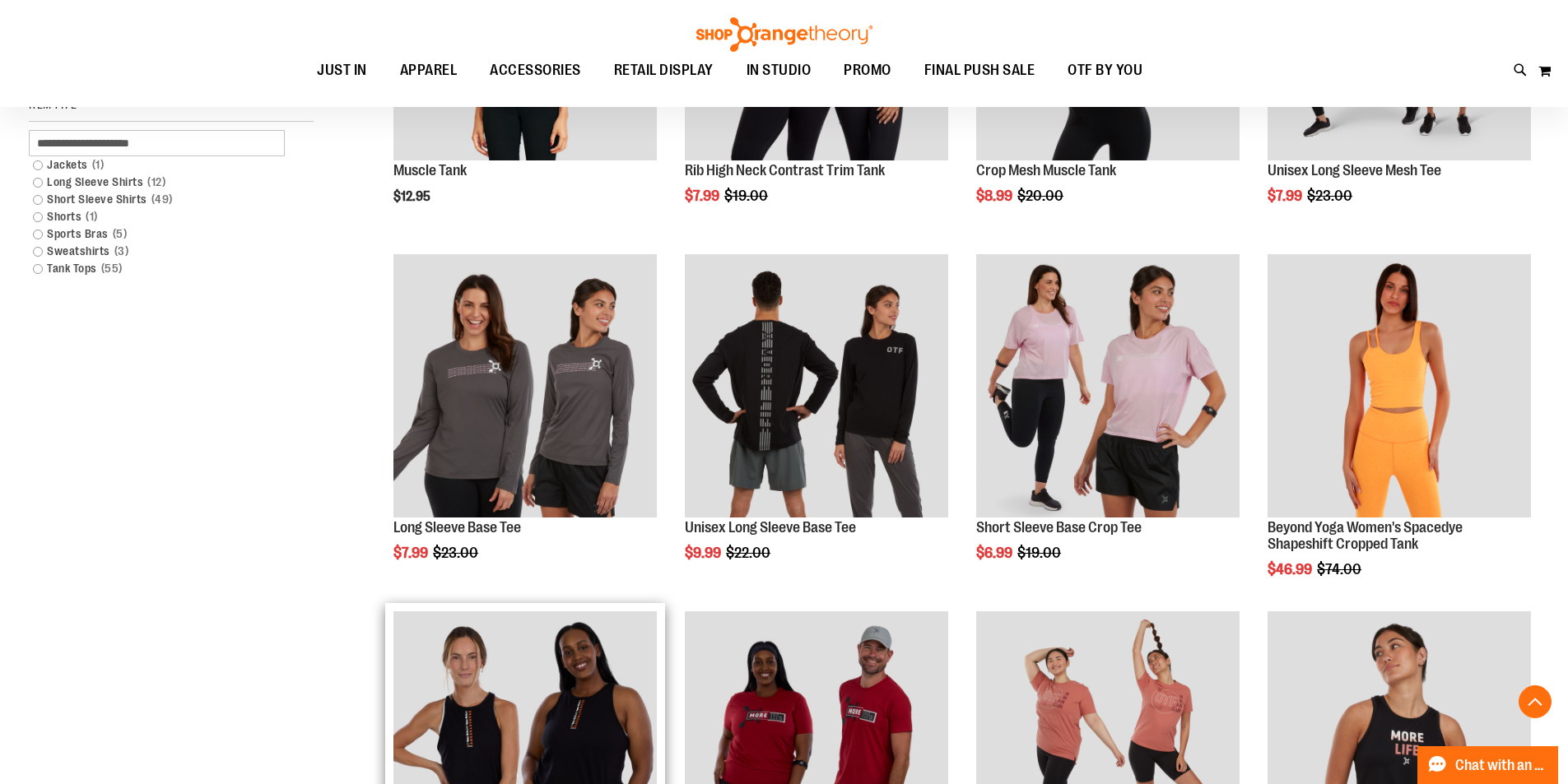
scroll to position [260, 0]
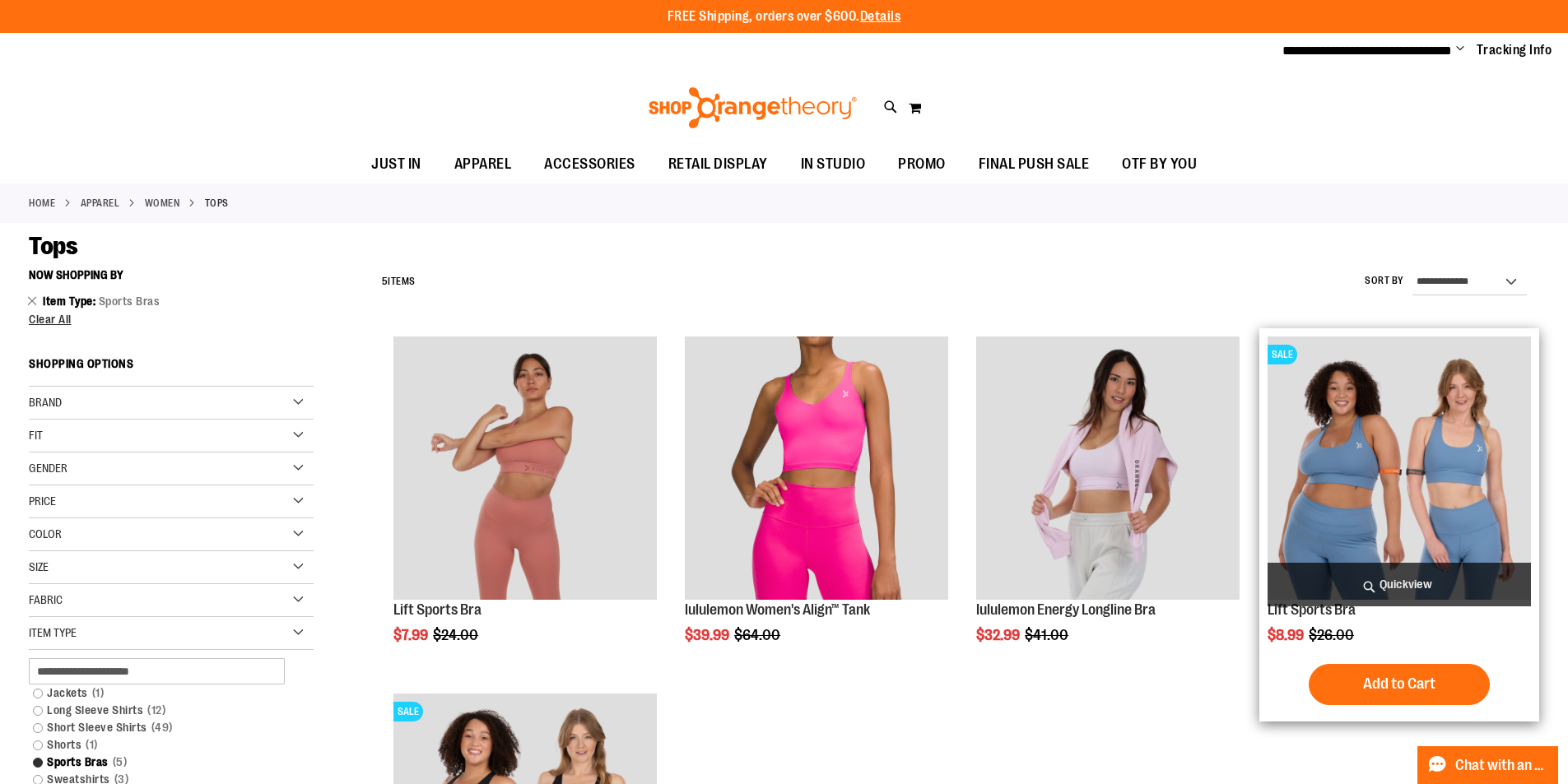
click at [1403, 440] on img "product" at bounding box center [1399, 468] width 264 height 264
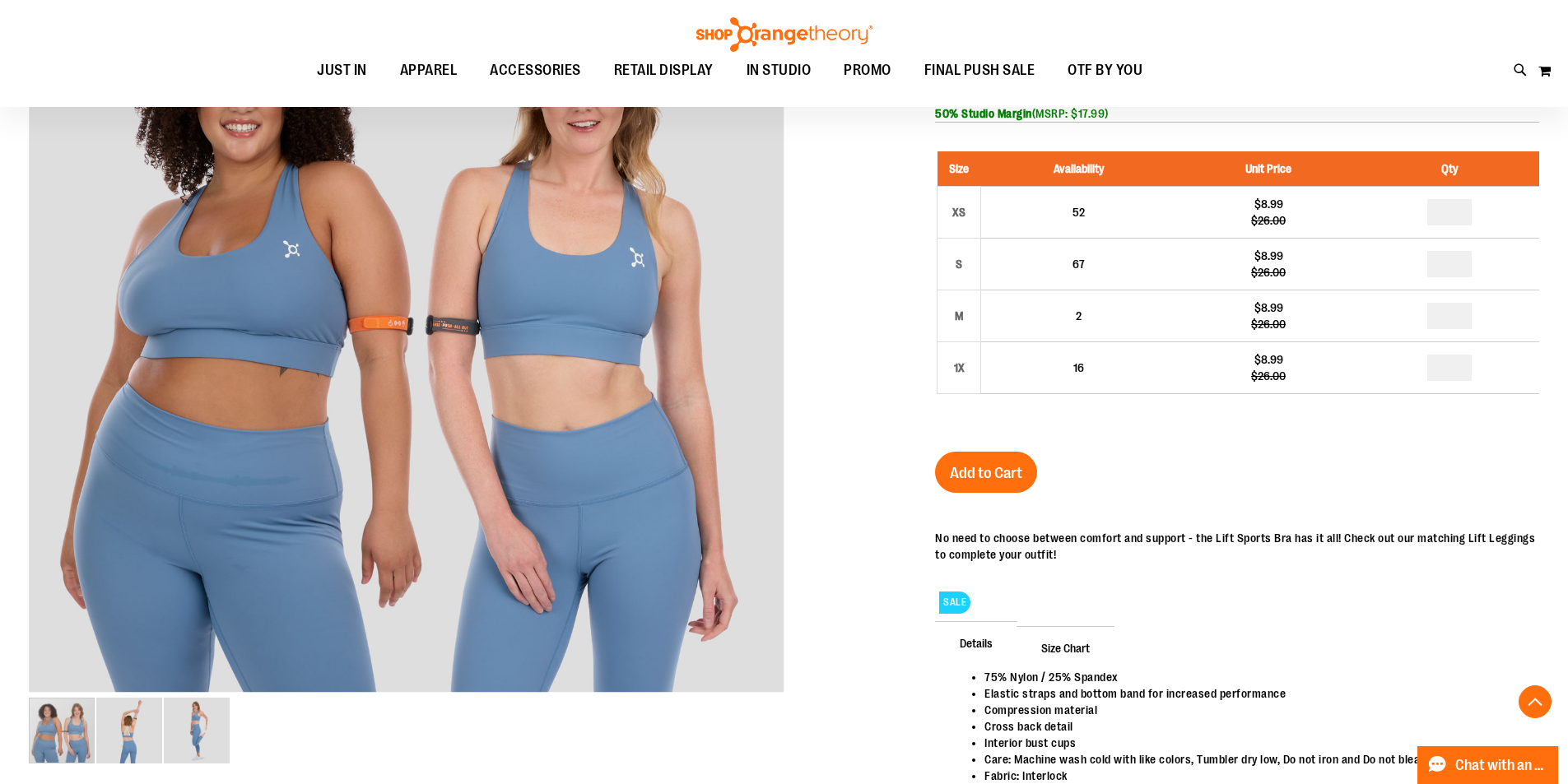
scroll to position [246, 0]
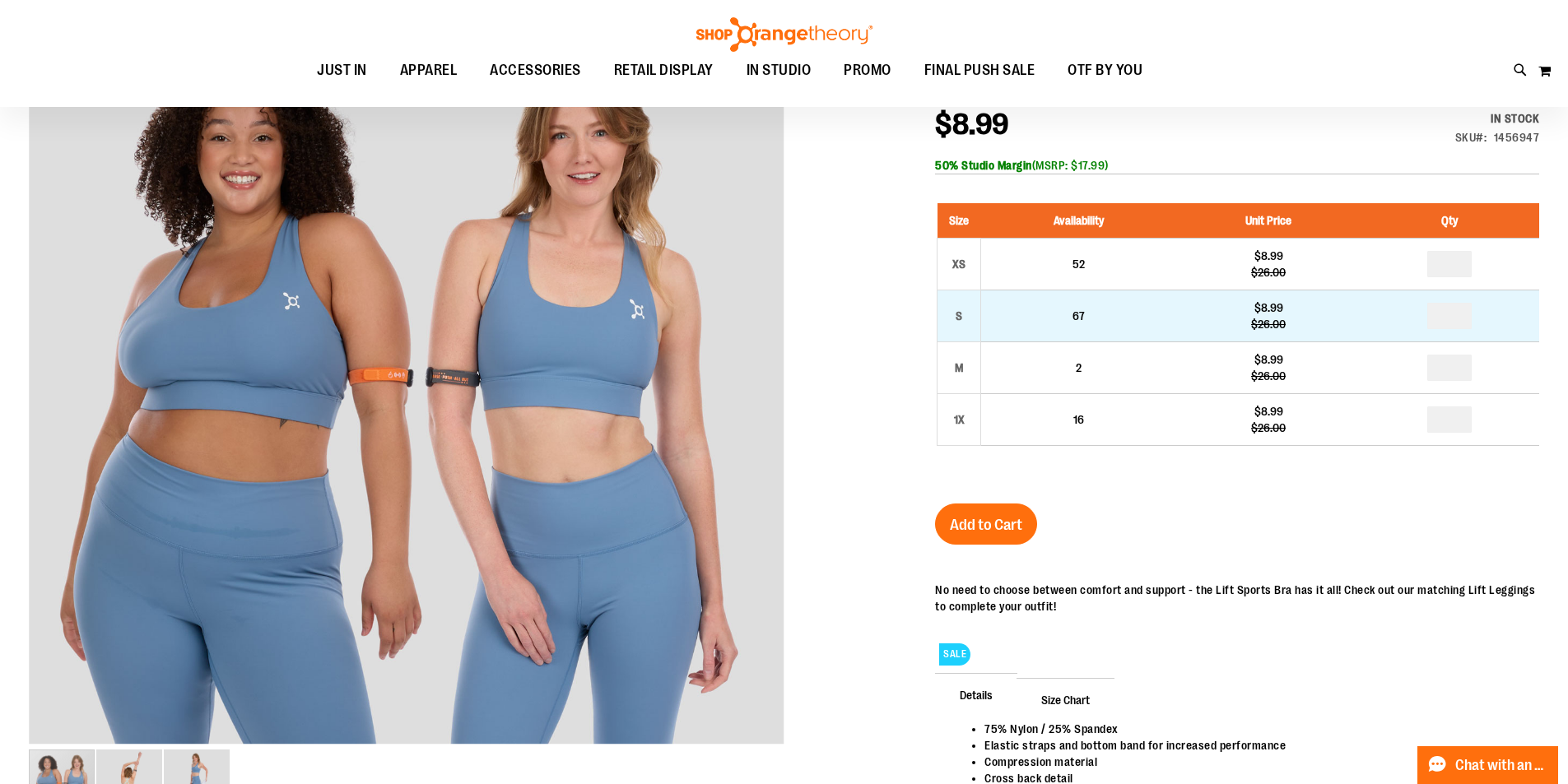
type input "**********"
click at [1464, 323] on input "number" at bounding box center [1449, 316] width 44 height 27
type input "*"
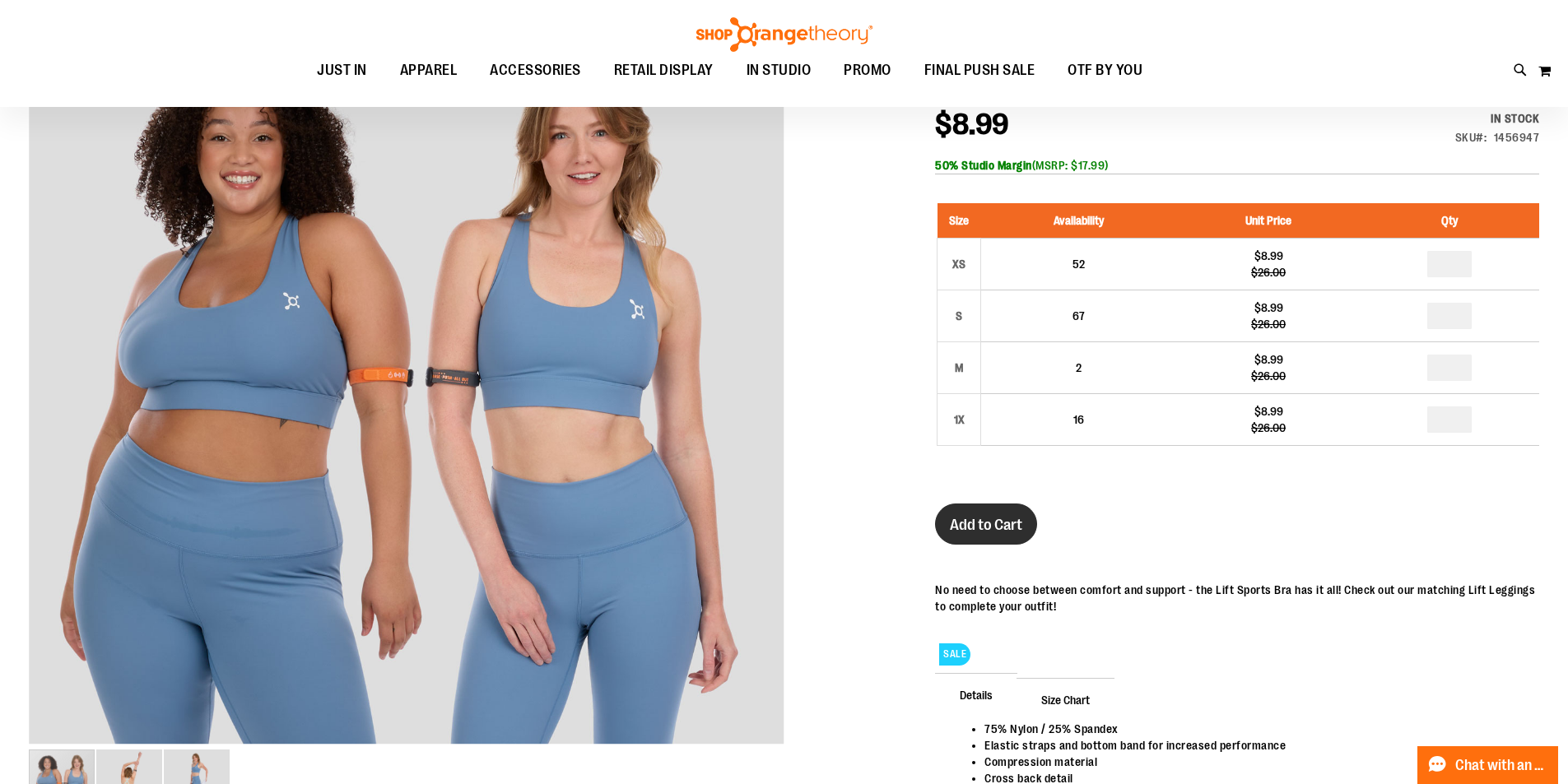
click at [974, 504] on button "Add to Cart" at bounding box center [986, 524] width 102 height 42
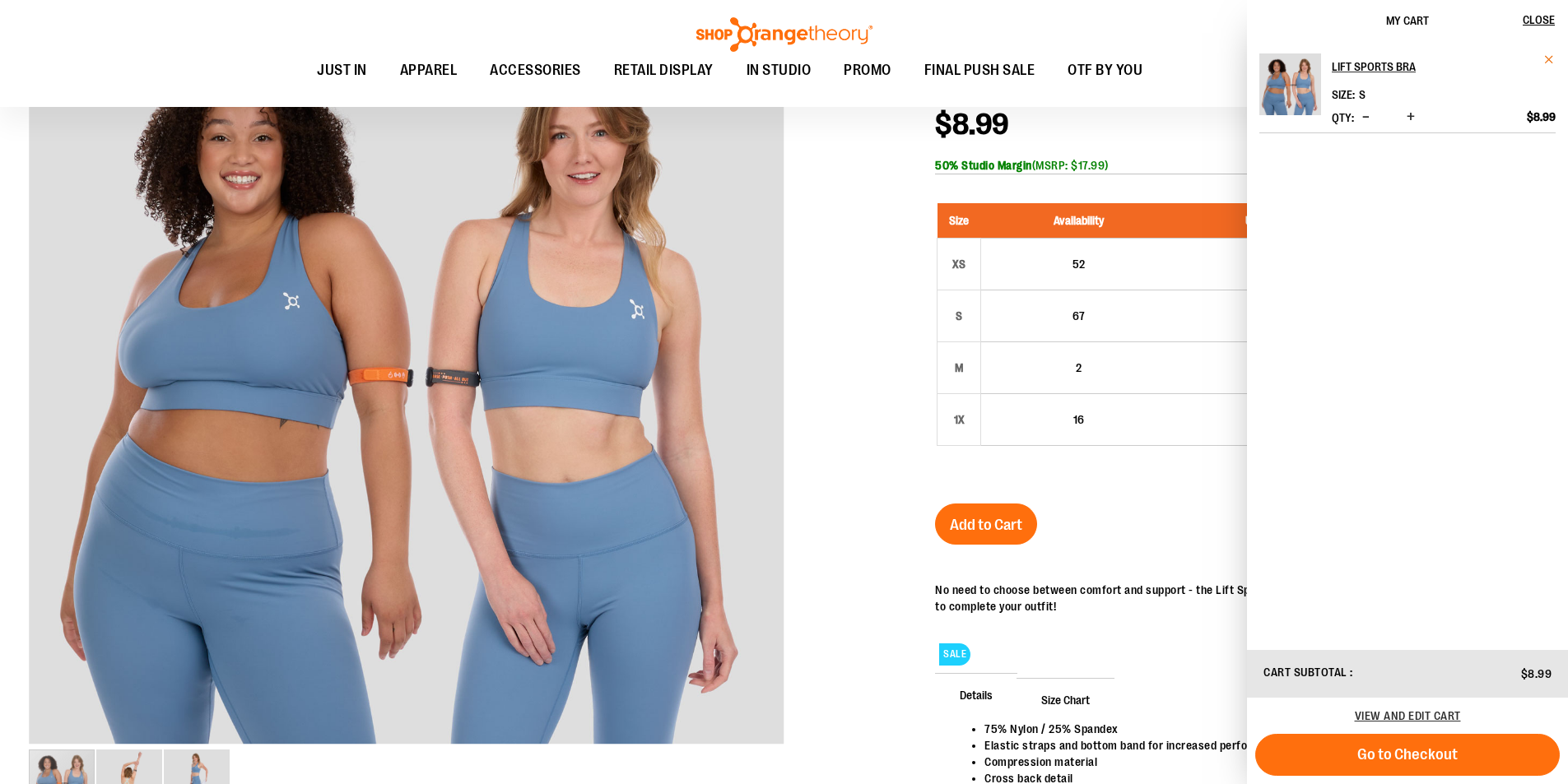
click at [1543, 58] on span "Remove item" at bounding box center [1549, 59] width 12 height 12
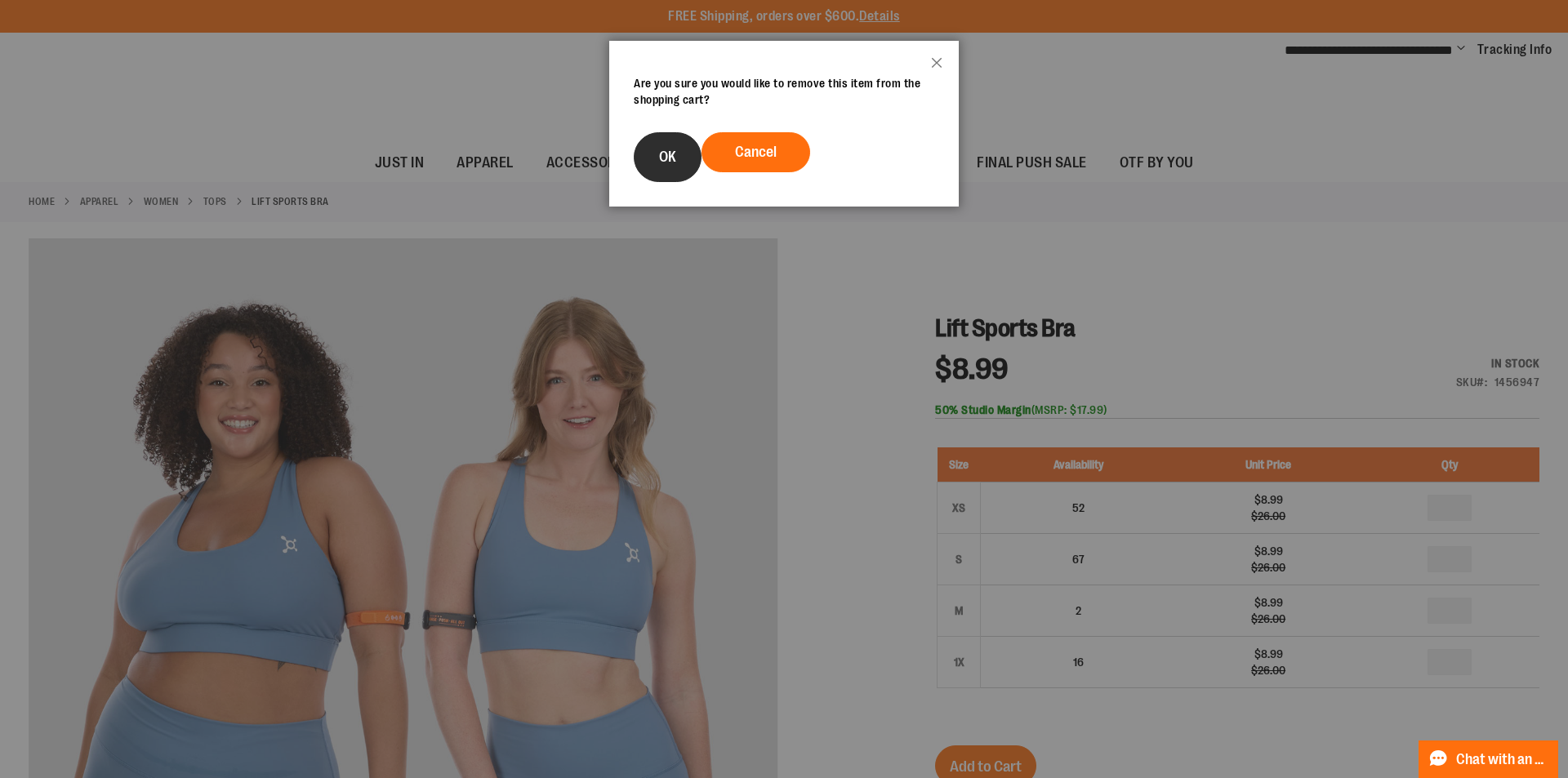
click at [675, 148] on span "OK" at bounding box center [668, 156] width 18 height 17
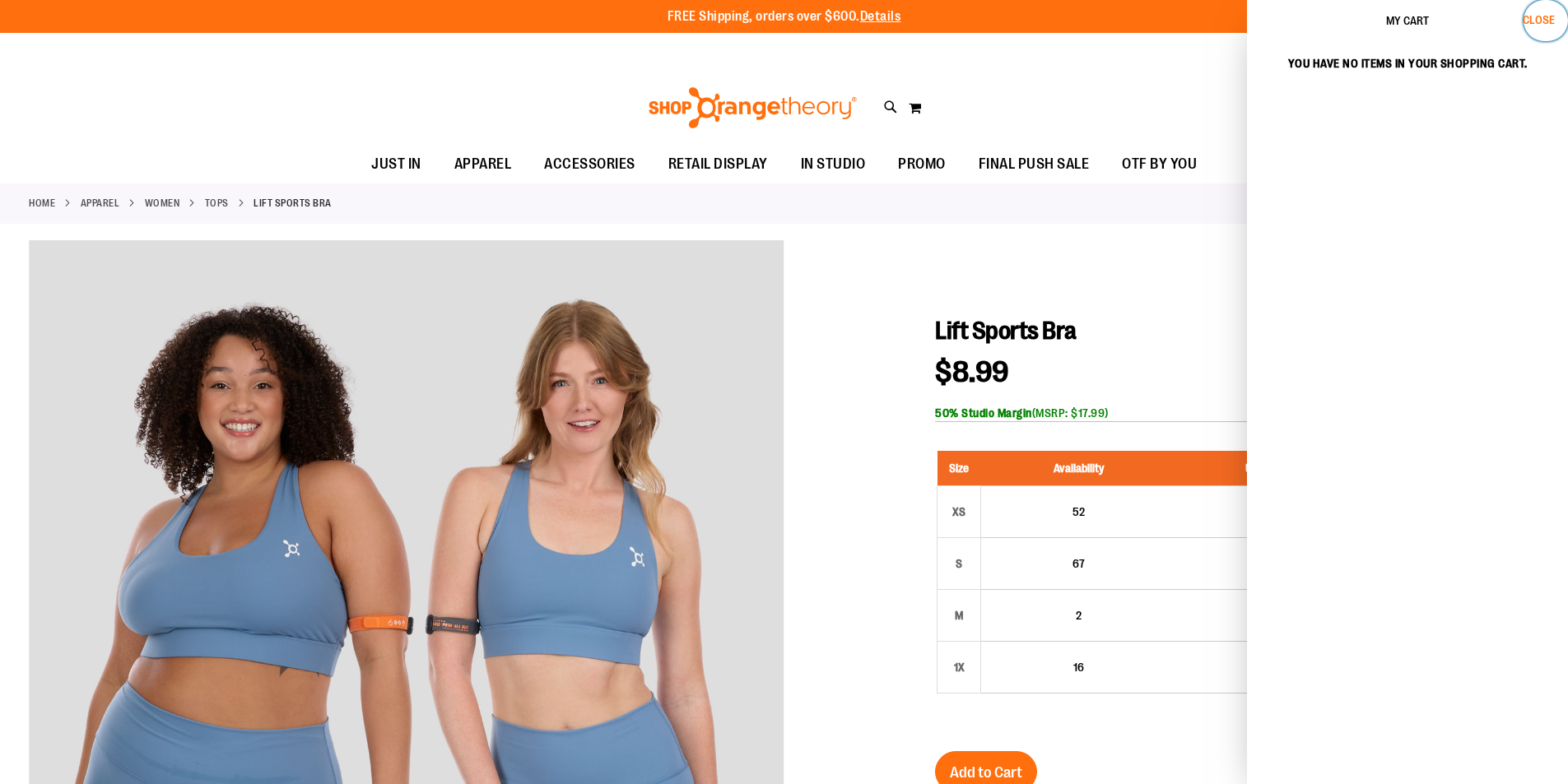
click at [1542, 29] on button "Close" at bounding box center [1546, 20] width 44 height 42
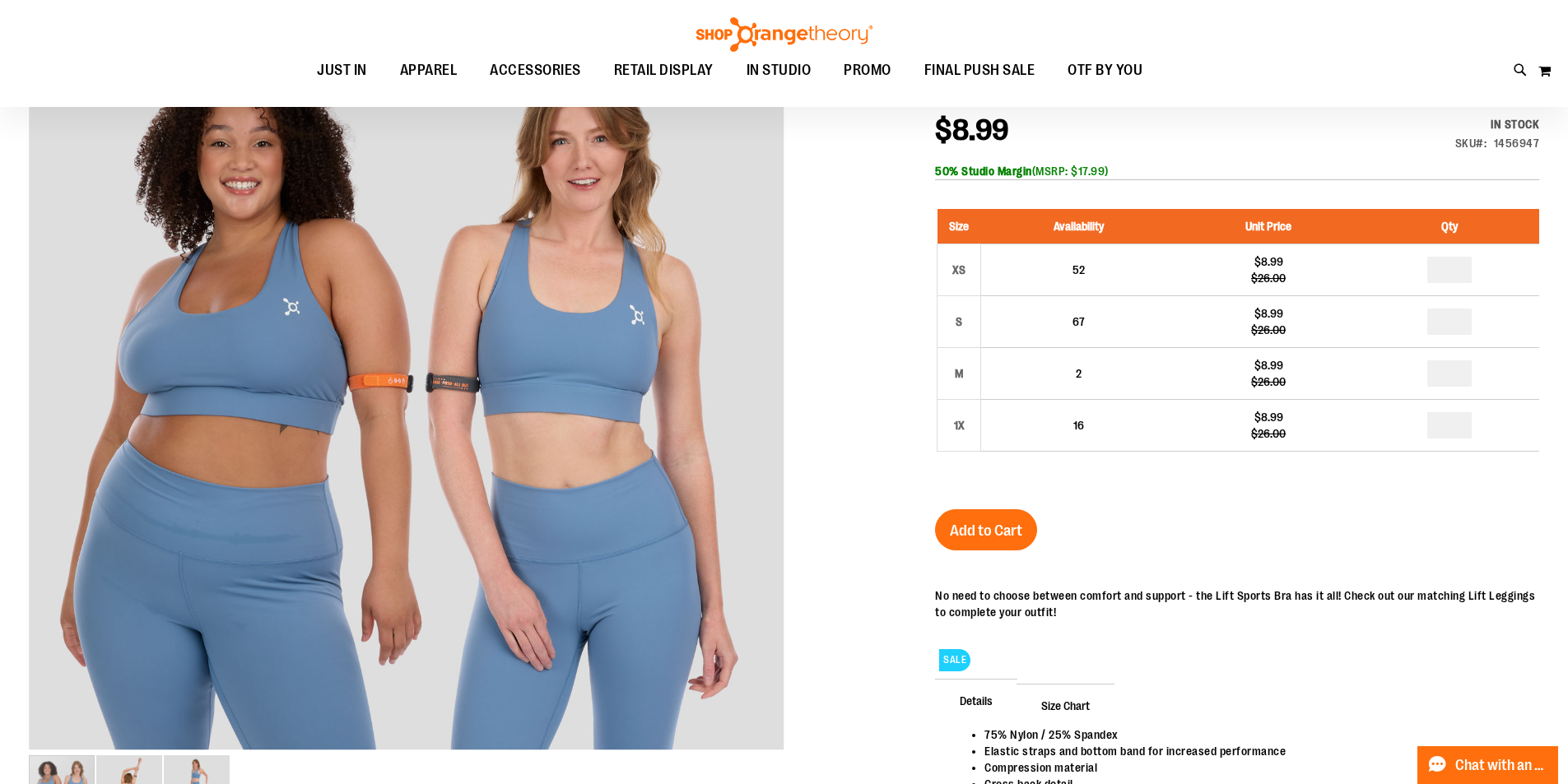
scroll to position [246, 0]
